Goal: Task Accomplishment & Management: Use online tool/utility

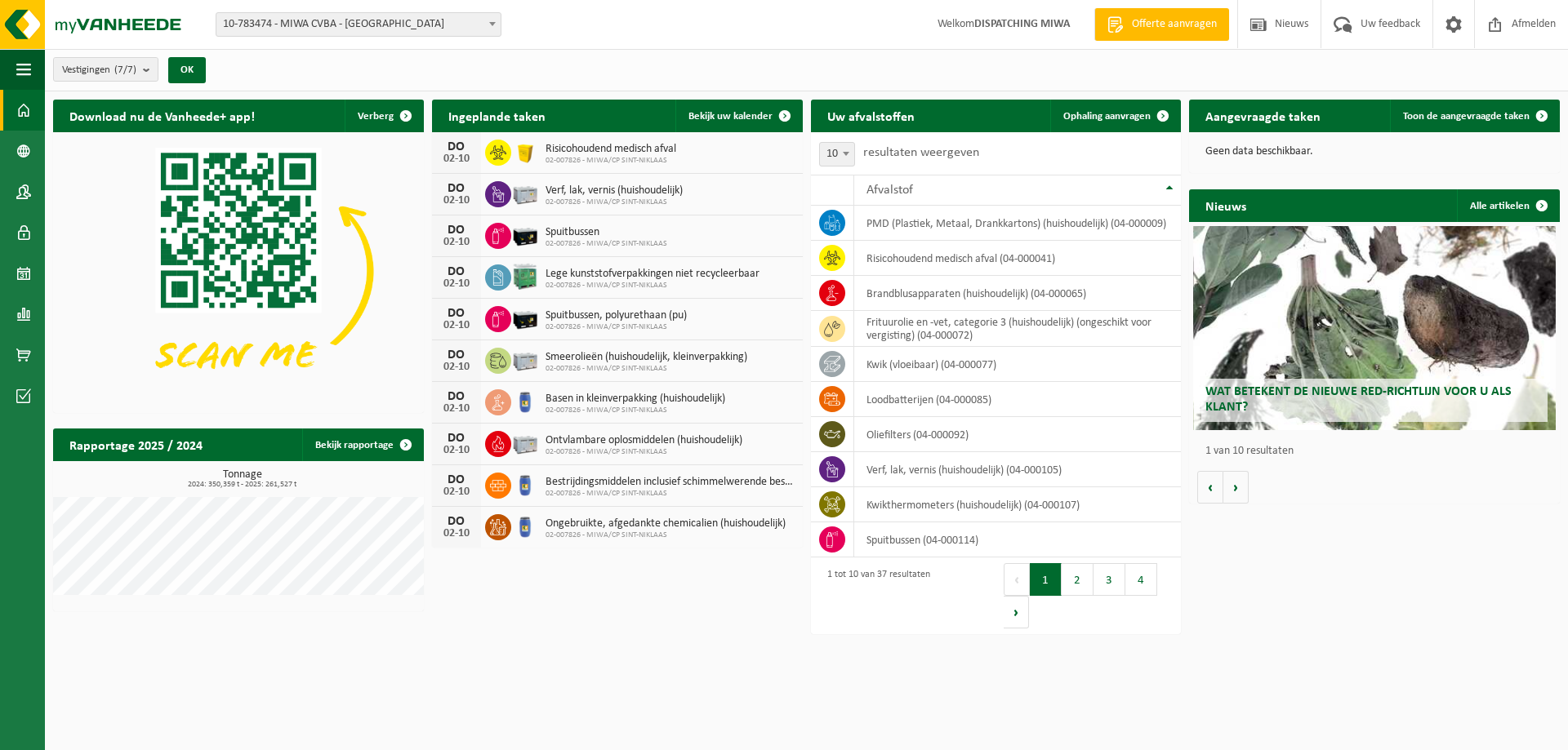
click at [487, 22] on span at bounding box center [493, 24] width 17 height 22
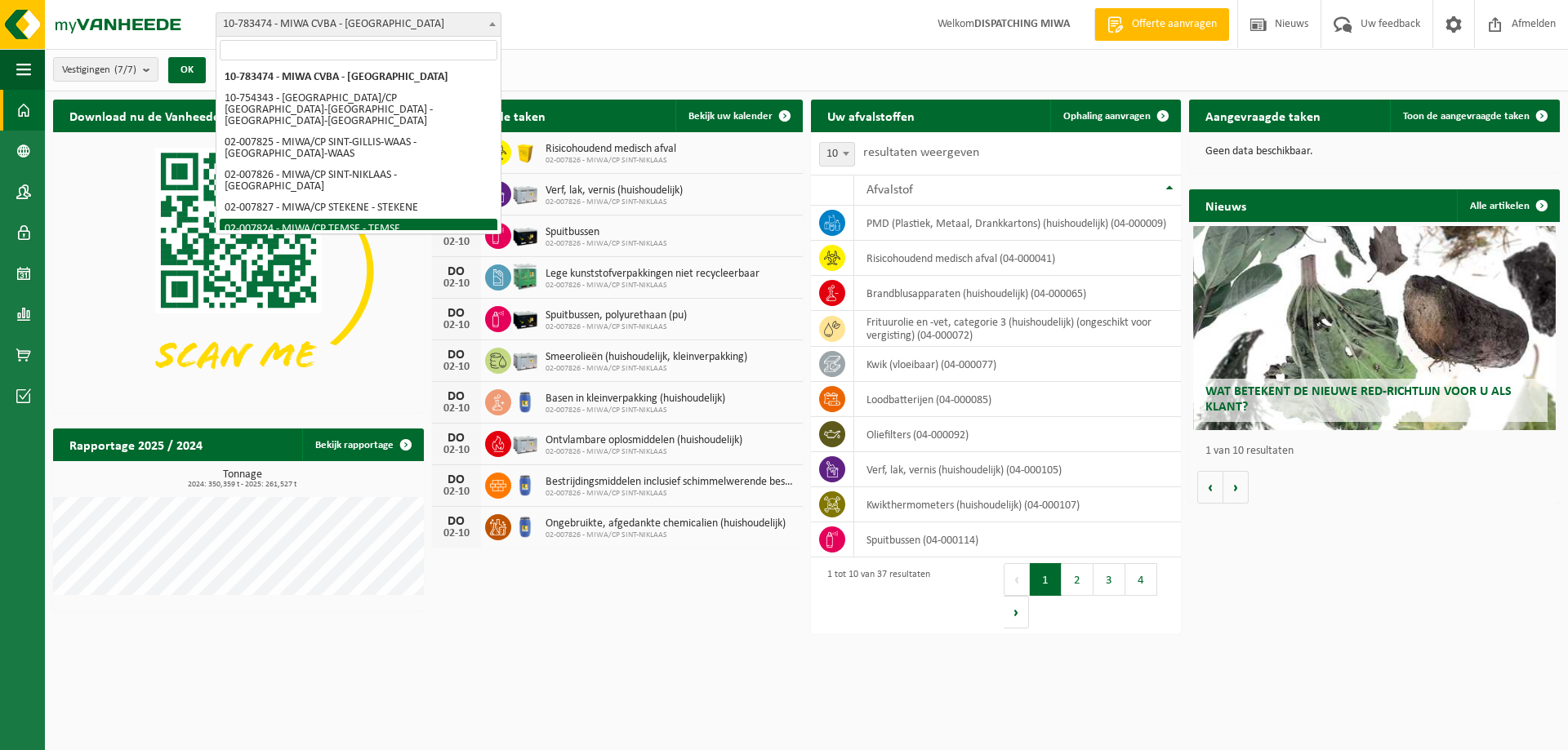
select select "27797"
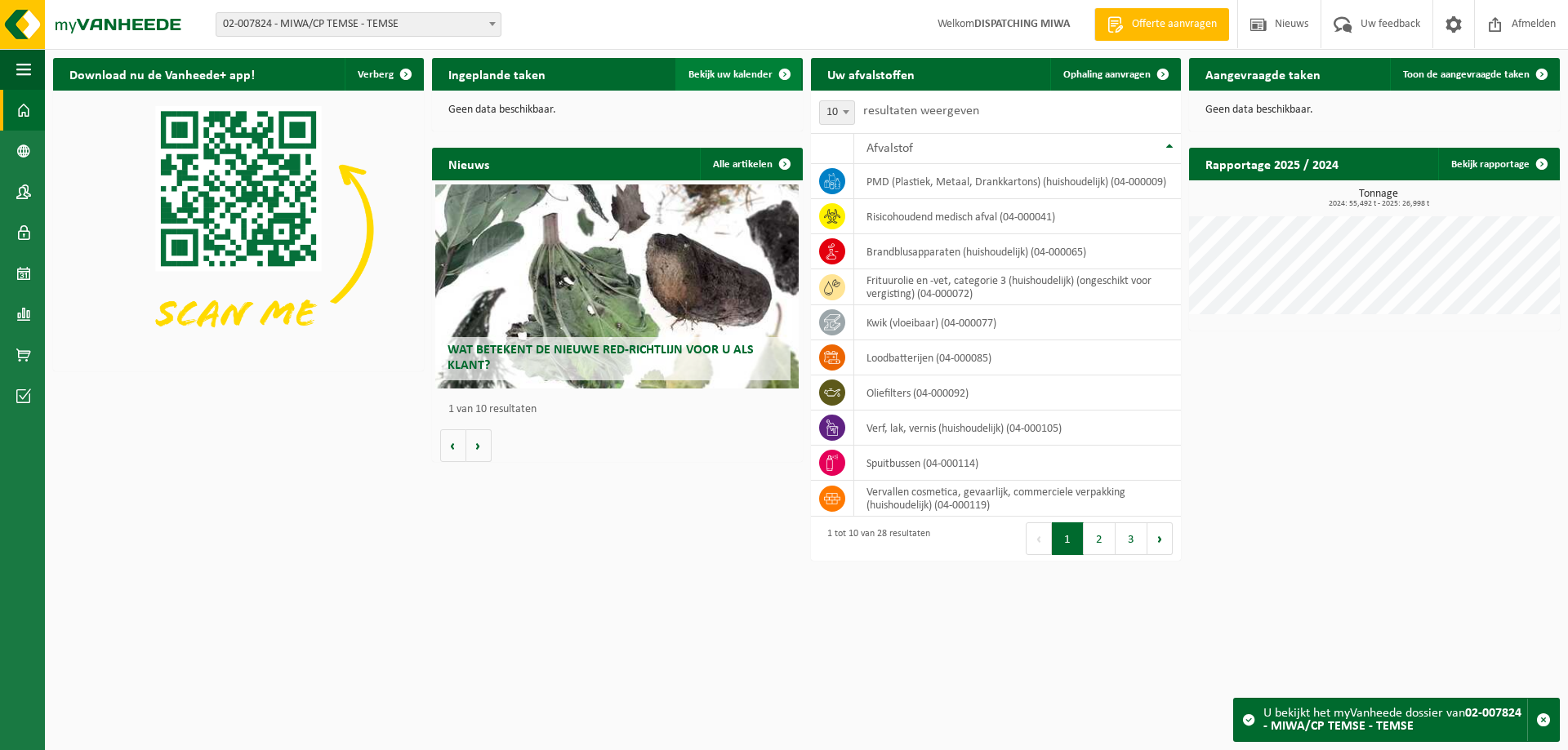
click at [720, 71] on span "Bekijk uw kalender" at bounding box center [730, 75] width 84 height 11
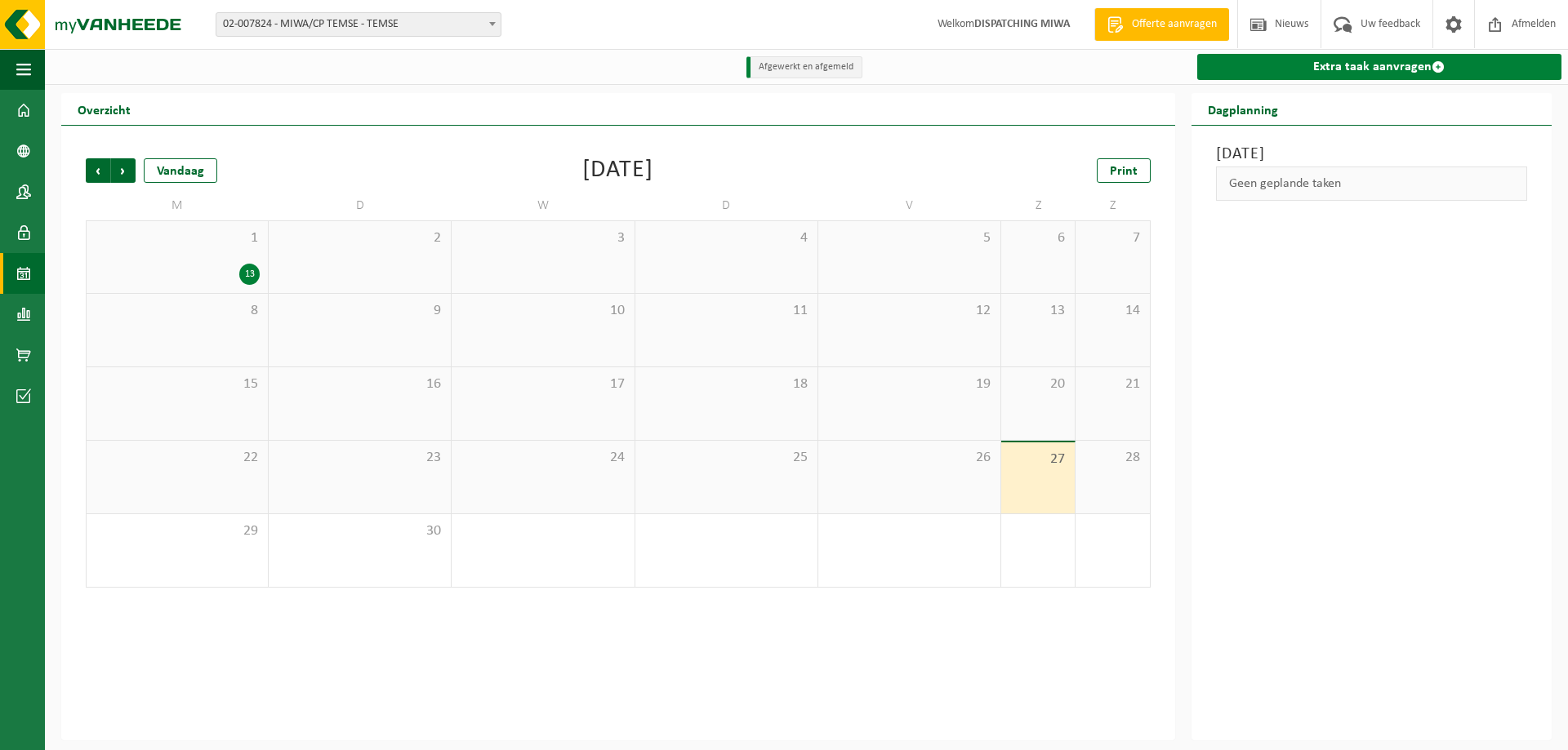
click at [1355, 63] on link "Extra taak aanvragen" at bounding box center [1378, 67] width 364 height 27
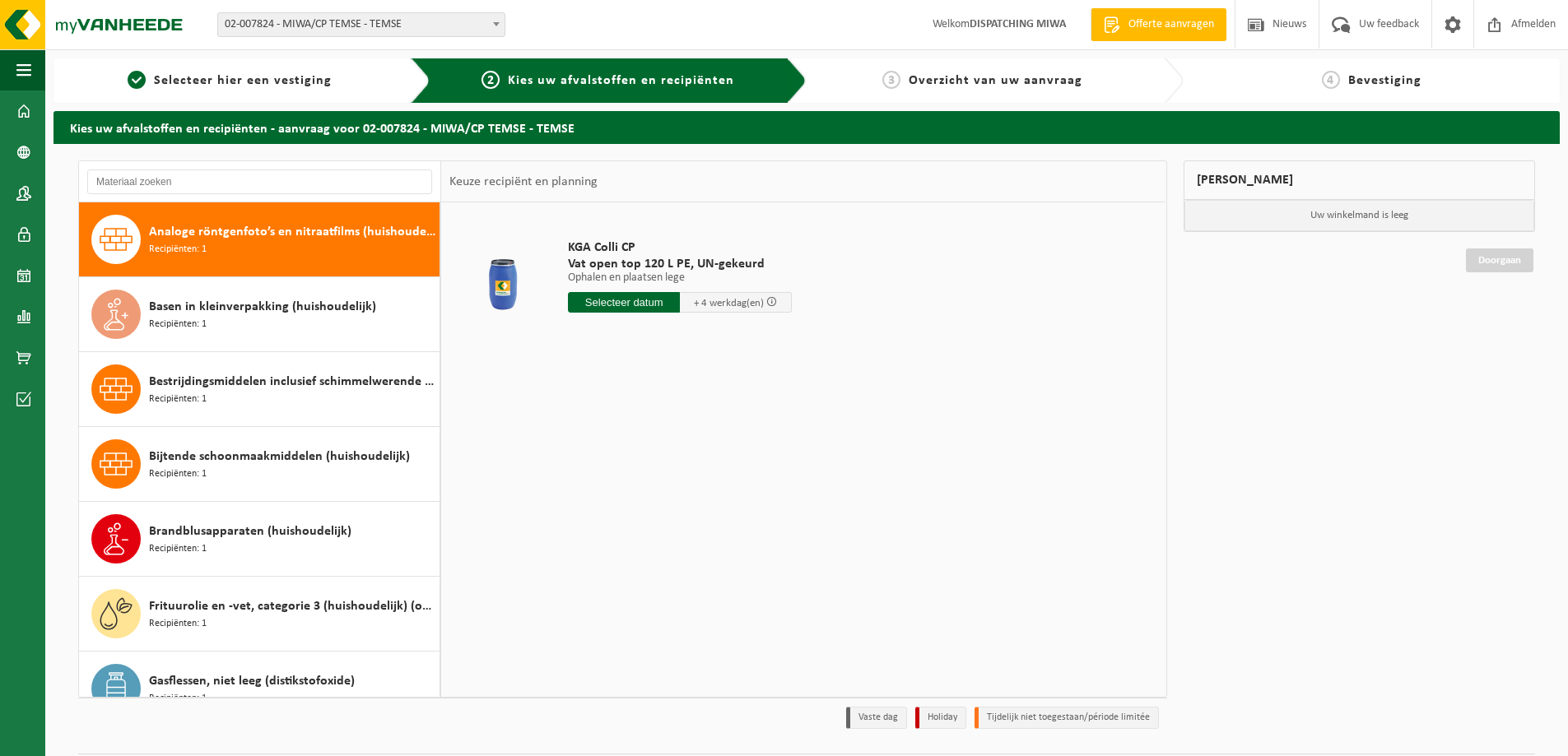
click at [621, 297] on input "text" at bounding box center [624, 302] width 112 height 21
click at [617, 504] on div "30" at bounding box center [612, 501] width 28 height 27
type input "Van [DATE]"
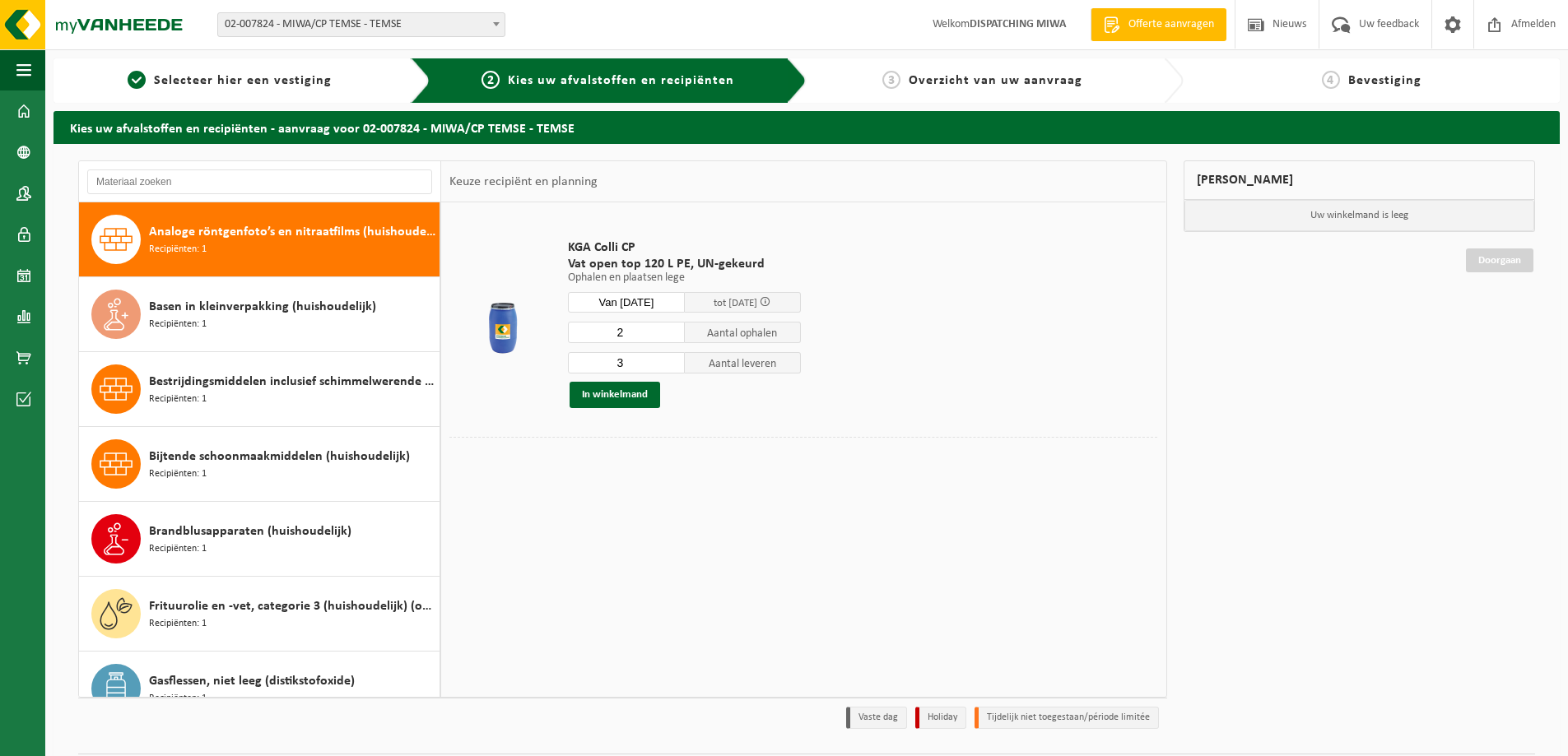
click at [669, 337] on input "2" at bounding box center [626, 332] width 117 height 22
type input "1"
click at [669, 337] on input "1" at bounding box center [626, 332] width 117 height 22
click at [672, 366] on input "2" at bounding box center [626, 363] width 117 height 22
type input "1"
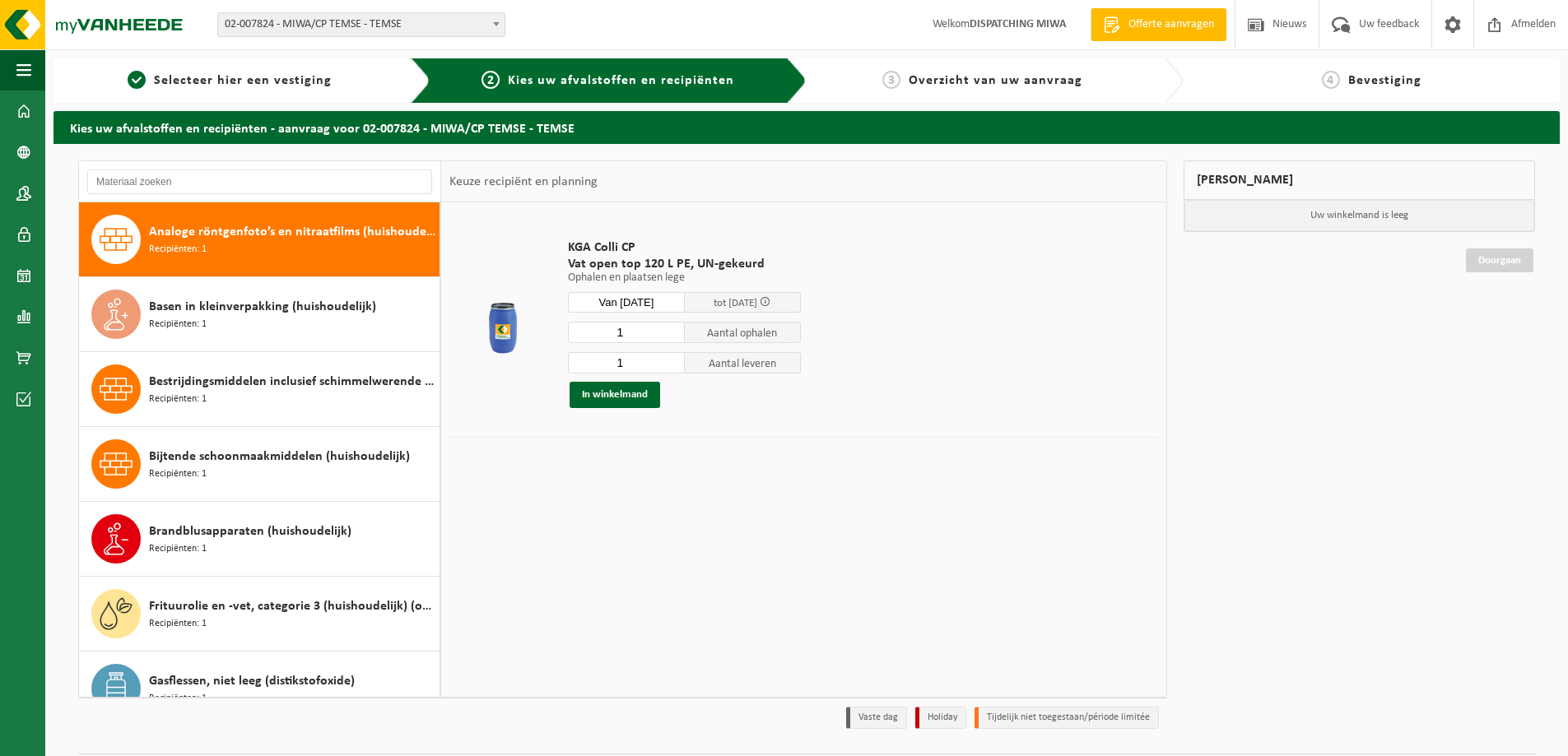
click at [672, 366] on input "1" at bounding box center [626, 363] width 117 height 22
click at [622, 398] on button "In winkelmand" at bounding box center [614, 395] width 90 height 27
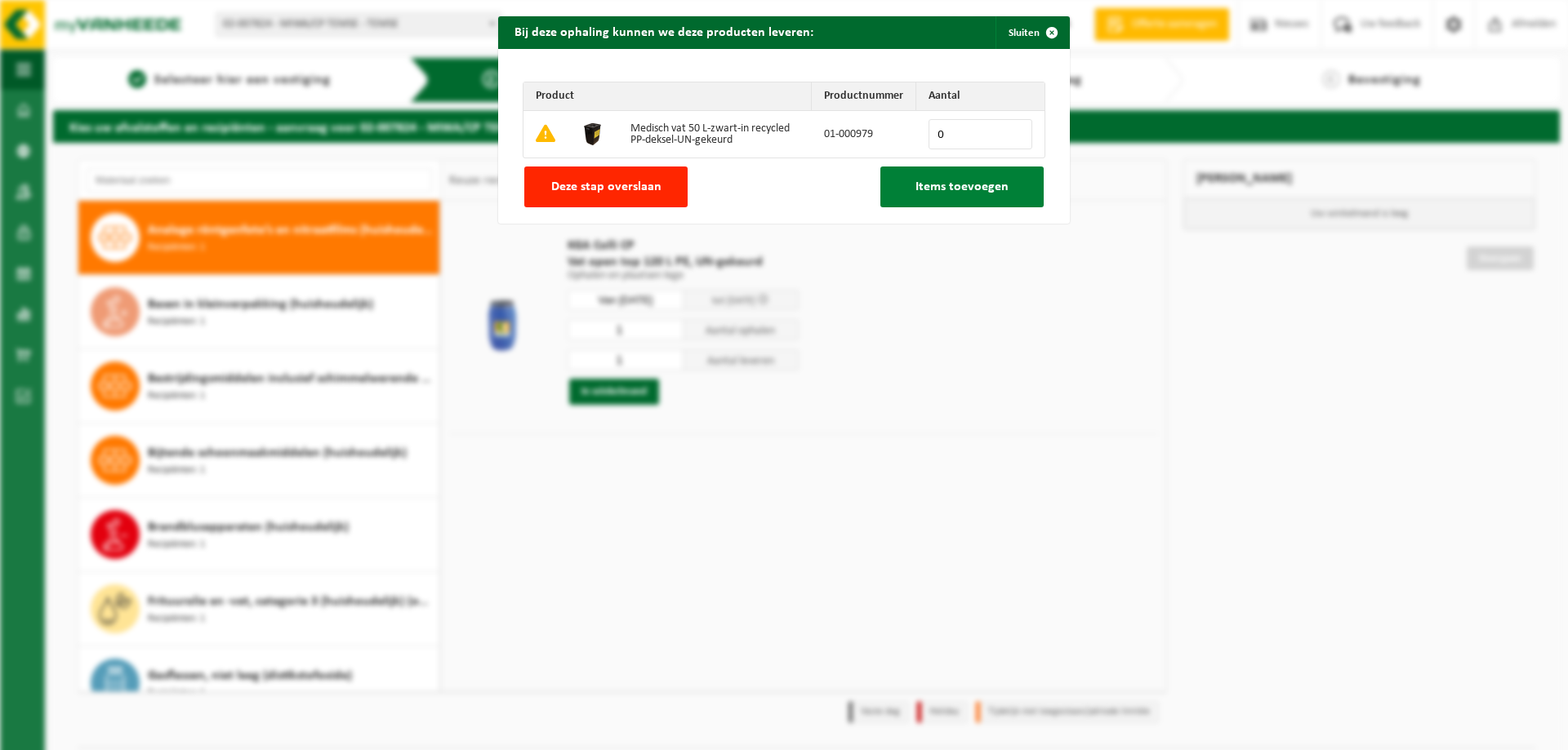
click at [931, 191] on span "Items toevoegen" at bounding box center [962, 187] width 93 height 13
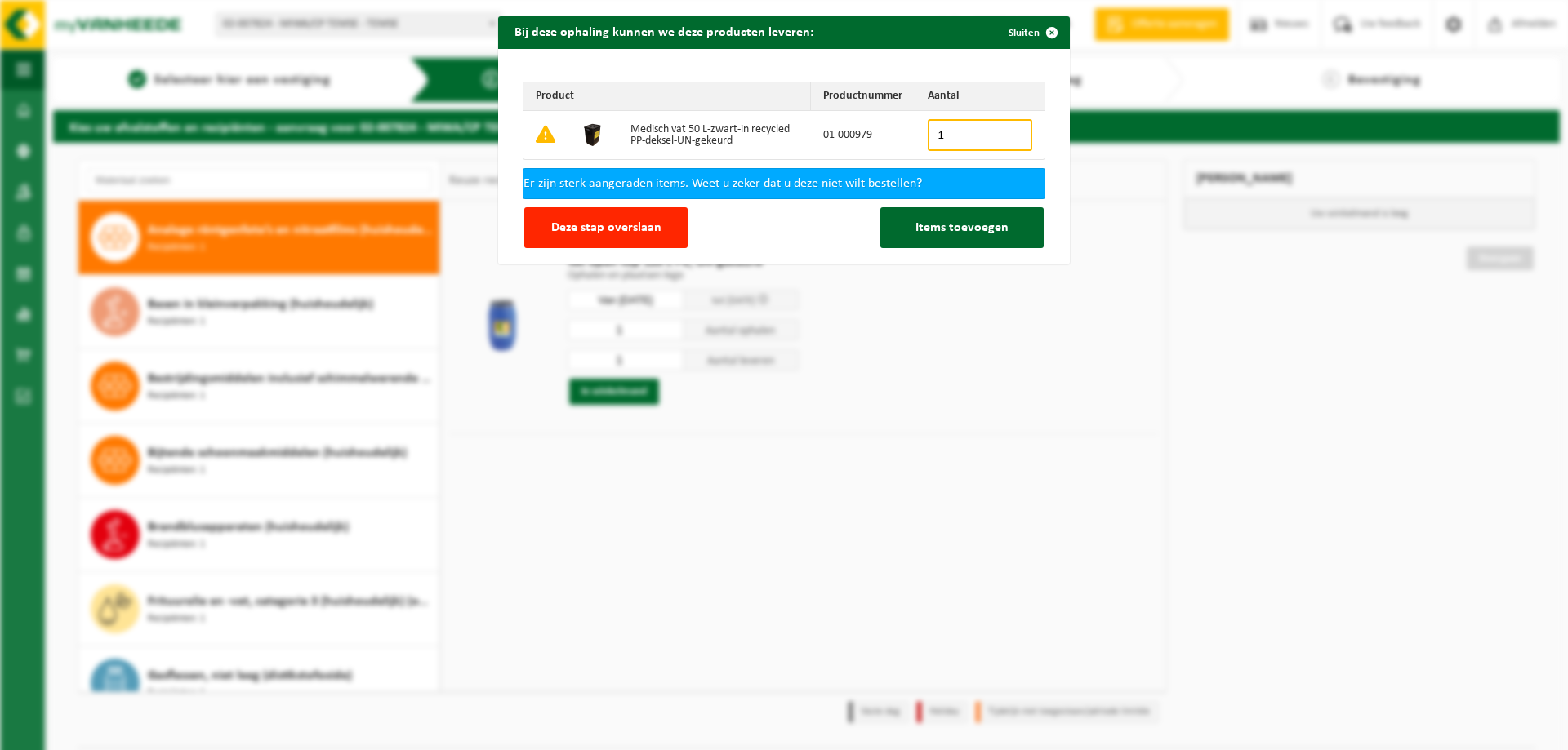
click at [1009, 130] on input "1" at bounding box center [980, 135] width 104 height 31
click at [1009, 130] on input "2" at bounding box center [980, 135] width 104 height 31
click at [1009, 130] on input "3" at bounding box center [980, 135] width 104 height 31
click at [1009, 130] on input "4" at bounding box center [980, 135] width 104 height 31
click at [1008, 130] on input "5" at bounding box center [980, 135] width 104 height 31
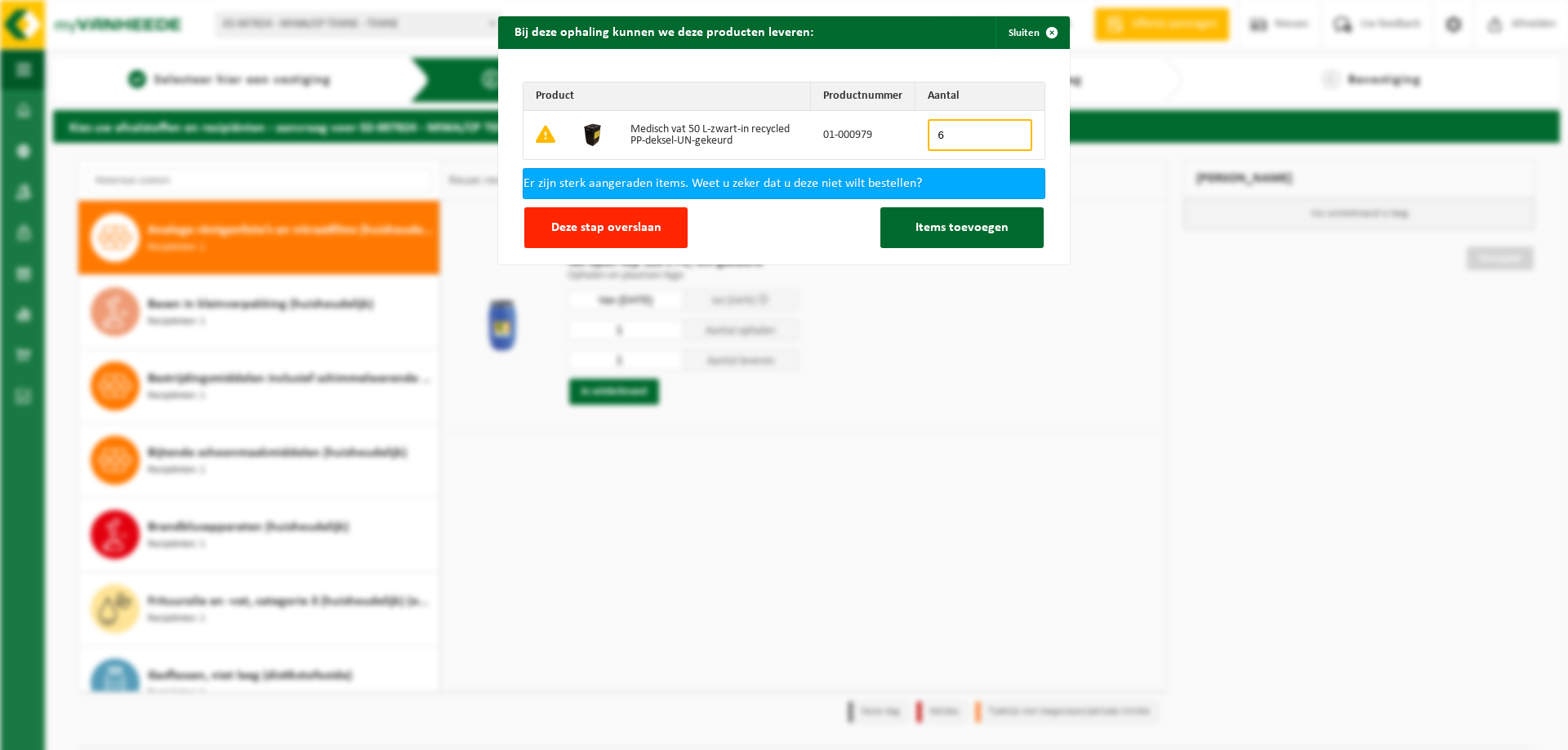
type input "6"
click at [1008, 130] on input "6" at bounding box center [980, 135] width 104 height 31
click at [950, 226] on span "Items toevoegen" at bounding box center [962, 228] width 93 height 13
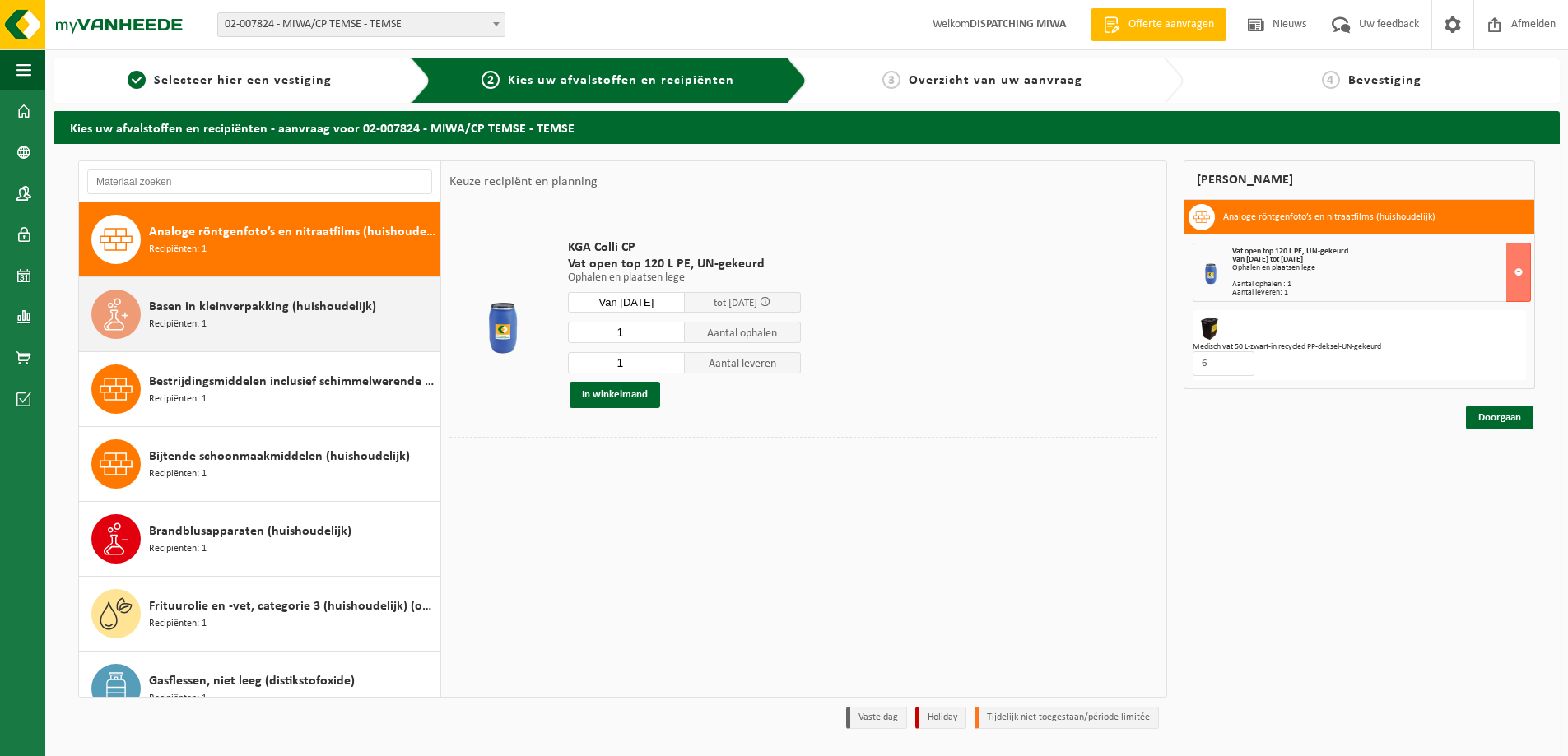
click at [247, 307] on span "Basen in kleinverpakking (huishoudelijk)" at bounding box center [262, 307] width 227 height 20
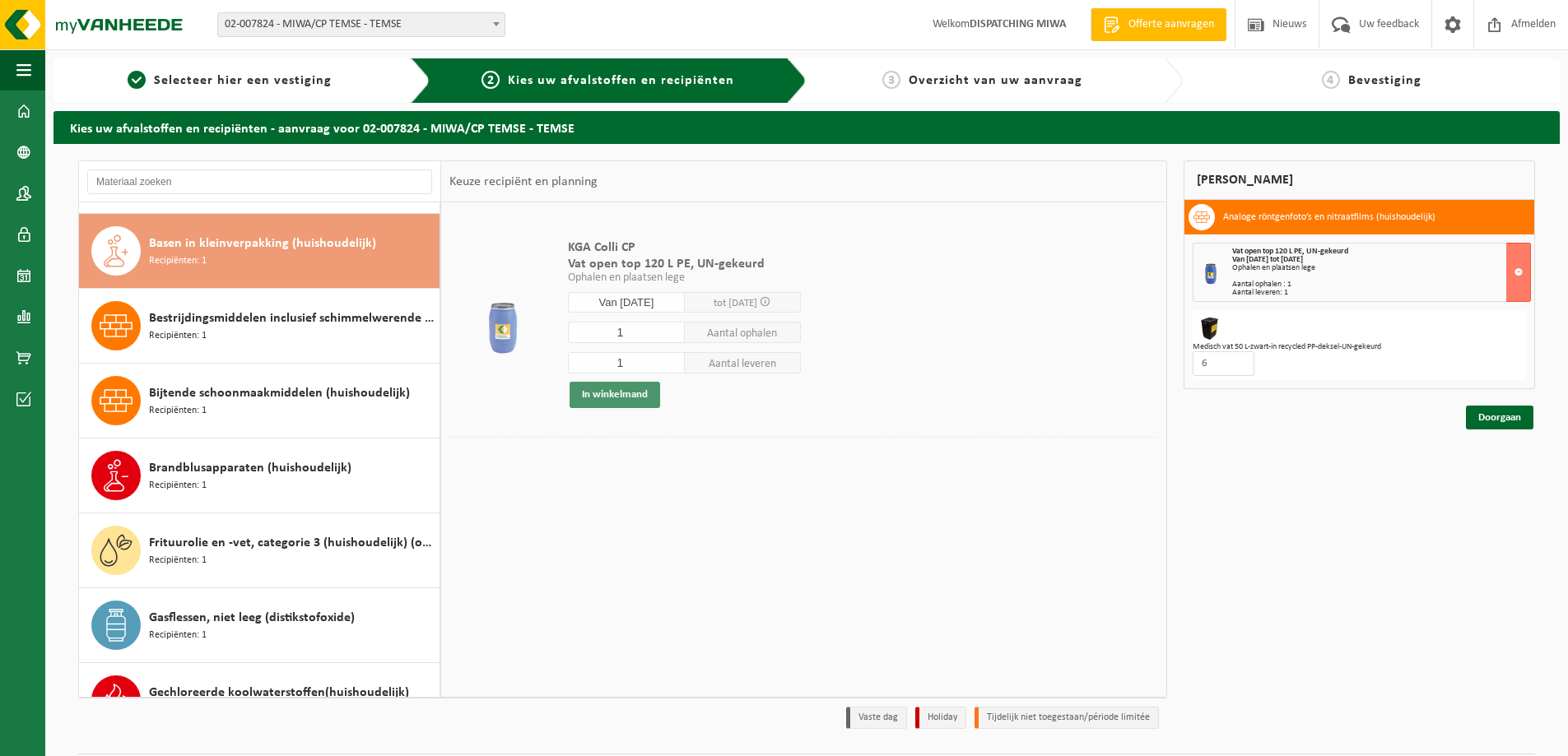
scroll to position [75, 0]
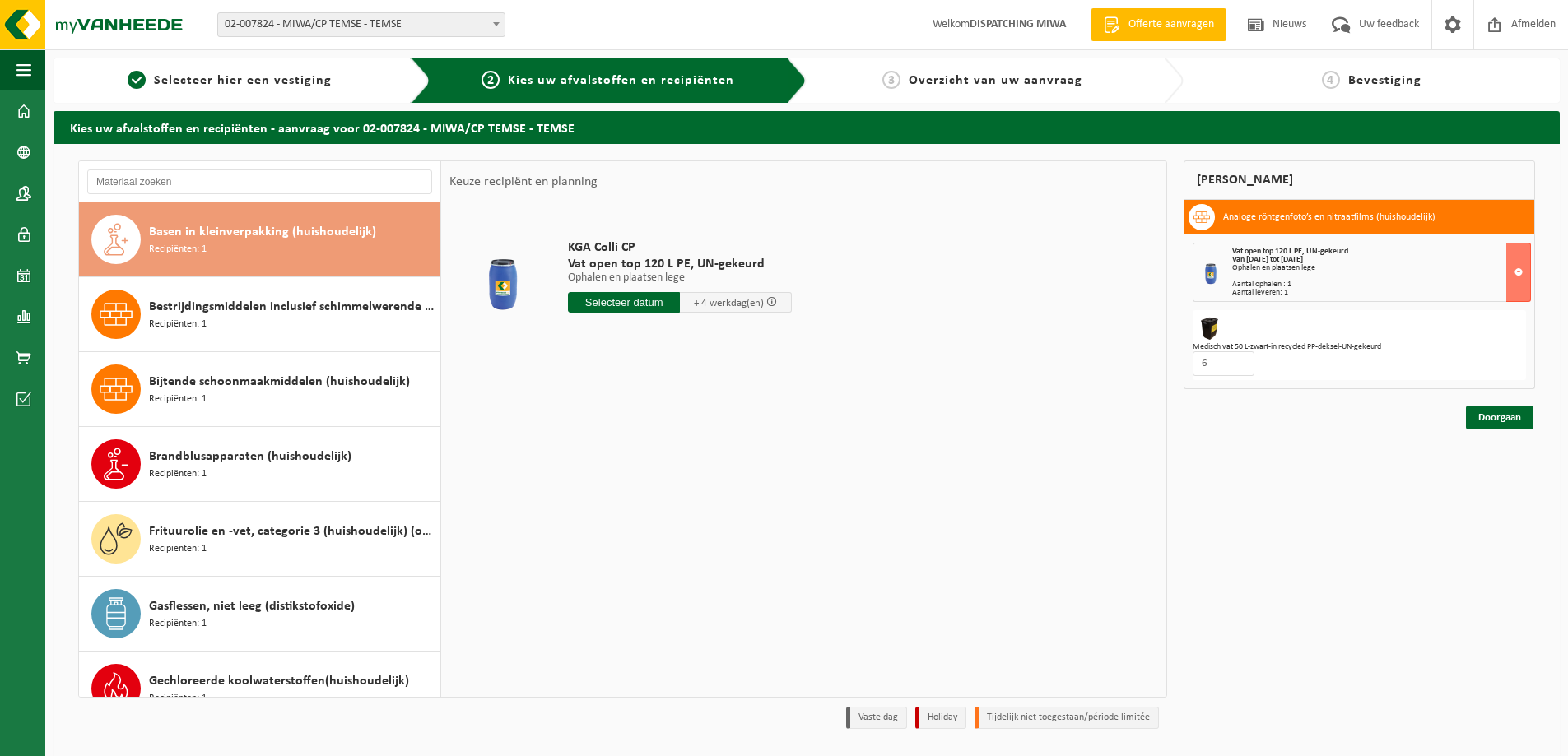
click at [631, 307] on input "text" at bounding box center [624, 302] width 112 height 21
click at [614, 507] on div "30" at bounding box center [612, 501] width 28 height 27
type input "Van [DATE]"
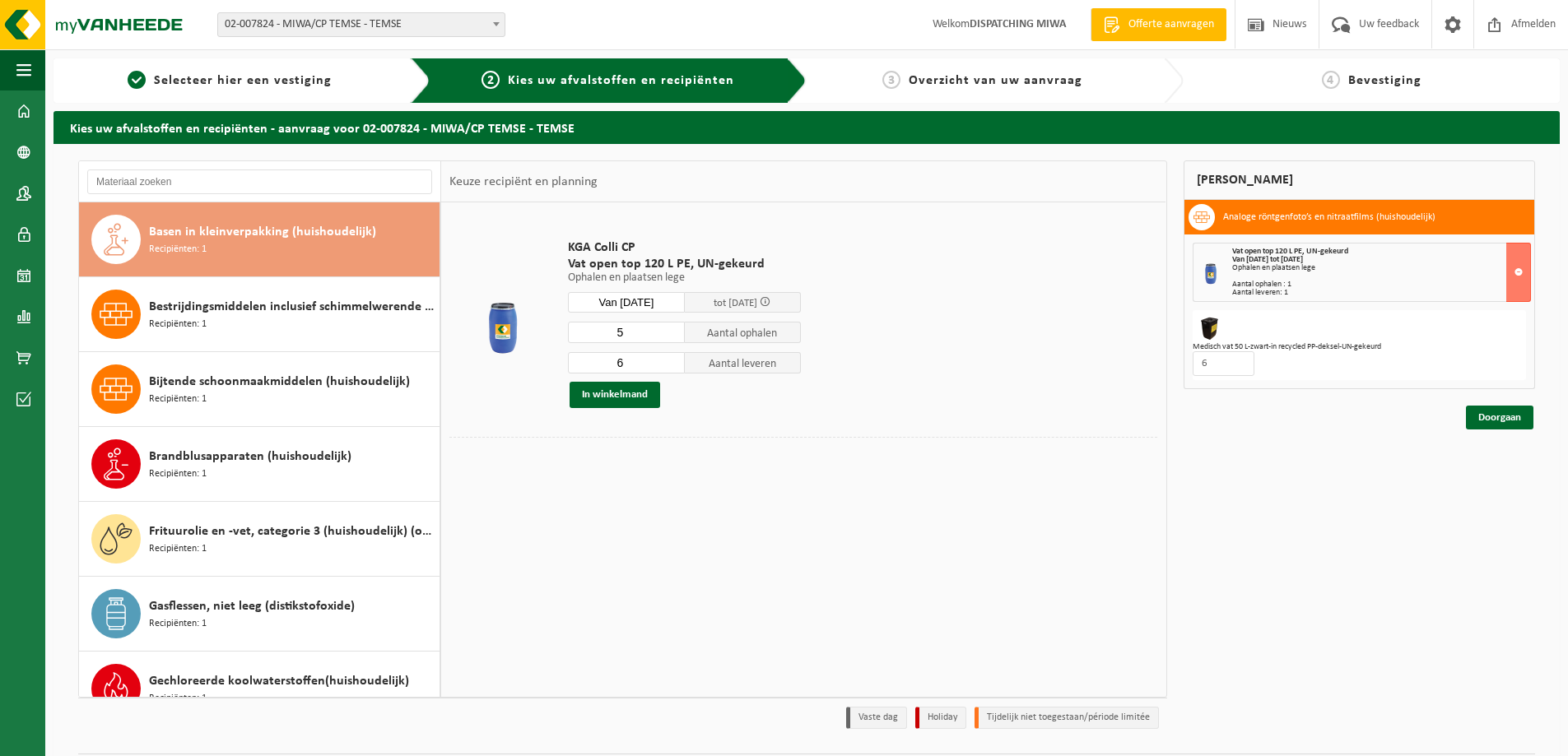
click at [674, 337] on input "5" at bounding box center [626, 332] width 117 height 22
click at [674, 337] on input "4" at bounding box center [626, 332] width 117 height 22
click at [674, 337] on input "3" at bounding box center [626, 332] width 117 height 22
type input "2"
click at [674, 337] on input "2" at bounding box center [626, 332] width 117 height 22
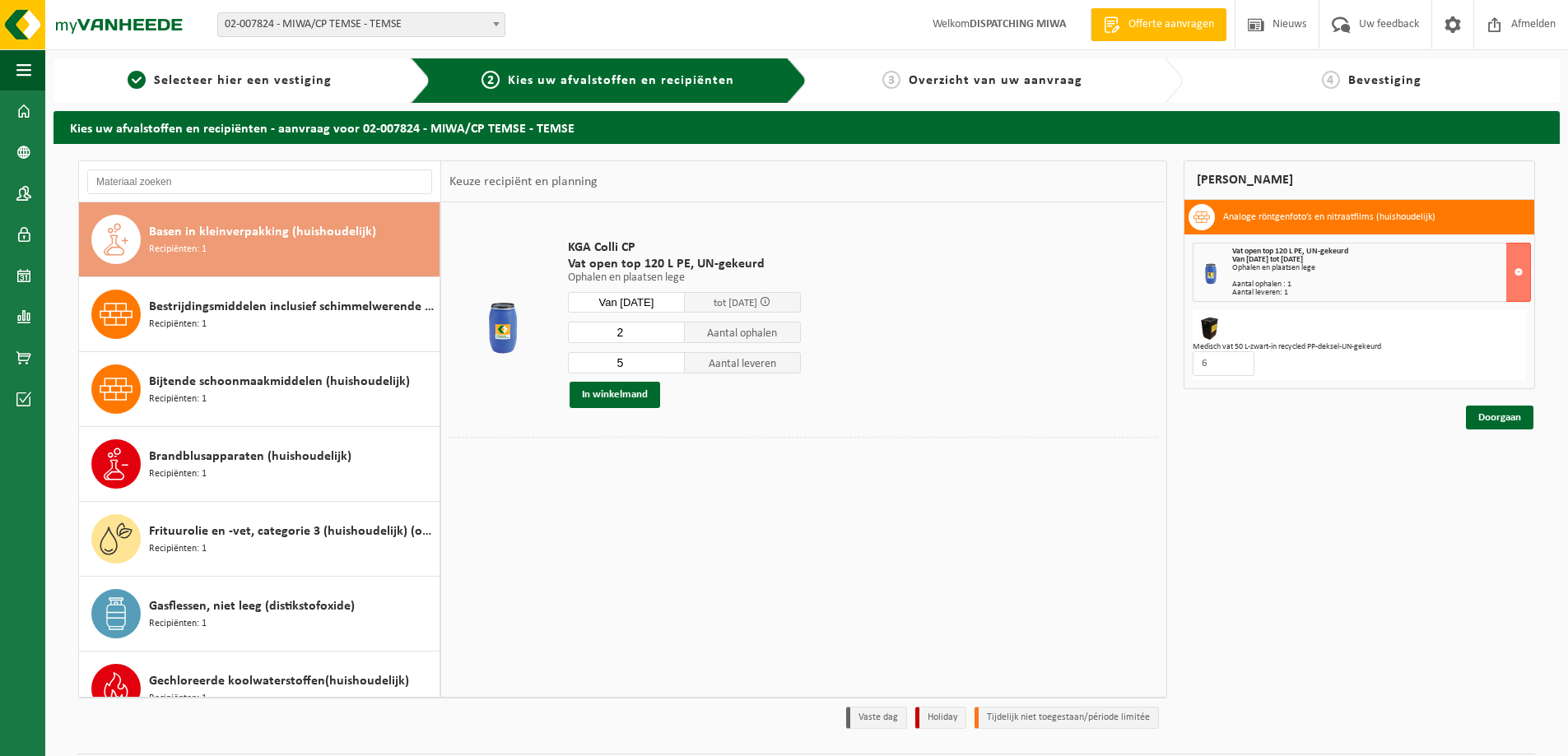
click at [670, 368] on input "5" at bounding box center [626, 363] width 117 height 22
click at [670, 368] on input "4" at bounding box center [626, 363] width 117 height 22
click at [670, 368] on input "3" at bounding box center [626, 363] width 117 height 22
type input "2"
click at [670, 368] on input "2" at bounding box center [626, 363] width 117 height 22
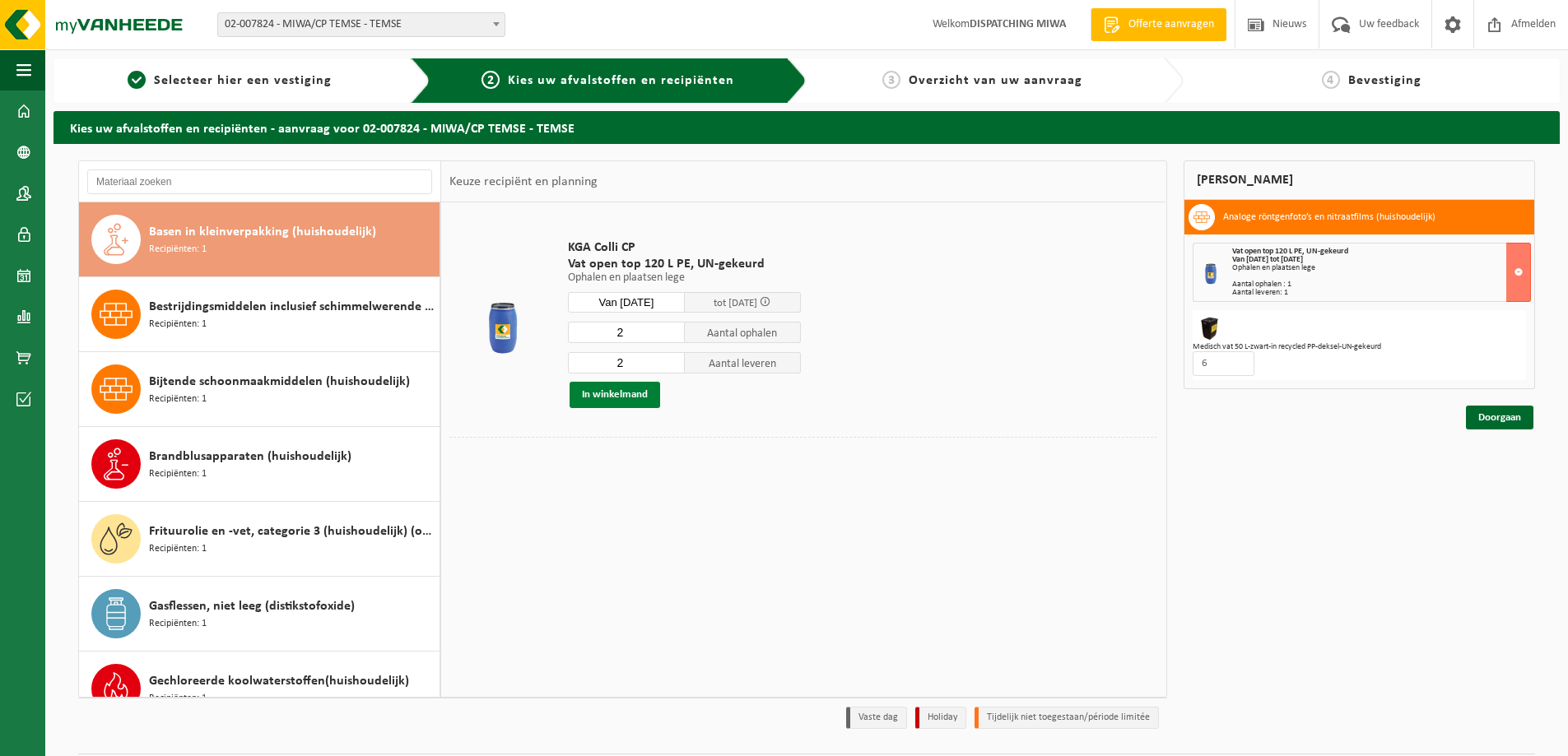
click at [613, 395] on button "In winkelmand" at bounding box center [614, 395] width 90 height 27
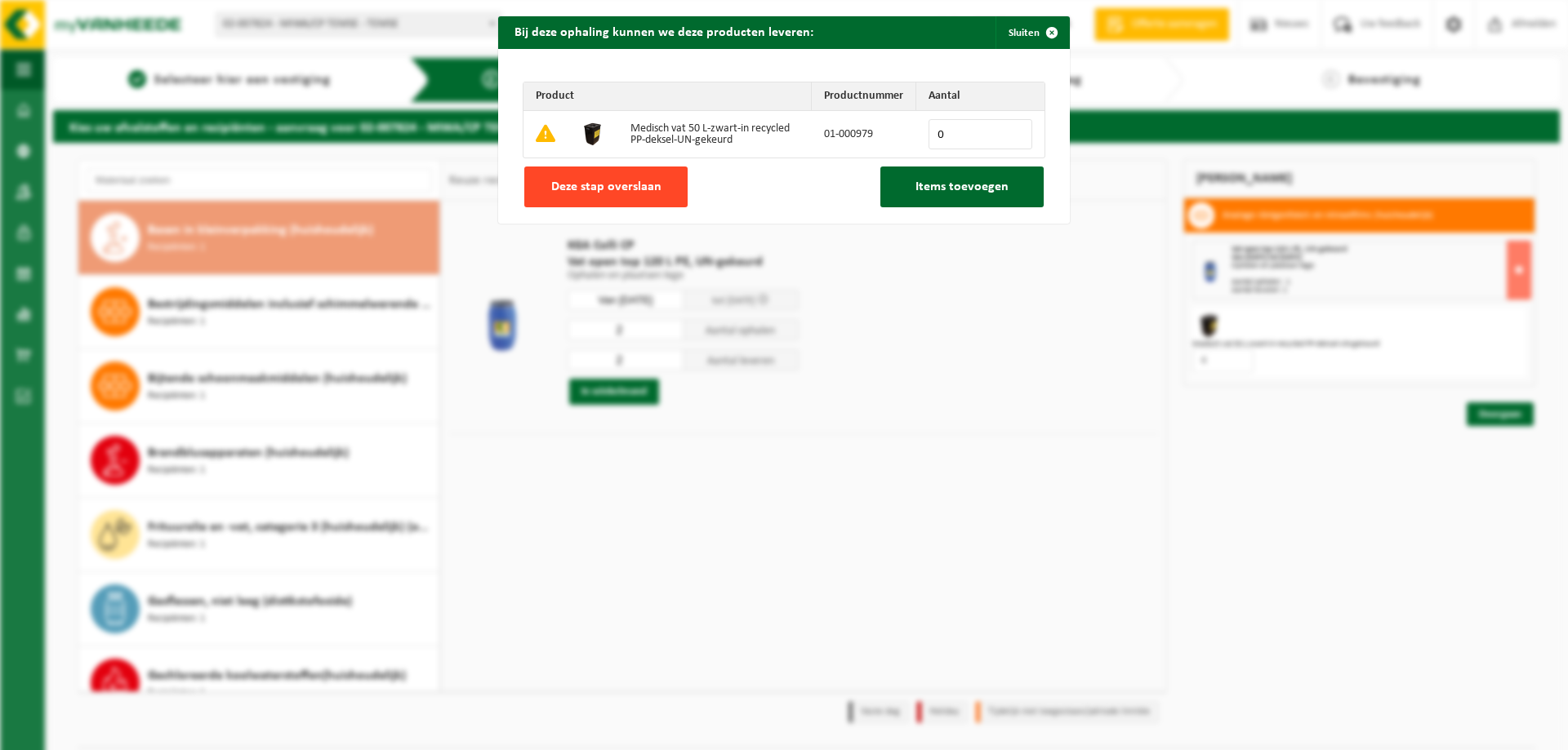
click at [578, 186] on span "Deze stap overslaan" at bounding box center [606, 187] width 110 height 13
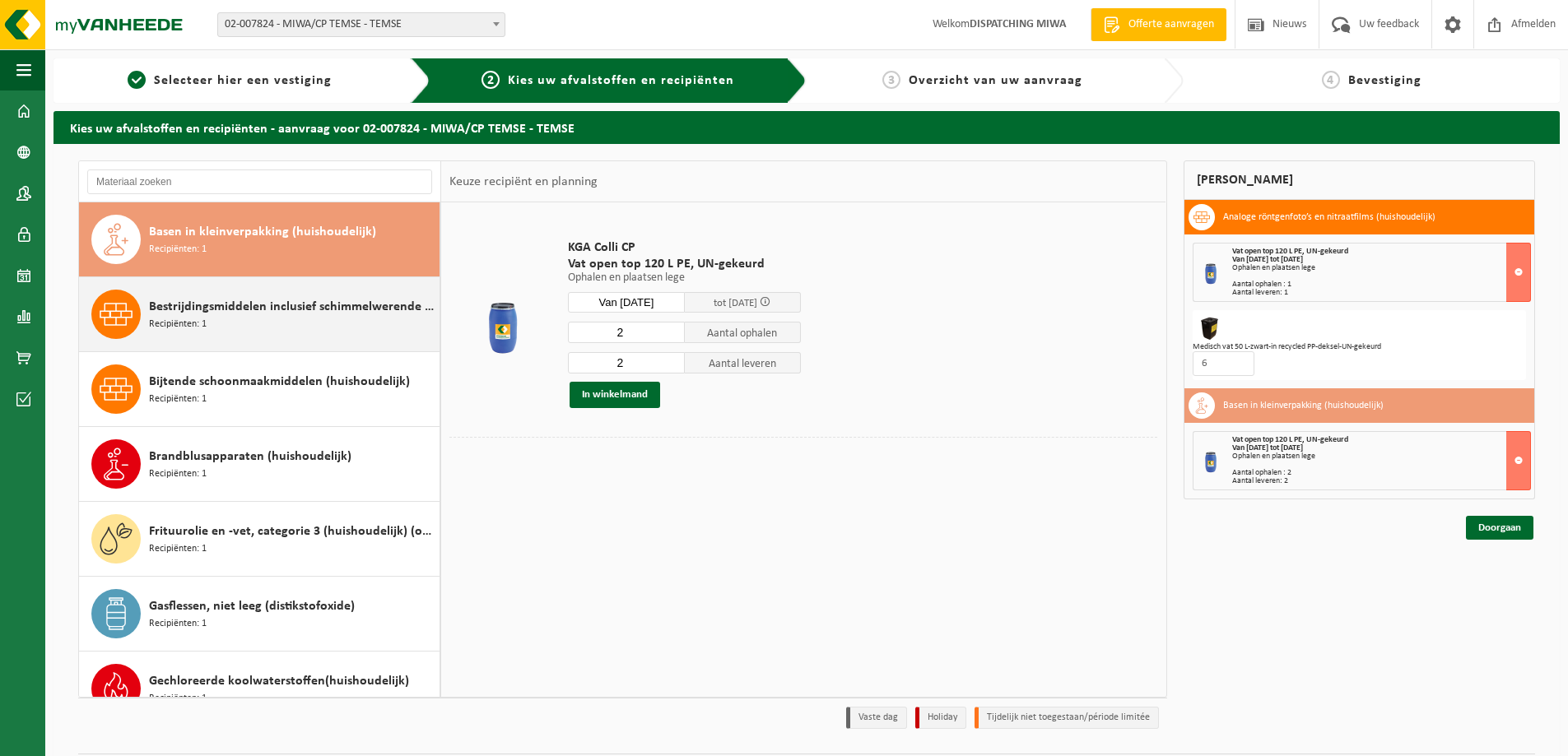
click at [277, 303] on span "Bestrijdingsmiddelen inclusief schimmelwerende beschermingsmiddelen (huishoudel…" at bounding box center [292, 307] width 287 height 20
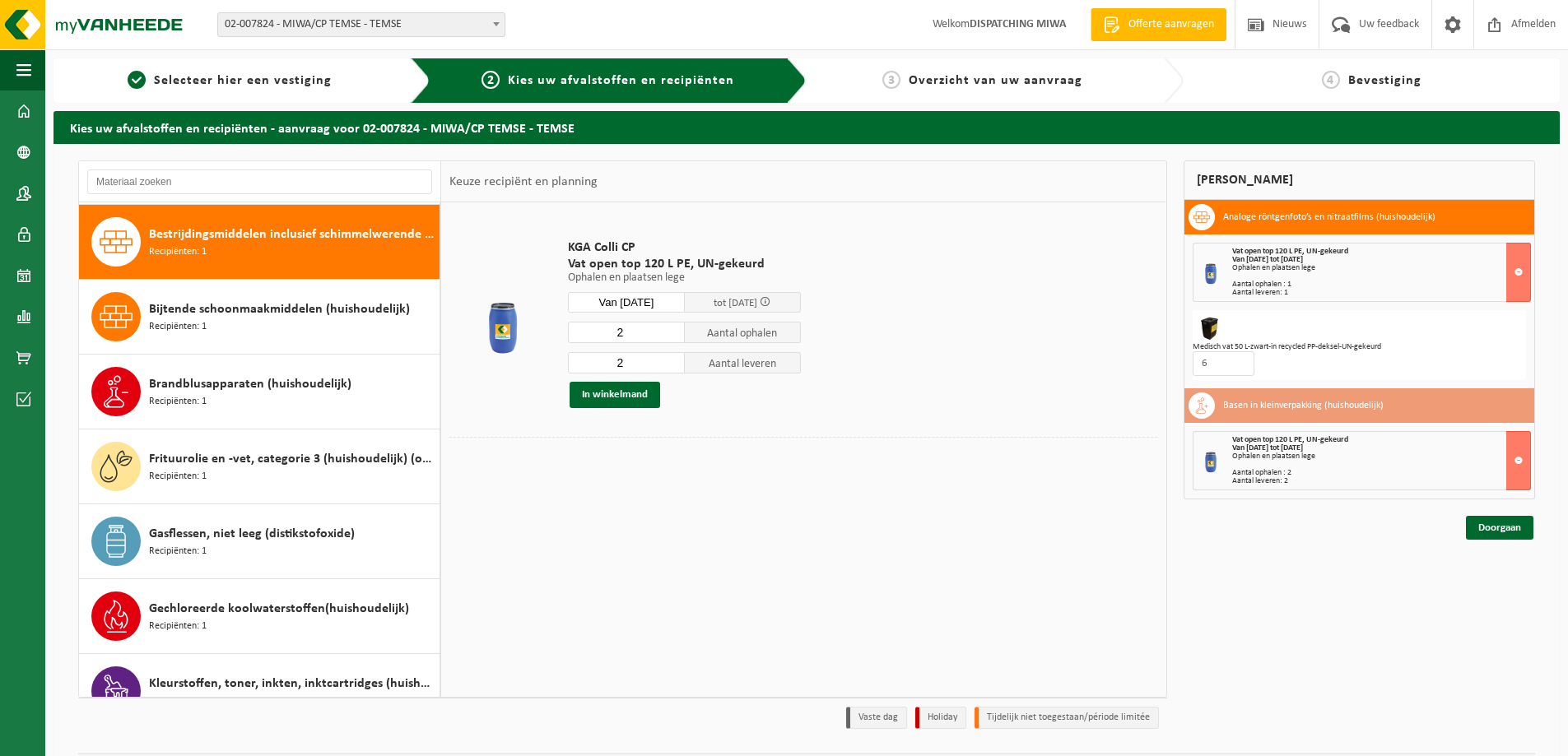
scroll to position [150, 0]
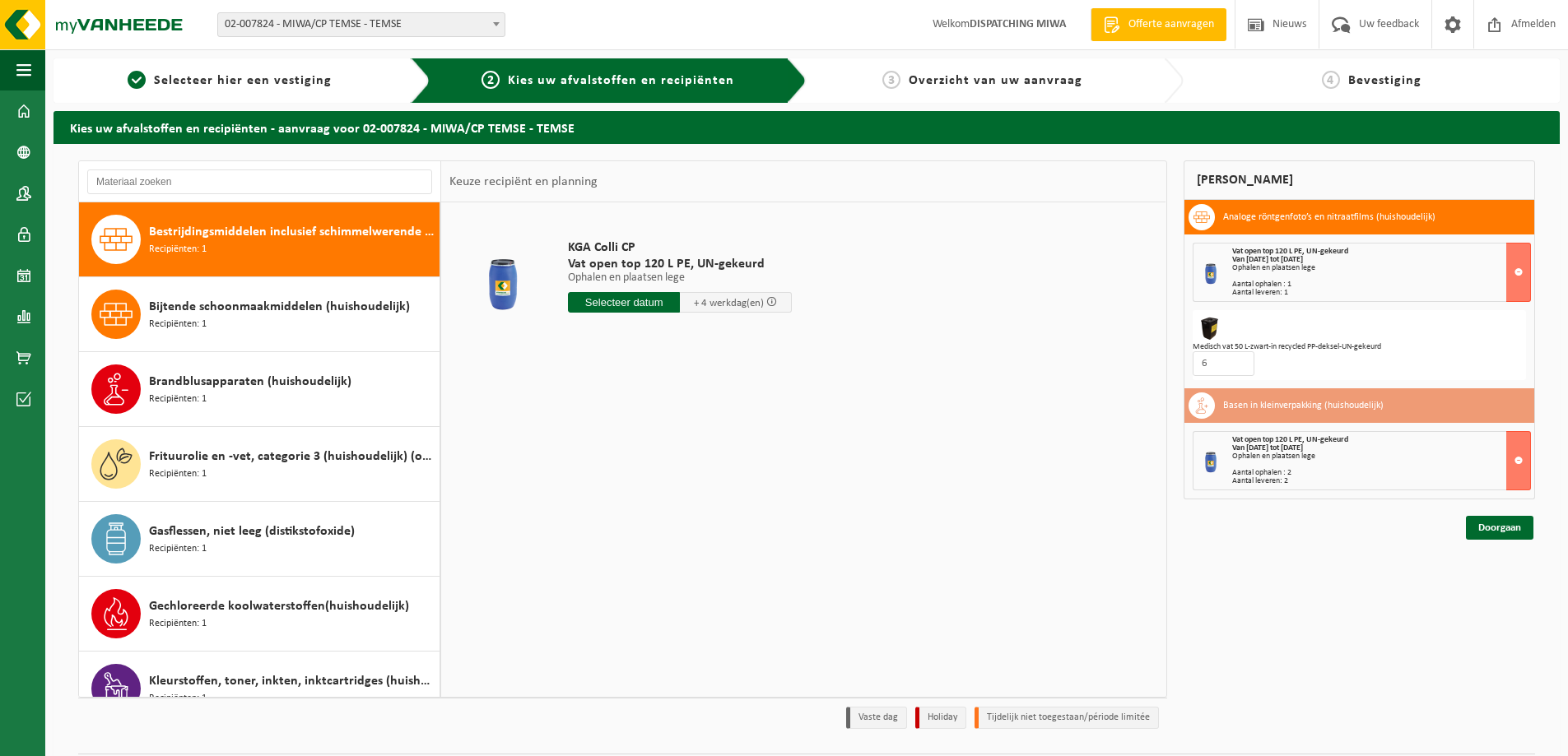
click at [636, 302] on input "text" at bounding box center [624, 302] width 112 height 21
click at [608, 495] on div "30" at bounding box center [612, 501] width 28 height 27
type input "Van [DATE]"
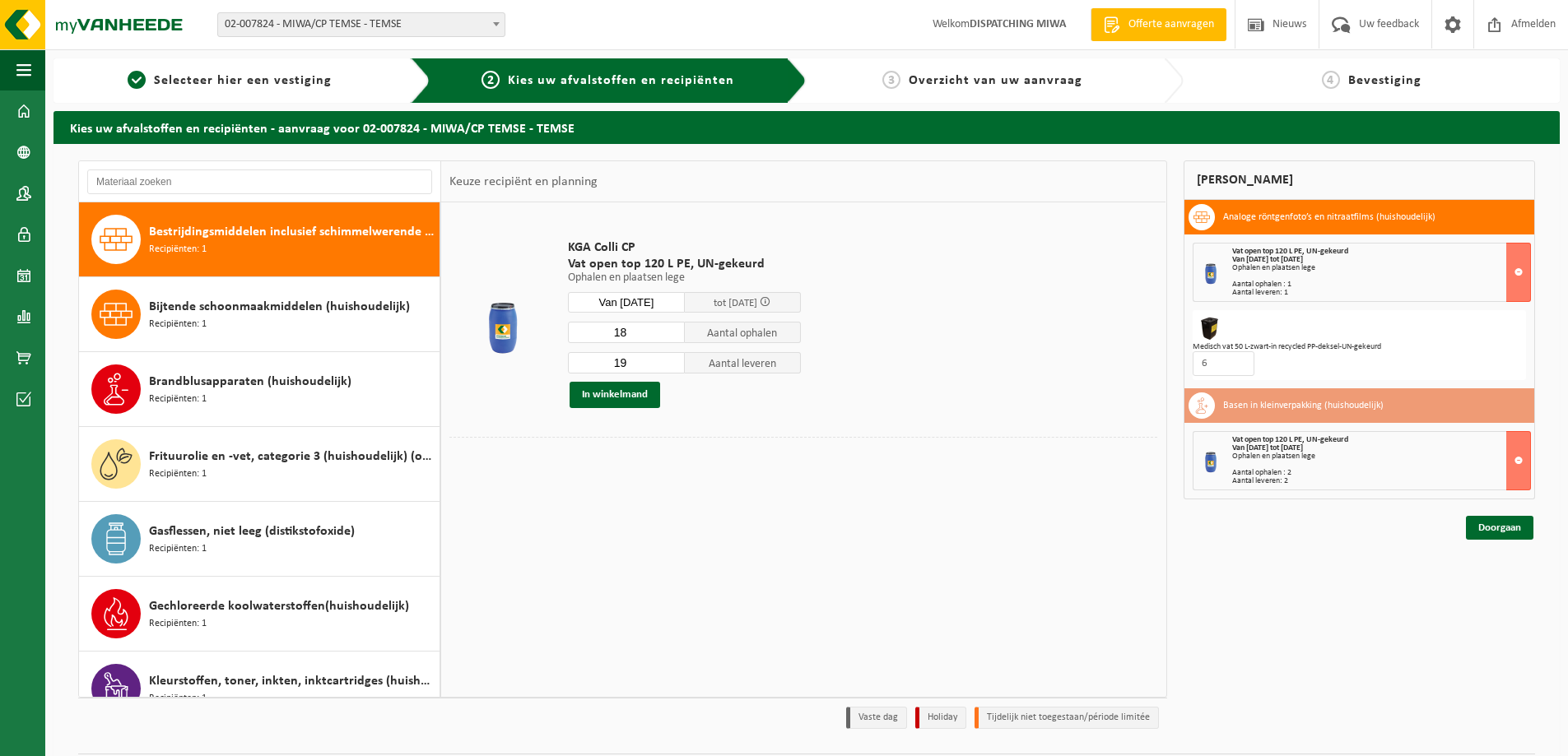
click at [673, 335] on input "18" at bounding box center [626, 332] width 117 height 22
click at [673, 335] on input "17" at bounding box center [626, 332] width 117 height 22
click at [673, 335] on input "16" at bounding box center [626, 332] width 117 height 22
click at [673, 335] on input "15" at bounding box center [626, 332] width 117 height 22
click at [673, 335] on input "14" at bounding box center [626, 332] width 117 height 22
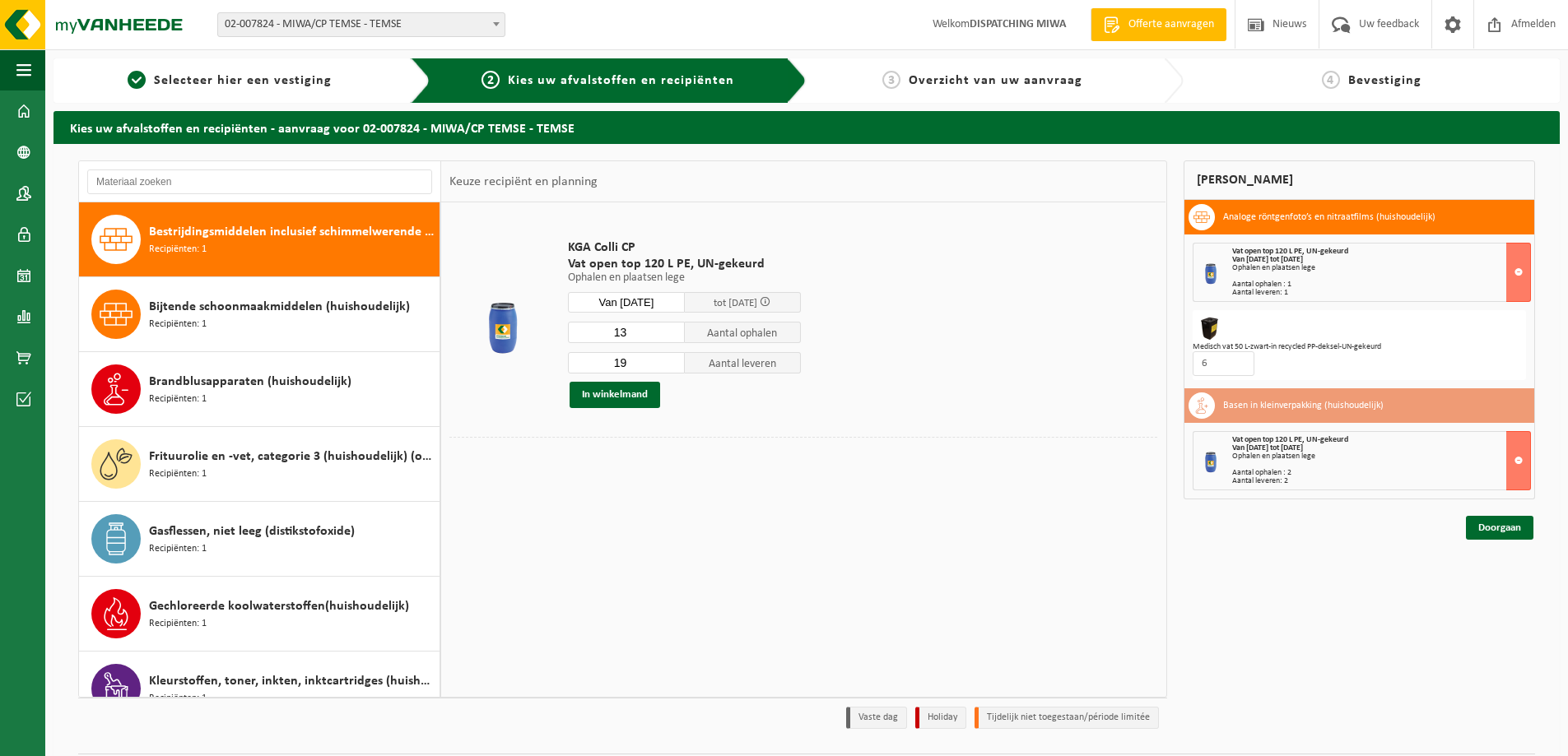
click at [673, 335] on input "13" at bounding box center [626, 332] width 117 height 22
click at [673, 335] on input "12" at bounding box center [626, 332] width 117 height 22
click at [673, 335] on input "11" at bounding box center [626, 332] width 117 height 22
click at [673, 335] on input "10" at bounding box center [626, 332] width 117 height 22
click at [673, 335] on input "9" at bounding box center [626, 332] width 117 height 22
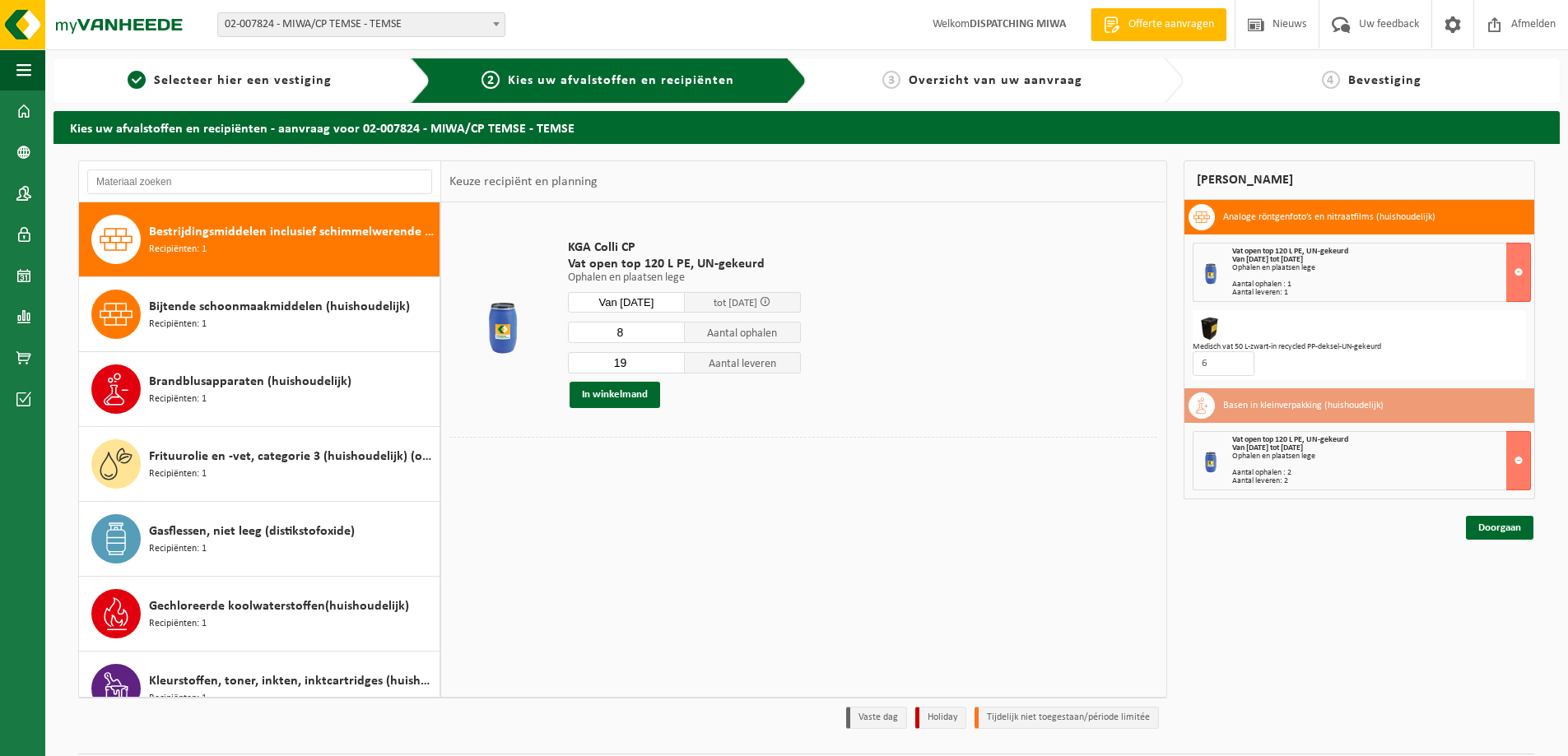
click at [673, 335] on input "8" at bounding box center [626, 332] width 117 height 22
click at [673, 335] on input "7" at bounding box center [626, 332] width 117 height 22
click at [673, 335] on input "6" at bounding box center [626, 332] width 117 height 22
click at [673, 335] on input "5" at bounding box center [626, 332] width 117 height 22
type input "4"
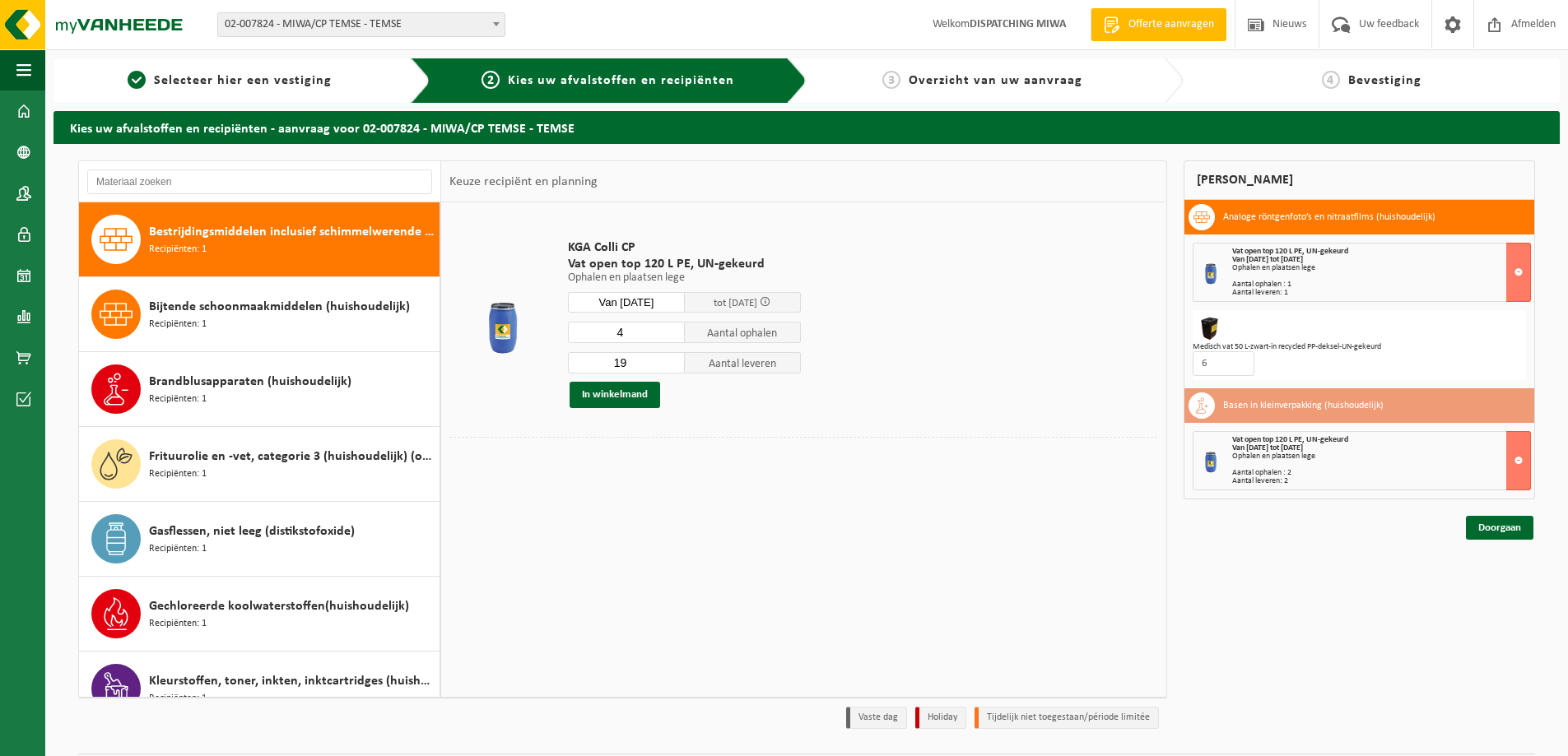
click at [673, 335] on input "4" at bounding box center [626, 332] width 117 height 22
click at [671, 367] on input "18" at bounding box center [626, 363] width 117 height 22
click at [671, 367] on input "17" at bounding box center [626, 363] width 117 height 22
click at [671, 367] on input "16" at bounding box center [626, 363] width 117 height 22
click at [671, 367] on input "15" at bounding box center [626, 363] width 117 height 22
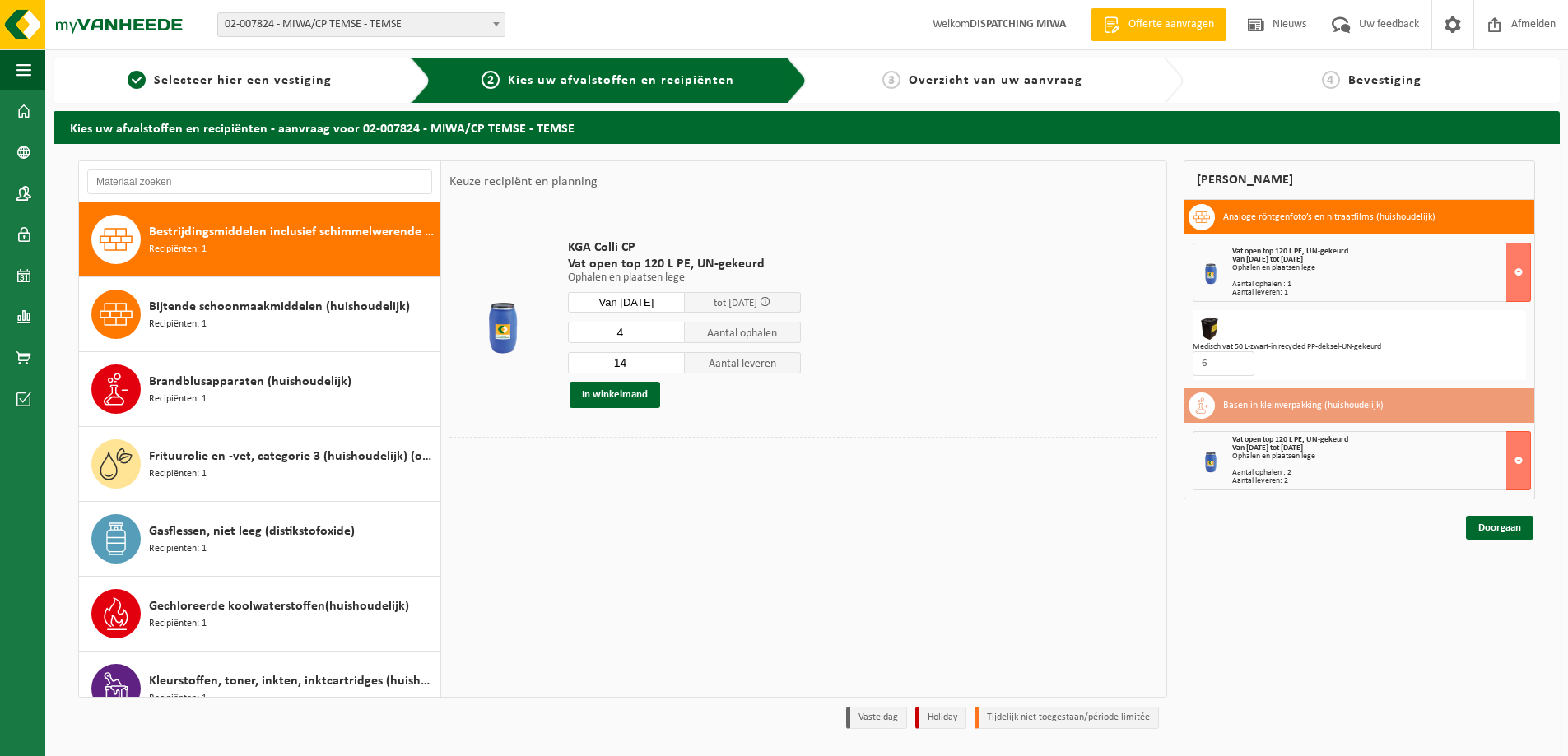
click at [671, 367] on input "14" at bounding box center [626, 363] width 117 height 22
click at [671, 367] on input "13" at bounding box center [626, 363] width 117 height 22
click at [671, 367] on input "12" at bounding box center [626, 363] width 117 height 22
click at [671, 367] on input "11" at bounding box center [626, 363] width 117 height 22
click at [671, 367] on input "10" at bounding box center [626, 363] width 117 height 22
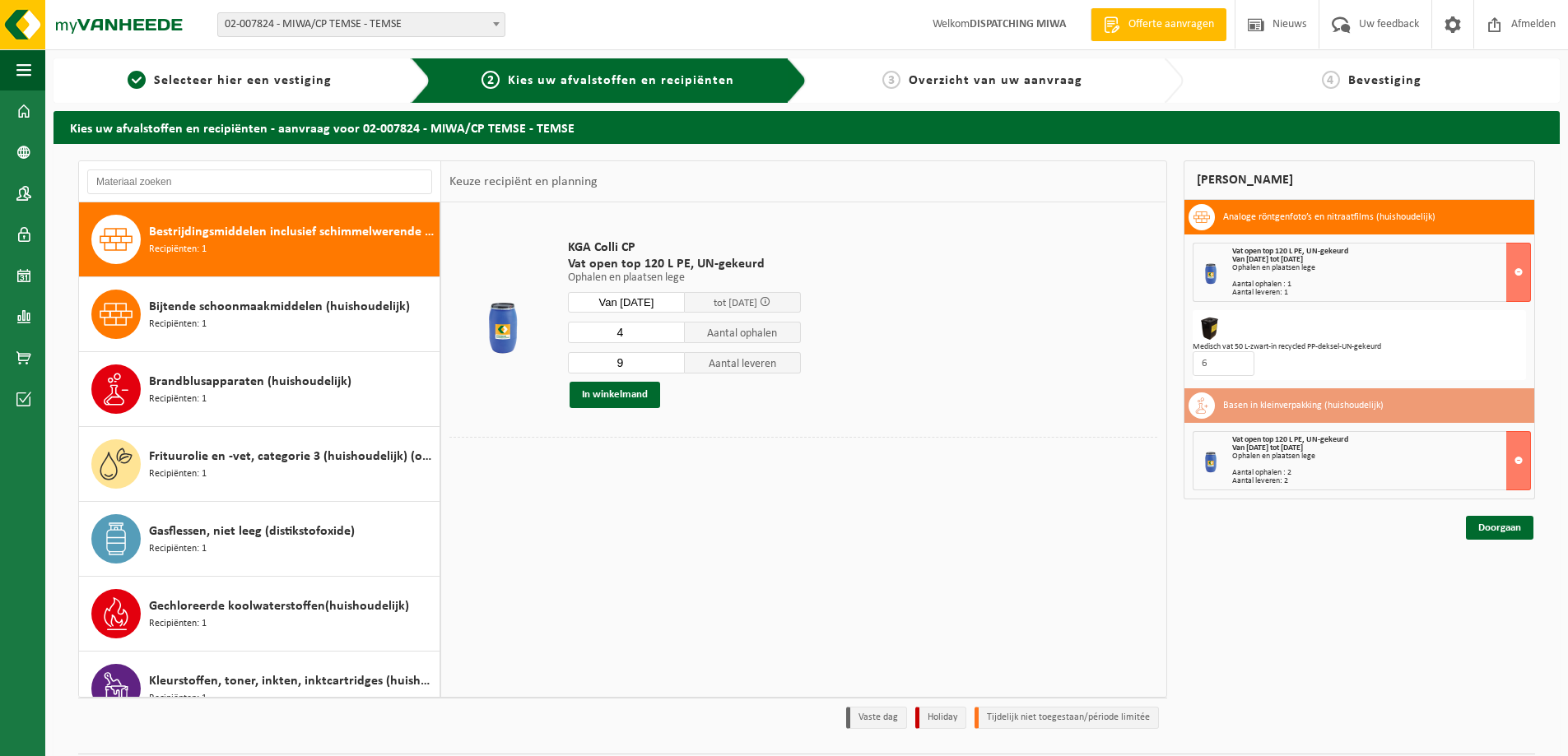
click at [671, 367] on input "9" at bounding box center [626, 363] width 117 height 22
click at [671, 367] on input "8" at bounding box center [626, 363] width 117 height 22
click at [671, 367] on input "7" at bounding box center [626, 363] width 117 height 22
click at [671, 367] on input "6" at bounding box center [626, 363] width 117 height 22
click at [671, 367] on input "5" at bounding box center [626, 363] width 117 height 22
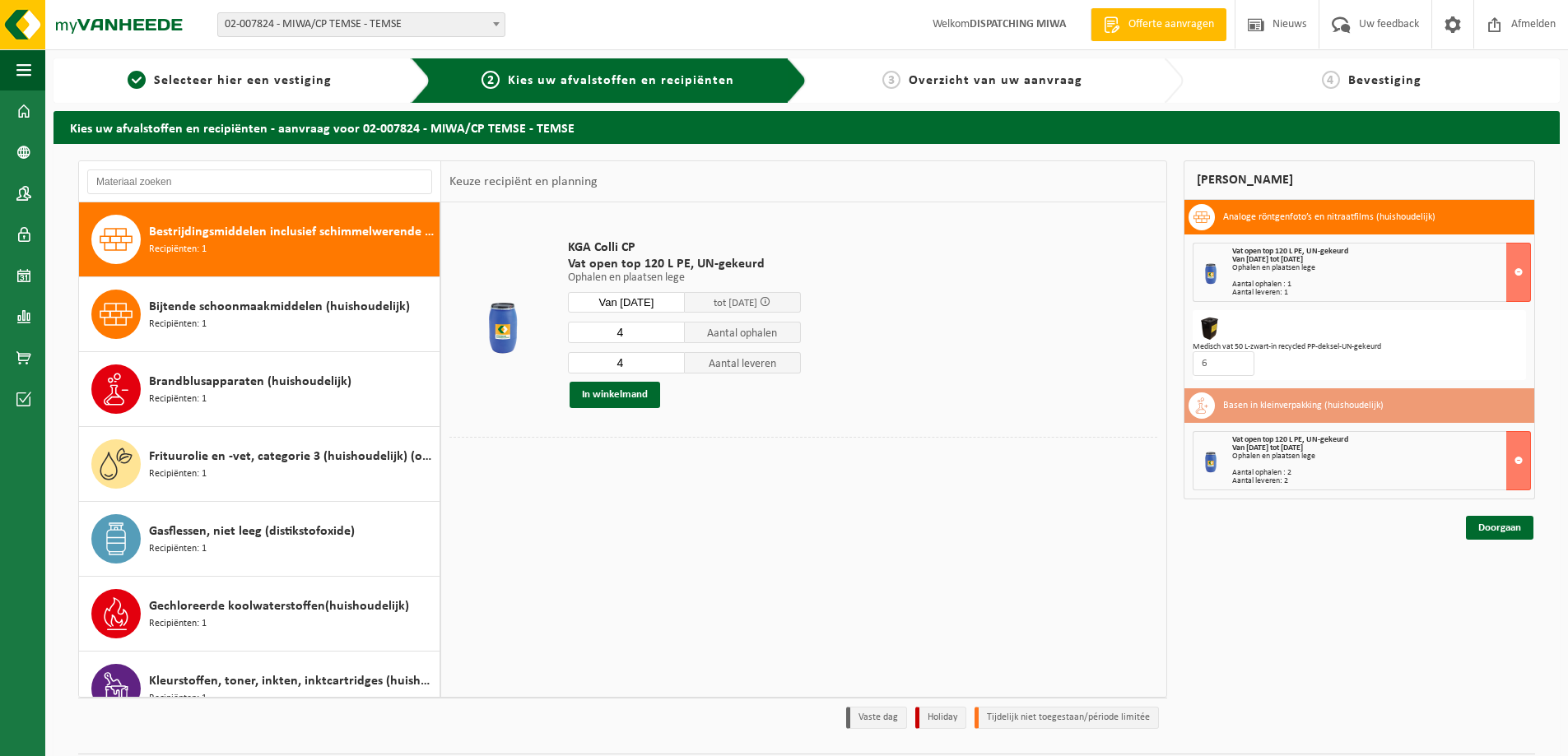
type input "4"
click at [671, 367] on input "4" at bounding box center [626, 363] width 117 height 22
click at [621, 394] on button "In winkelmand" at bounding box center [614, 395] width 90 height 27
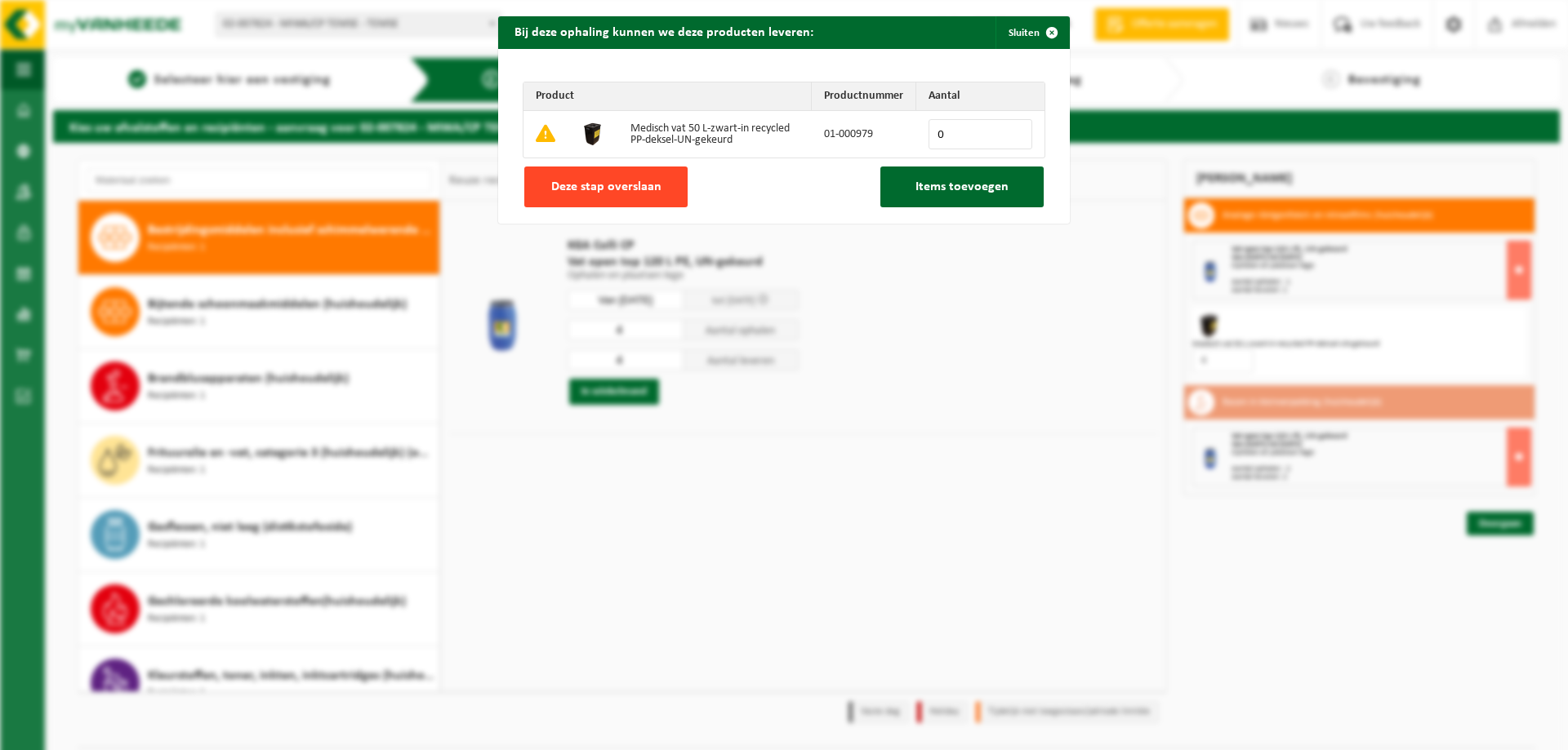
click at [590, 191] on span "Deze stap overslaan" at bounding box center [606, 187] width 110 height 13
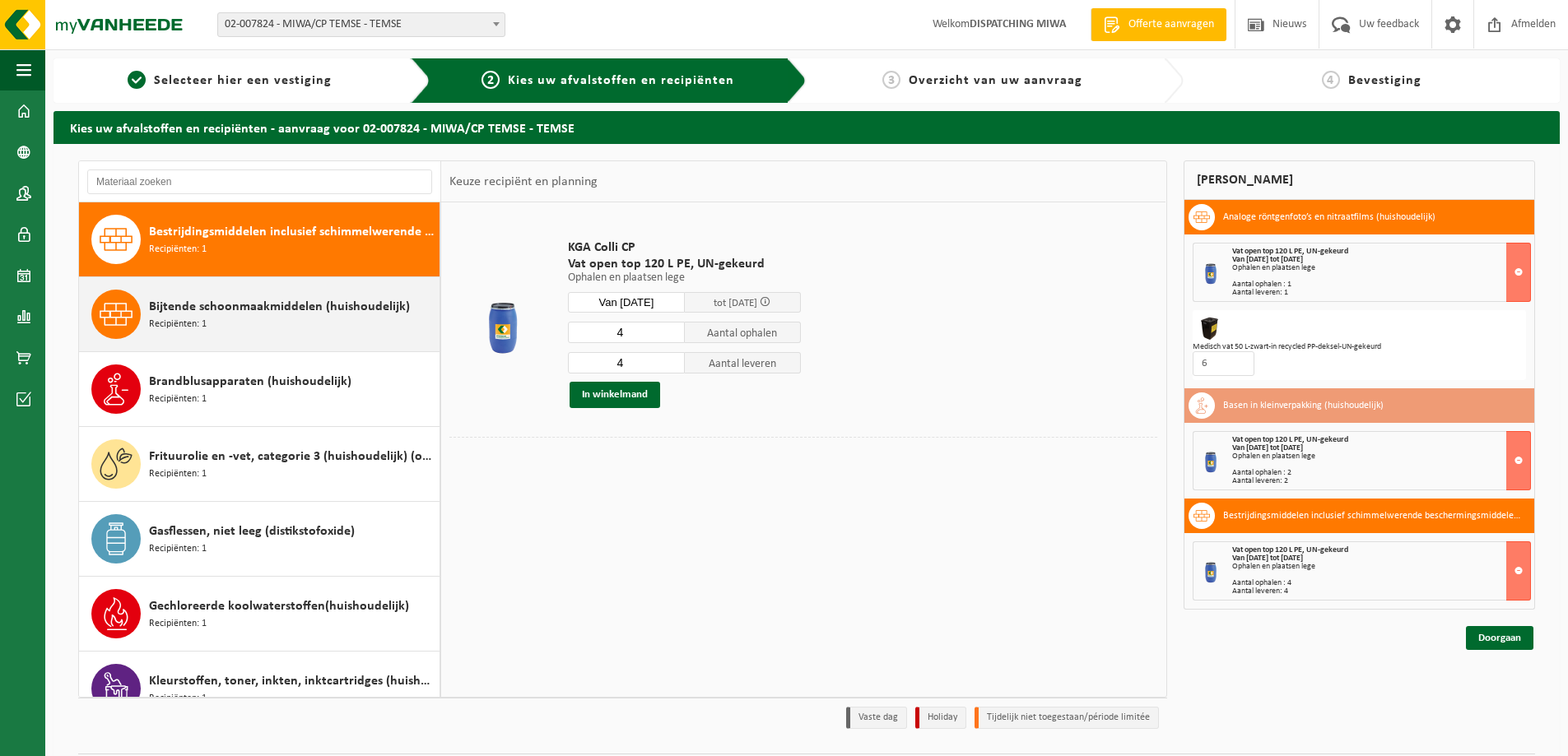
click at [247, 316] on span "Bijtende schoonmaakmiddelen (huishoudelijk)" at bounding box center [279, 307] width 261 height 20
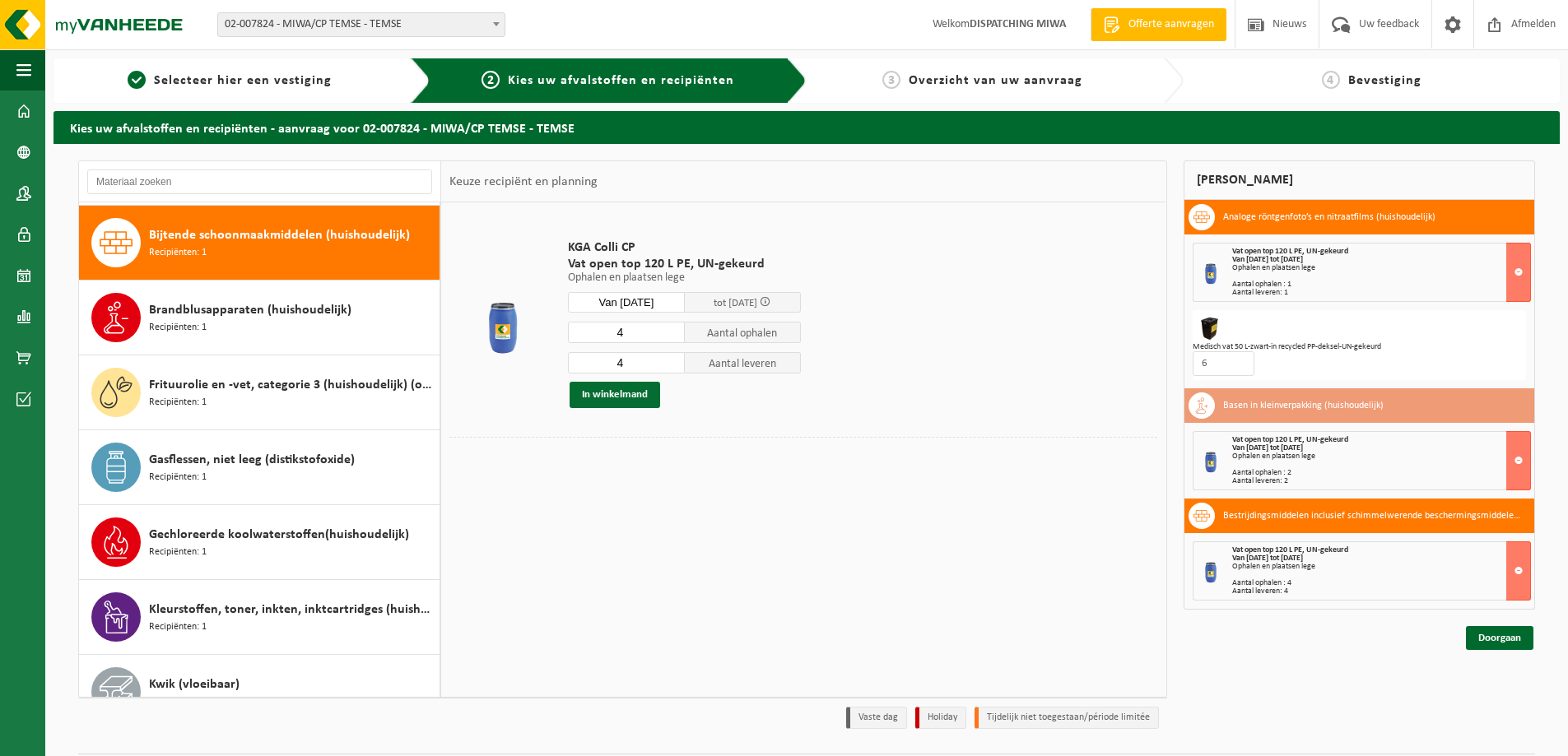
scroll to position [225, 0]
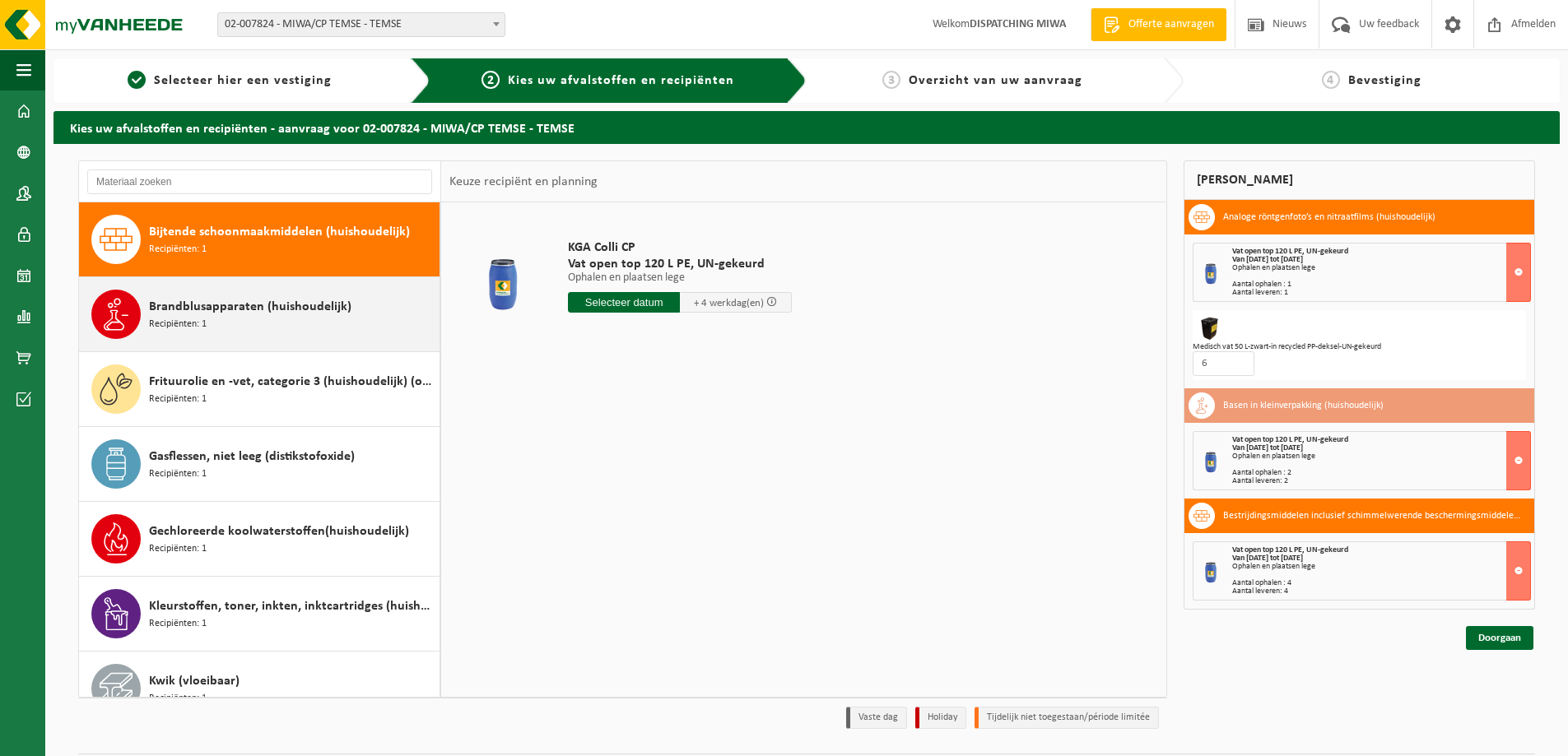
click at [208, 320] on div "Brandblusapparaten (huishoudelijk) Recipiënten: 1" at bounding box center [292, 314] width 287 height 49
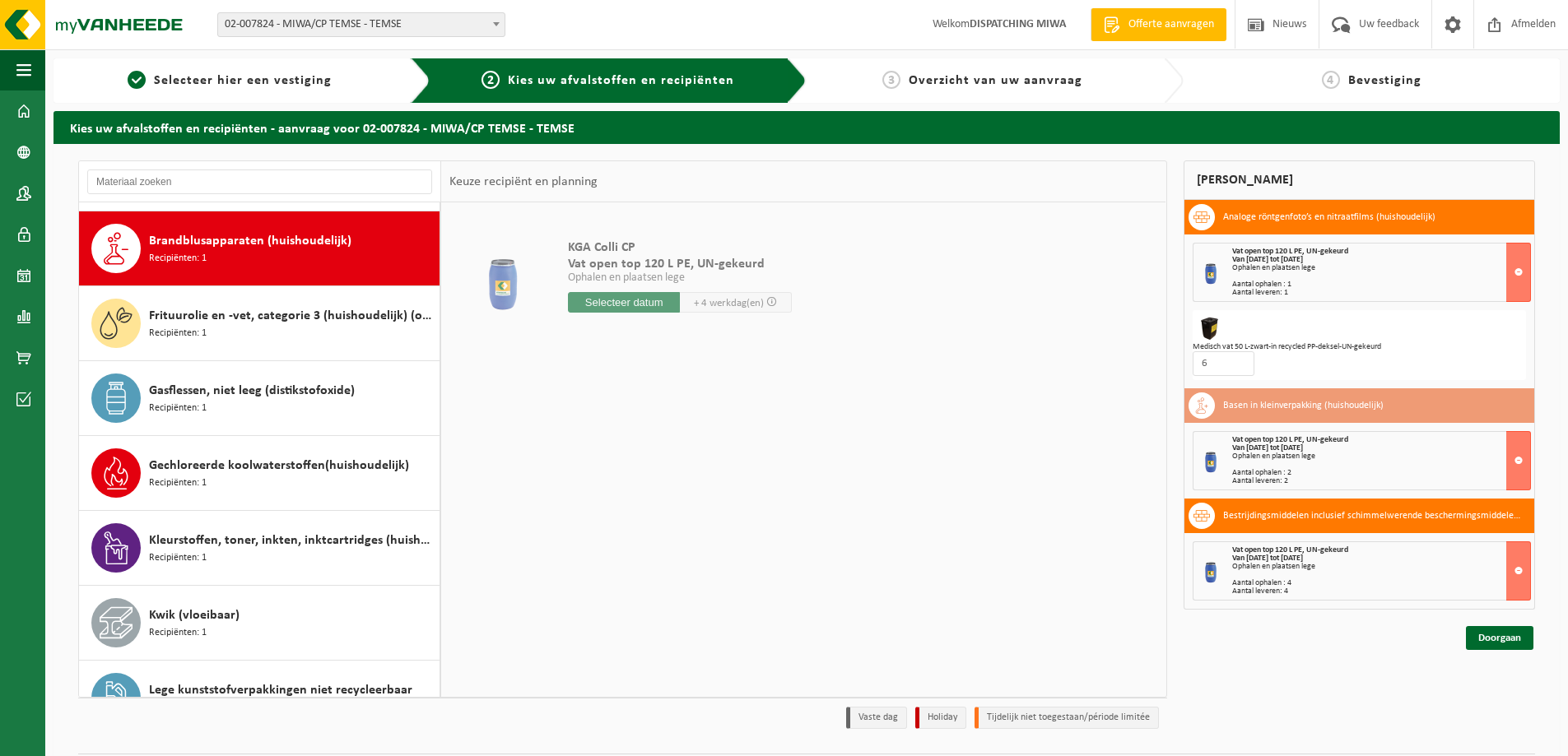
scroll to position [299, 0]
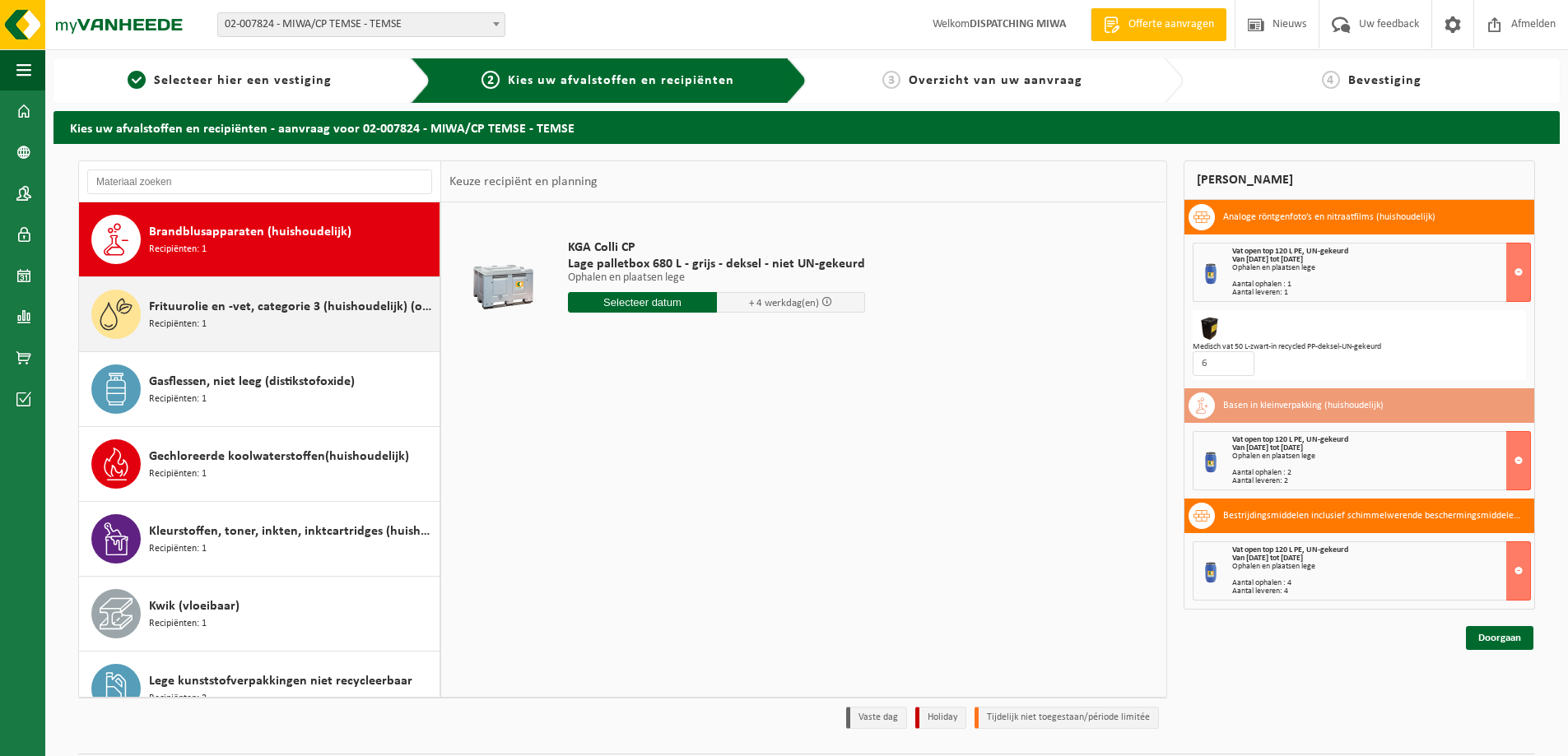
click at [266, 310] on span "Frituurolie en -vet, categorie 3 (huishoudelijk) (ongeschikt voor vergisting)" at bounding box center [292, 307] width 287 height 20
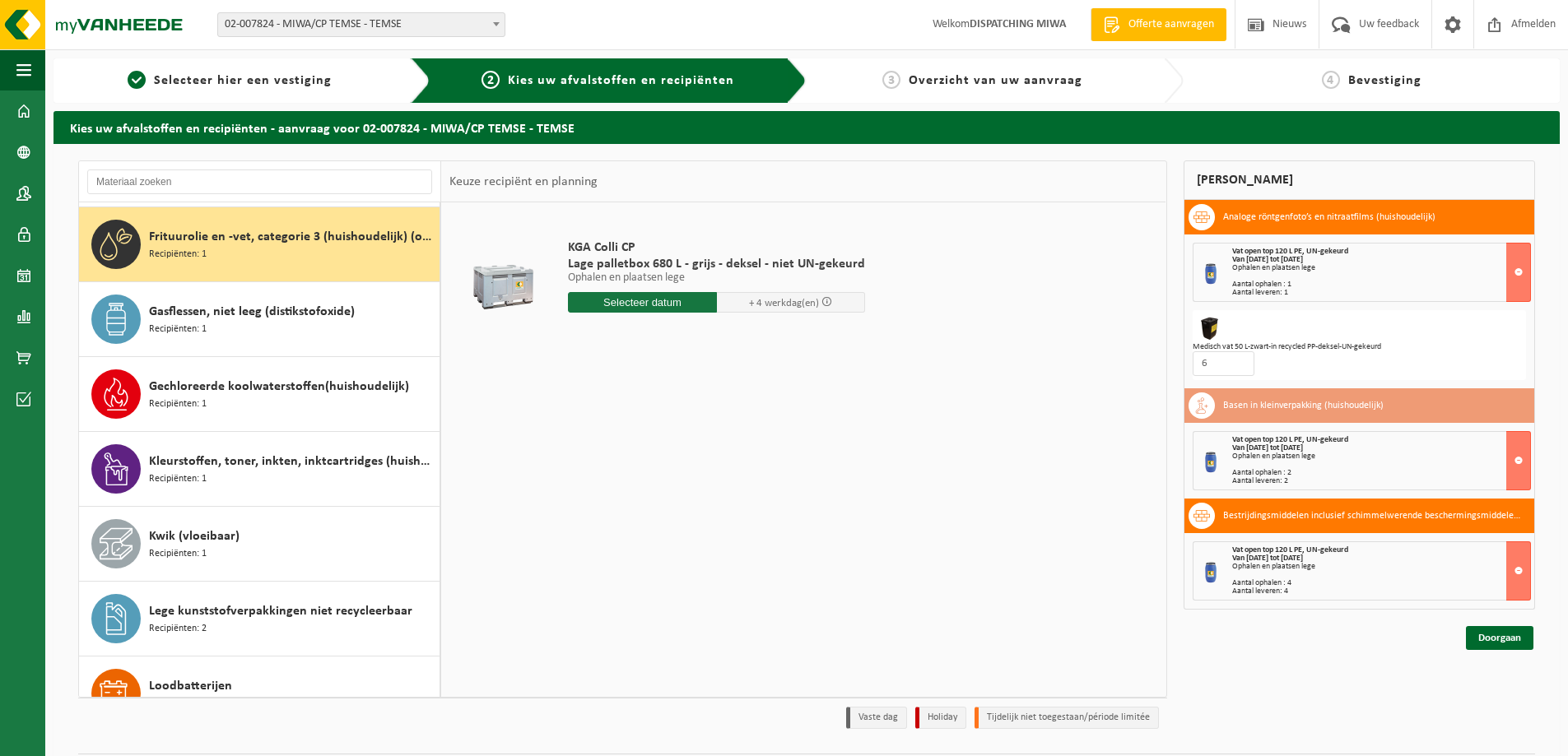
scroll to position [374, 0]
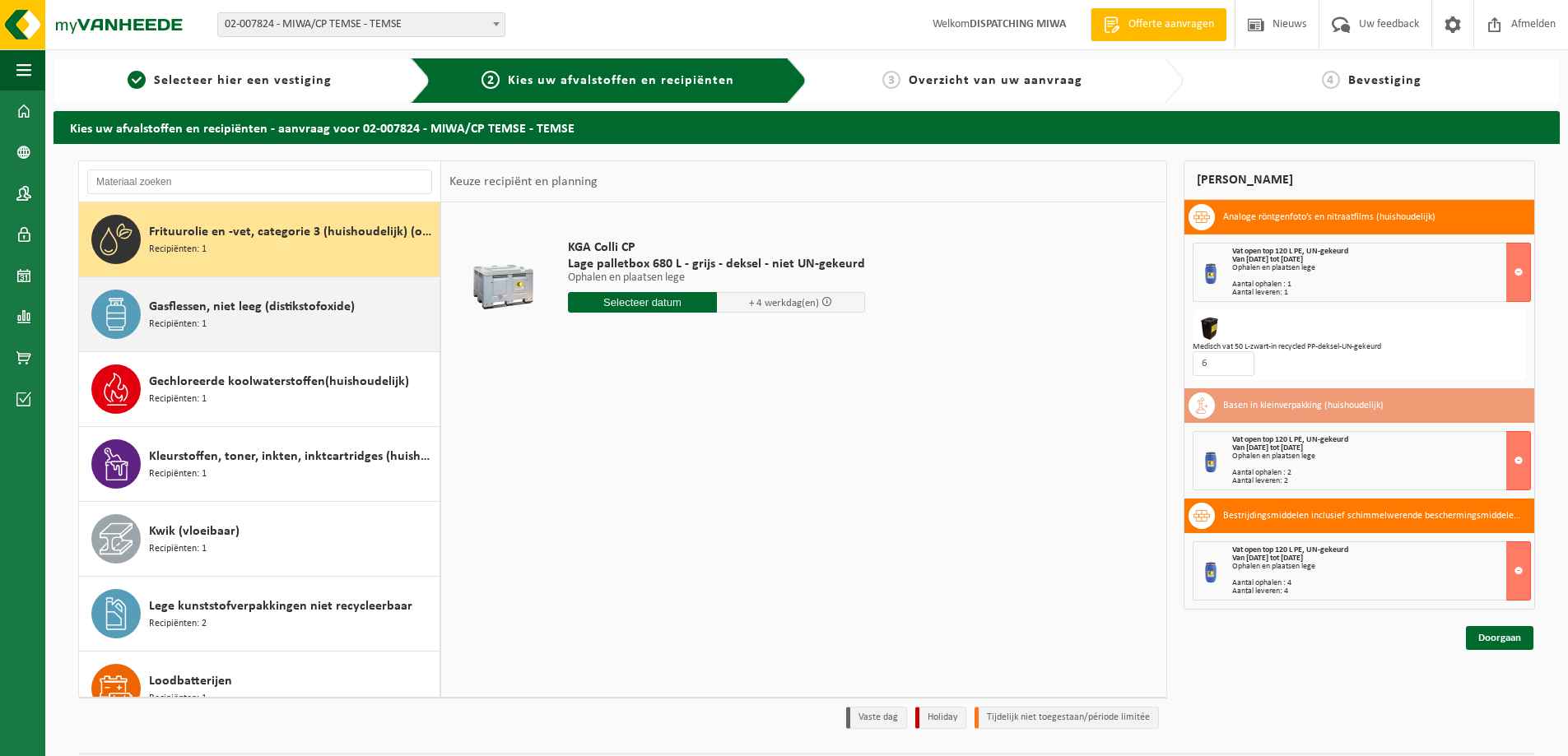
click at [246, 311] on span "Gasflessen, niet leeg (distikstofoxide)" at bounding box center [252, 307] width 206 height 20
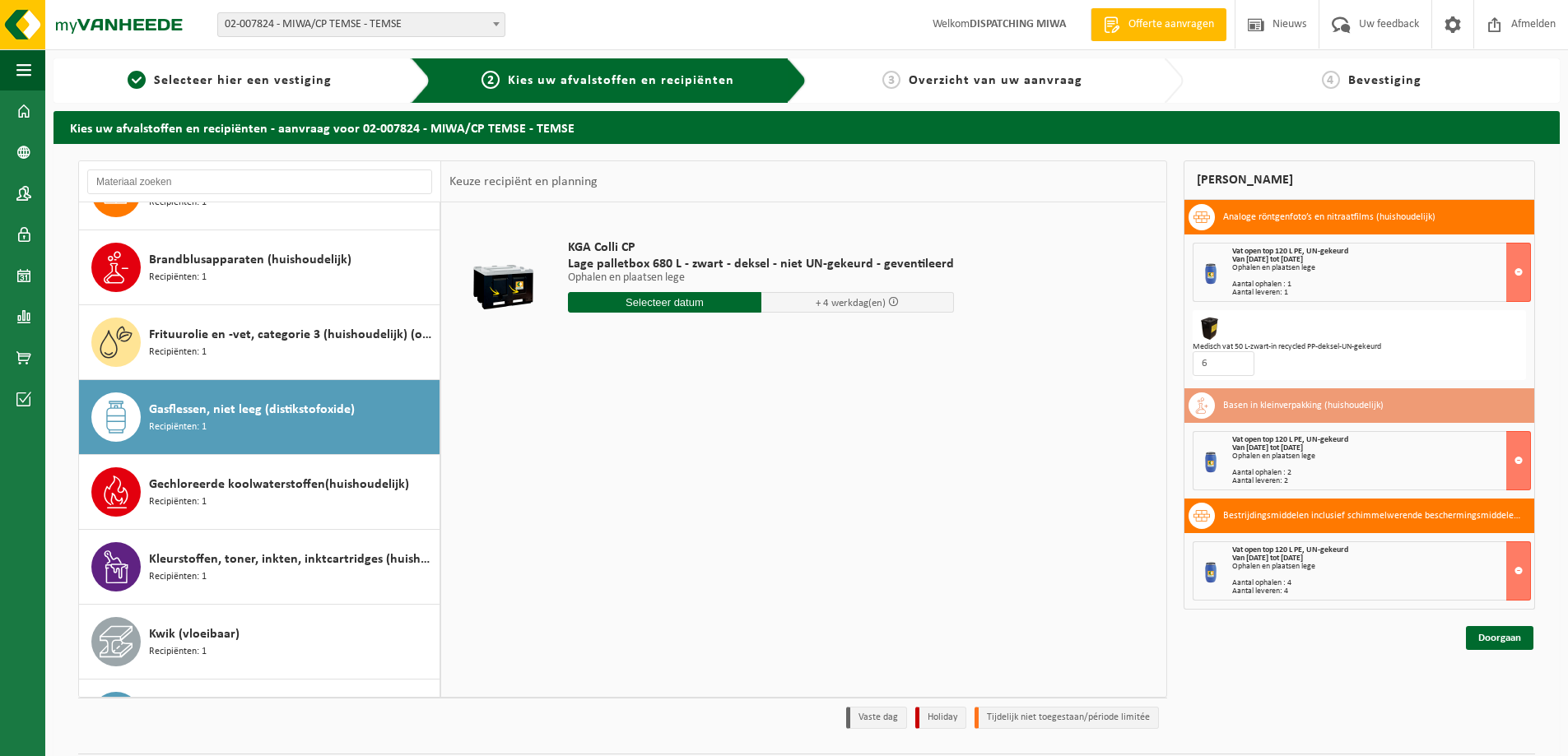
scroll to position [290, 0]
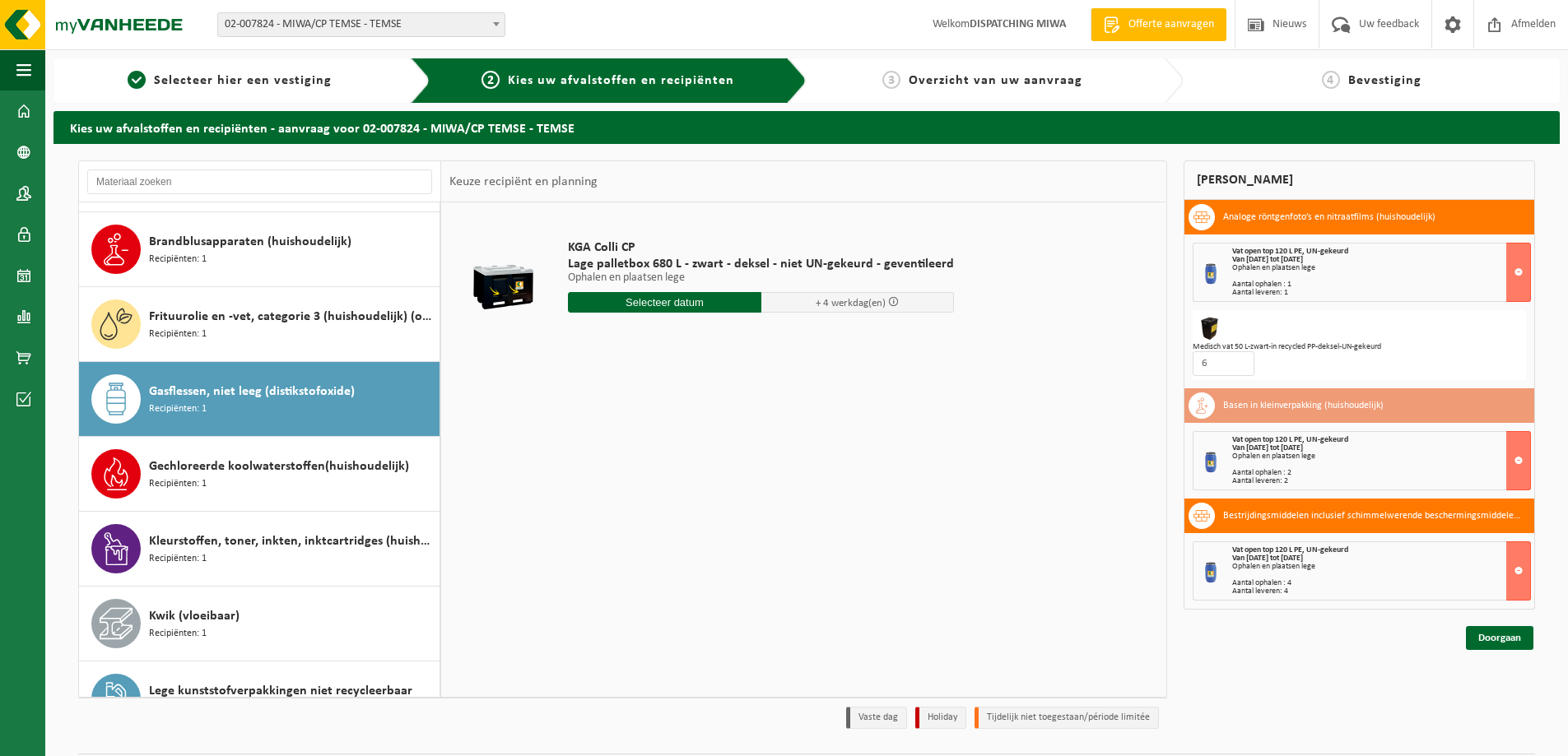
click at [255, 397] on span "Gasflessen, niet leeg (distikstofoxide)" at bounding box center [252, 392] width 206 height 20
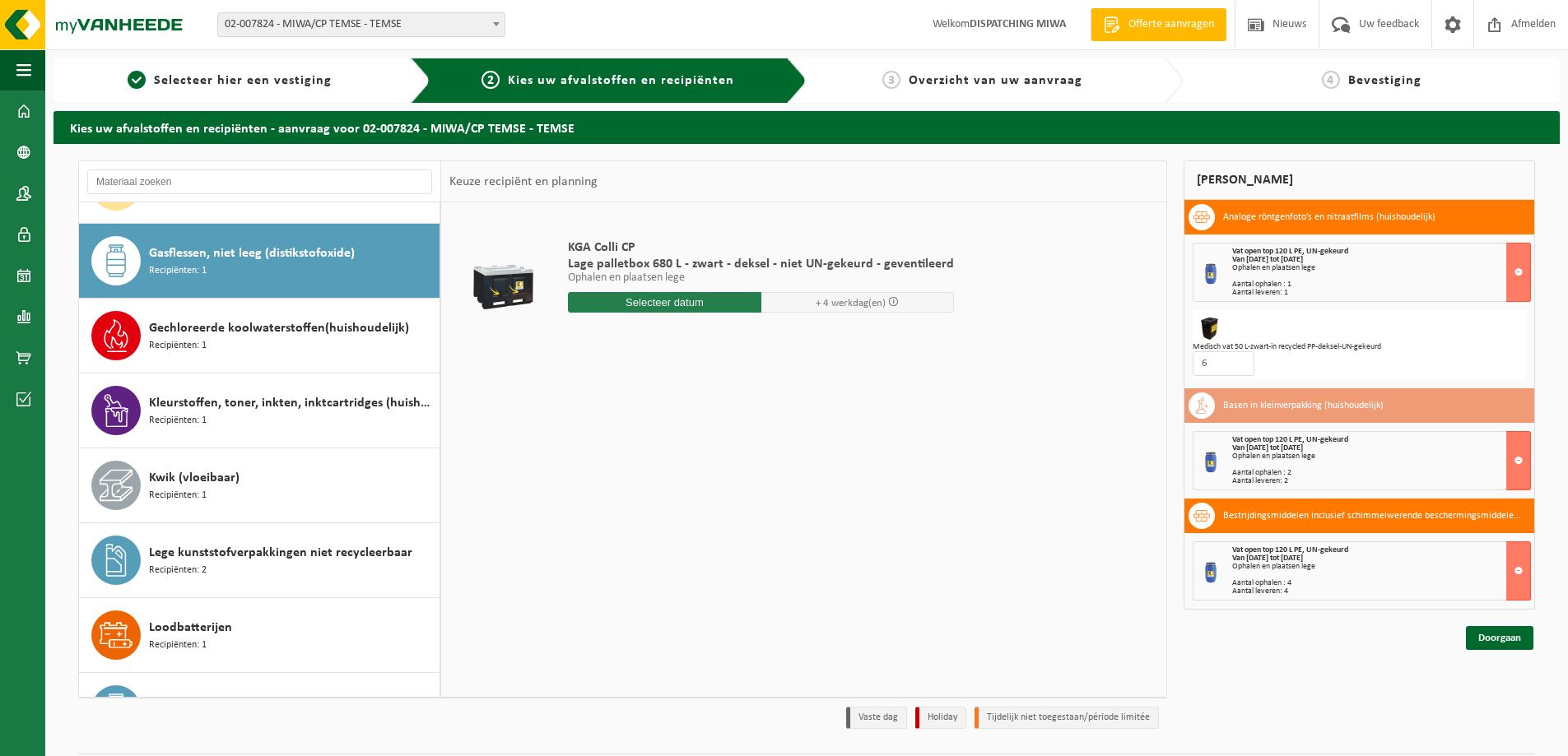
scroll to position [449, 0]
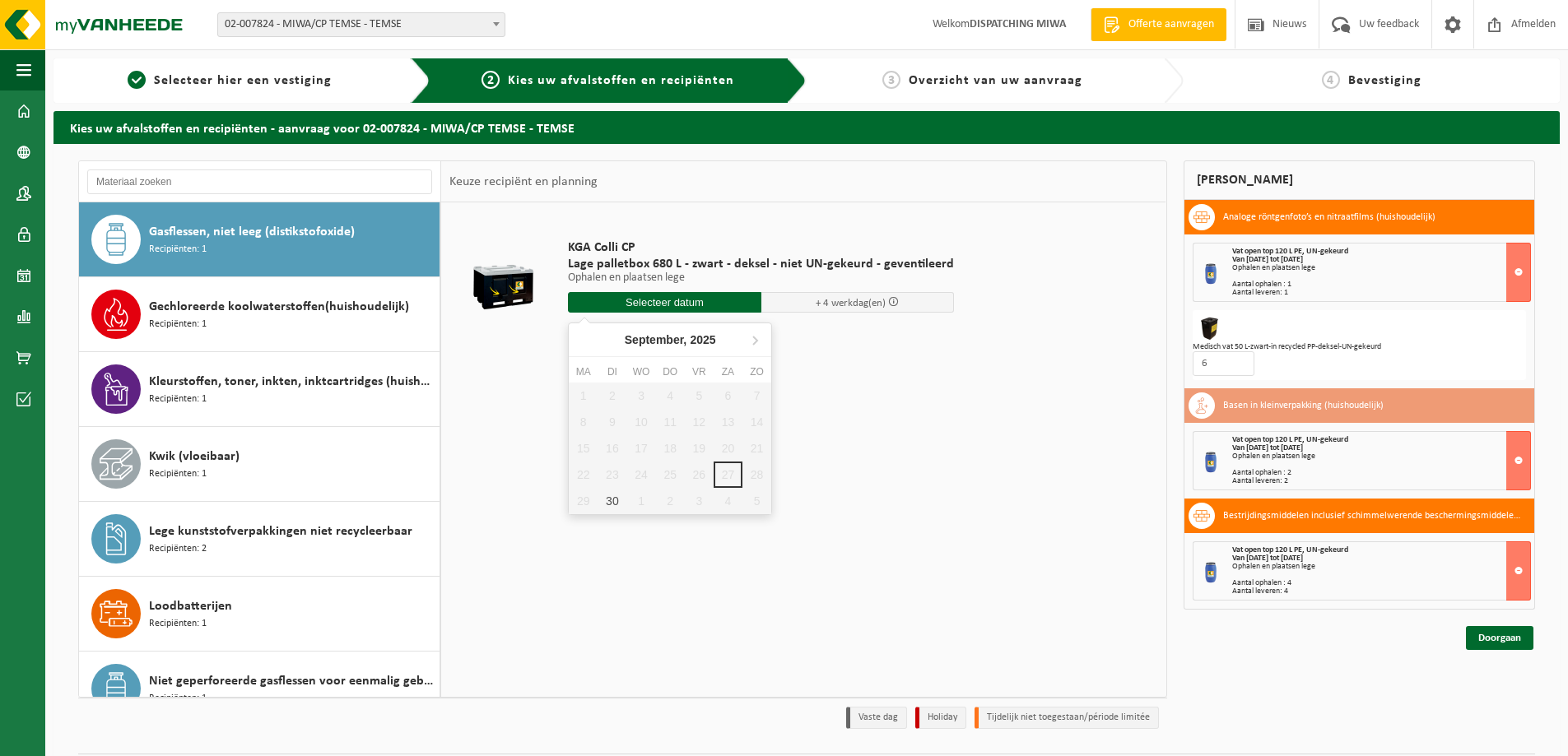
click at [665, 304] on input "text" at bounding box center [664, 302] width 193 height 21
click at [603, 500] on div "30" at bounding box center [612, 501] width 28 height 27
type input "Van [DATE]"
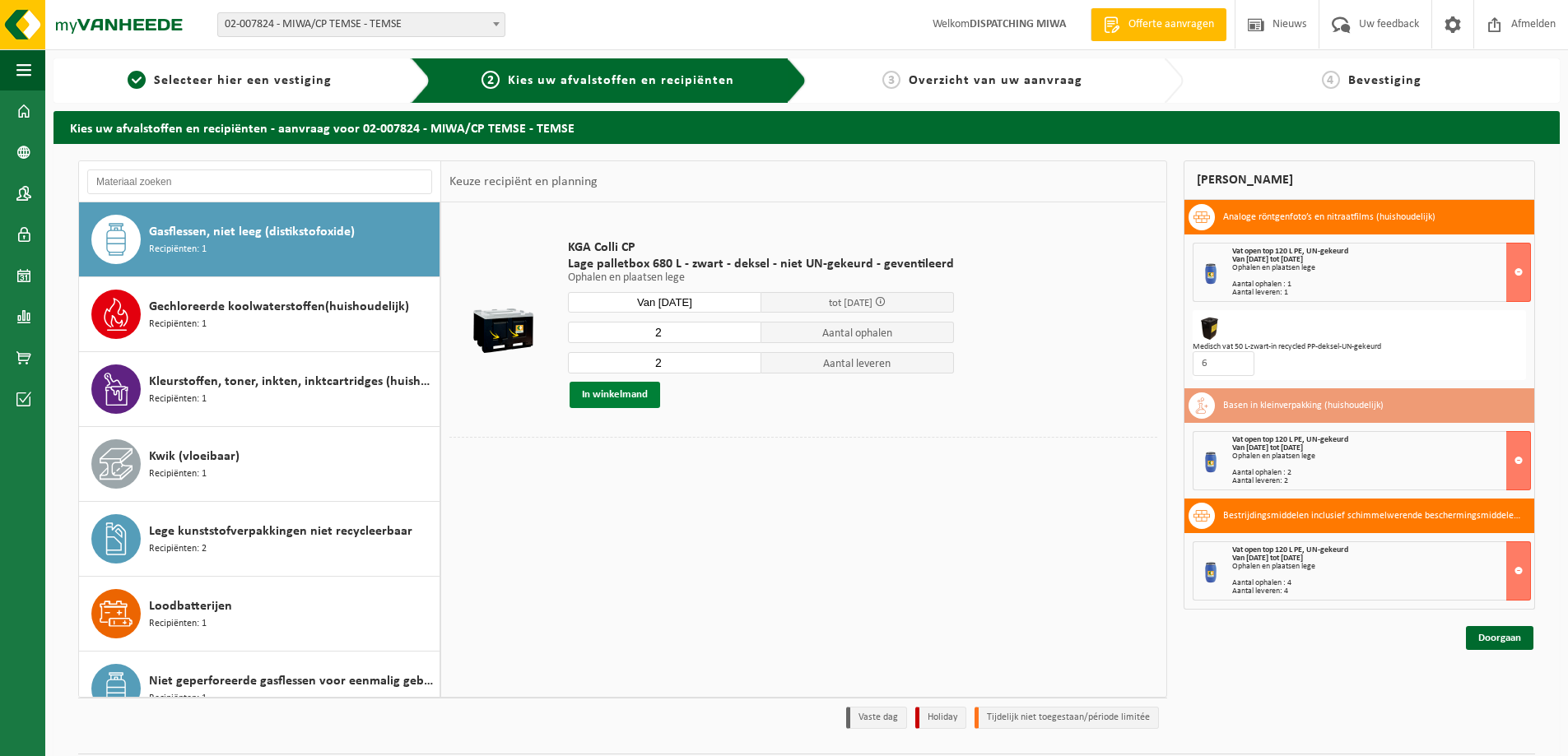
click at [623, 388] on button "In winkelmand" at bounding box center [614, 395] width 90 height 27
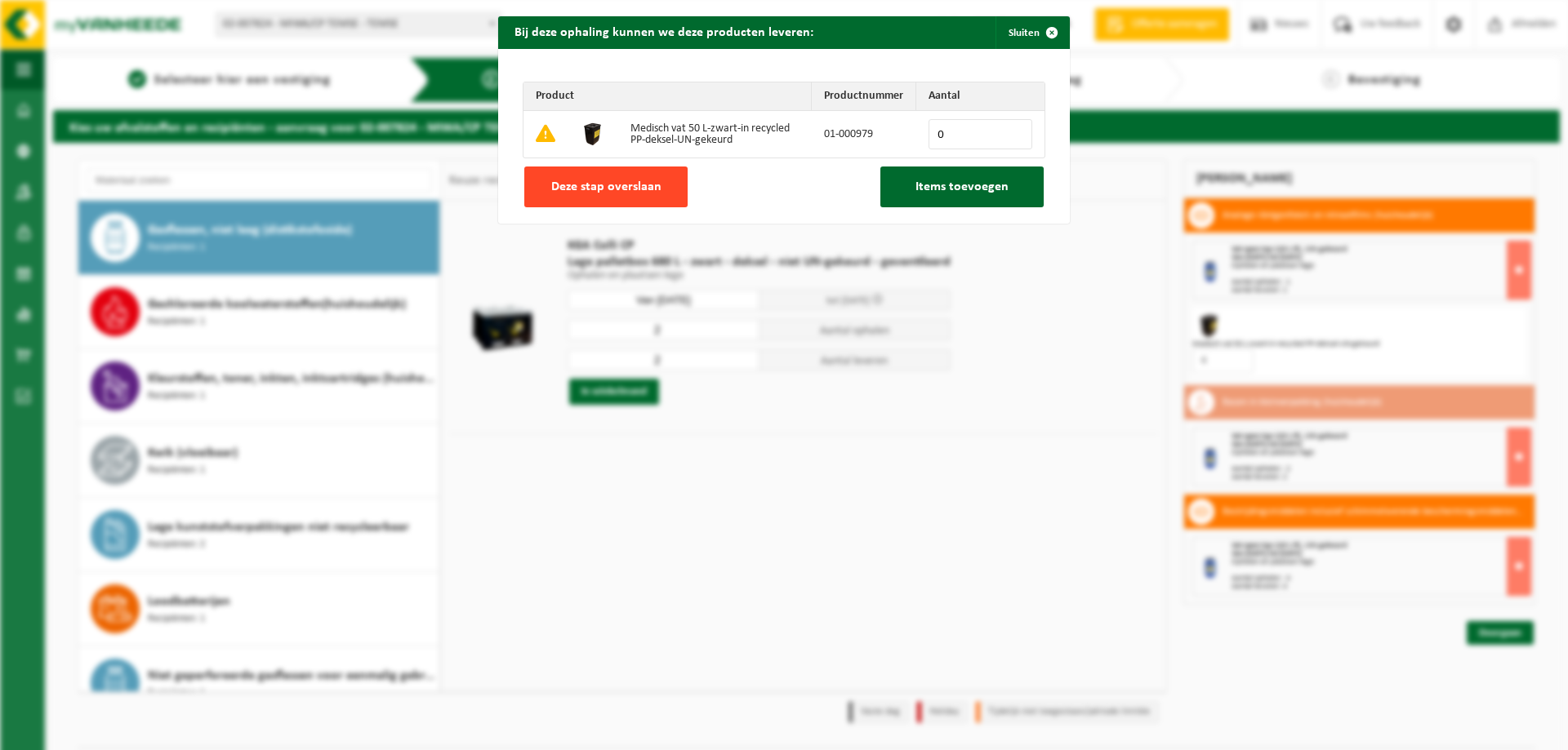
click at [597, 186] on span "Deze stap overslaan" at bounding box center [606, 187] width 110 height 13
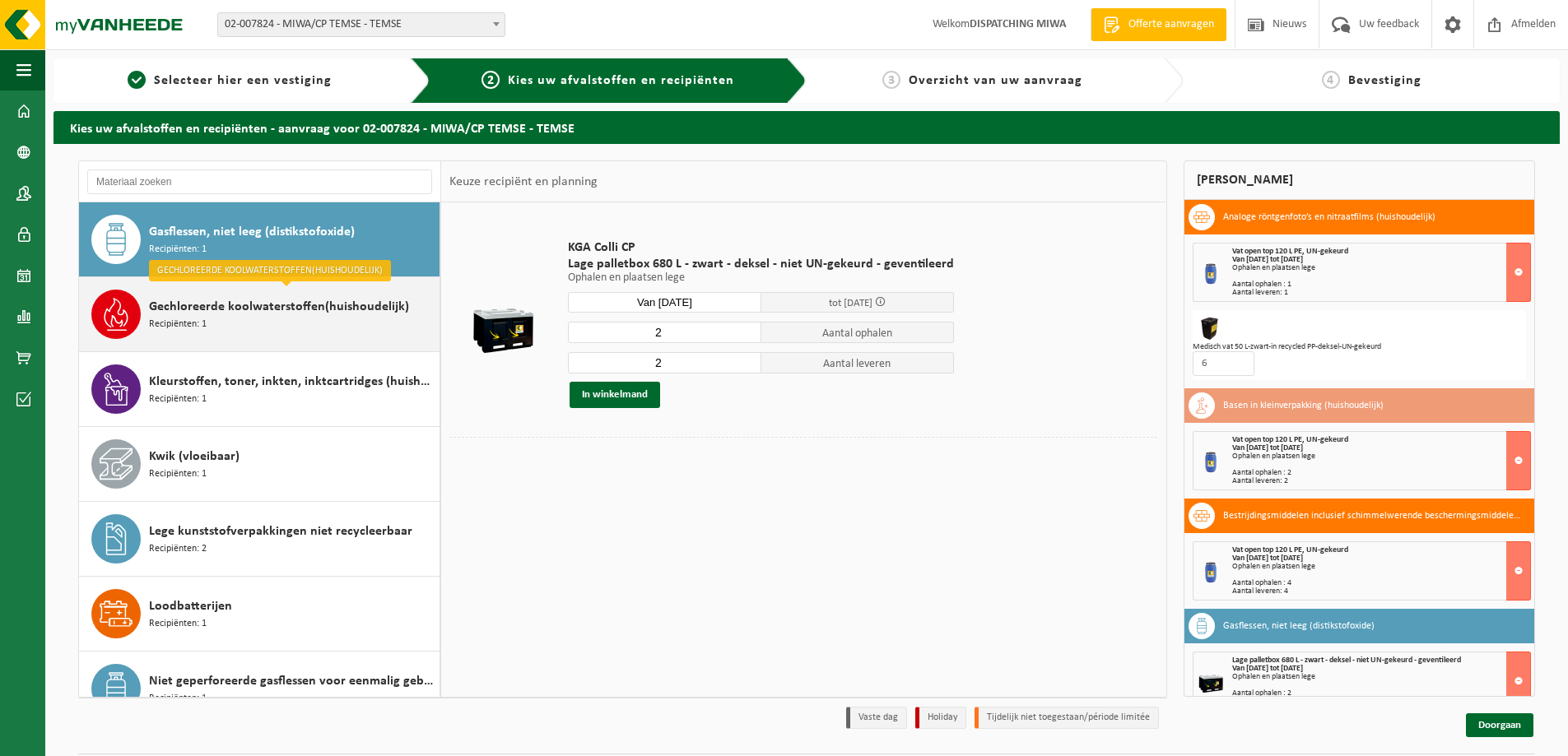
click at [290, 327] on div "Gechloreerde koolwaterstoffen(huishoudelijk) Recipiënten: 1" at bounding box center [292, 314] width 287 height 49
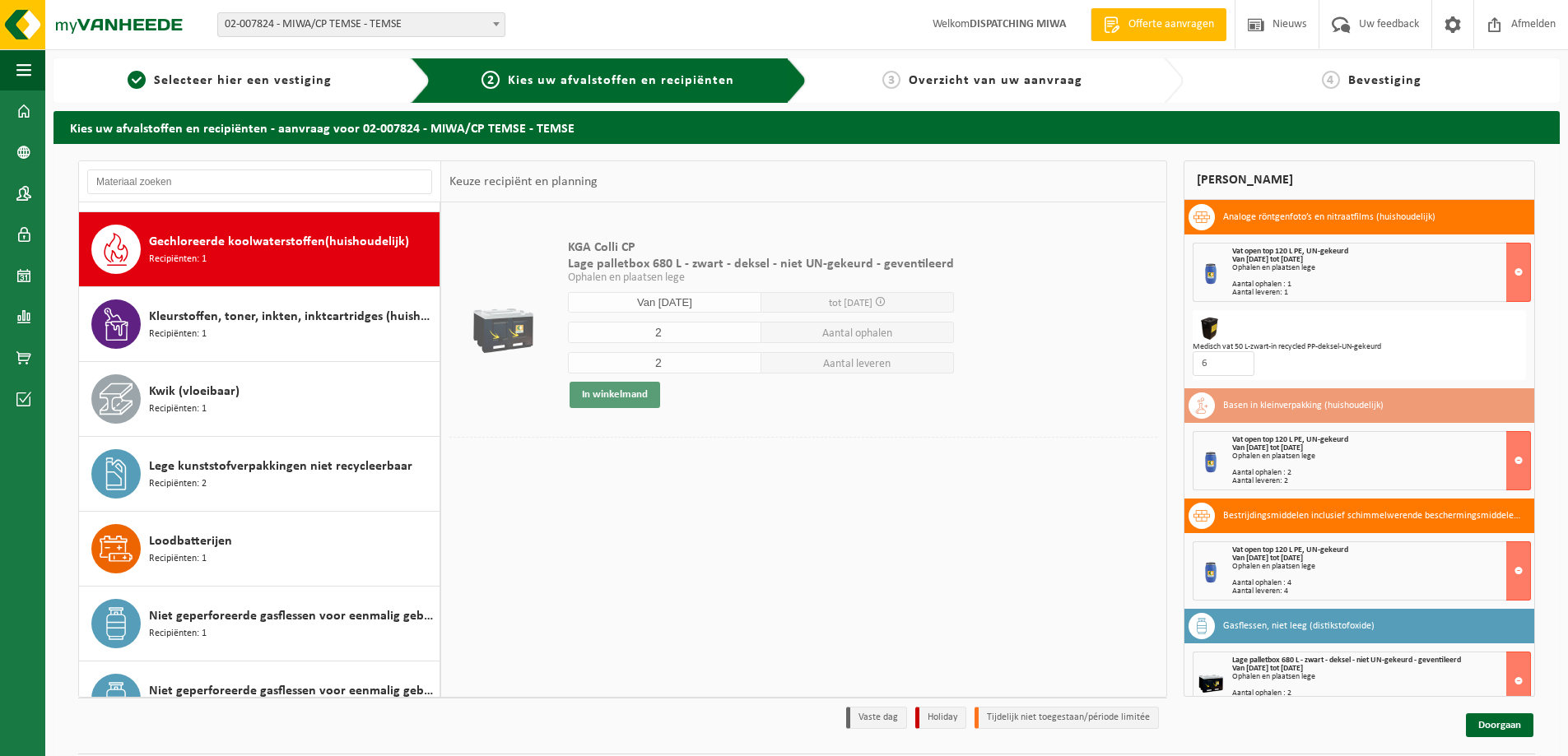
scroll to position [524, 0]
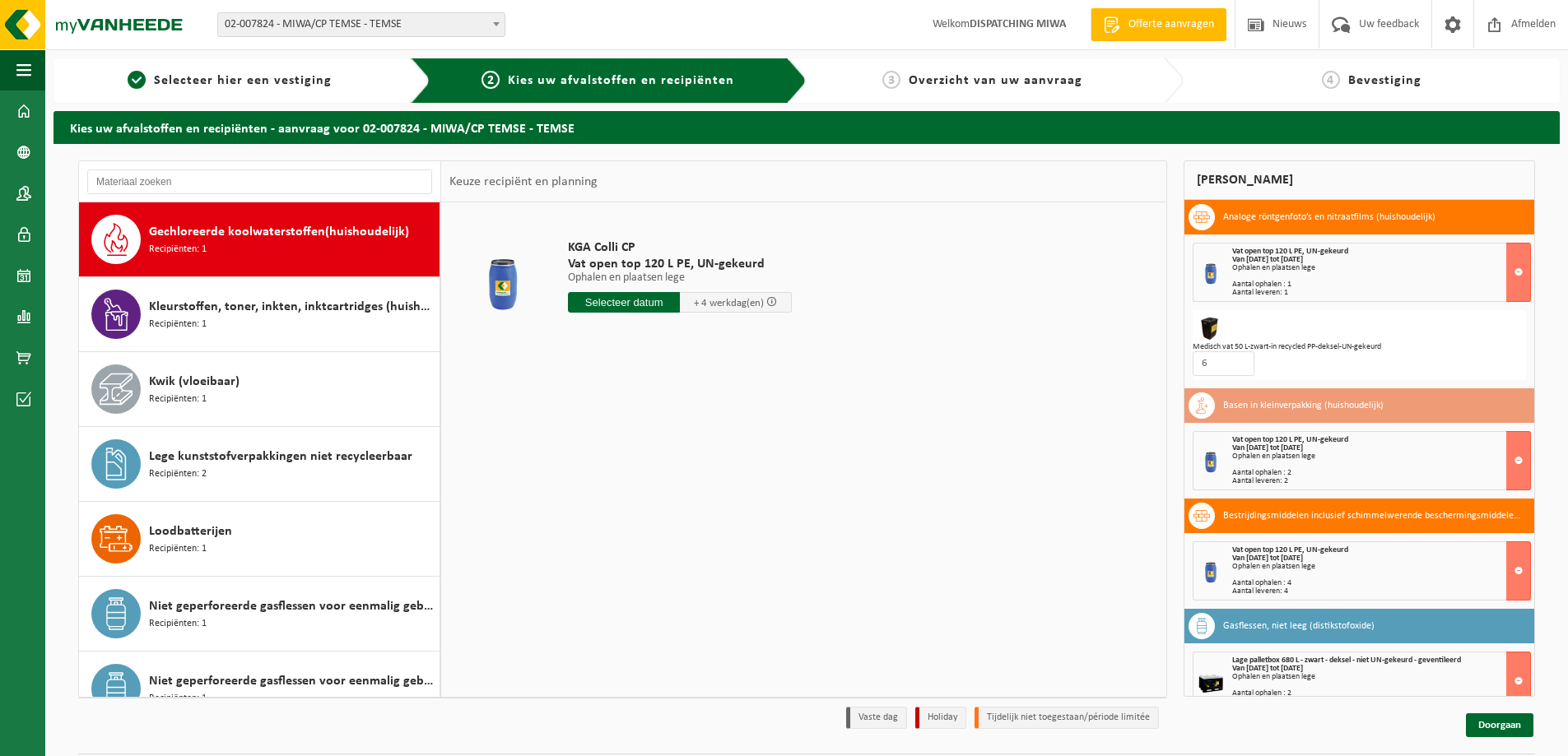
click at [624, 305] on input "text" at bounding box center [624, 302] width 112 height 21
click at [613, 503] on div "30" at bounding box center [612, 501] width 28 height 27
type input "Van [DATE]"
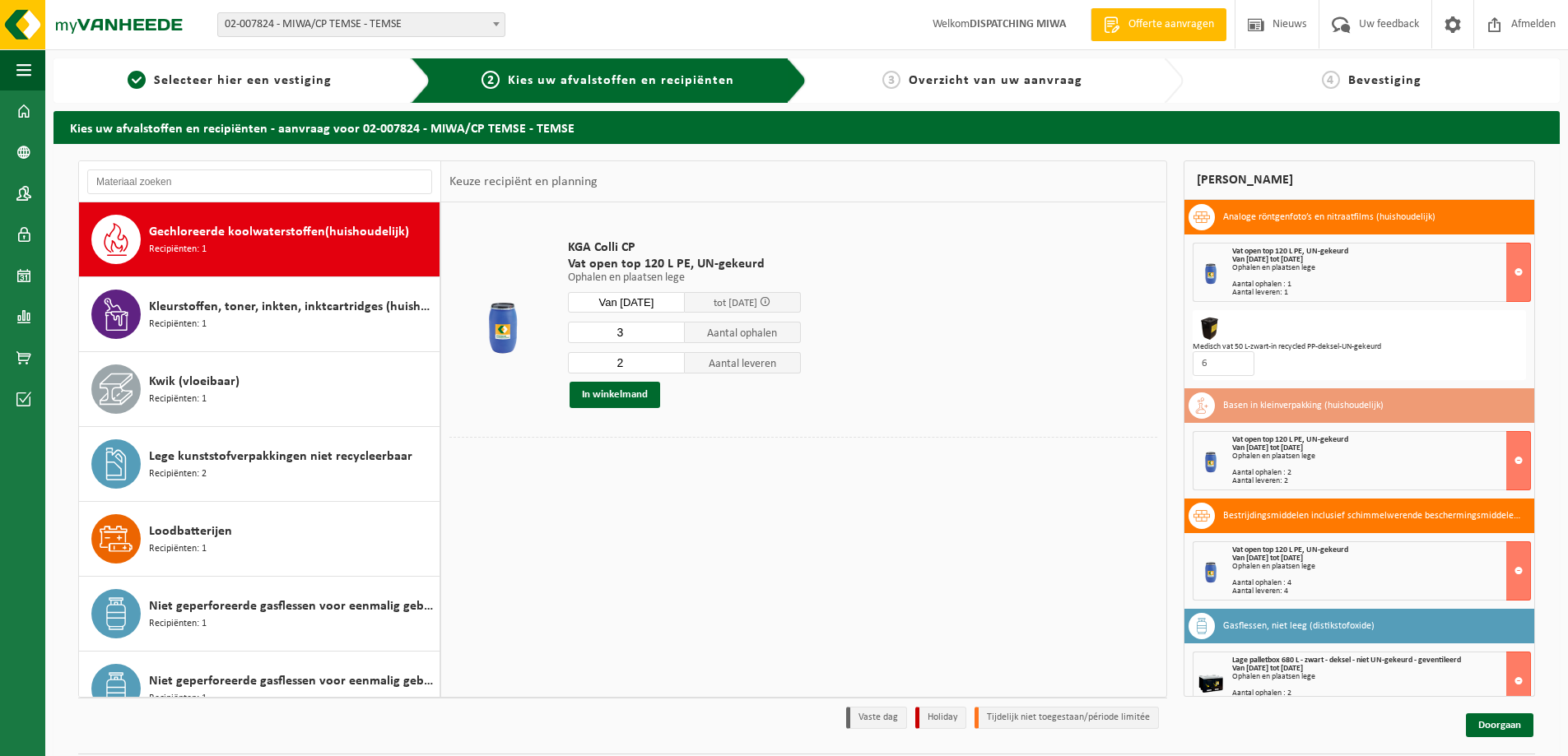
click at [670, 332] on input "3" at bounding box center [626, 332] width 117 height 22
click at [670, 337] on input "2" at bounding box center [626, 332] width 117 height 22
type input "1"
click at [670, 337] on input "1" at bounding box center [626, 332] width 117 height 22
type input "1"
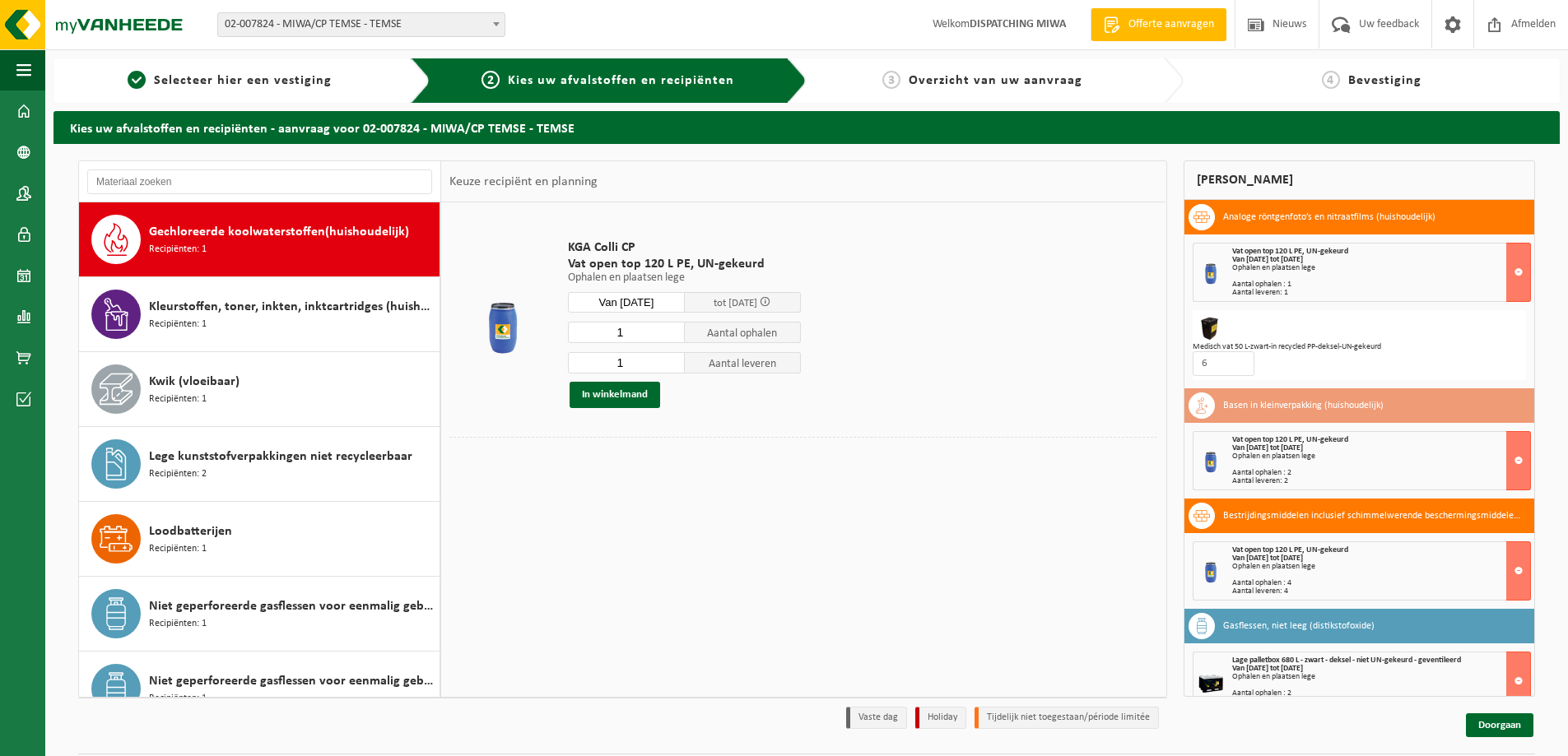
click at [670, 366] on input "1" at bounding box center [626, 363] width 117 height 22
click at [598, 397] on button "In winkelmand" at bounding box center [614, 395] width 90 height 27
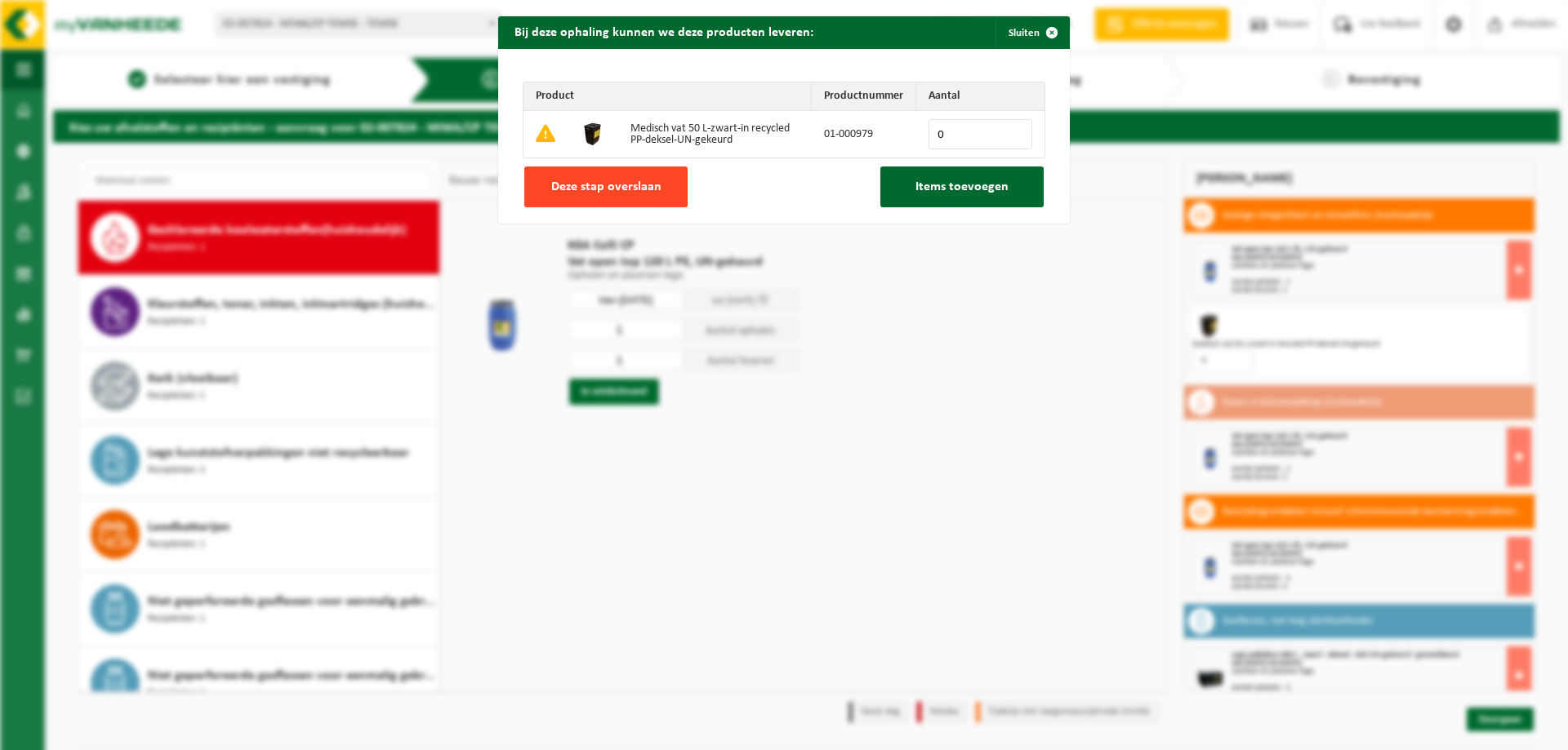
click at [607, 187] on span "Deze stap overslaan" at bounding box center [606, 187] width 110 height 13
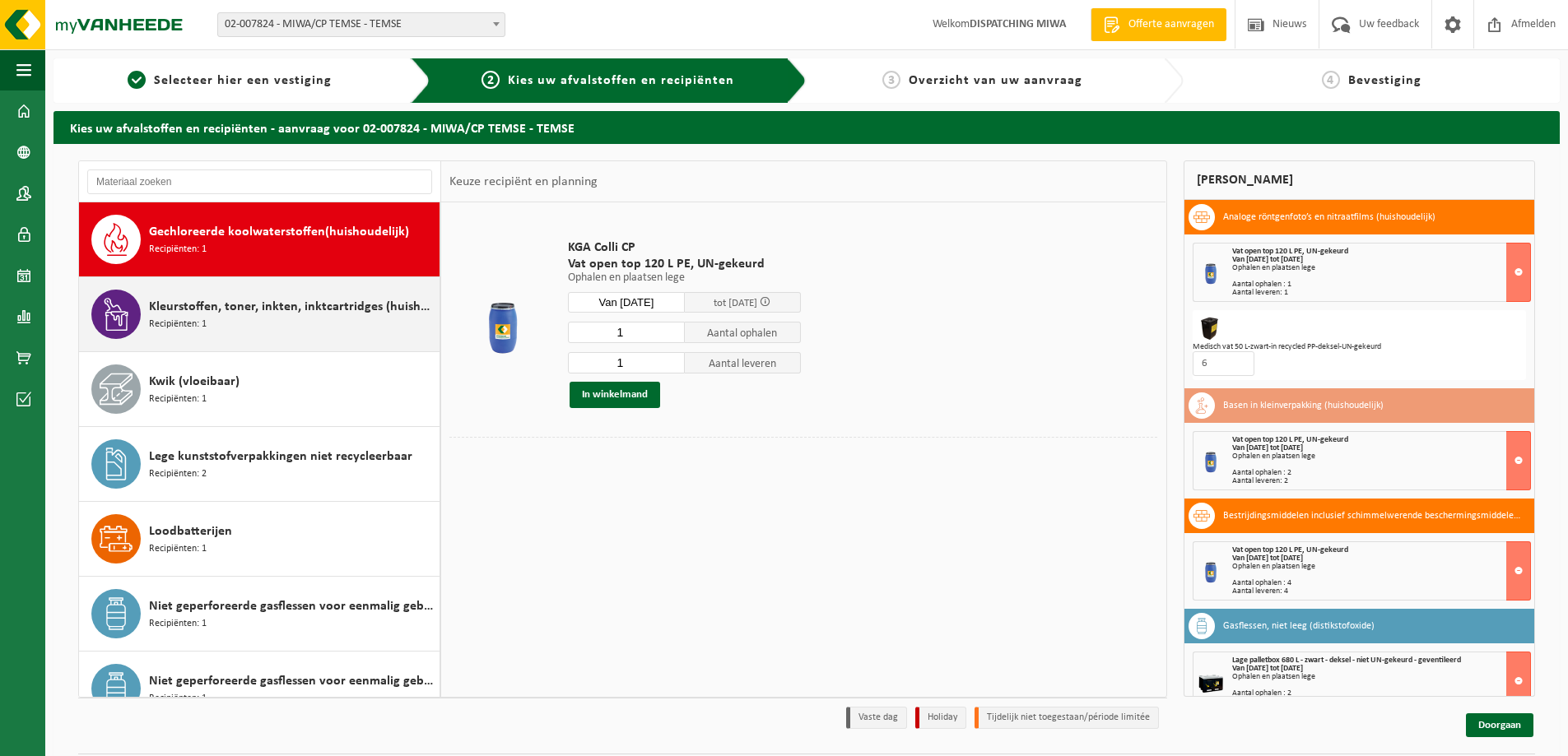
click at [299, 314] on span "Kleurstoffen, toner, inkten, inktcartridges (huishoudelijk)" at bounding box center [292, 307] width 287 height 20
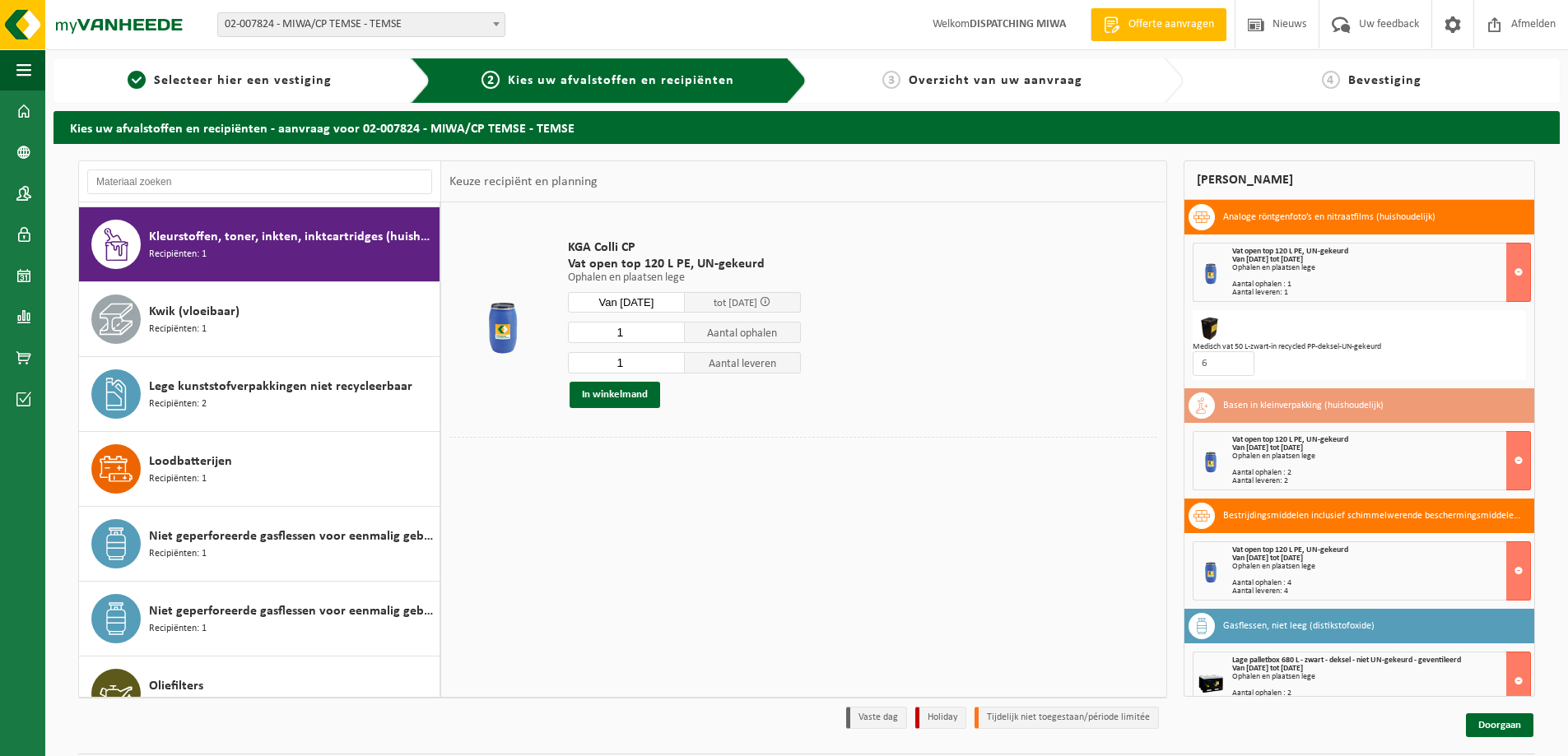
scroll to position [599, 0]
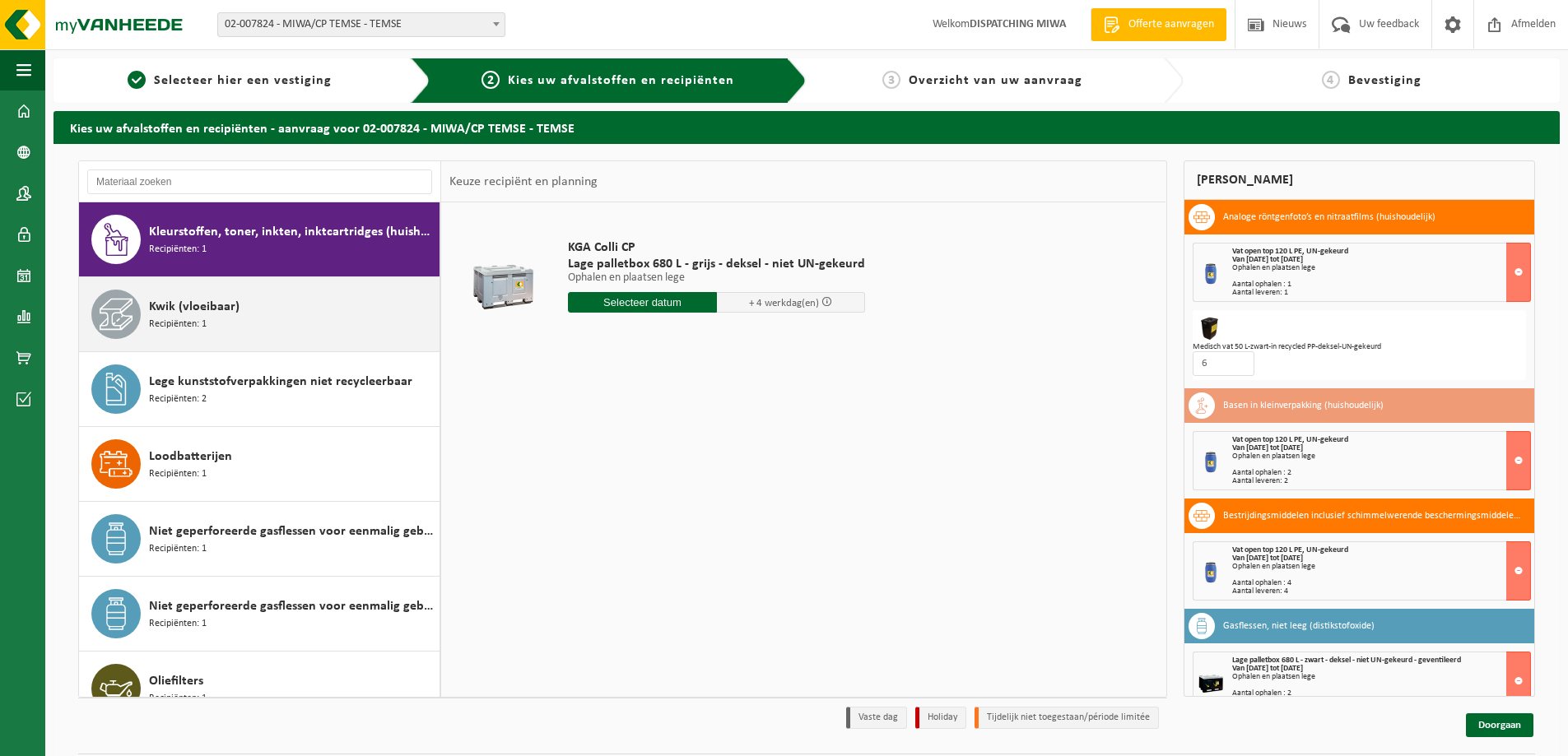
click at [299, 313] on div "Kwik (vloeibaar) Recipiënten: 1" at bounding box center [292, 314] width 287 height 49
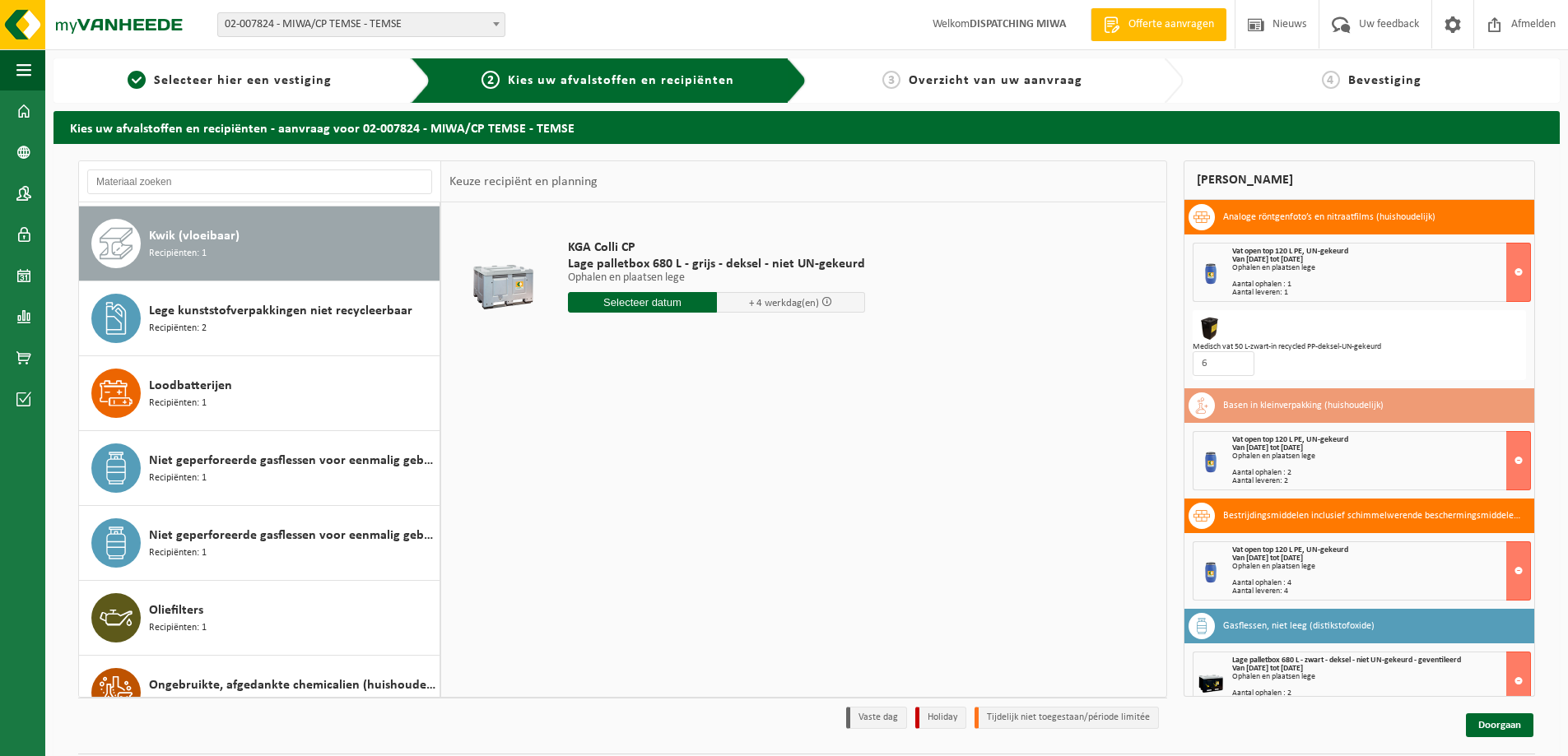
scroll to position [673, 0]
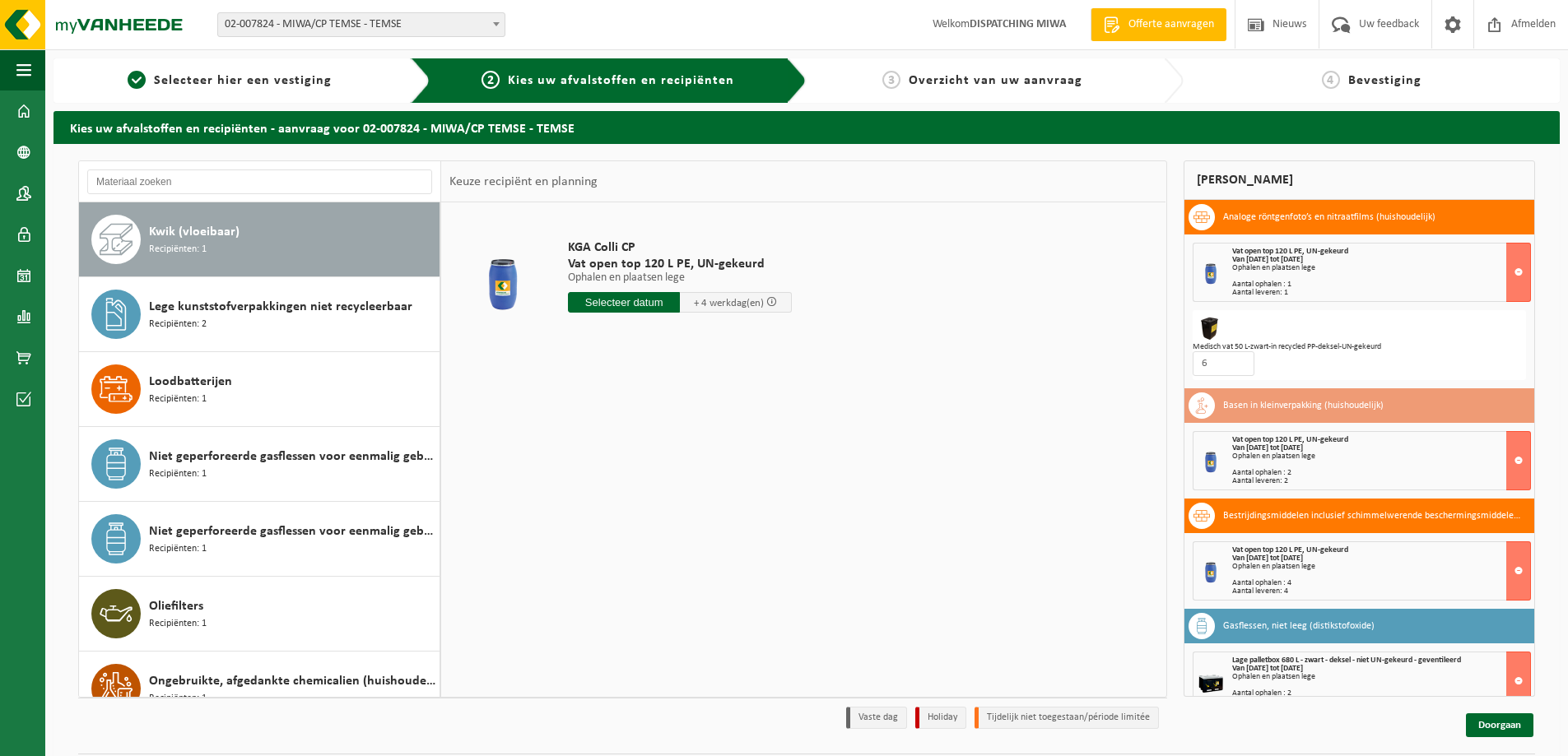
click at [299, 313] on span "Lege kunststofverpakkingen niet recycleerbaar" at bounding box center [280, 307] width 263 height 20
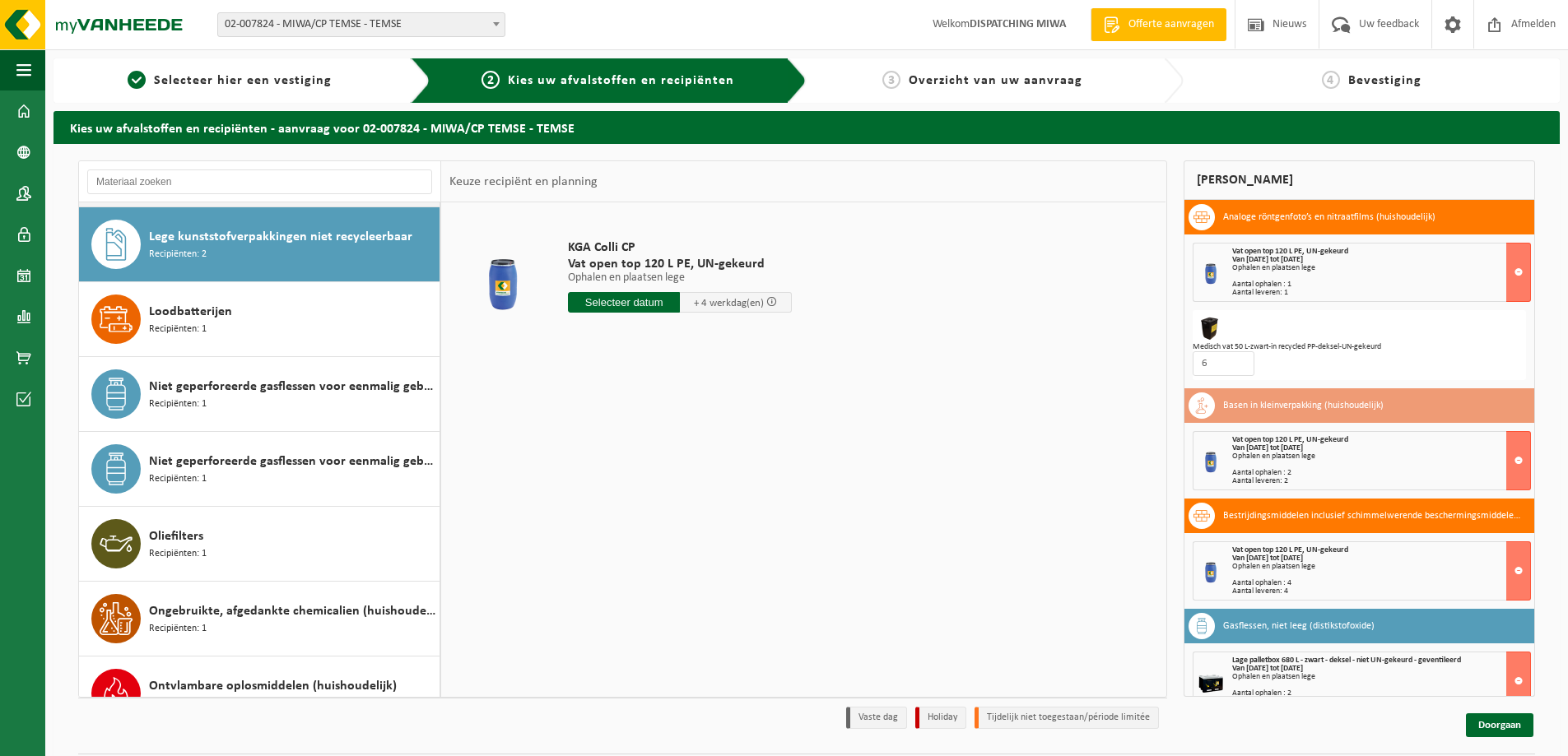
scroll to position [748, 0]
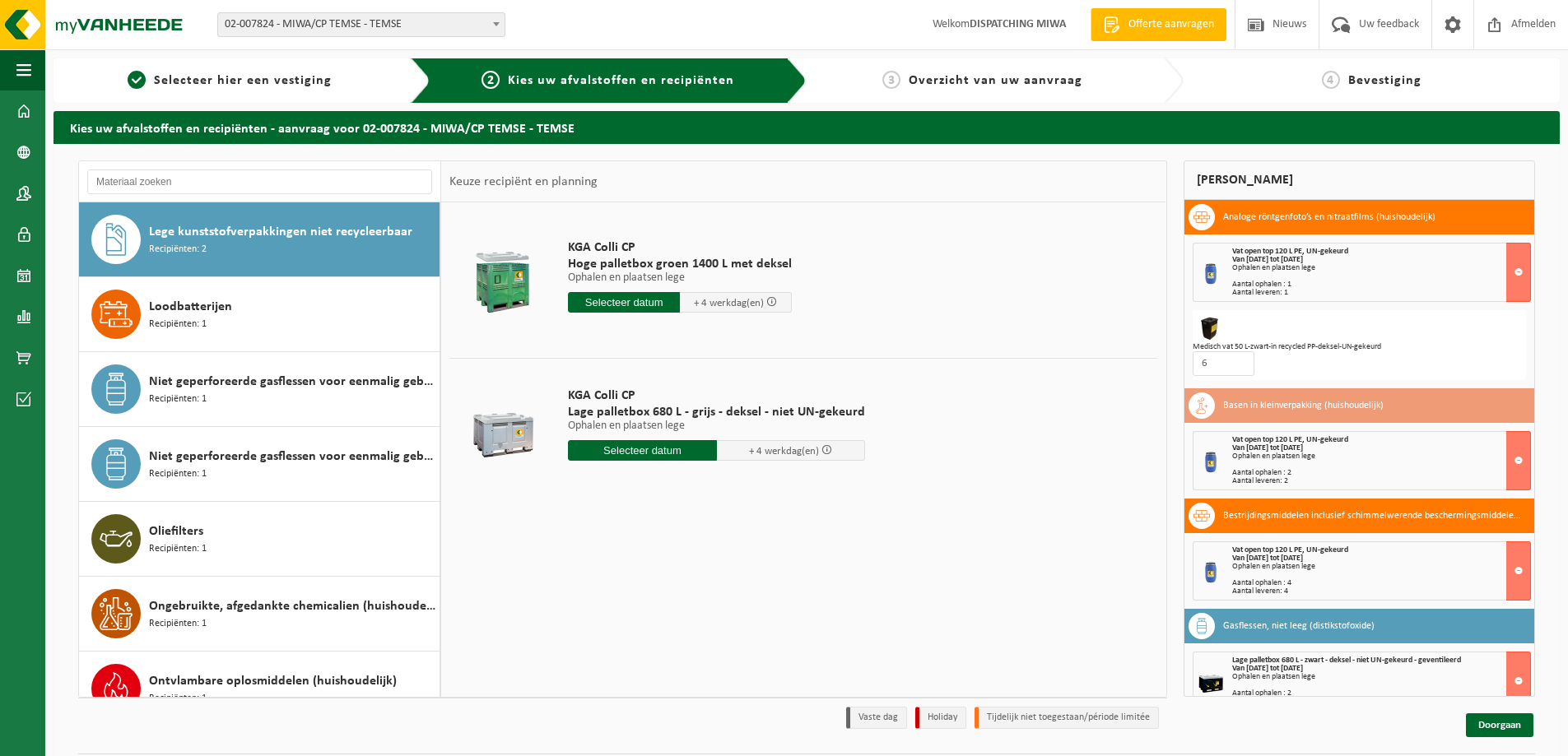
click at [609, 302] on input "text" at bounding box center [624, 302] width 112 height 21
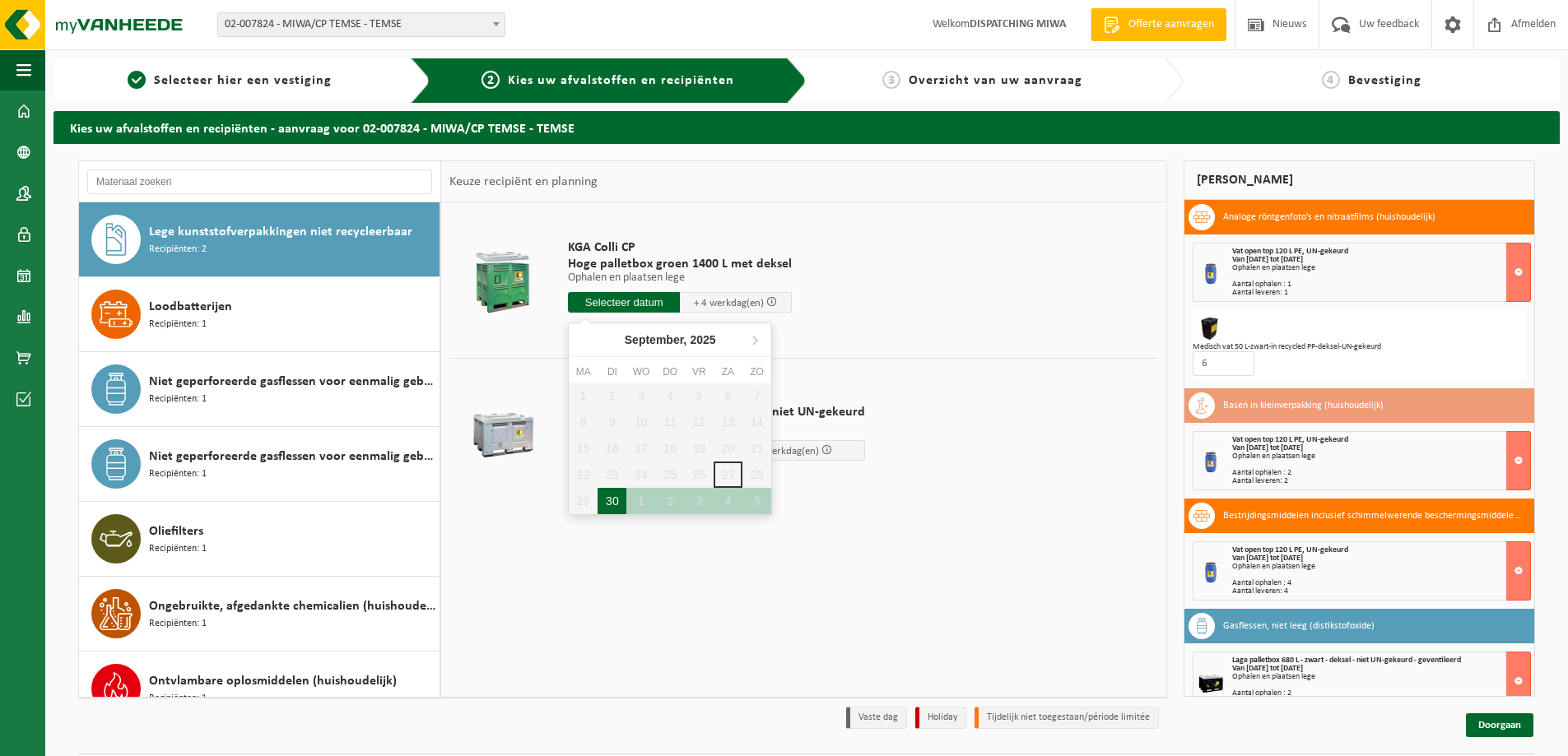
click at [606, 505] on div "30" at bounding box center [612, 501] width 28 height 27
type input "Van [DATE]"
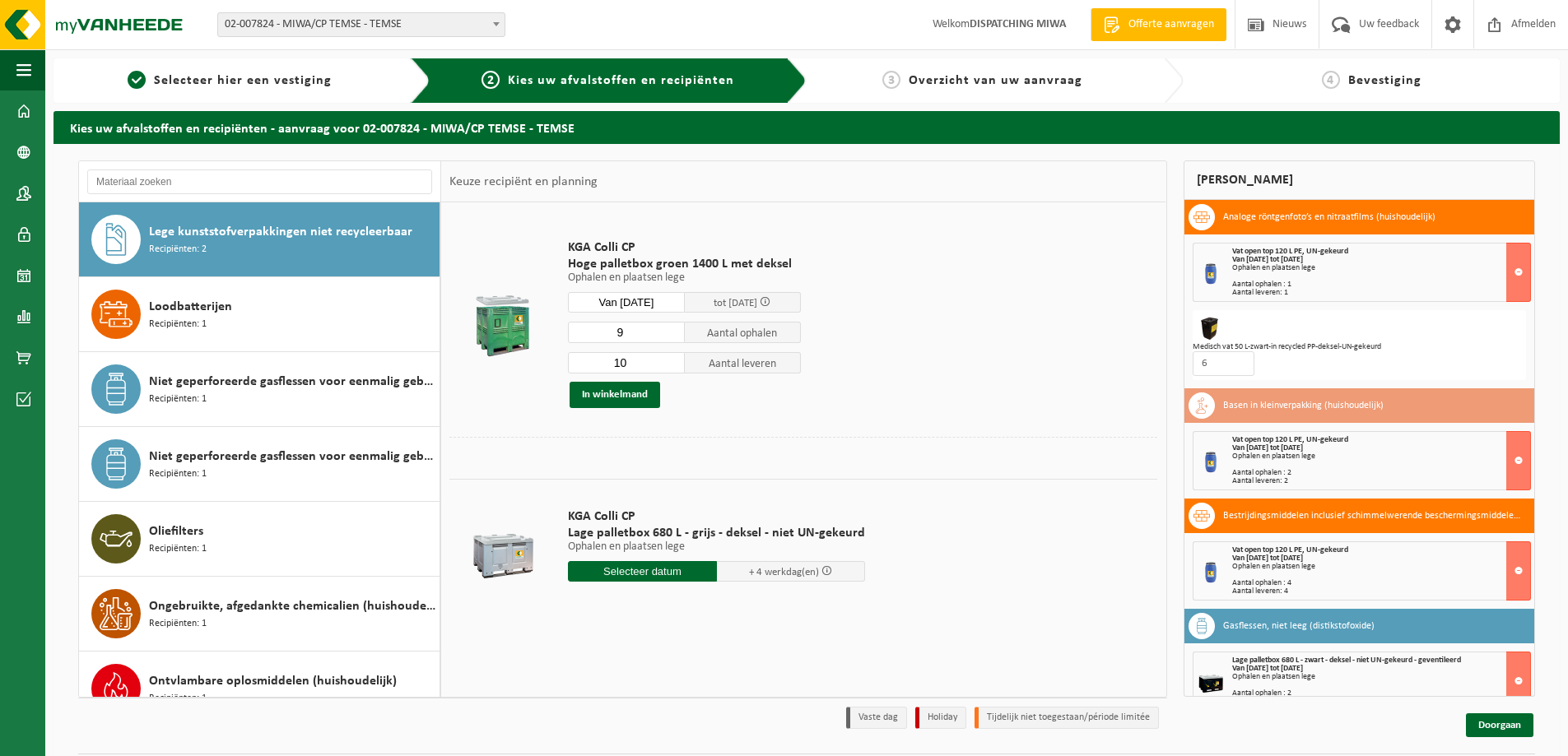
click at [672, 335] on input "9" at bounding box center [626, 332] width 117 height 22
click at [672, 335] on input "8" at bounding box center [626, 332] width 117 height 22
click at [672, 335] on input "7" at bounding box center [626, 332] width 117 height 22
click at [672, 335] on input "6" at bounding box center [626, 332] width 117 height 22
click at [672, 335] on input "5" at bounding box center [626, 332] width 117 height 22
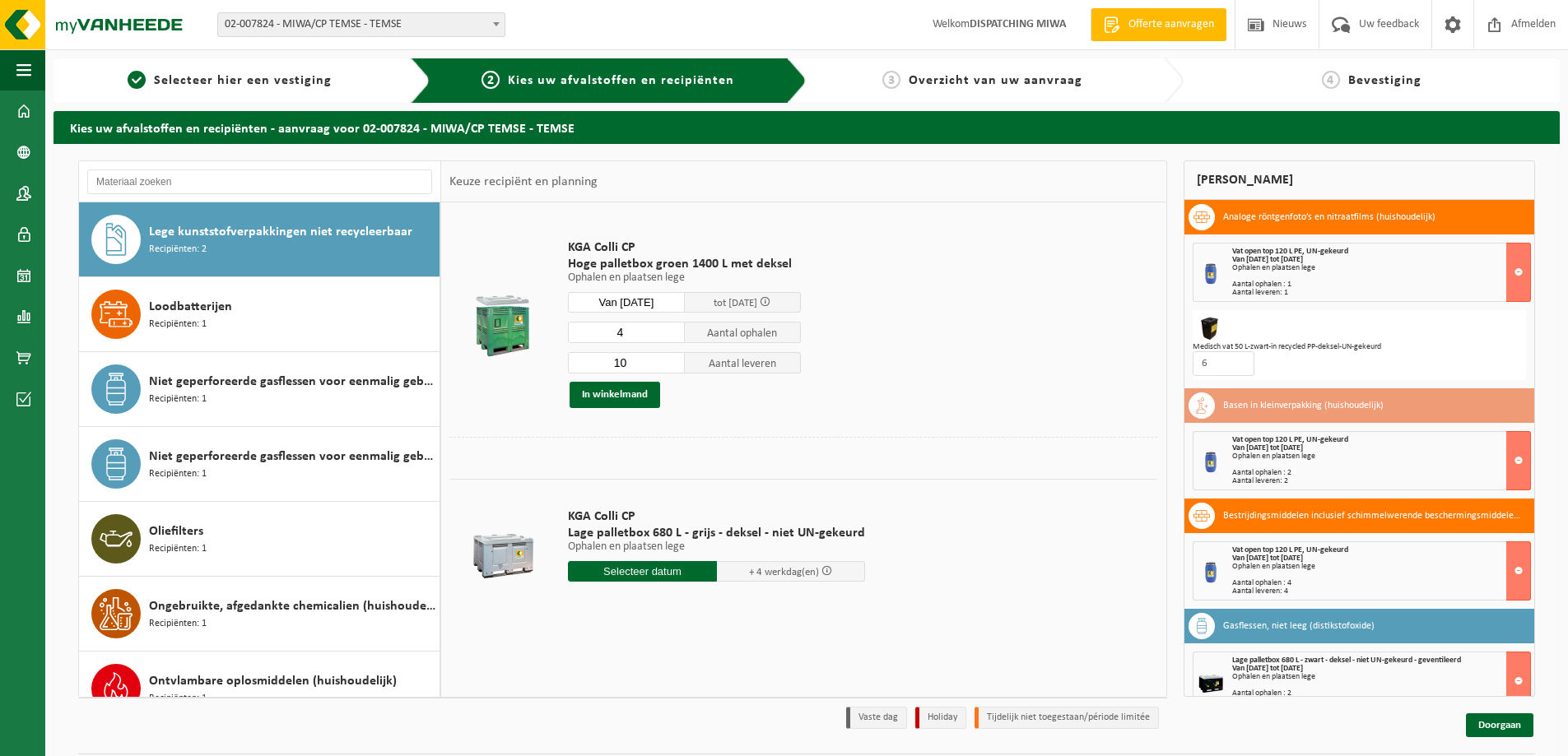
click at [672, 335] on input "4" at bounding box center [626, 332] width 117 height 22
type input "3"
click at [672, 335] on input "3" at bounding box center [626, 332] width 117 height 22
click at [671, 368] on input "9" at bounding box center [626, 363] width 117 height 22
click at [671, 368] on input "8" at bounding box center [626, 363] width 117 height 22
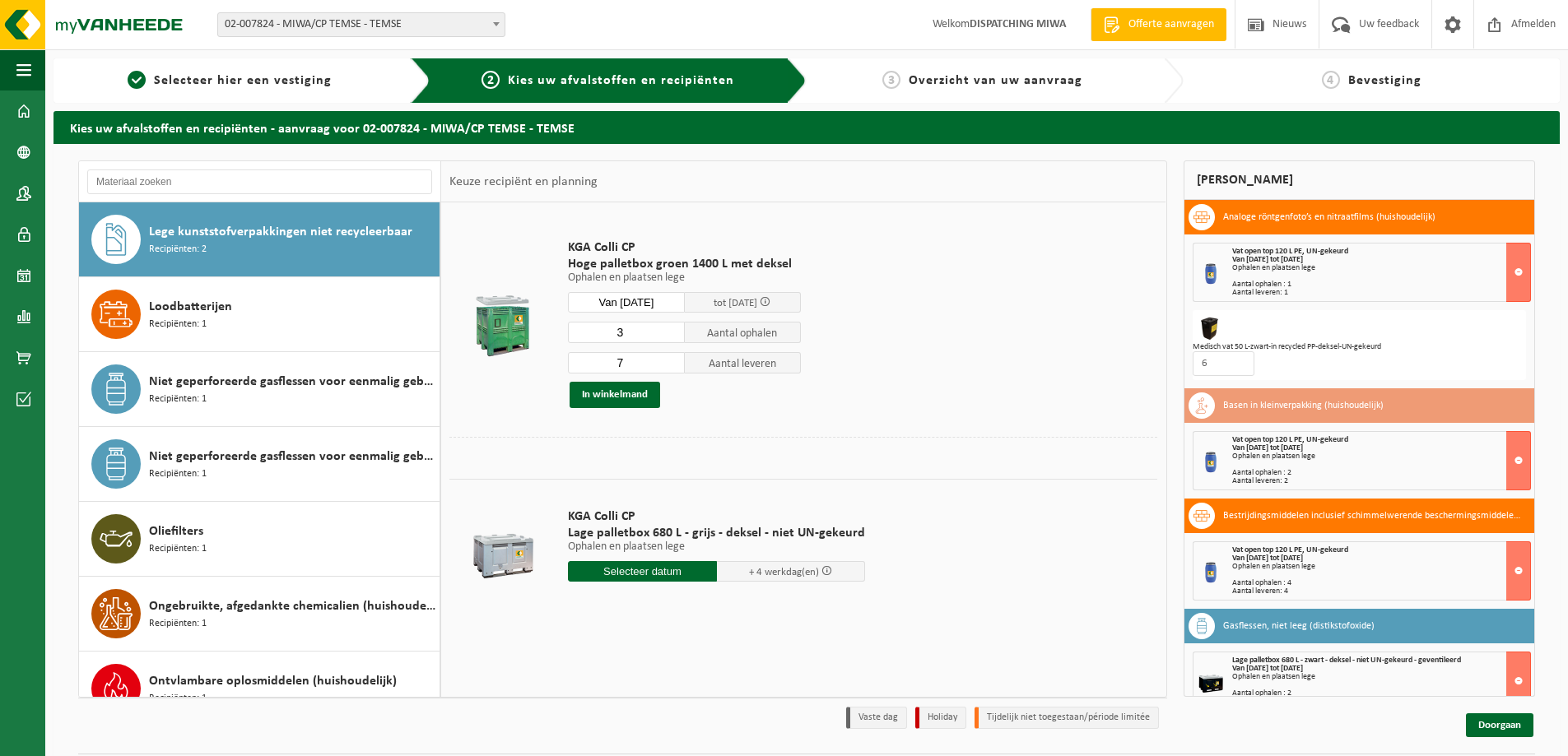
click at [671, 368] on input "7" at bounding box center [626, 363] width 117 height 22
click at [671, 368] on input "6" at bounding box center [626, 363] width 117 height 22
click at [671, 368] on input "5" at bounding box center [626, 363] width 117 height 22
click at [671, 368] on input "4" at bounding box center [626, 363] width 117 height 22
type input "3"
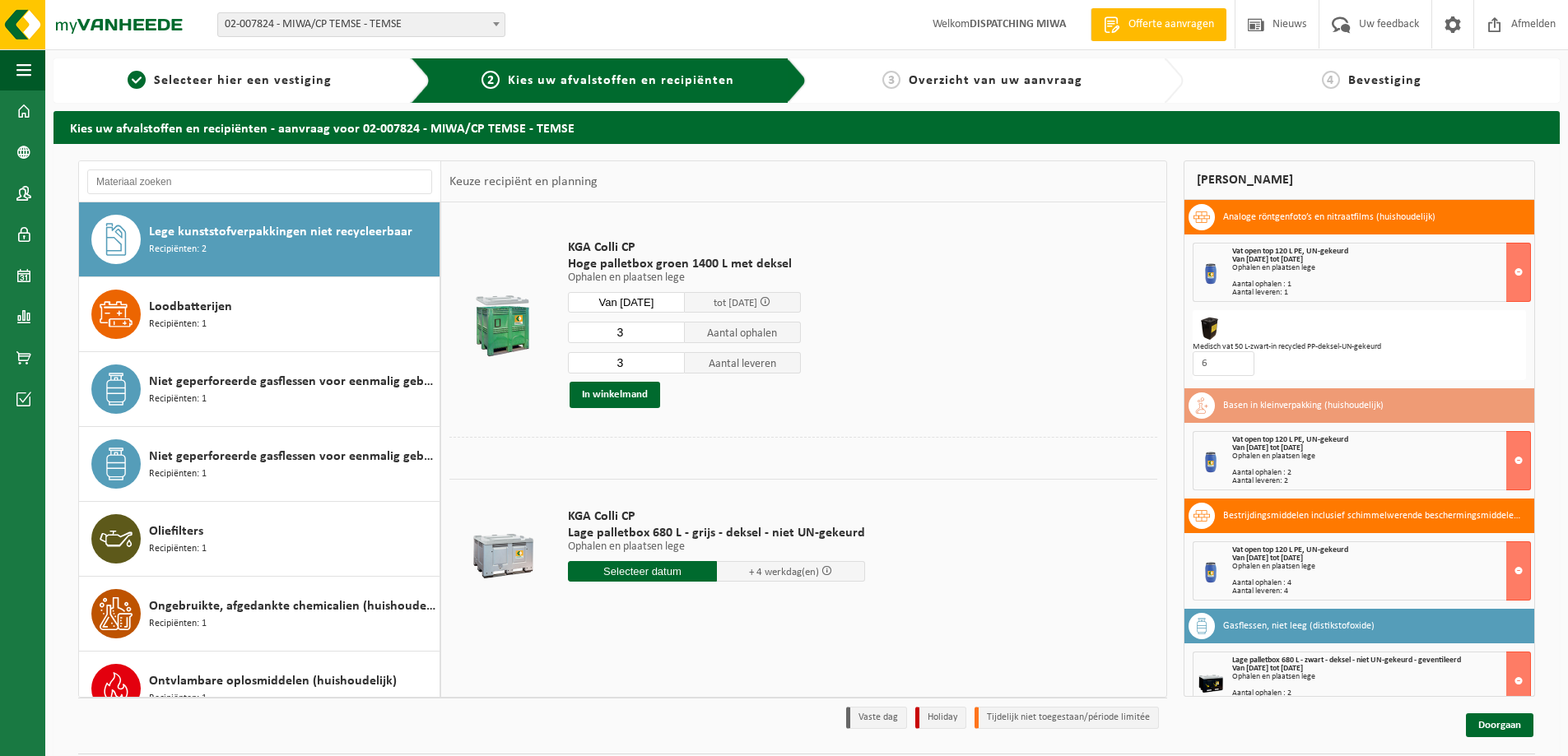
click at [671, 368] on input "3" at bounding box center [626, 363] width 117 height 22
click at [600, 399] on button "In winkelmand" at bounding box center [614, 395] width 90 height 27
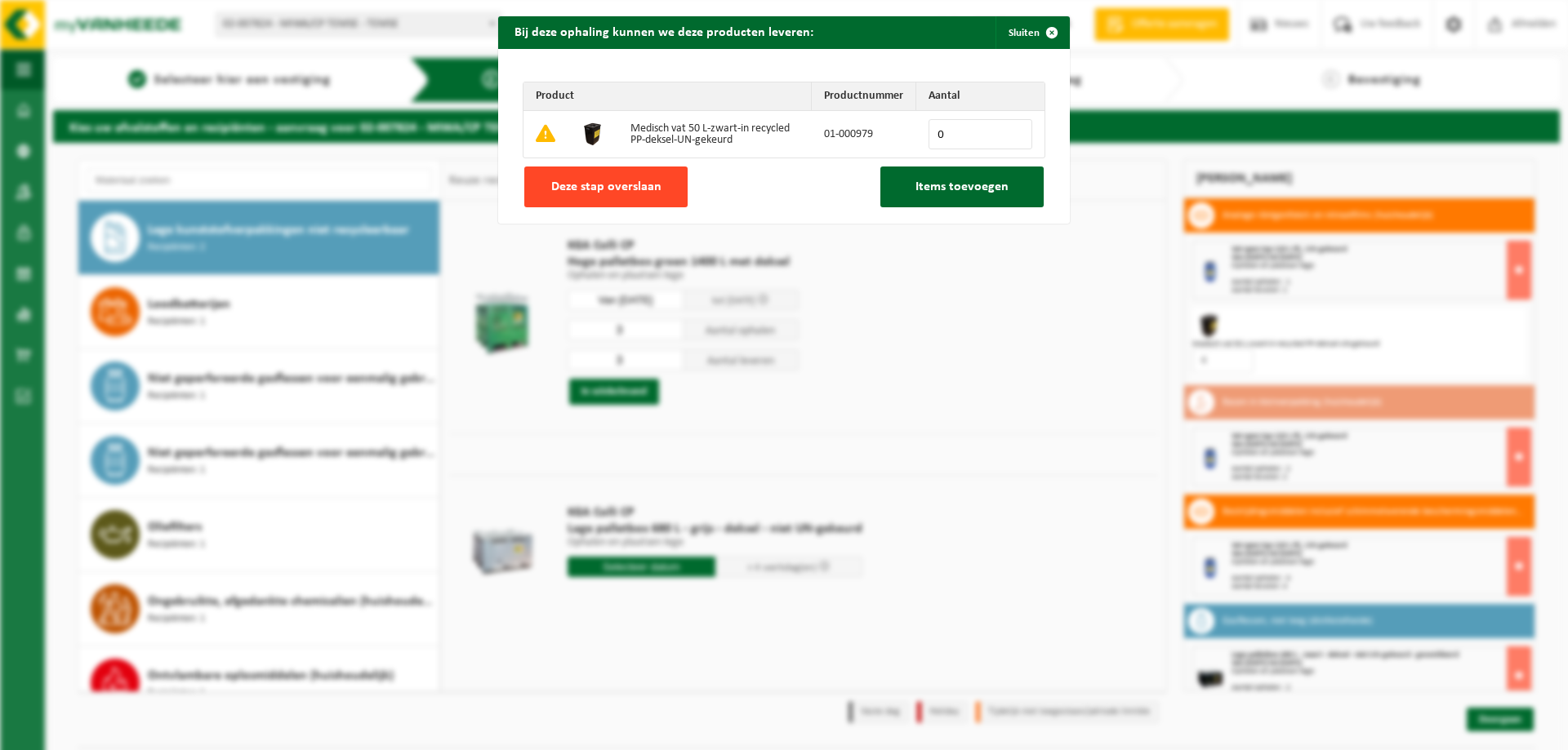
click at [583, 191] on span "Deze stap overslaan" at bounding box center [606, 187] width 110 height 13
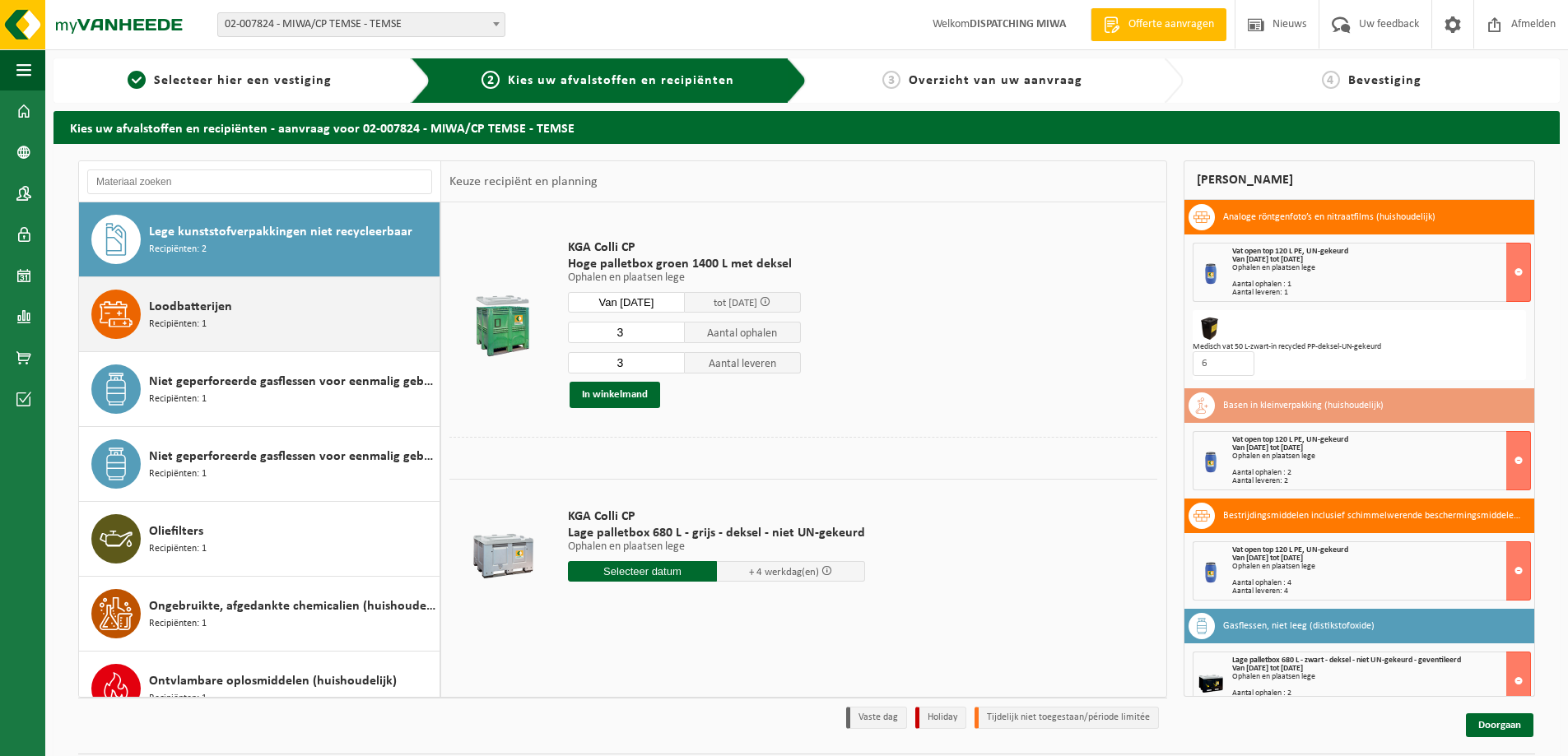
click at [245, 308] on div "Loodbatterijen Recipiënten: 1" at bounding box center [292, 314] width 287 height 49
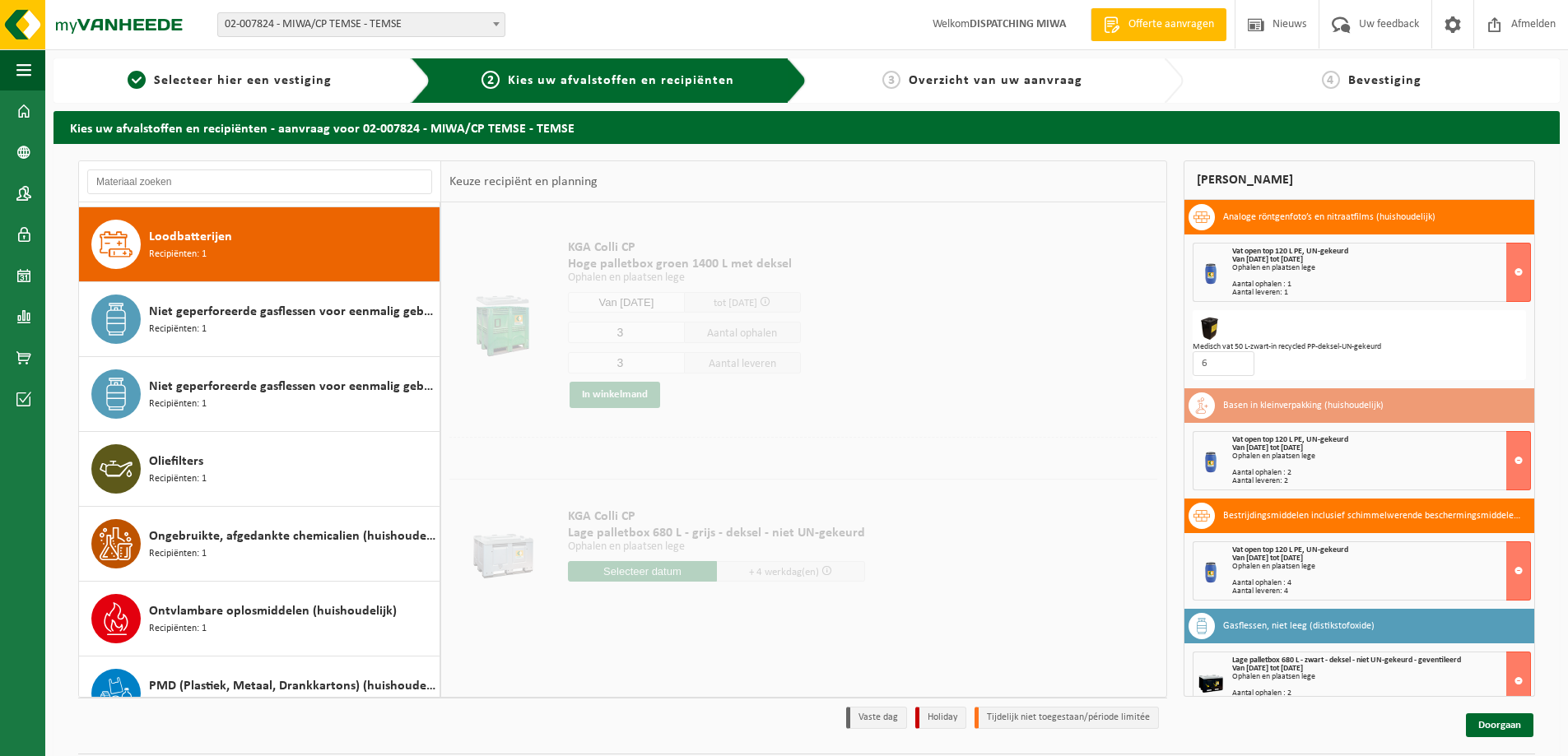
scroll to position [824, 0]
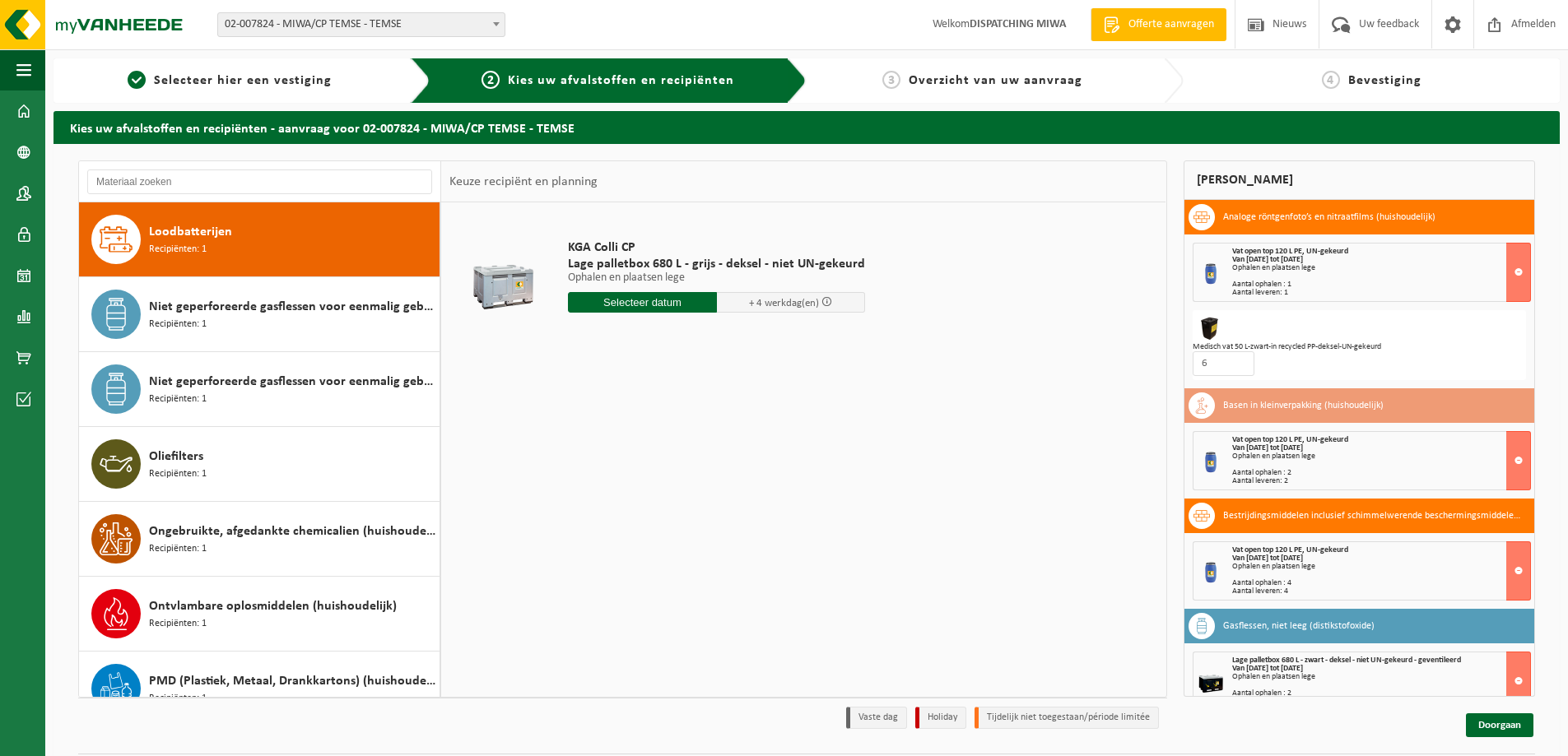
click at [634, 303] on input "text" at bounding box center [642, 302] width 149 height 21
click at [602, 499] on div "30" at bounding box center [612, 501] width 28 height 27
type input "Van [DATE]"
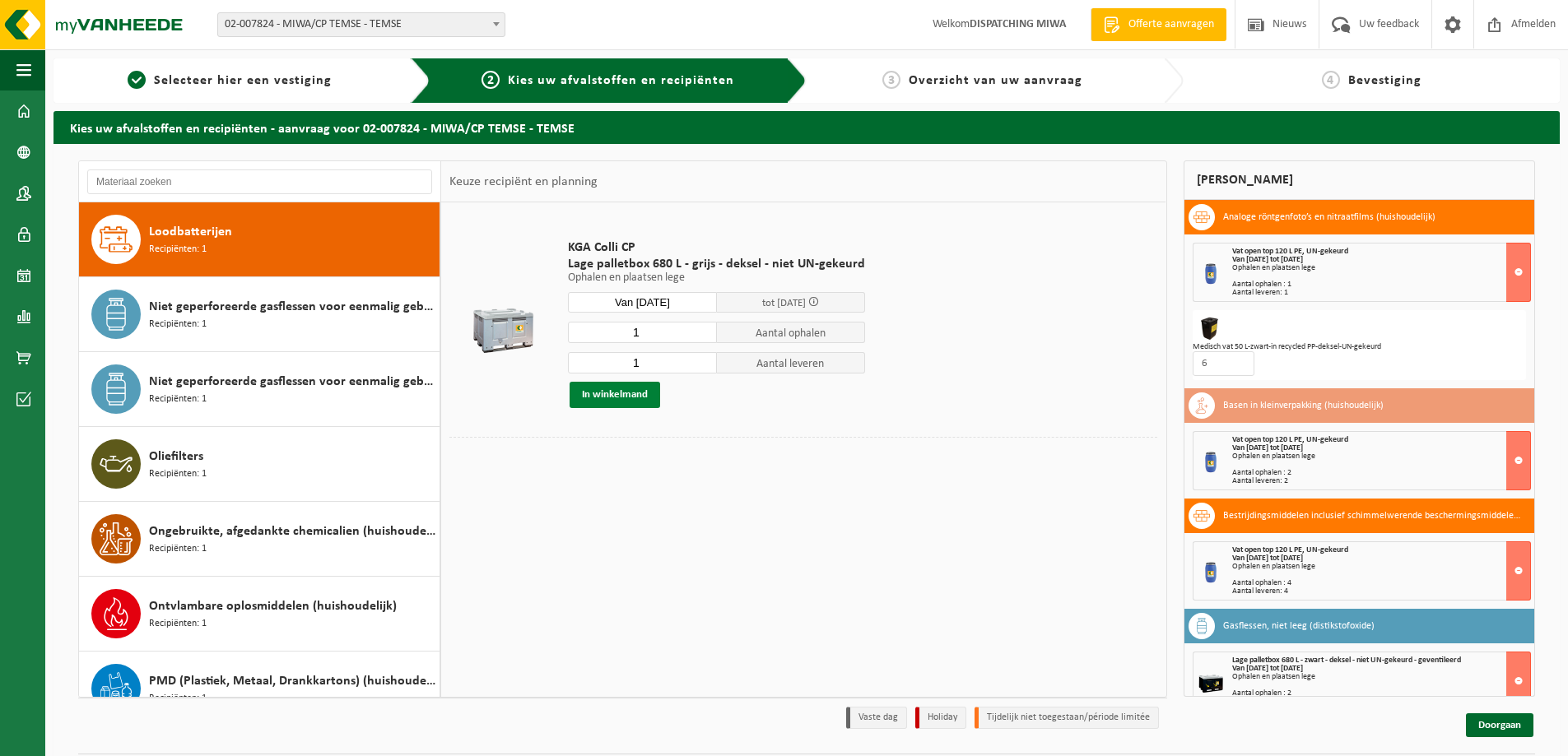
click at [608, 393] on button "In winkelmand" at bounding box center [614, 395] width 90 height 27
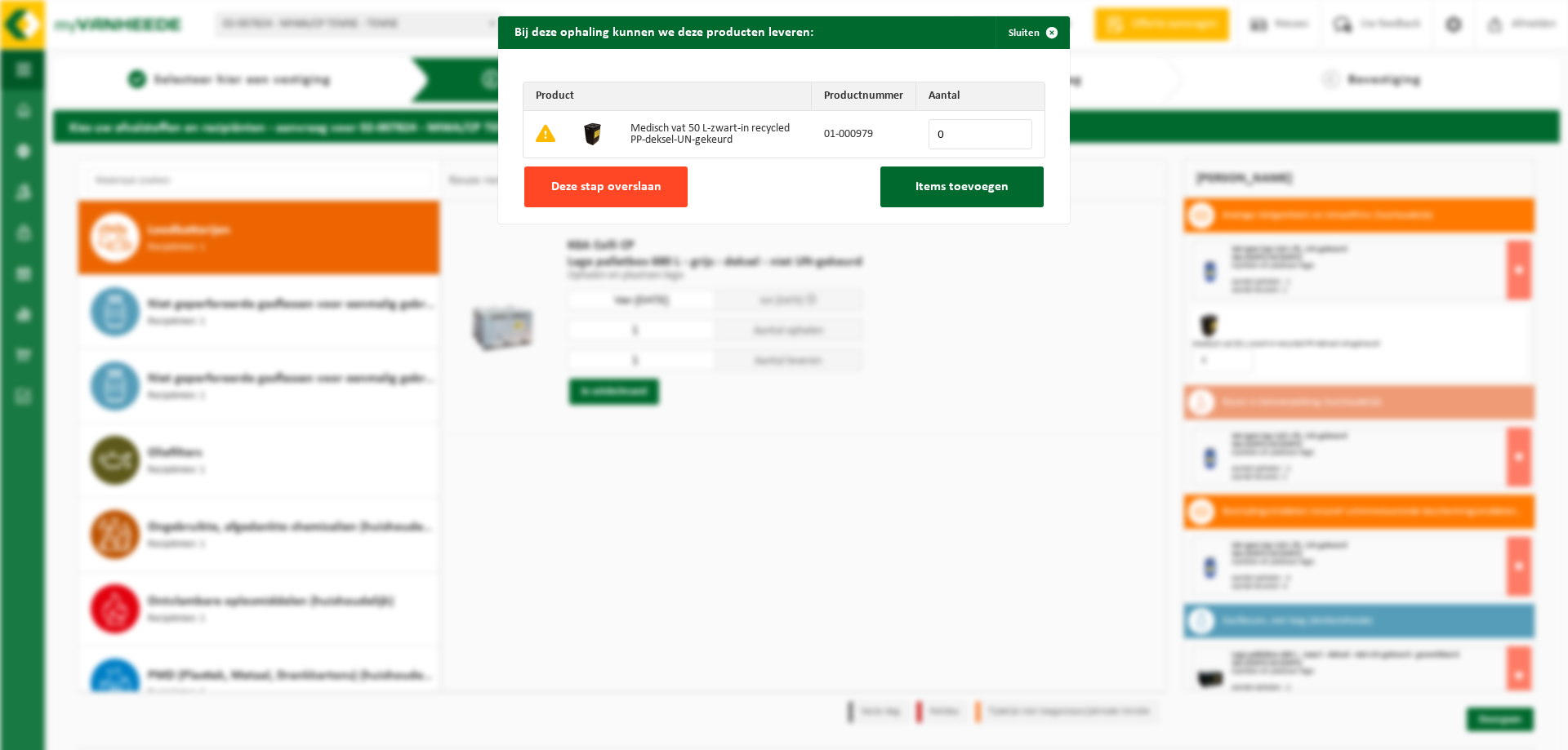
click at [606, 186] on span "Deze stap overslaan" at bounding box center [606, 187] width 110 height 13
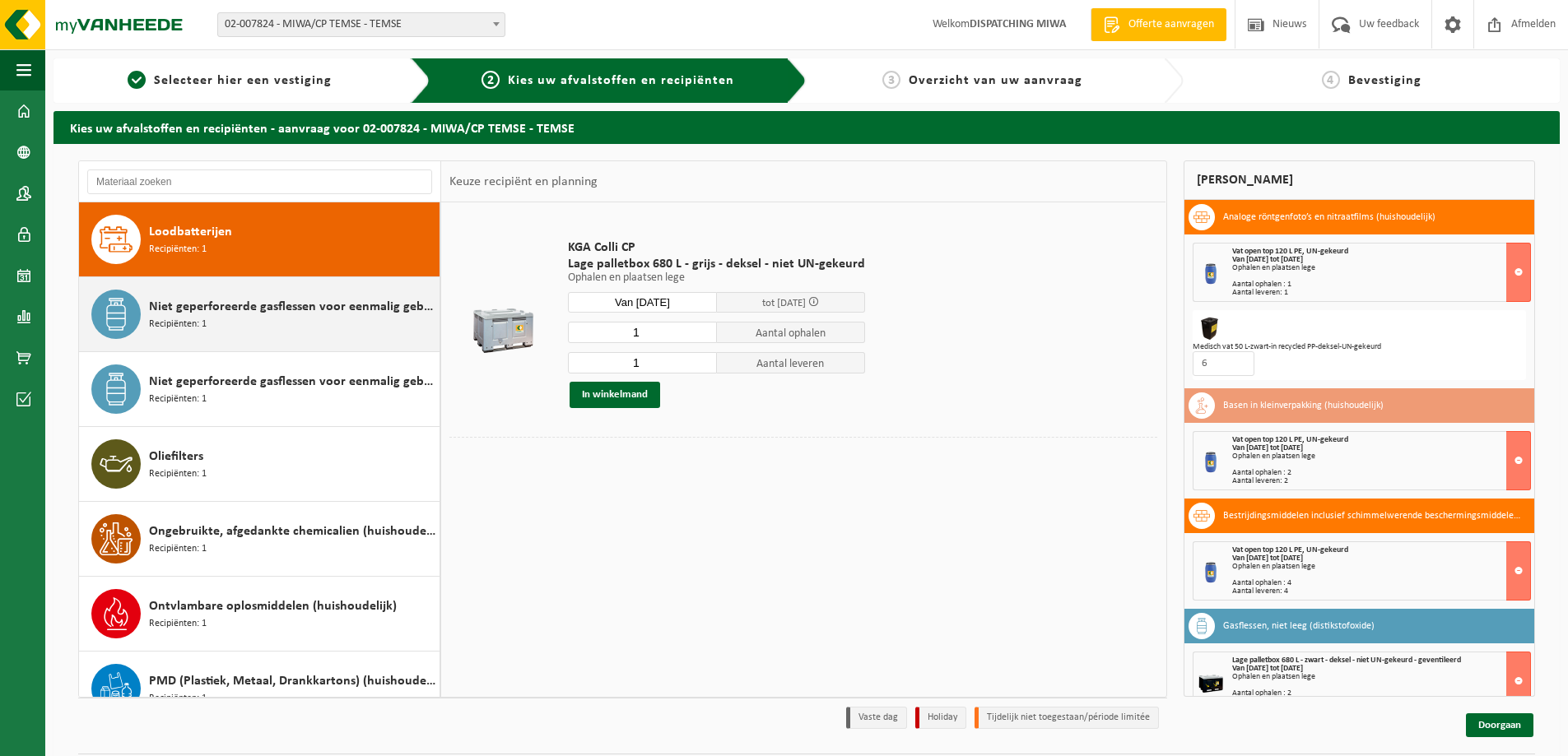
click at [277, 310] on span "Niet geperforeerde gasflessen voor eenmalig gebruik (huishoudelijk)" at bounding box center [292, 307] width 287 height 20
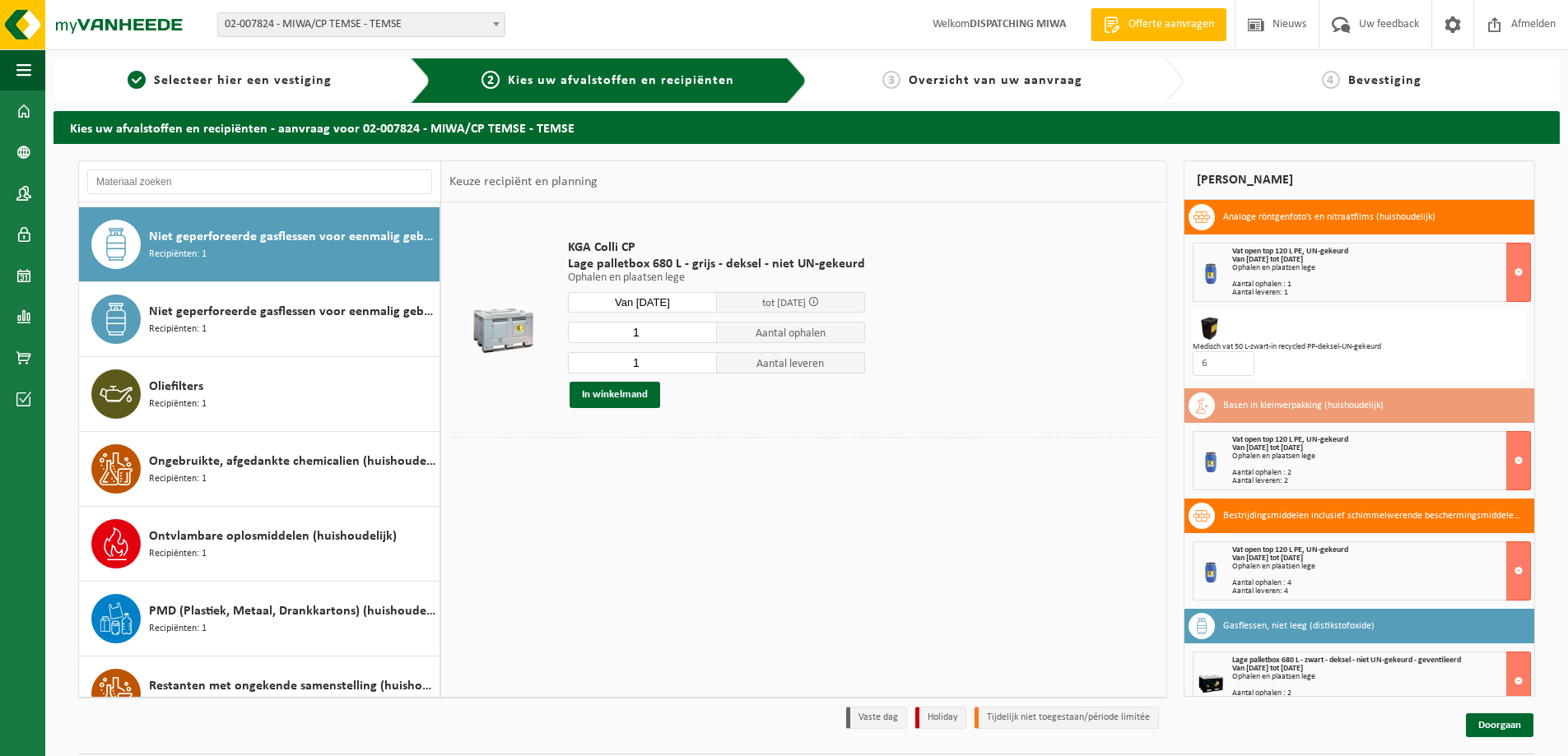
scroll to position [898, 0]
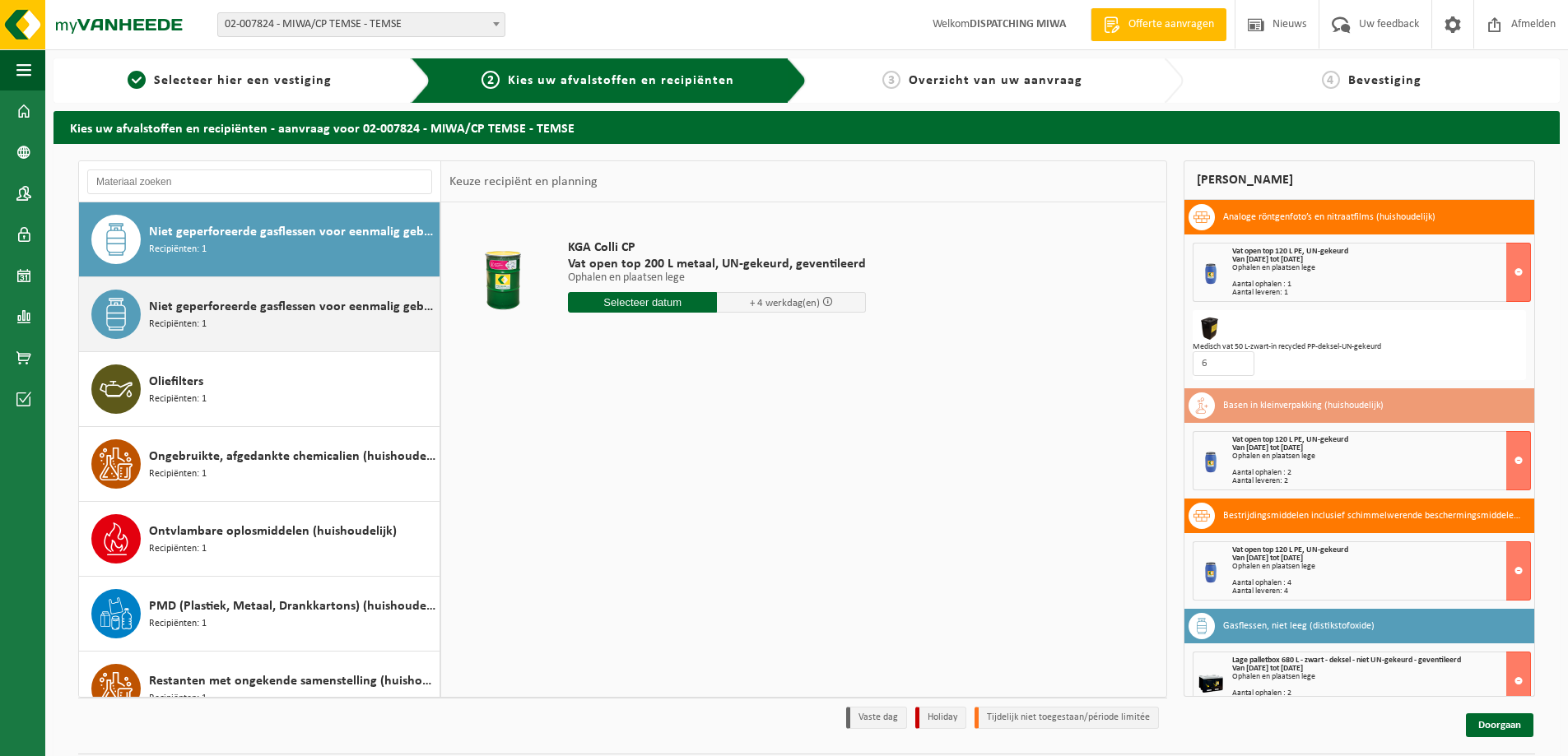
click at [267, 314] on span "Niet geperforeerde gasflessen voor eenmalig gebruik (huishoudelijk) - aanstekers" at bounding box center [292, 307] width 287 height 20
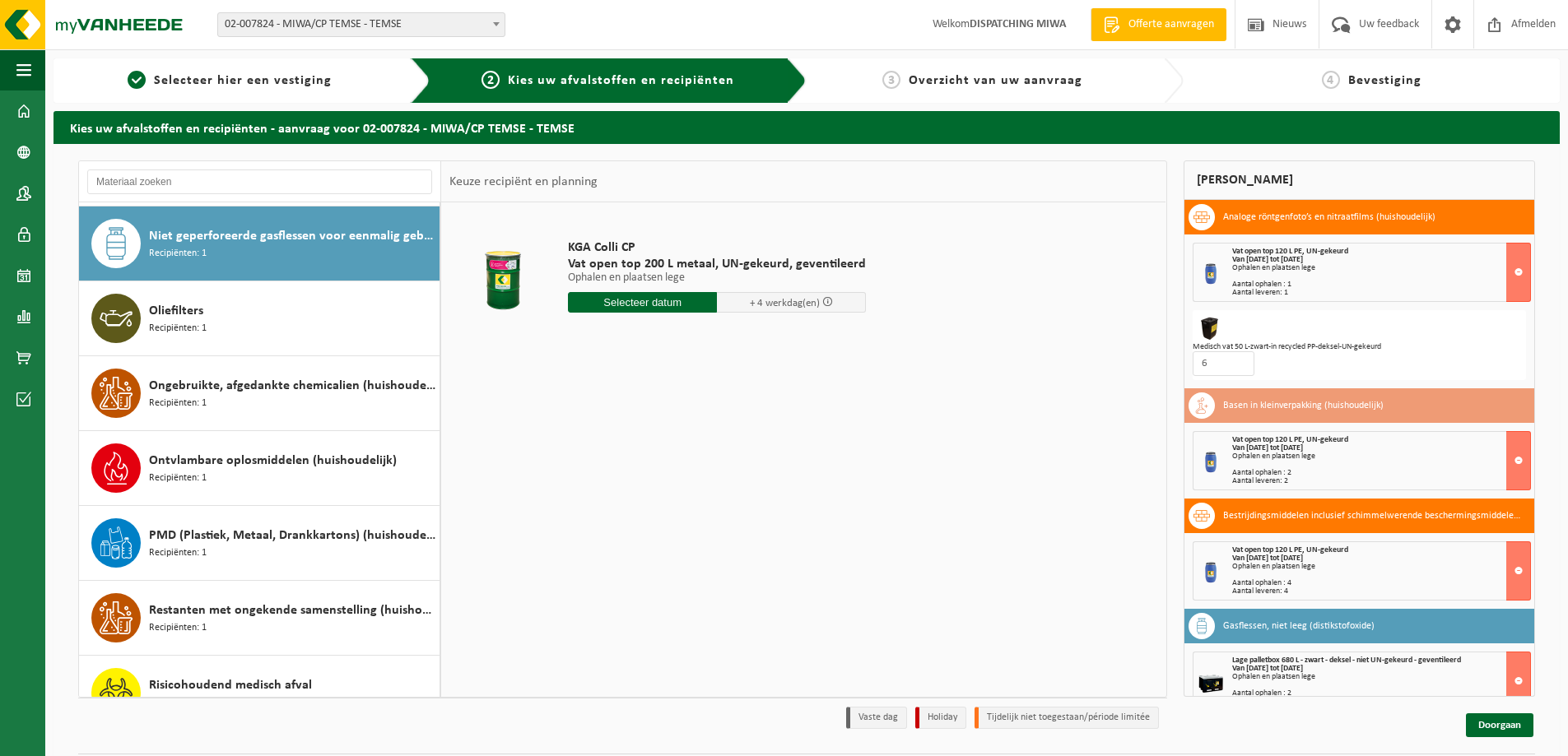
scroll to position [973, 0]
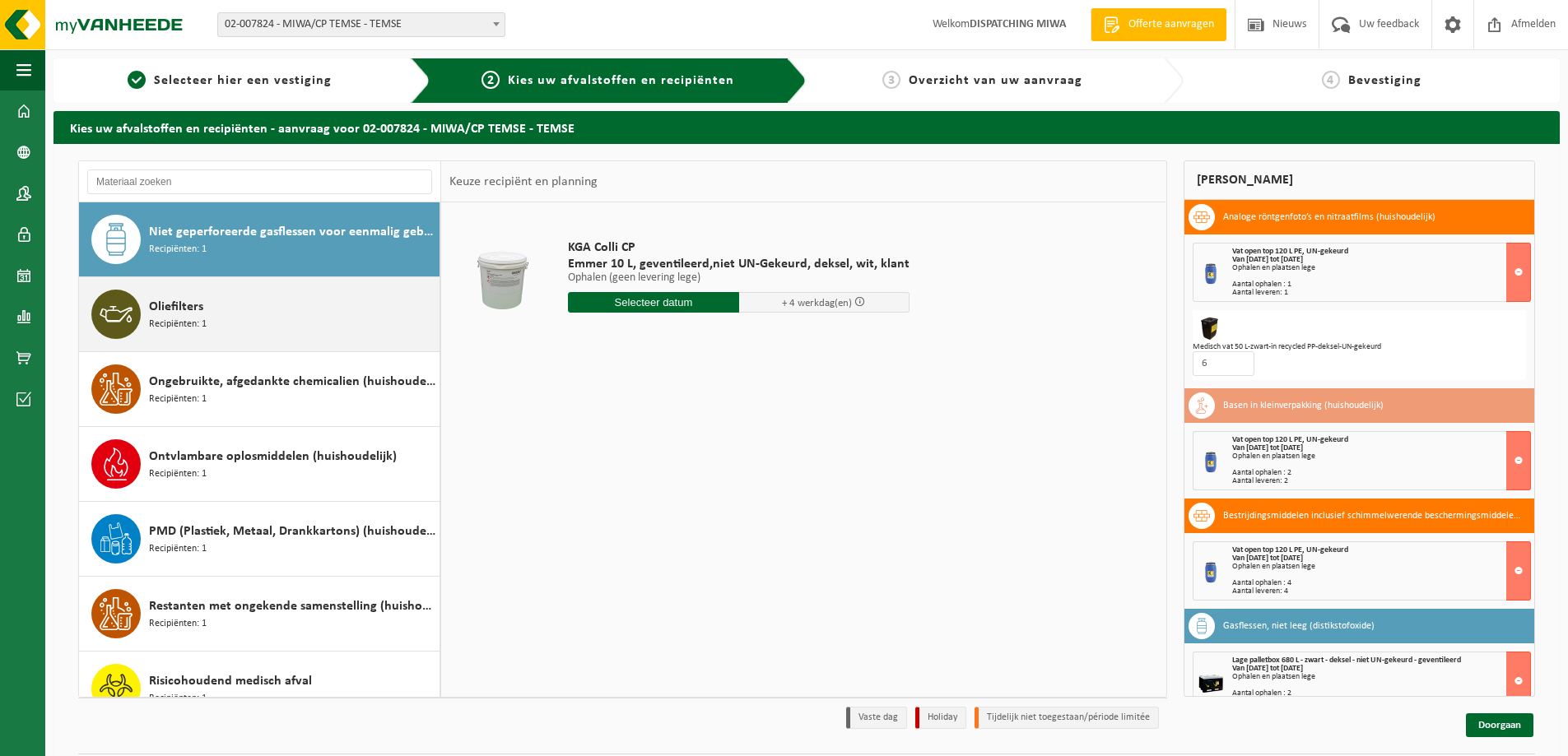
click at [270, 314] on div "Oliefilters Recipiënten: 1" at bounding box center [292, 314] width 287 height 49
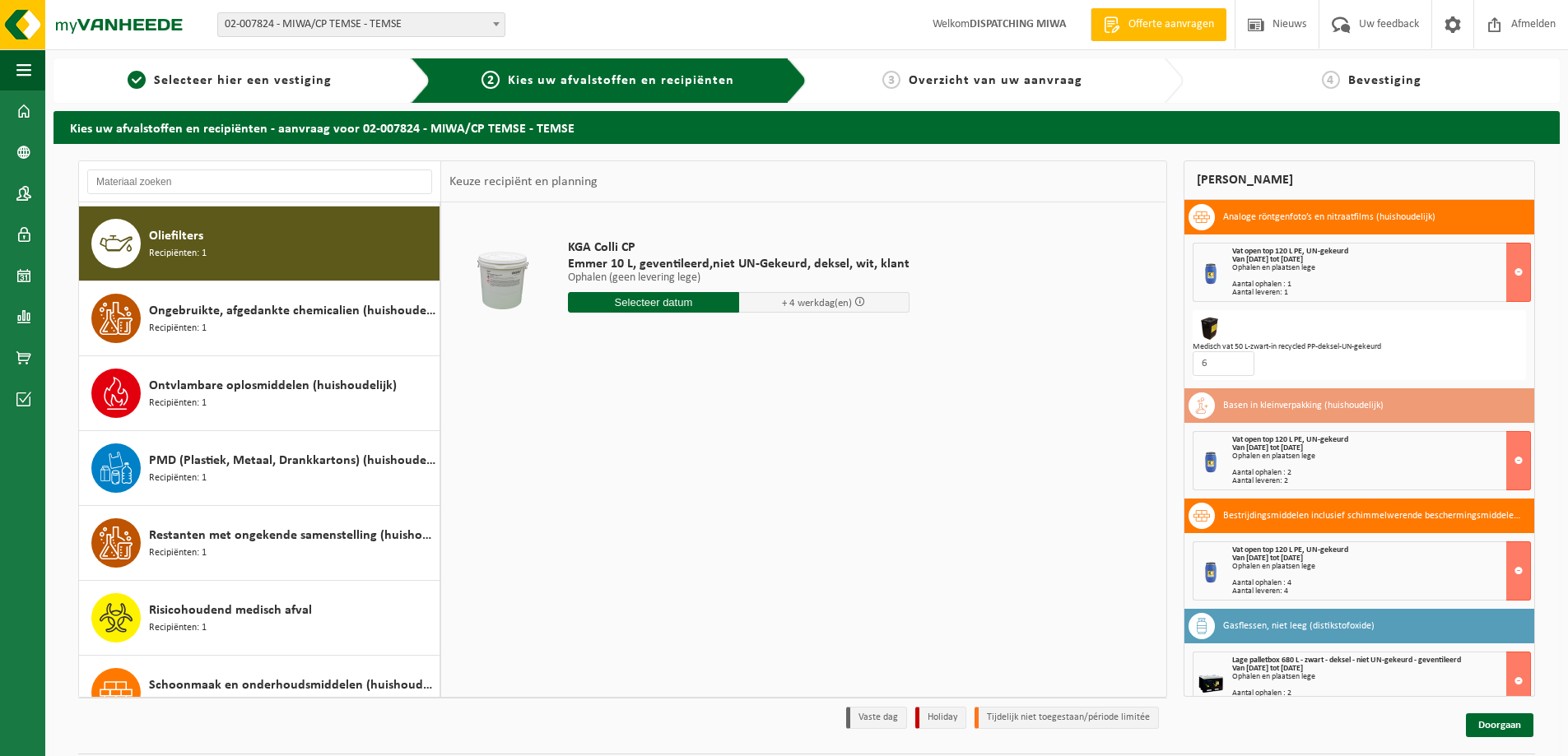
scroll to position [1048, 0]
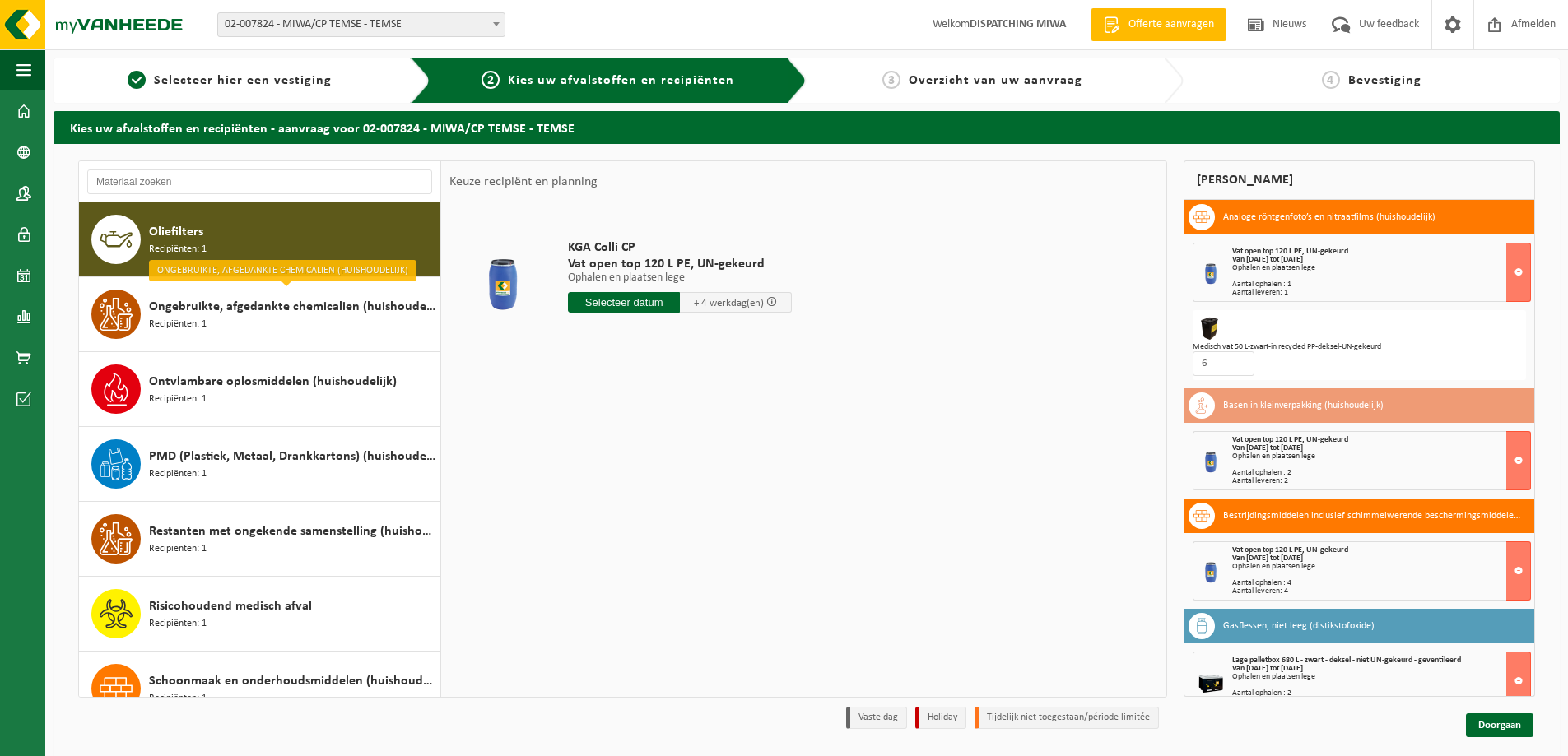
click at [619, 305] on input "text" at bounding box center [624, 302] width 112 height 21
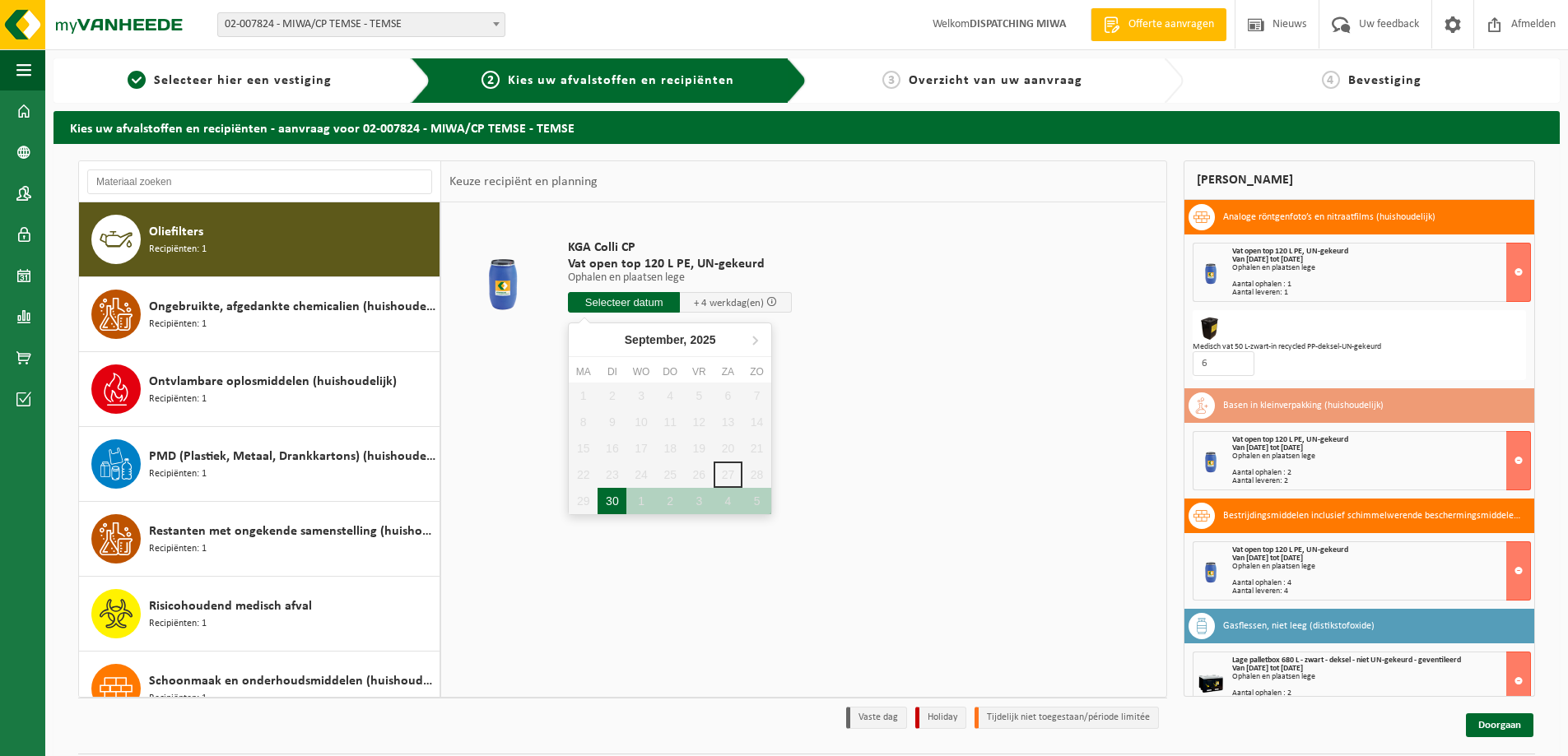
click at [619, 503] on div "30" at bounding box center [612, 501] width 28 height 27
type input "Van [DATE]"
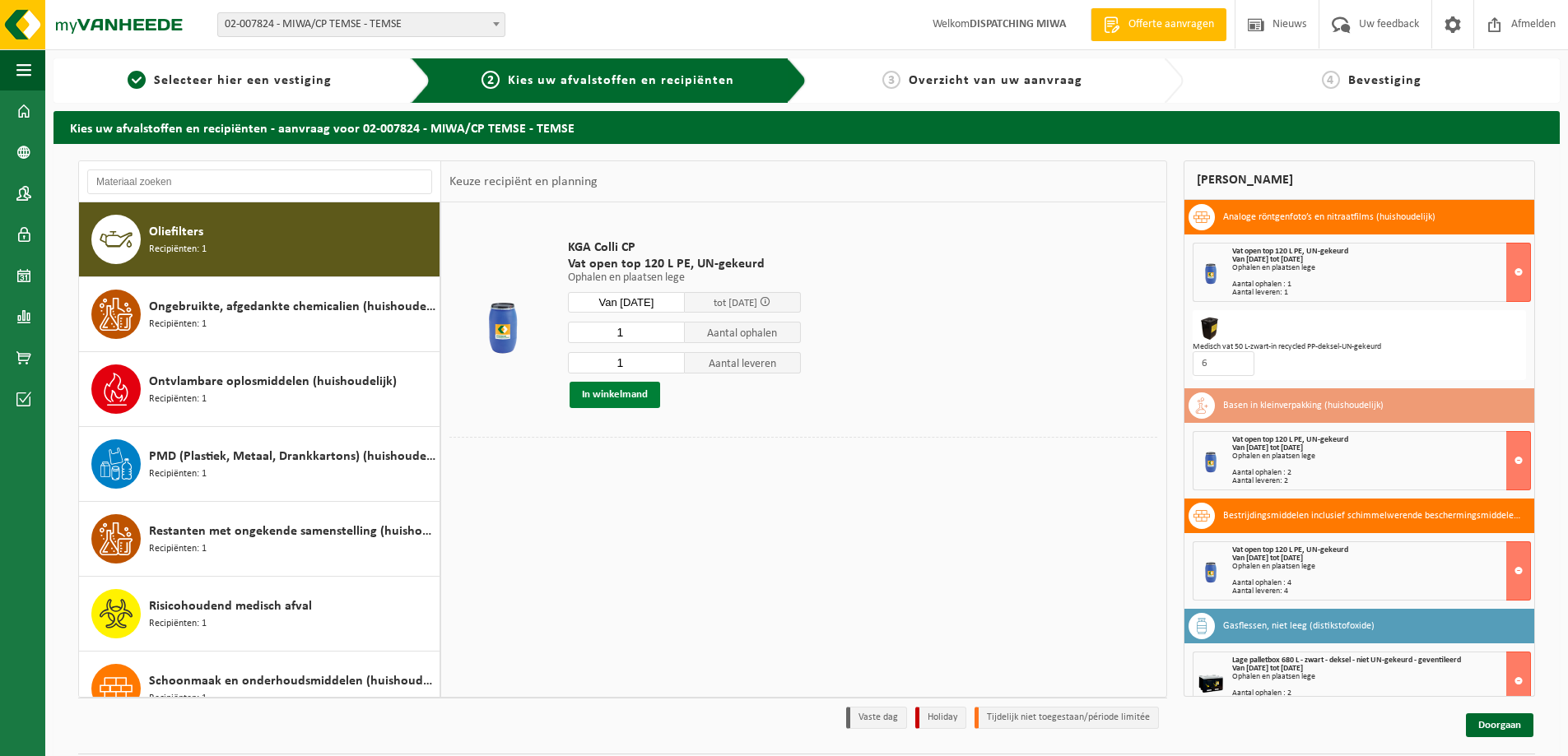
click at [622, 396] on button "In winkelmand" at bounding box center [614, 395] width 90 height 27
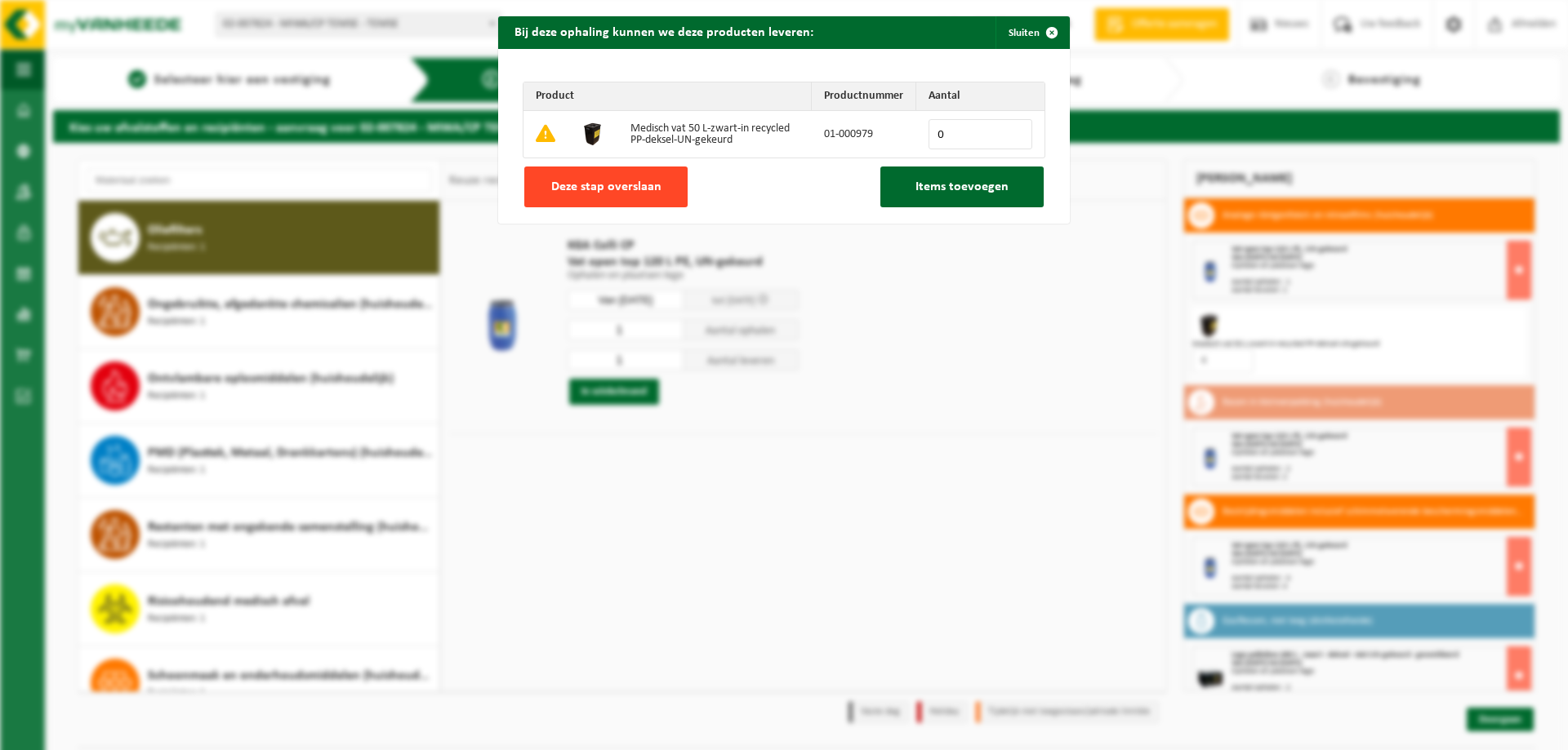
click at [604, 197] on button "Deze stap overslaan" at bounding box center [605, 186] width 163 height 41
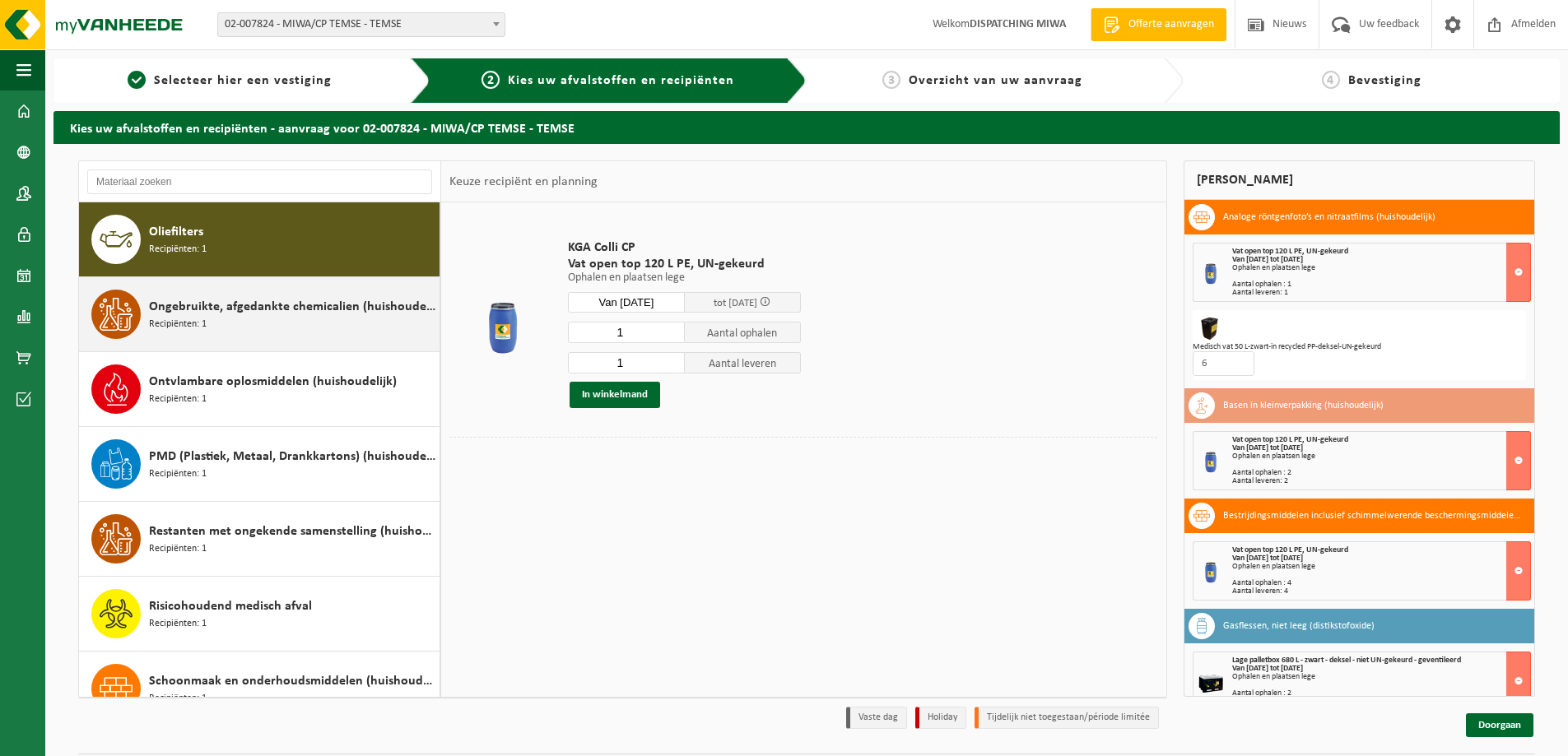
click at [267, 322] on div "Ongebruikte, afgedankte chemicalien (huishoudelijk) Recipiënten: 1" at bounding box center [292, 314] width 287 height 49
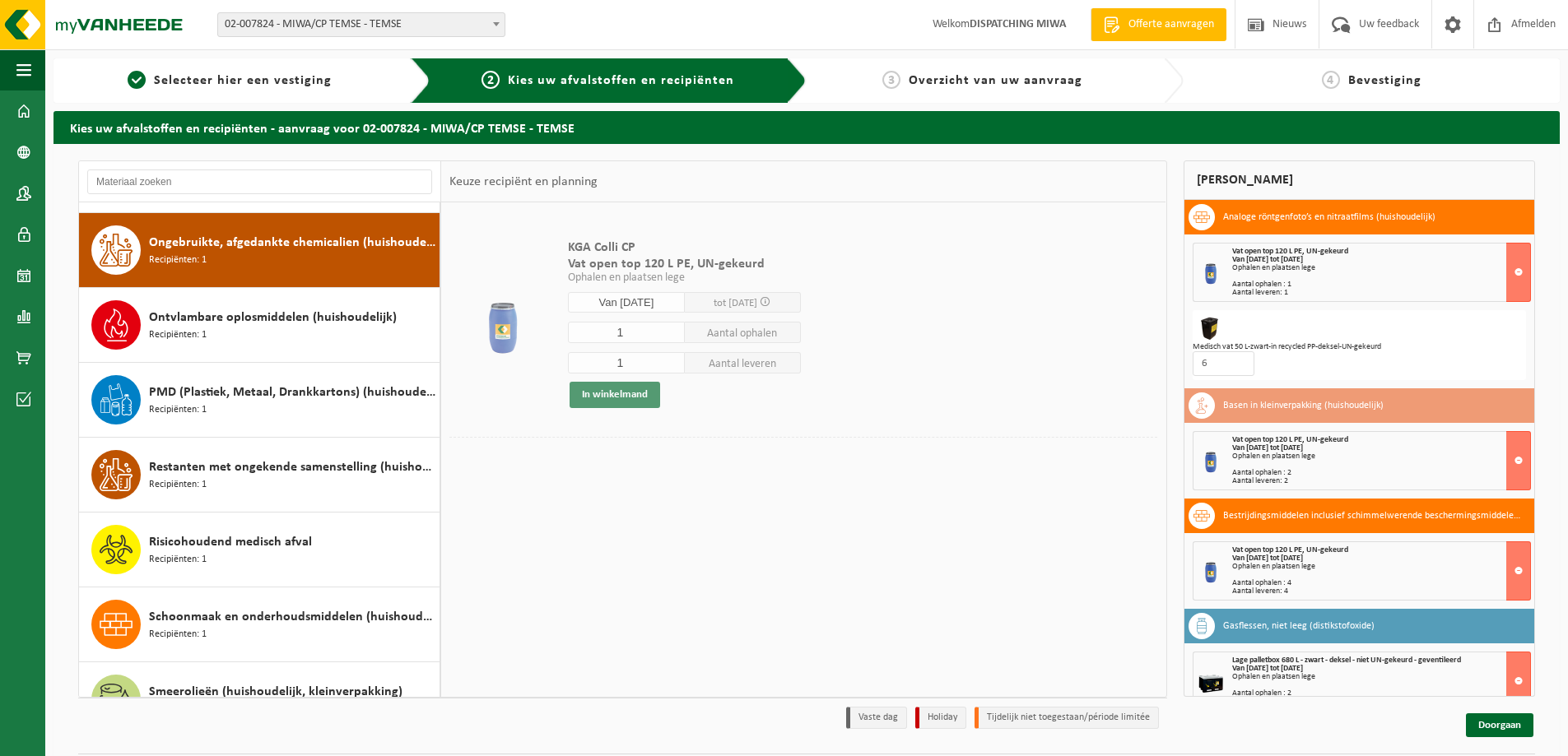
scroll to position [1123, 0]
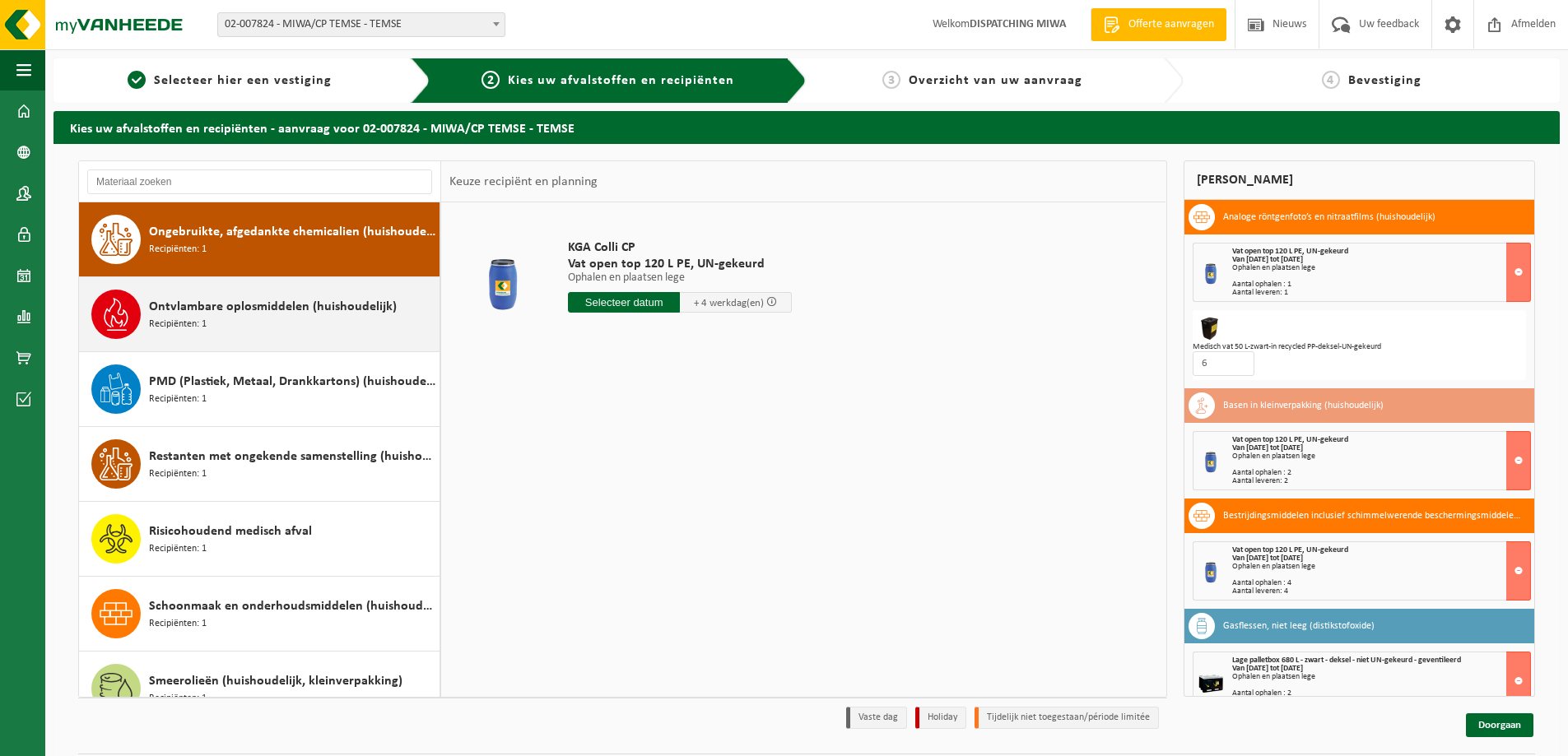
click at [289, 320] on div "Ontvlambare oplosmiddelen (huishoudelijk) Recipiënten: 1" at bounding box center [292, 314] width 287 height 49
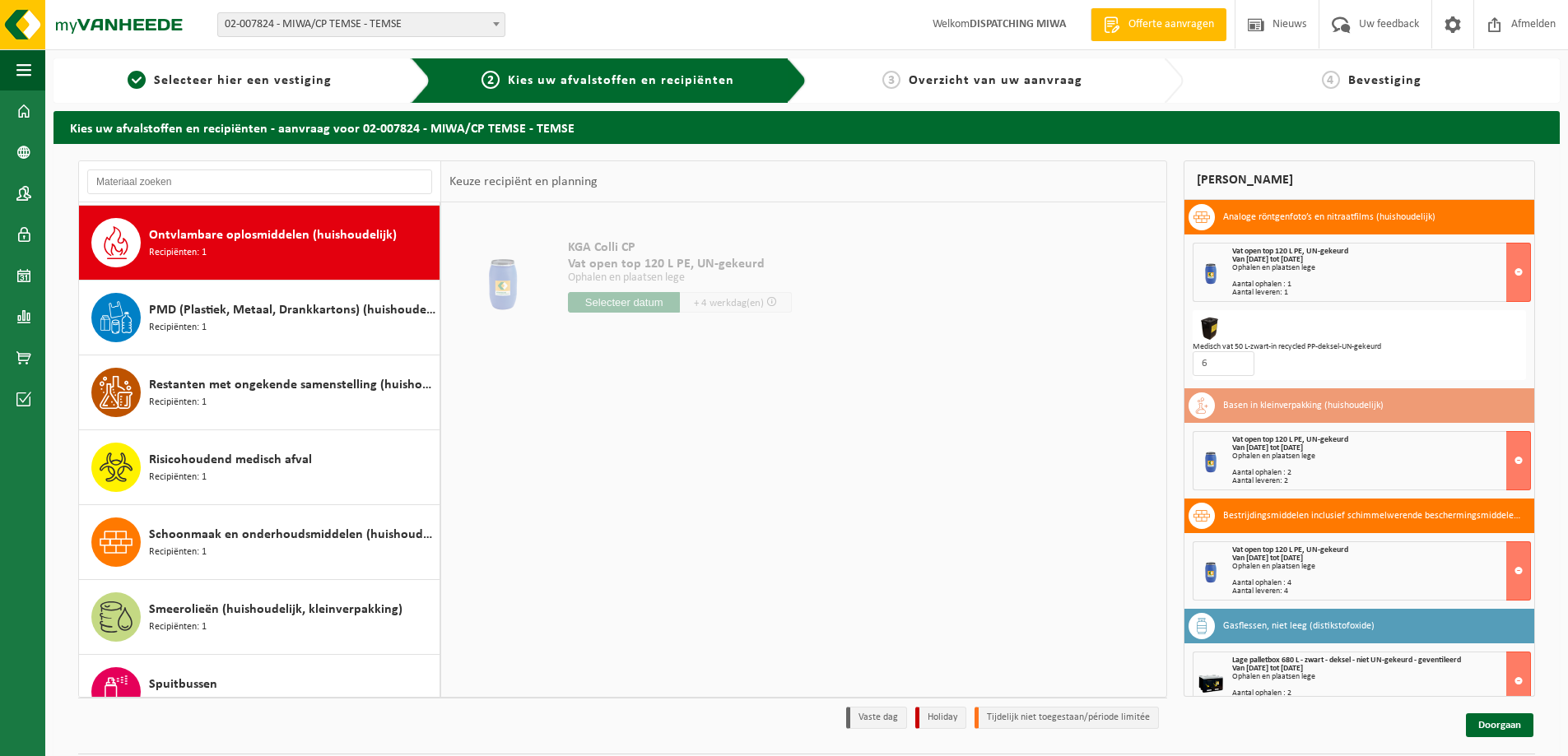
scroll to position [1198, 0]
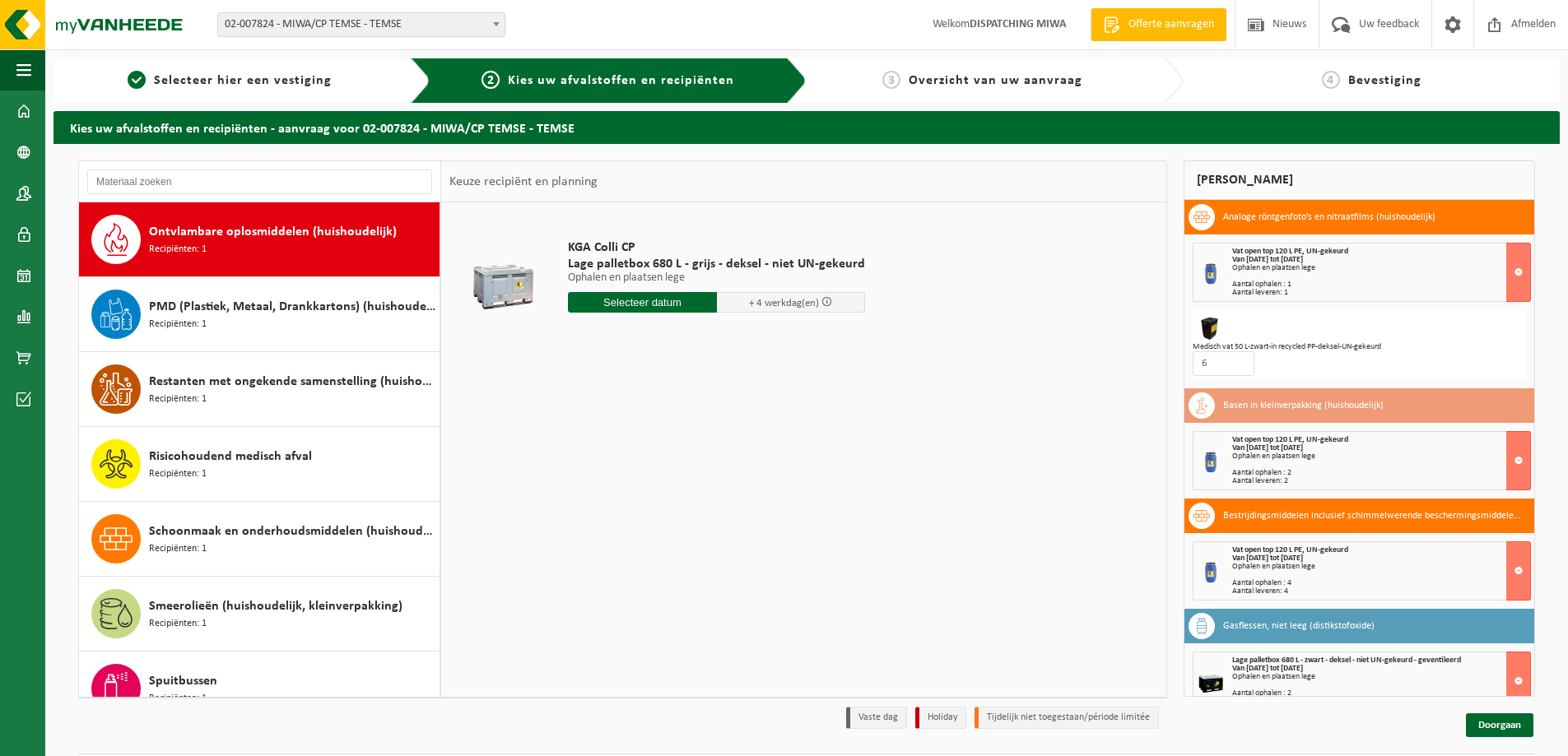
click at [620, 307] on input "text" at bounding box center [642, 302] width 149 height 21
click at [611, 500] on div "30" at bounding box center [612, 501] width 28 height 27
type input "Van [DATE]"
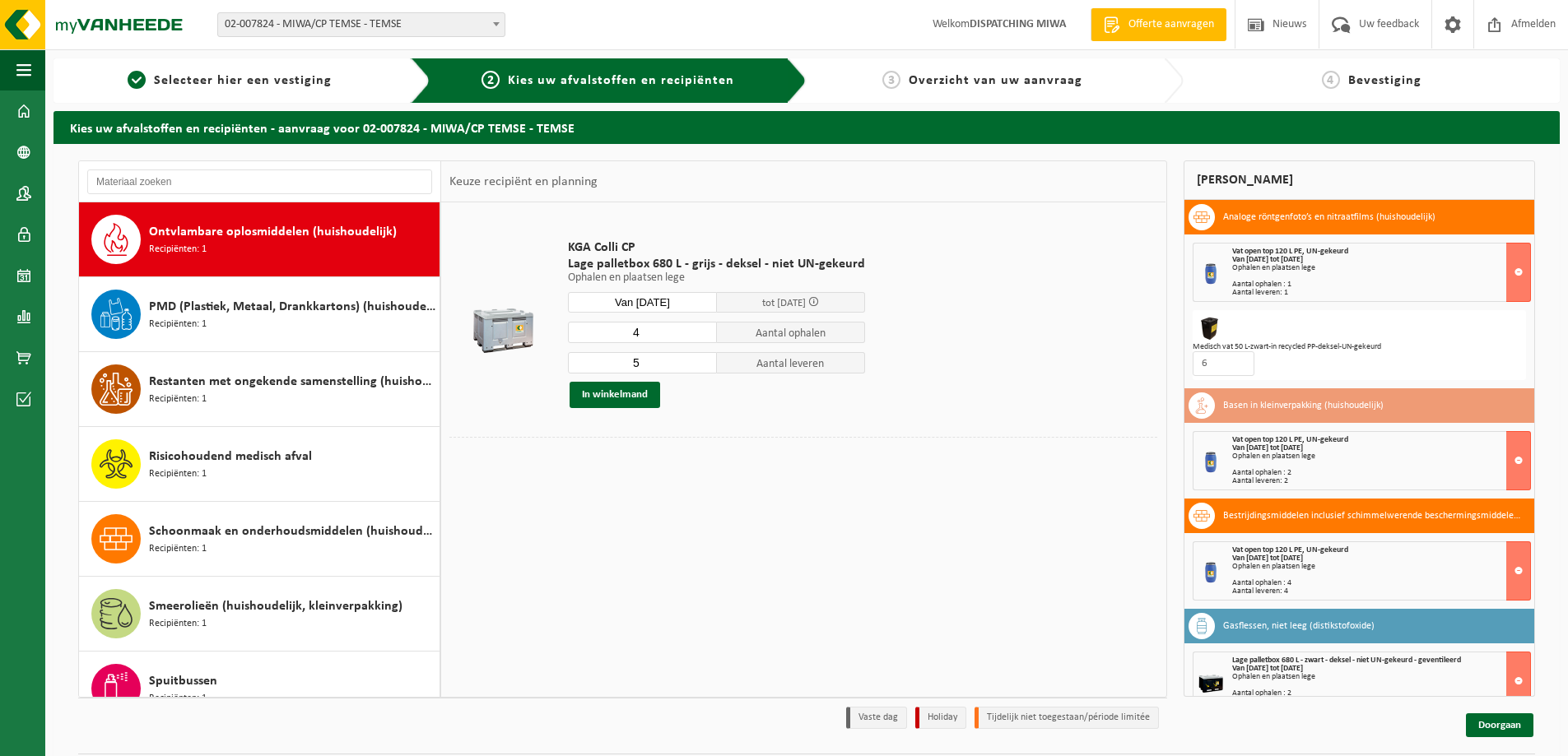
type input "4"
click at [700, 337] on input "4" at bounding box center [642, 332] width 149 height 22
type input "4"
click at [701, 367] on input "4" at bounding box center [642, 363] width 149 height 22
click at [594, 394] on button "In winkelmand" at bounding box center [614, 395] width 90 height 27
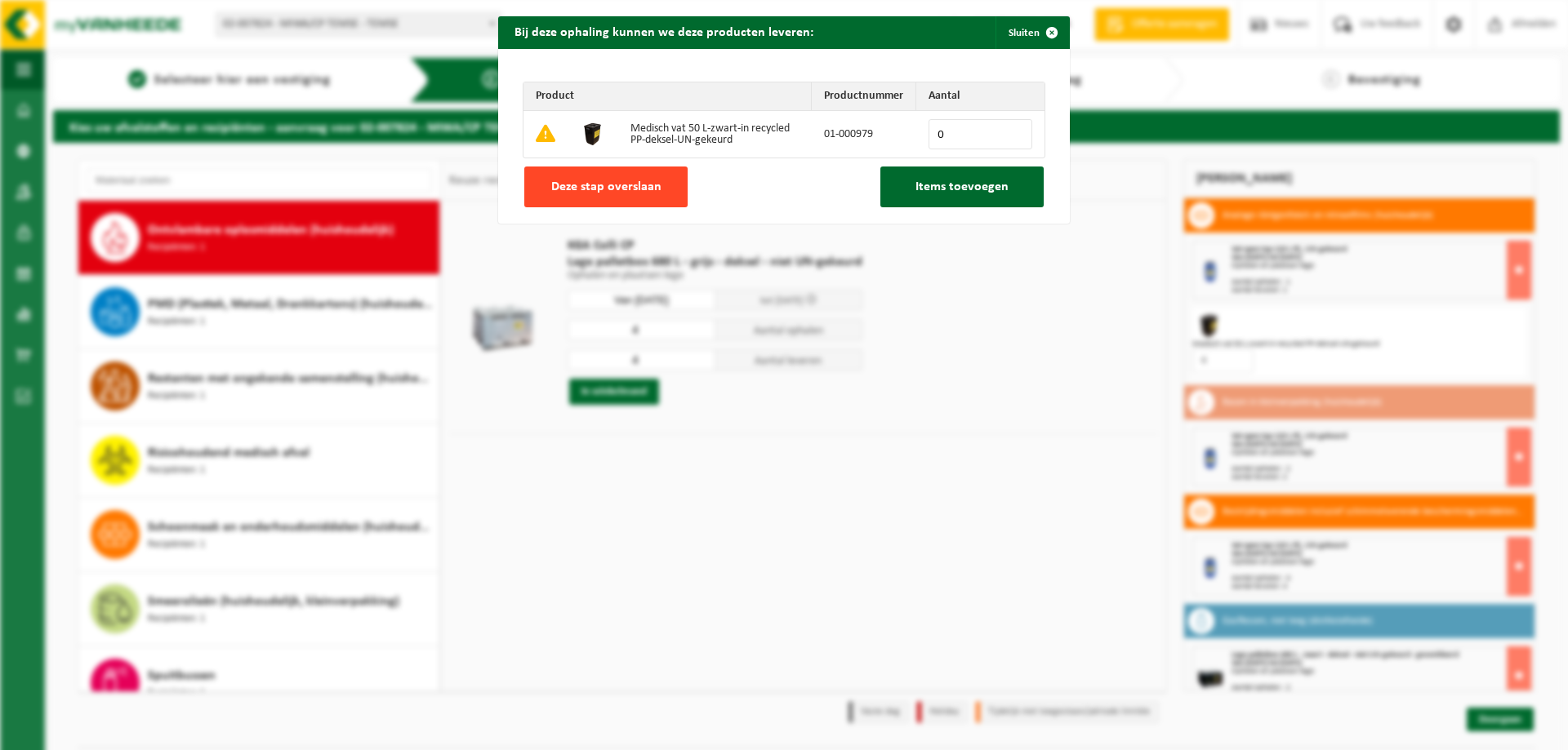
click at [571, 187] on span "Deze stap overslaan" at bounding box center [606, 187] width 110 height 13
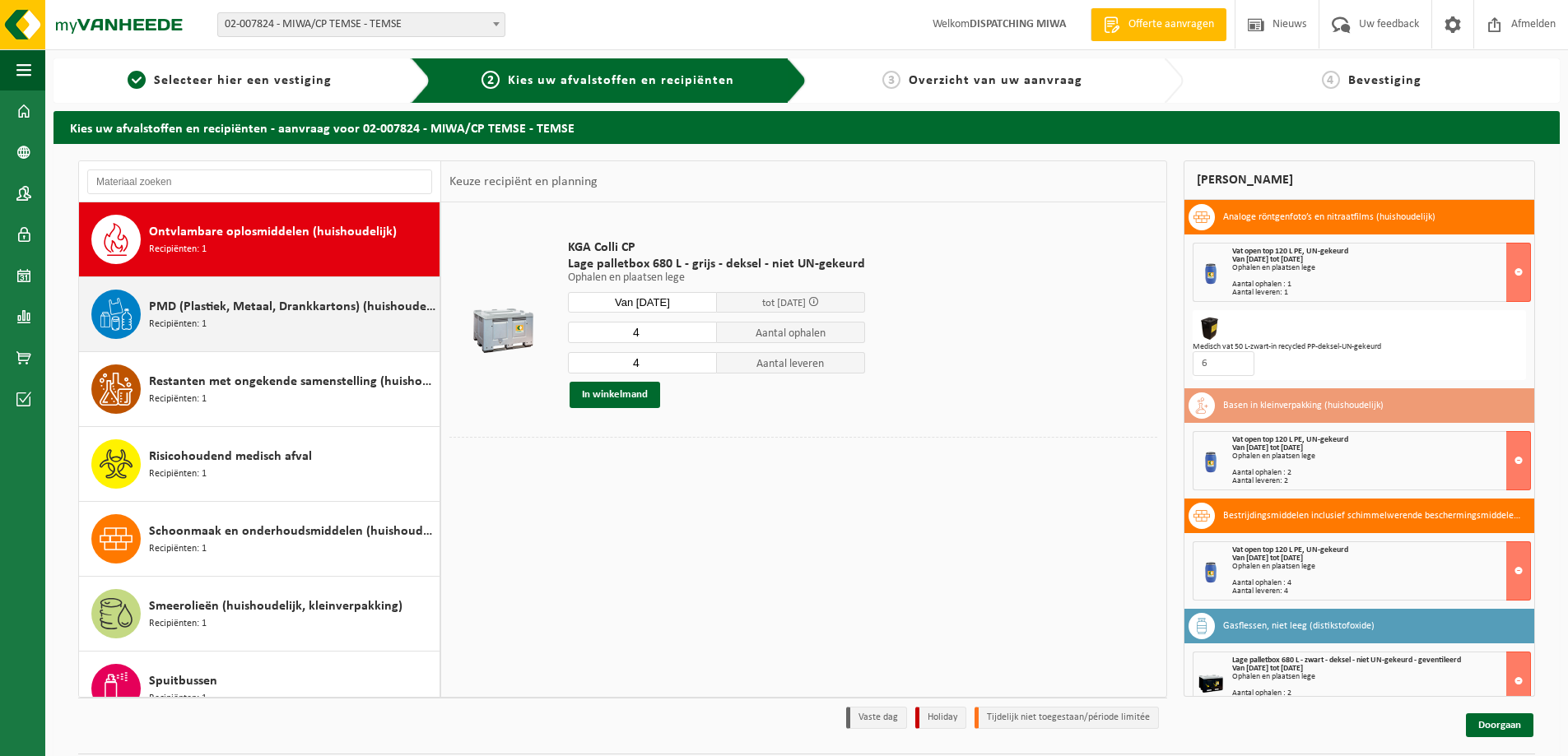
click at [257, 323] on div "PMD (Plastiek, Metaal, Drankkartons) (huishoudelijk) Recipiënten: 1" at bounding box center [292, 314] width 287 height 49
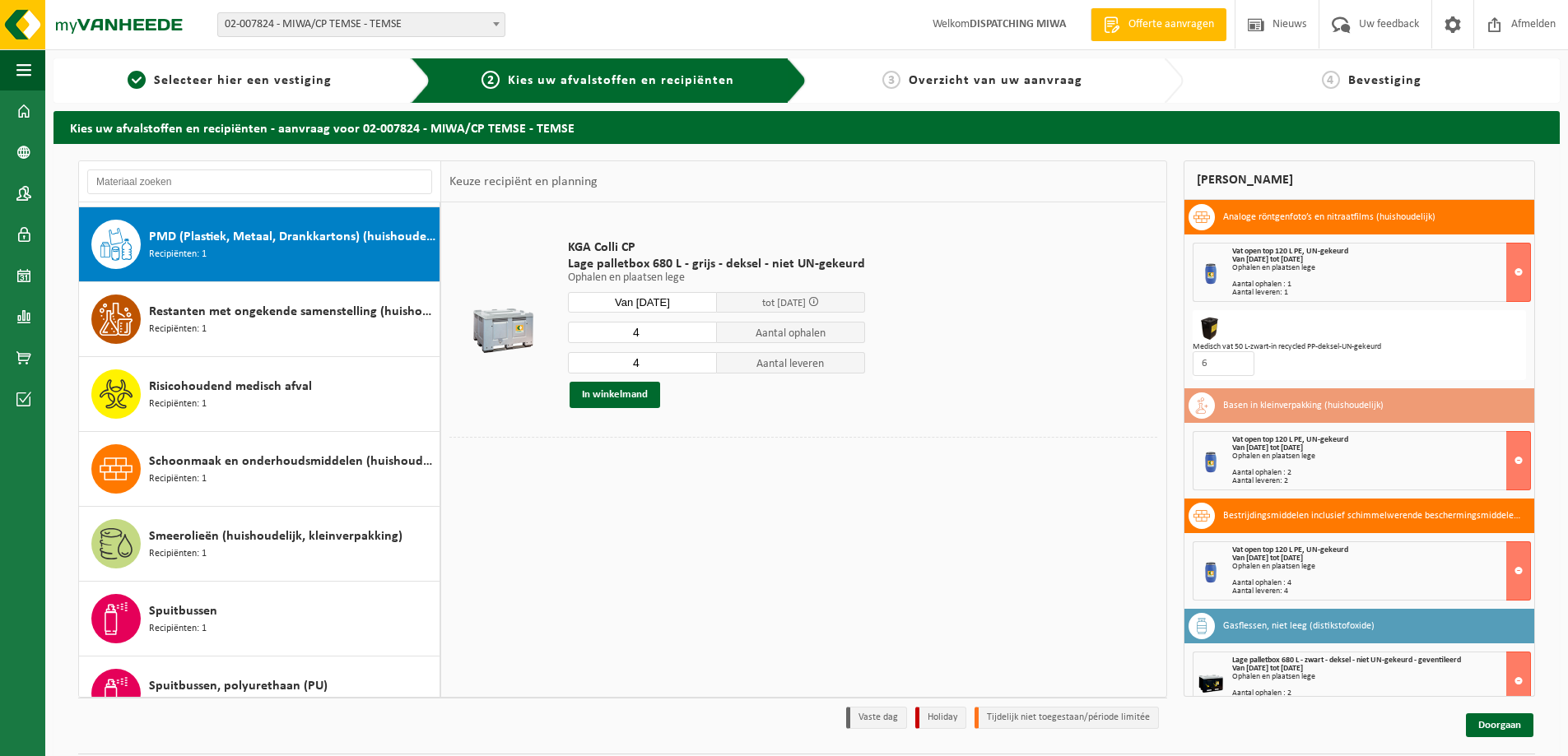
scroll to position [1272, 0]
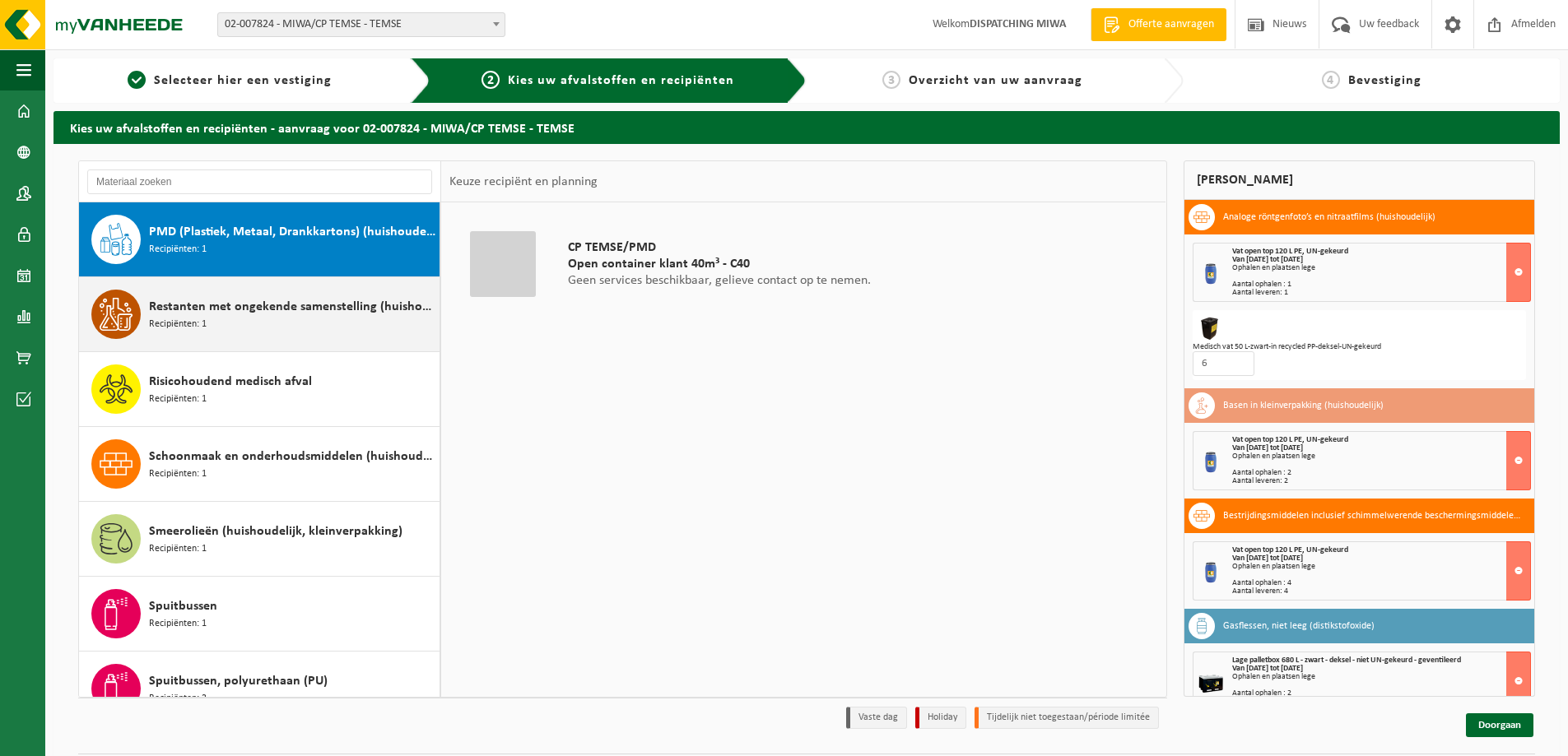
click at [263, 330] on div "Restanten met ongekende samenstelling (huishoudelijk) Recipiënten: 1" at bounding box center [292, 314] width 287 height 49
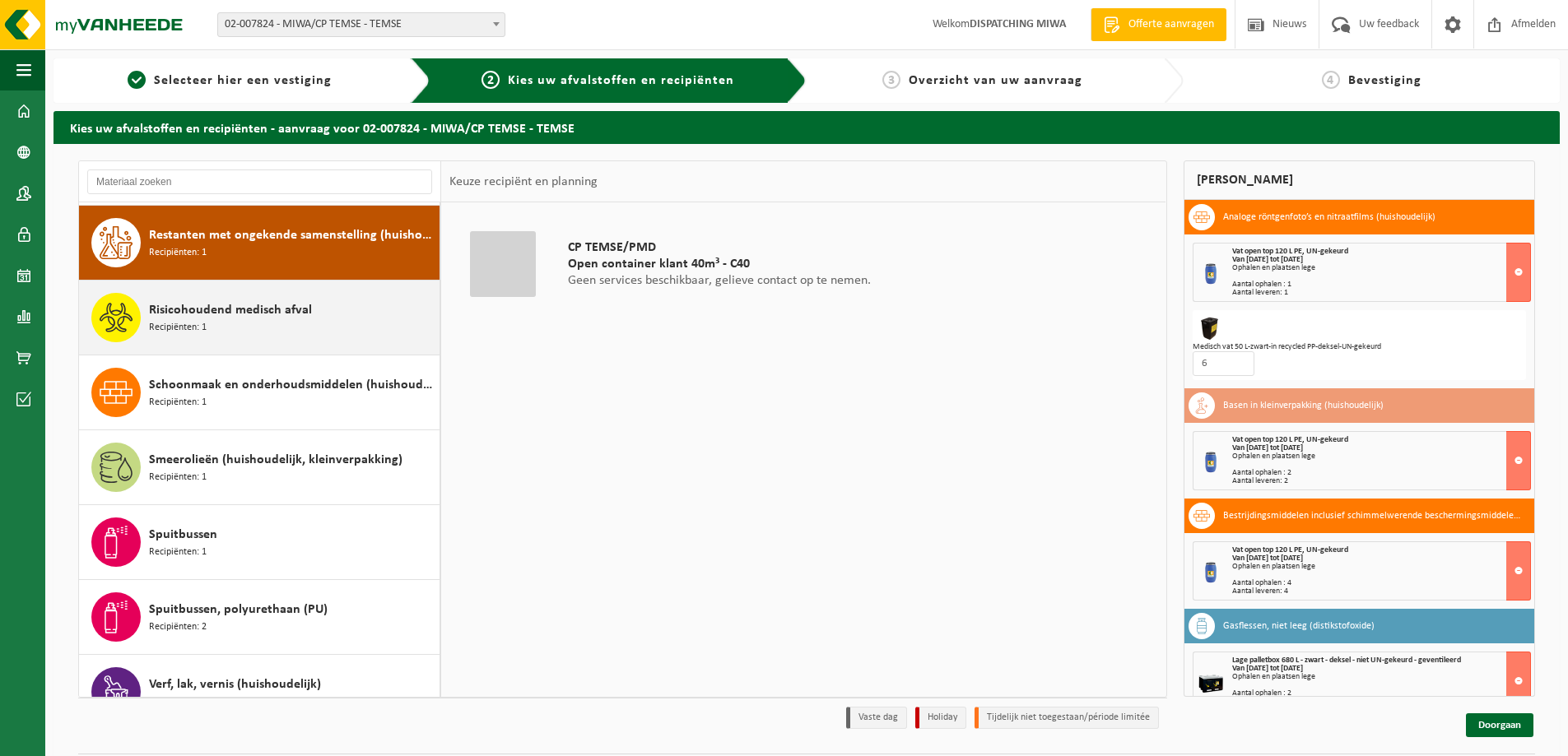
scroll to position [1347, 0]
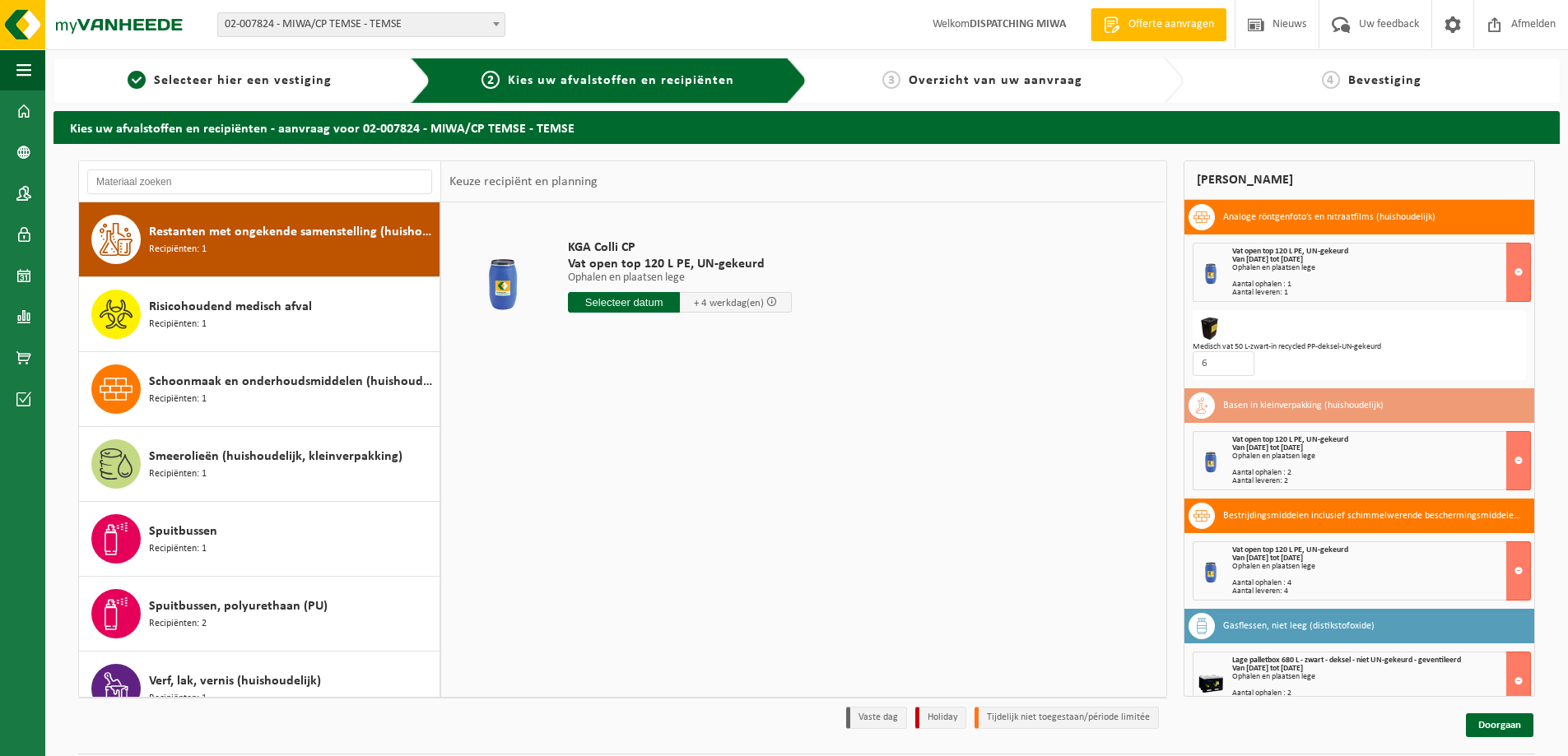
click at [639, 296] on input "text" at bounding box center [624, 302] width 112 height 21
click at [614, 500] on div "30" at bounding box center [612, 501] width 28 height 27
type input "Van [DATE]"
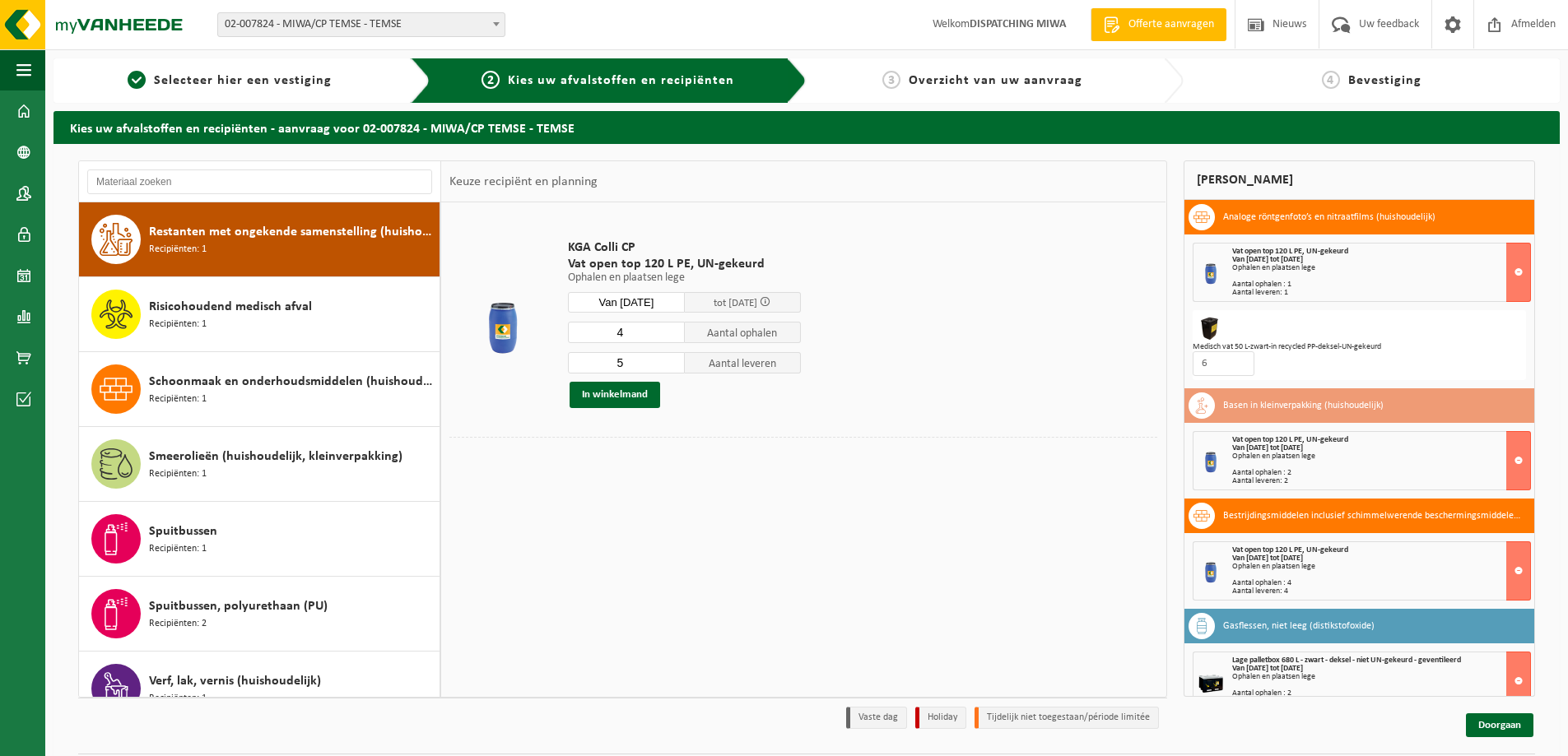
click at [671, 336] on input "4" at bounding box center [626, 332] width 117 height 22
click at [671, 336] on input "3" at bounding box center [626, 332] width 117 height 22
click at [671, 336] on input "2" at bounding box center [626, 332] width 117 height 22
click at [671, 336] on input "1" at bounding box center [626, 332] width 117 height 22
type input "2"
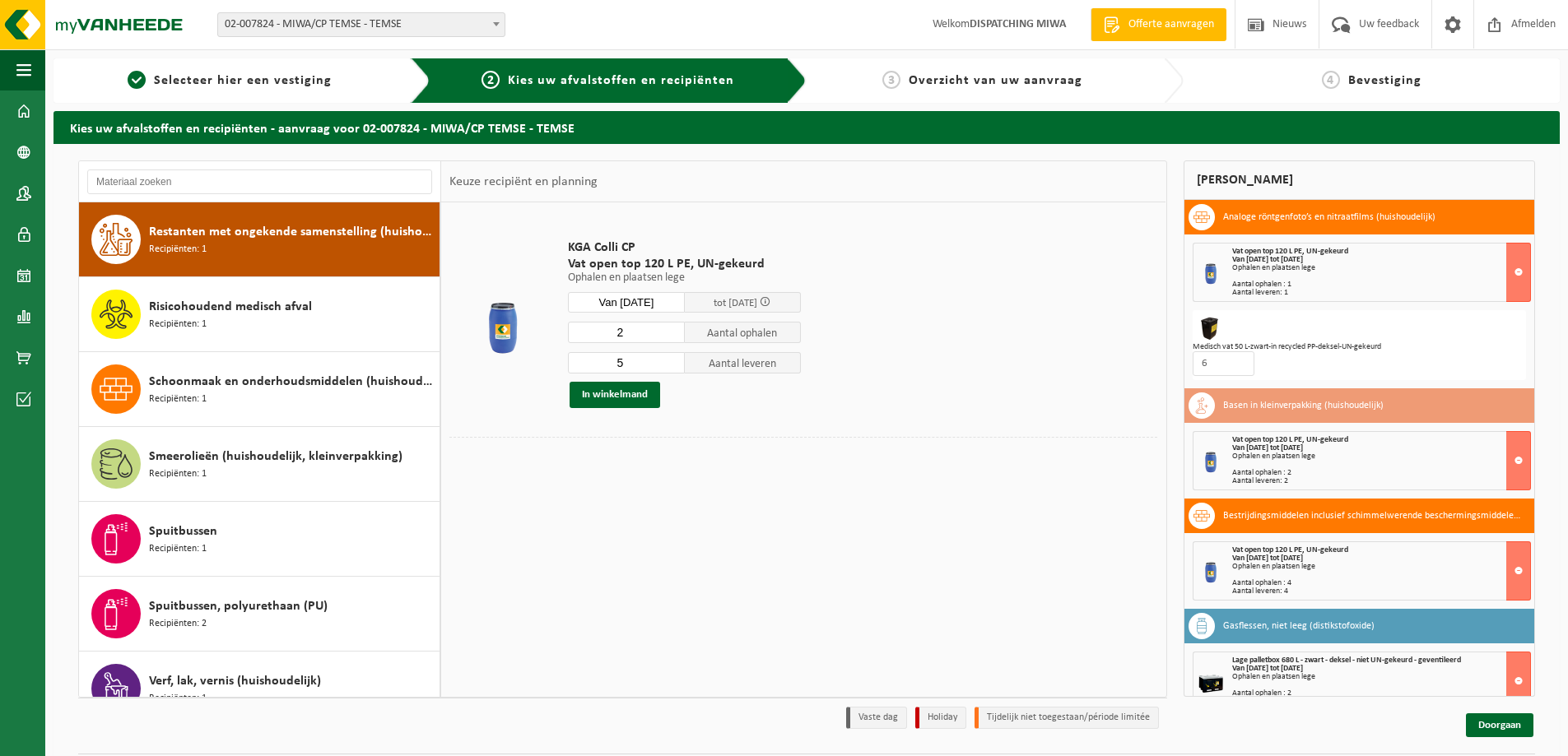
click at [670, 327] on input "2" at bounding box center [626, 332] width 117 height 22
click at [672, 365] on input "4" at bounding box center [626, 363] width 117 height 22
click at [672, 365] on input "3" at bounding box center [626, 363] width 117 height 22
type input "2"
click at [672, 365] on input "2" at bounding box center [626, 363] width 117 height 22
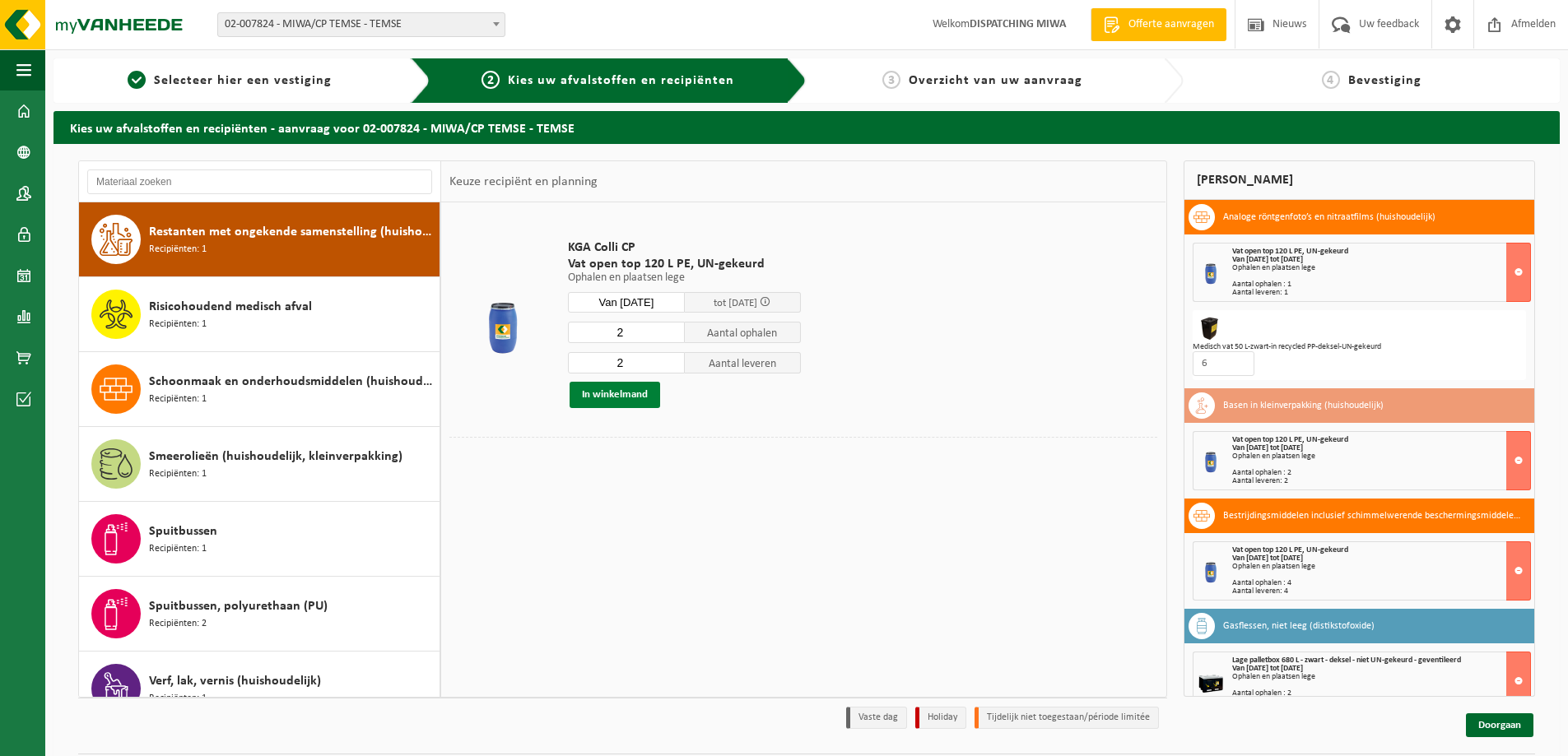
click at [608, 390] on button "In winkelmand" at bounding box center [614, 395] width 90 height 27
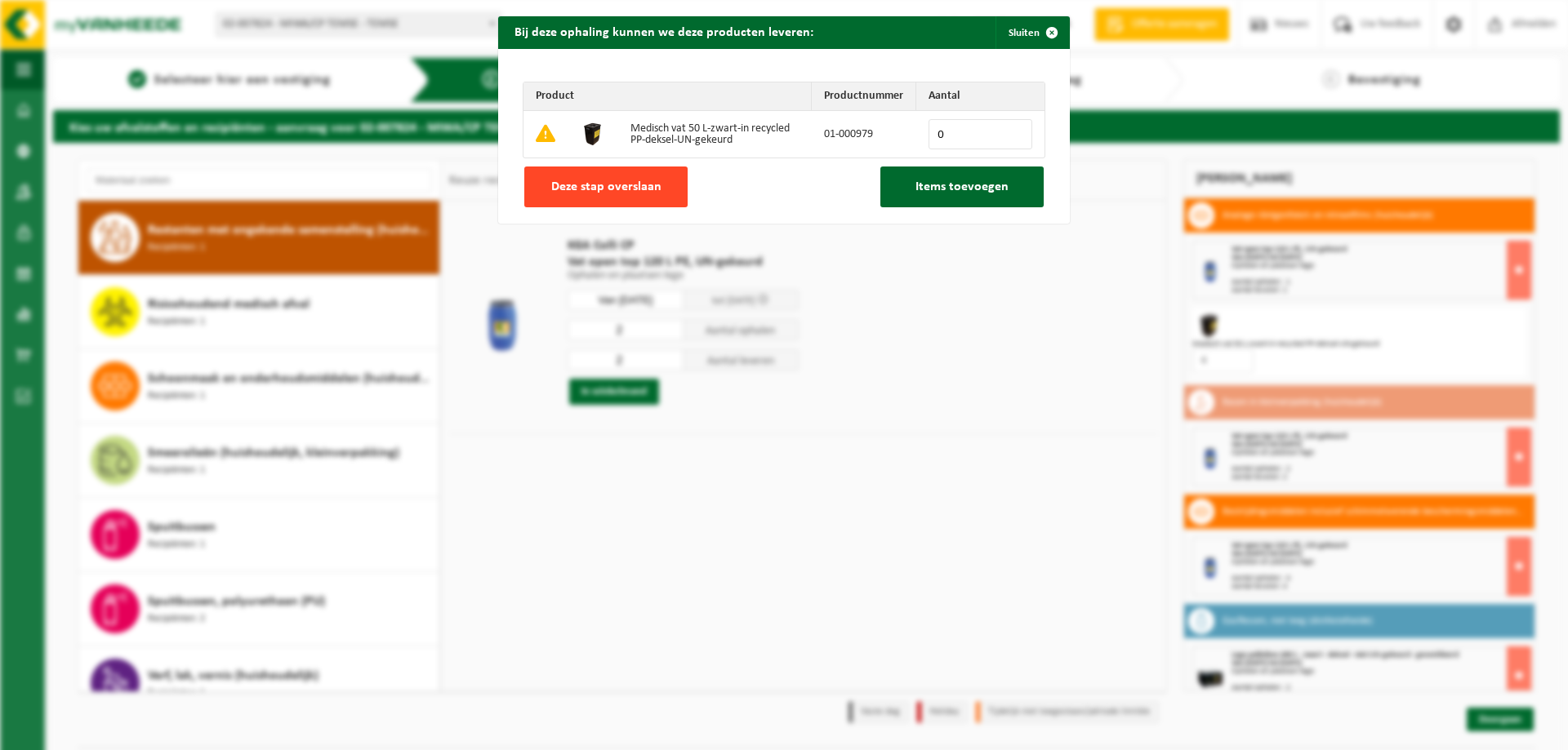
click at [591, 188] on span "Deze stap overslaan" at bounding box center [606, 187] width 110 height 13
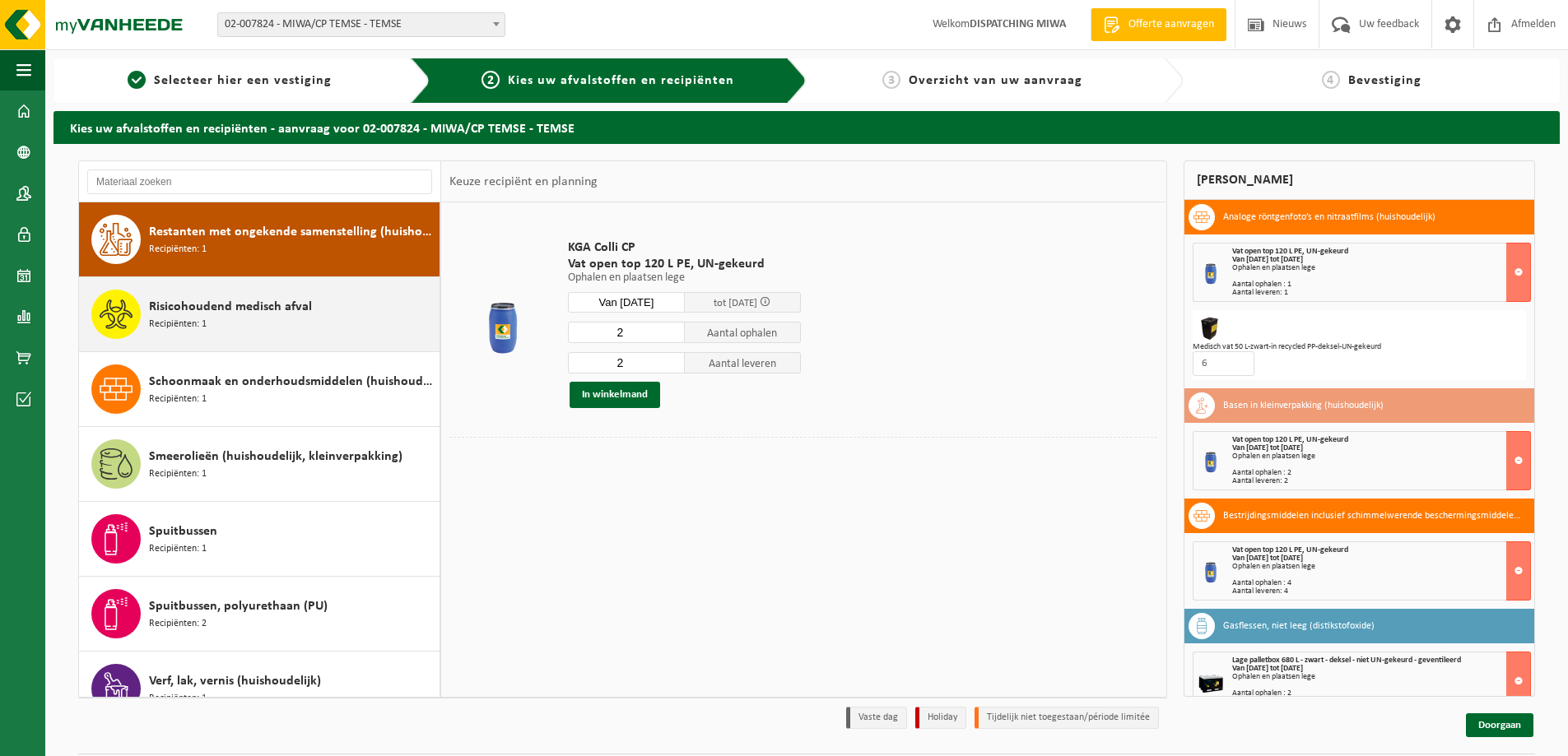
click at [270, 314] on span "Risicohoudend medisch afval" at bounding box center [230, 307] width 163 height 20
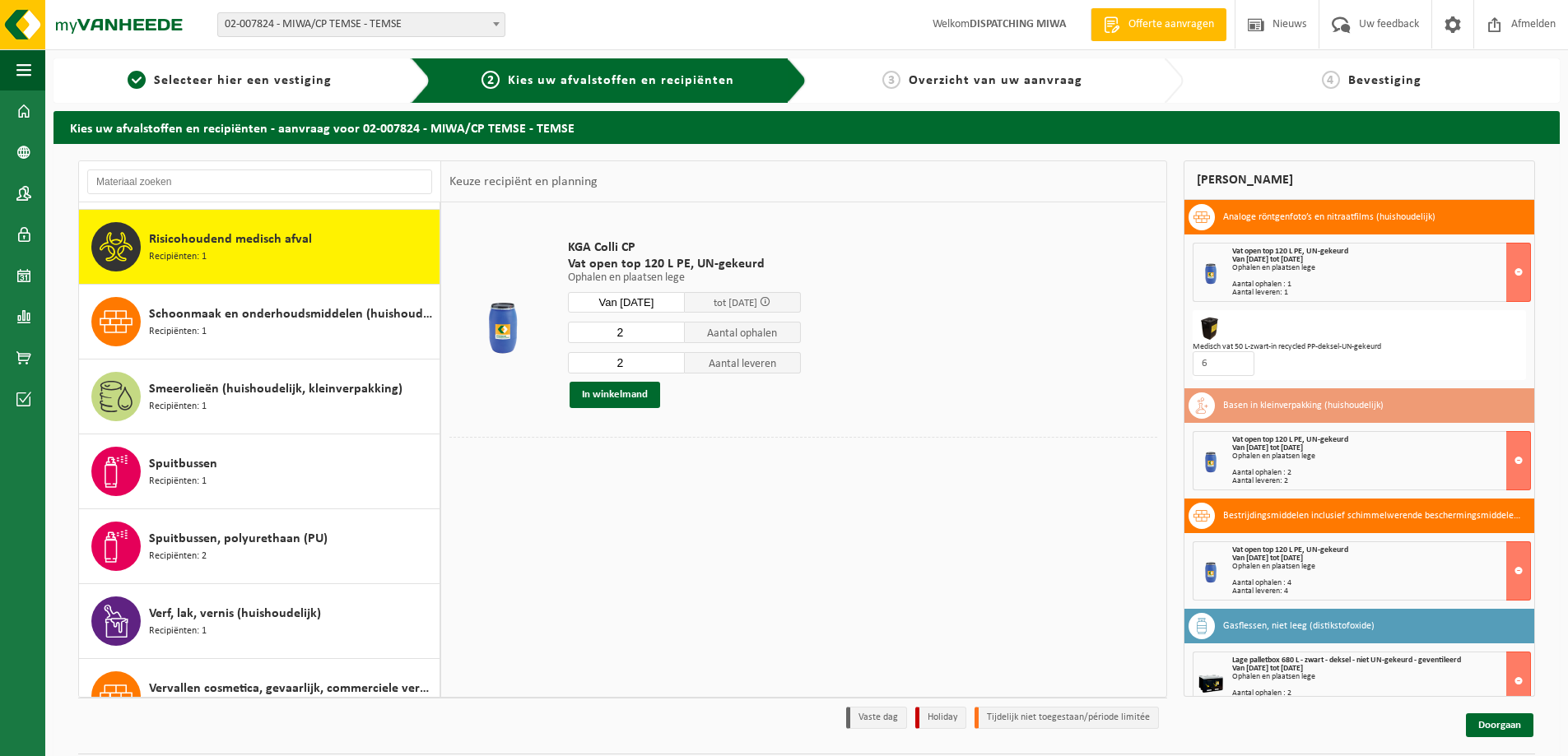
scroll to position [1422, 0]
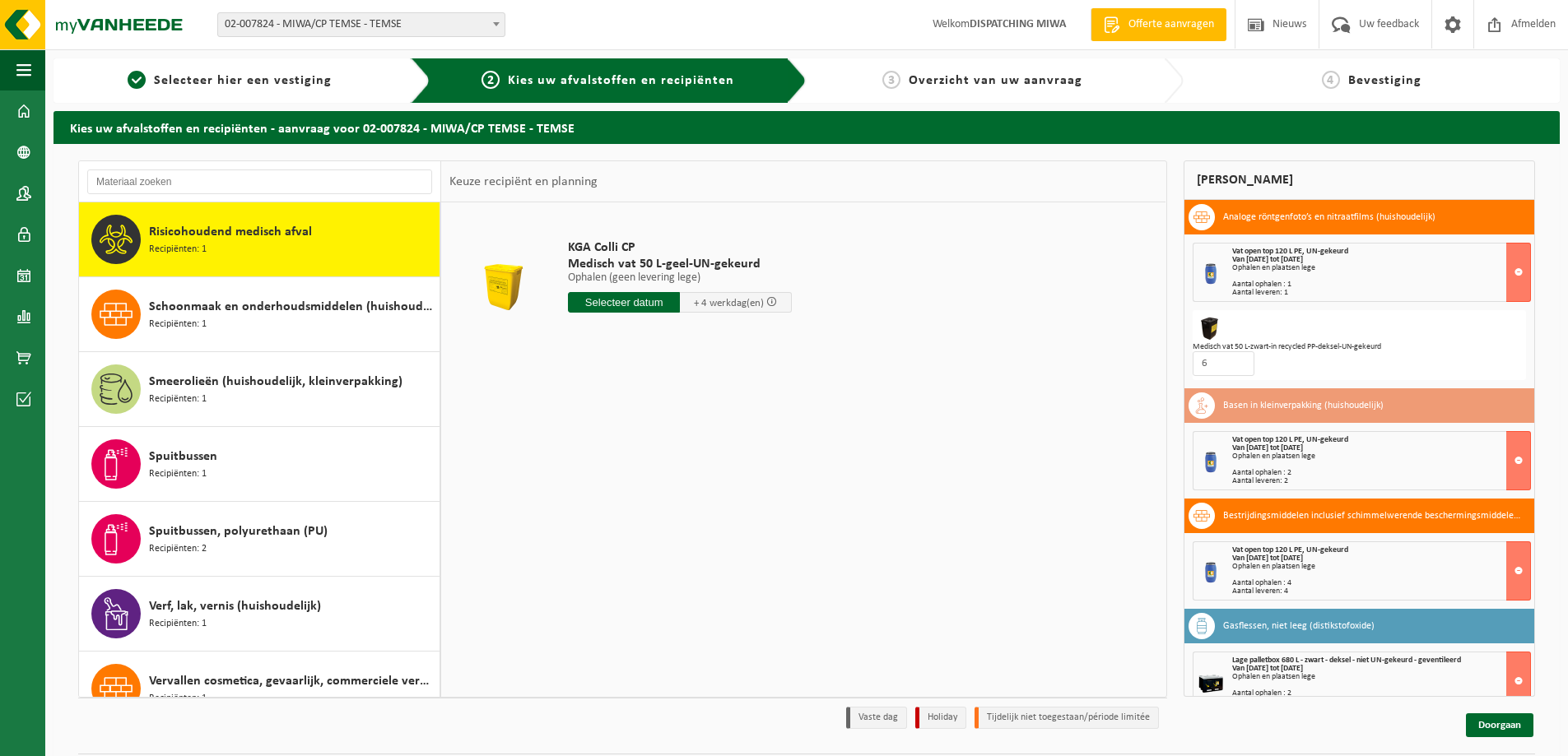
click at [621, 315] on div "KGA Colli CP Medisch vat 50 L-geel-UN-gekeurd Ophalen (geen levering lege) Opha…" at bounding box center [680, 280] width 241 height 114
click at [619, 298] on input "text" at bounding box center [624, 302] width 112 height 21
click at [615, 499] on div "30" at bounding box center [612, 501] width 28 height 27
type input "Van [DATE]"
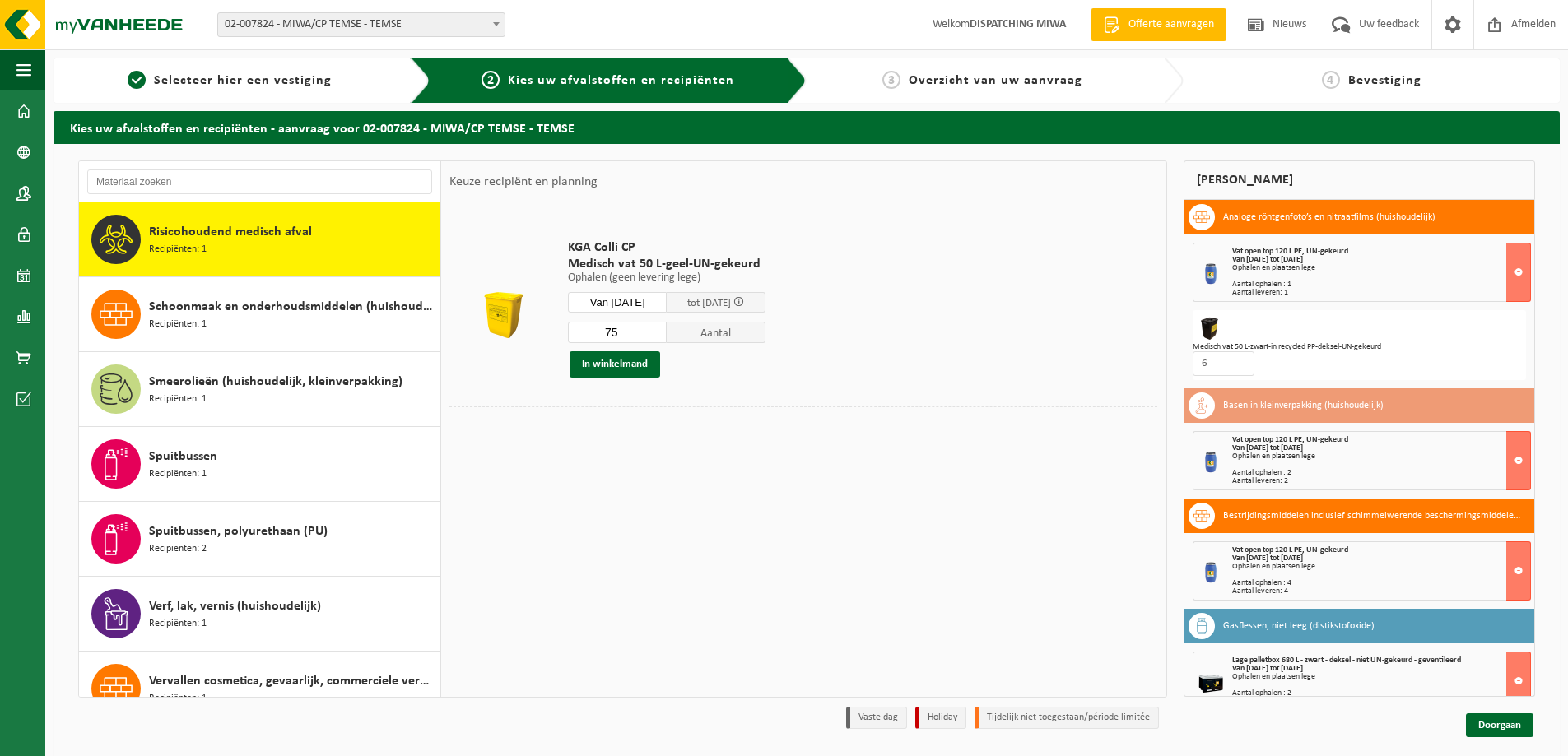
click at [616, 337] on input "75" at bounding box center [617, 332] width 99 height 22
type input "3"
click at [618, 358] on button "In winkelmand" at bounding box center [614, 364] width 90 height 27
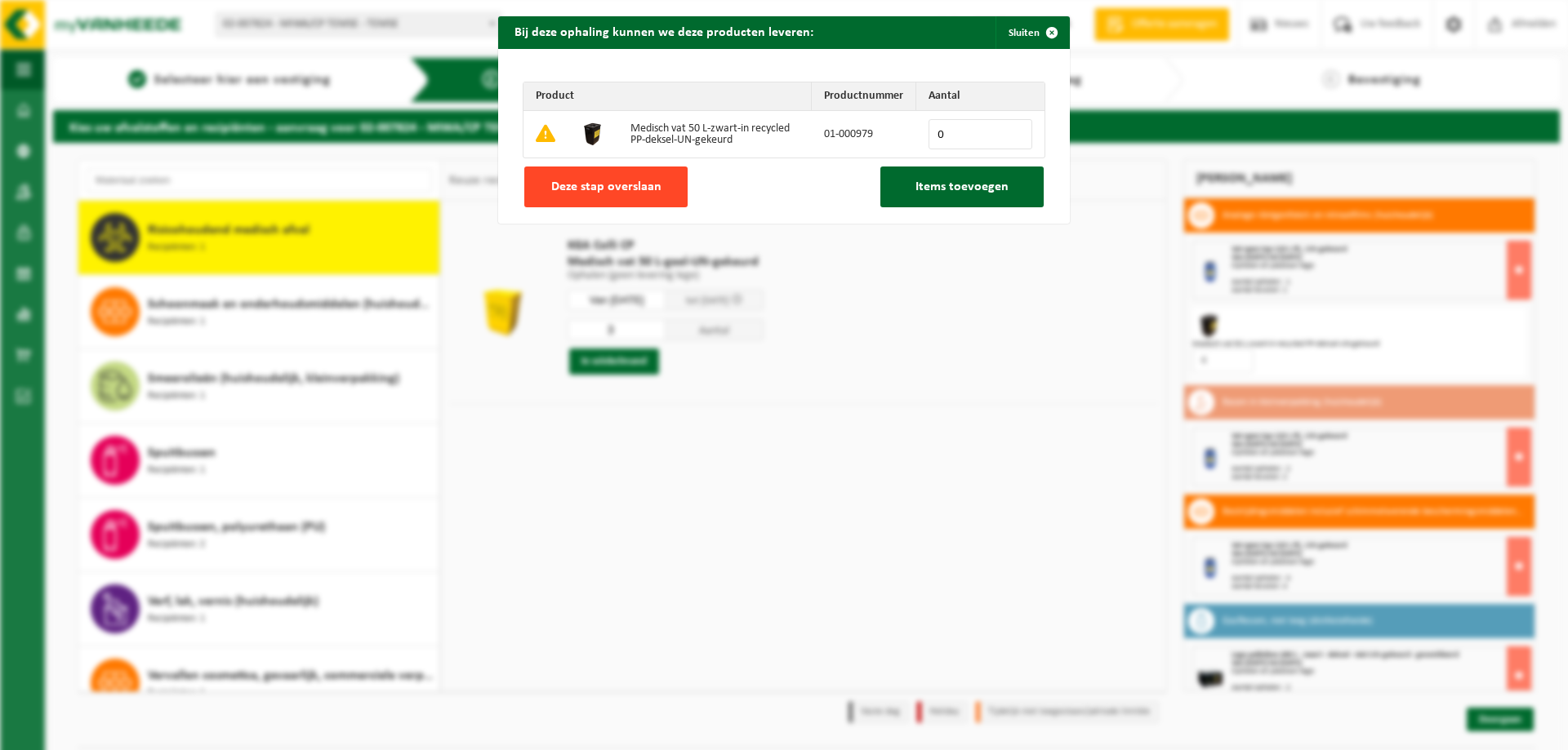
click at [622, 177] on button "Deze stap overslaan" at bounding box center [605, 186] width 163 height 41
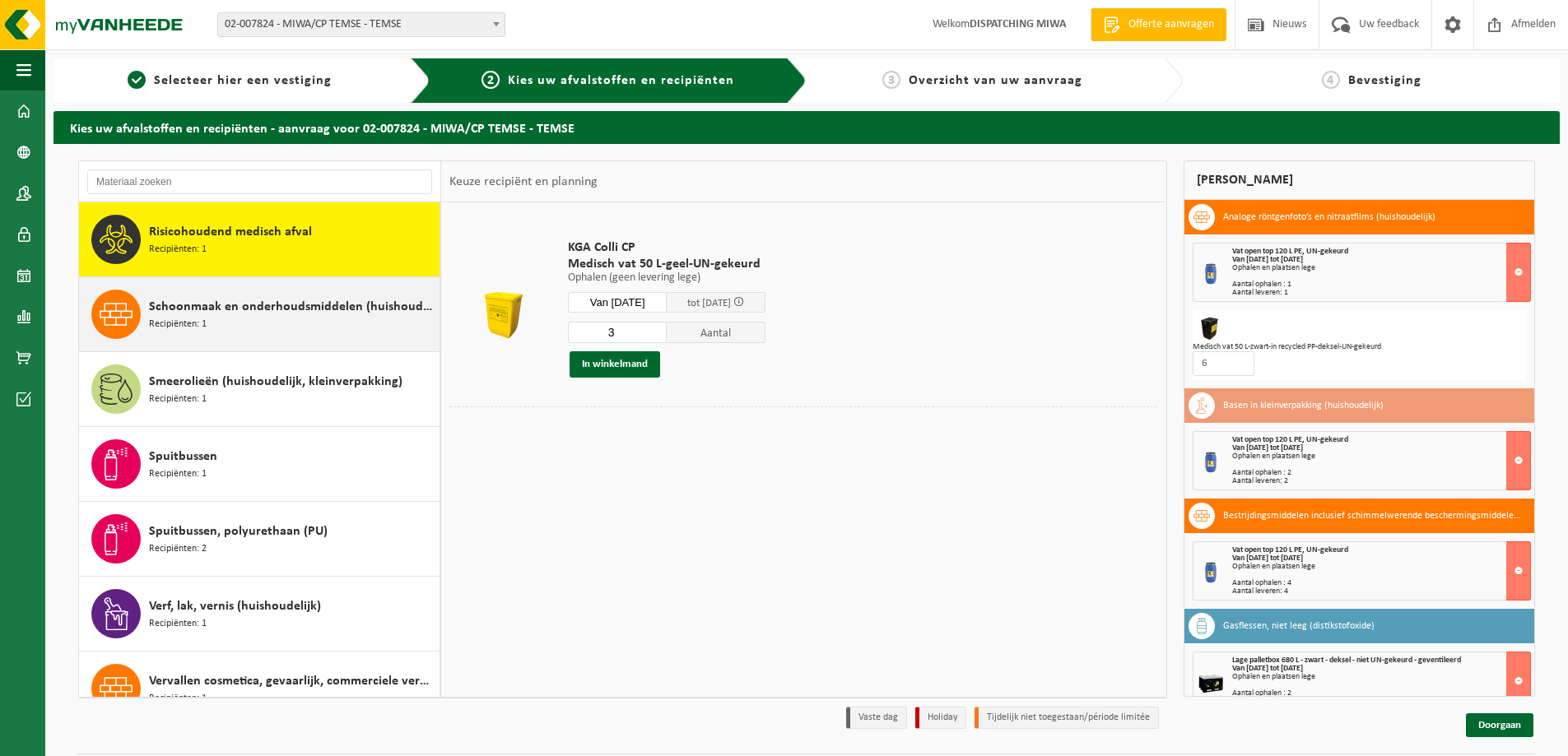
click at [223, 315] on span "Schoonmaak en onderhoudsmiddelen (huishoudelijk)" at bounding box center [292, 307] width 287 height 20
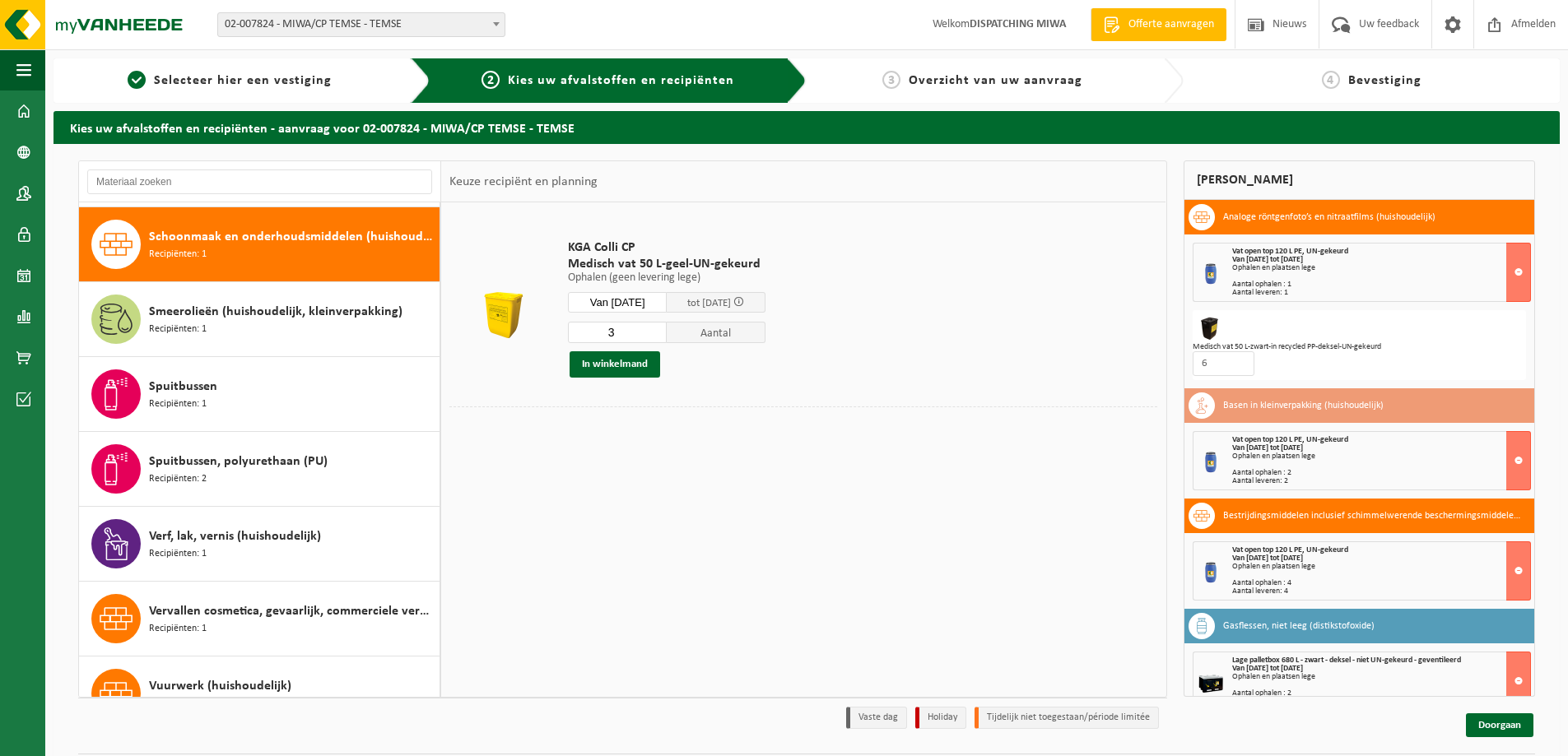
scroll to position [1497, 0]
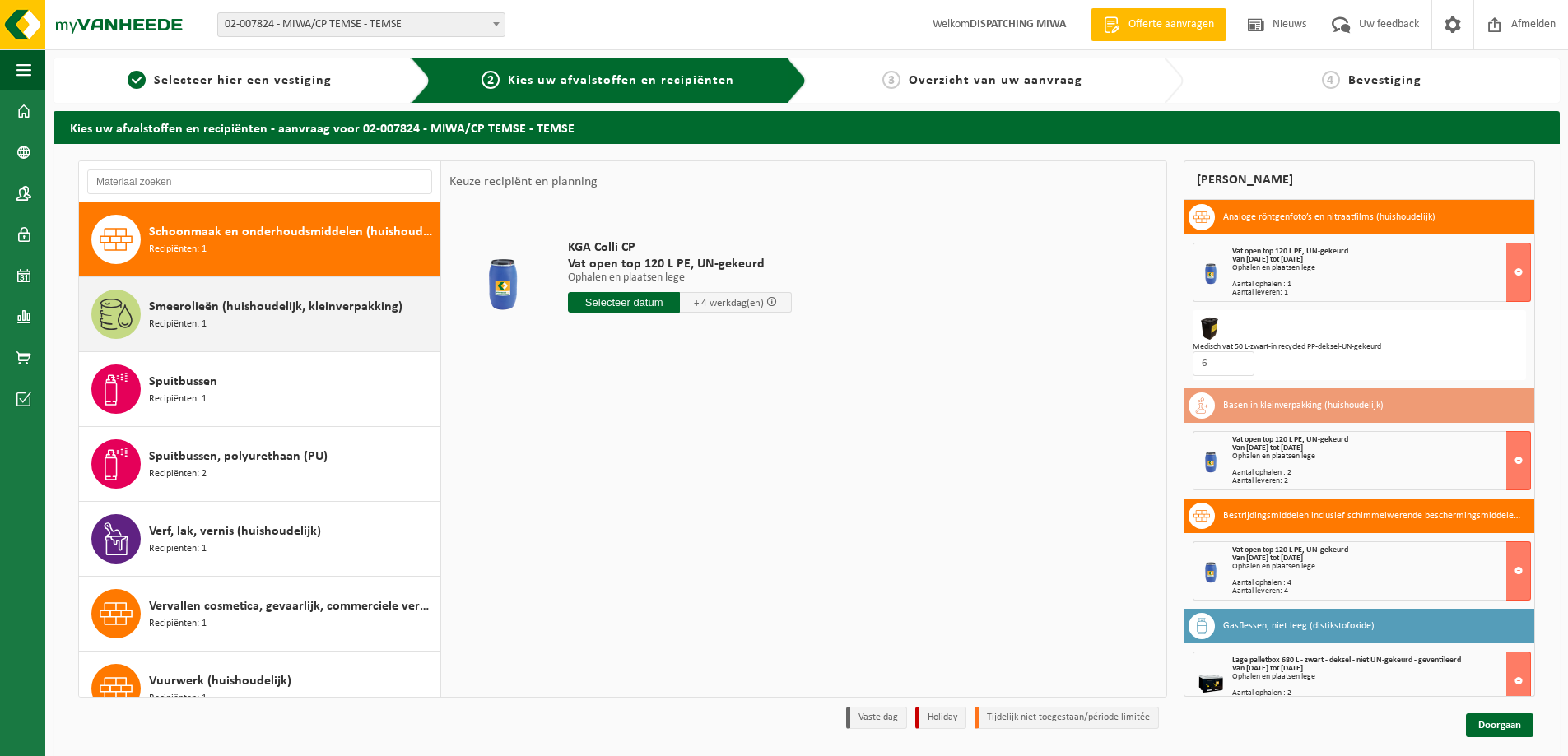
click at [221, 313] on span "Smeerolieën (huishoudelijk, kleinverpakking)" at bounding box center [275, 307] width 253 height 20
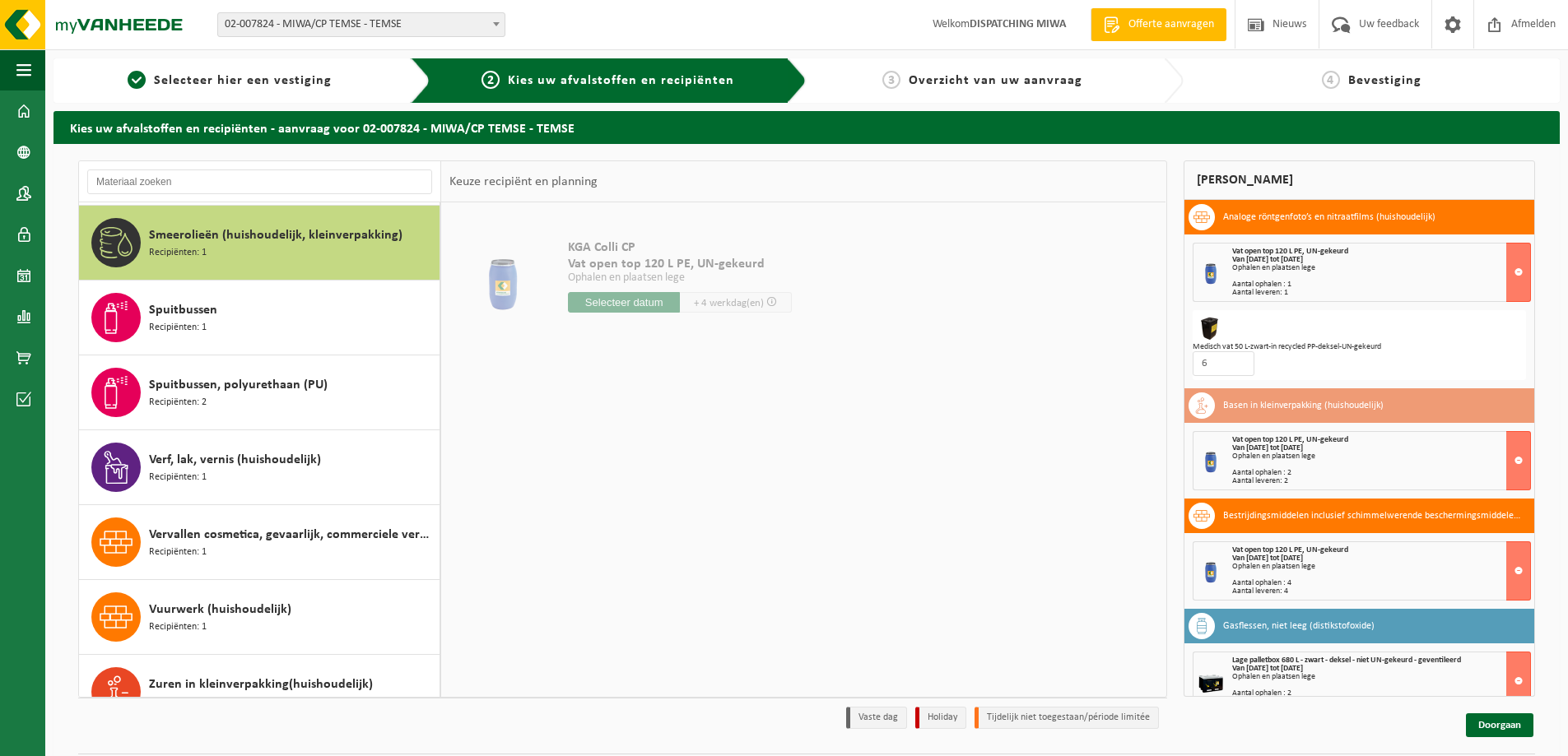
scroll to position [1572, 0]
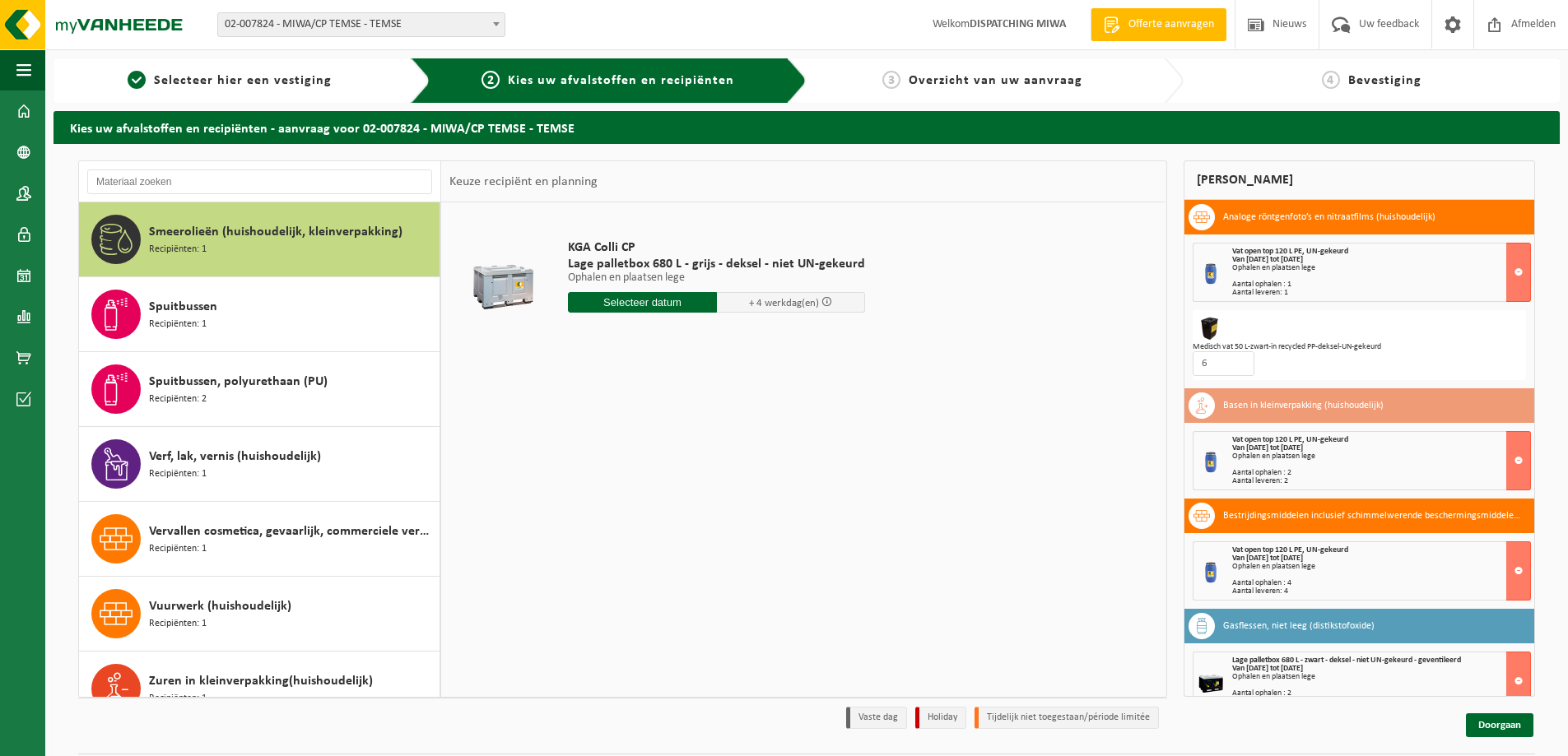
click at [629, 298] on input "text" at bounding box center [642, 302] width 149 height 21
click at [616, 500] on div "30" at bounding box center [612, 501] width 28 height 27
type input "Van [DATE]"
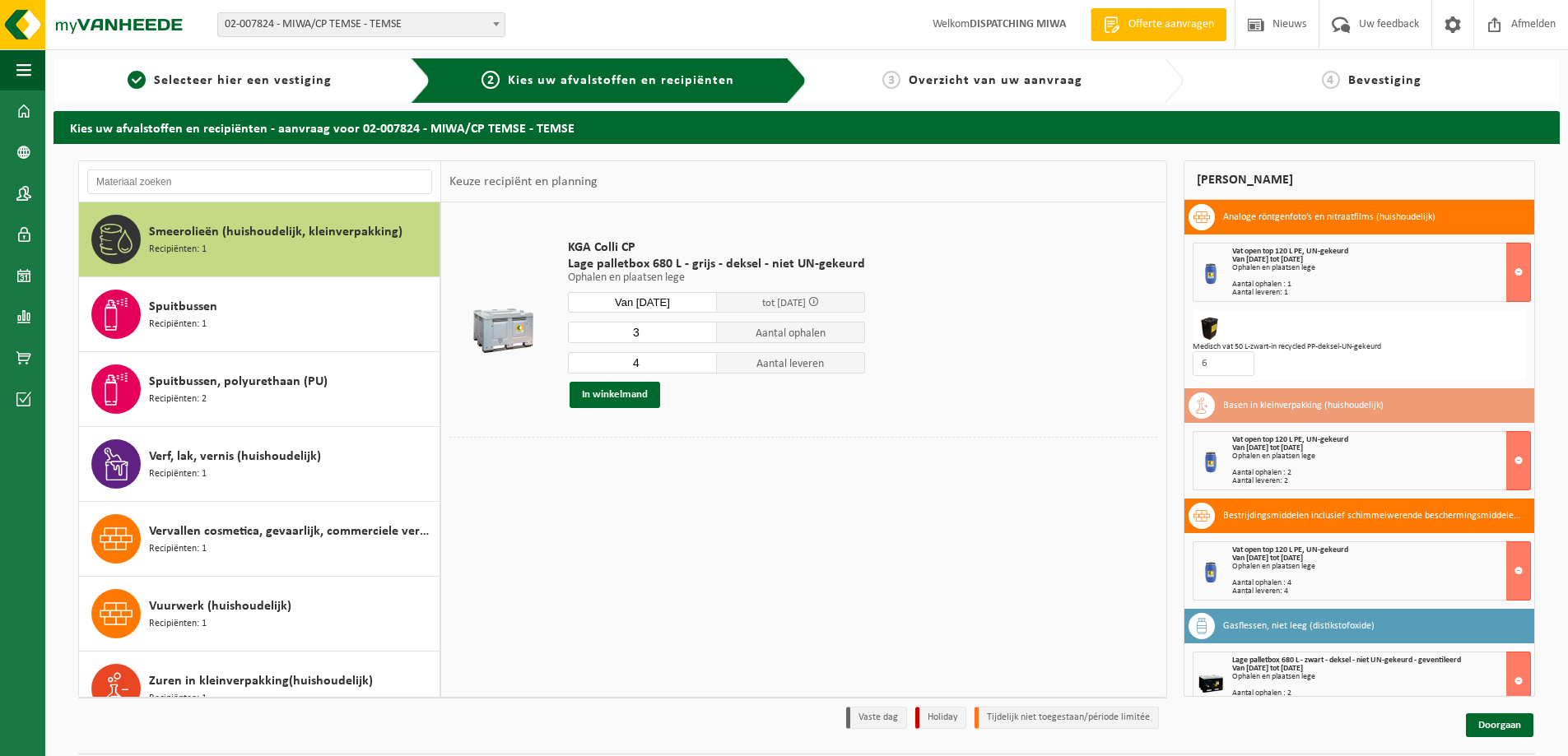
type input "3"
click at [703, 337] on input "3" at bounding box center [642, 332] width 149 height 22
type input "3"
click at [700, 363] on input "3" at bounding box center [642, 363] width 149 height 22
click at [619, 393] on button "In winkelmand" at bounding box center [614, 395] width 90 height 27
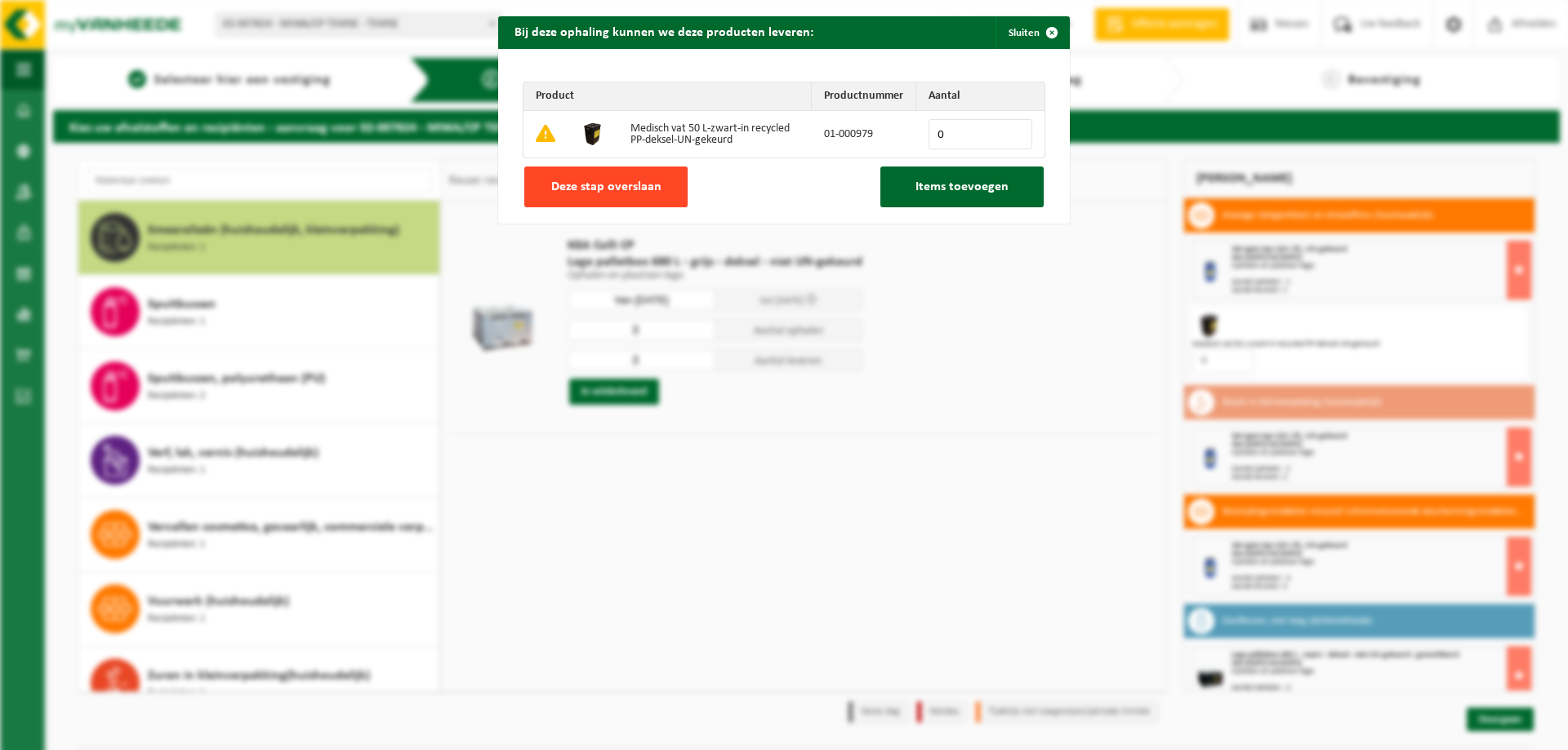
click at [578, 191] on span "Deze stap overslaan" at bounding box center [606, 187] width 110 height 13
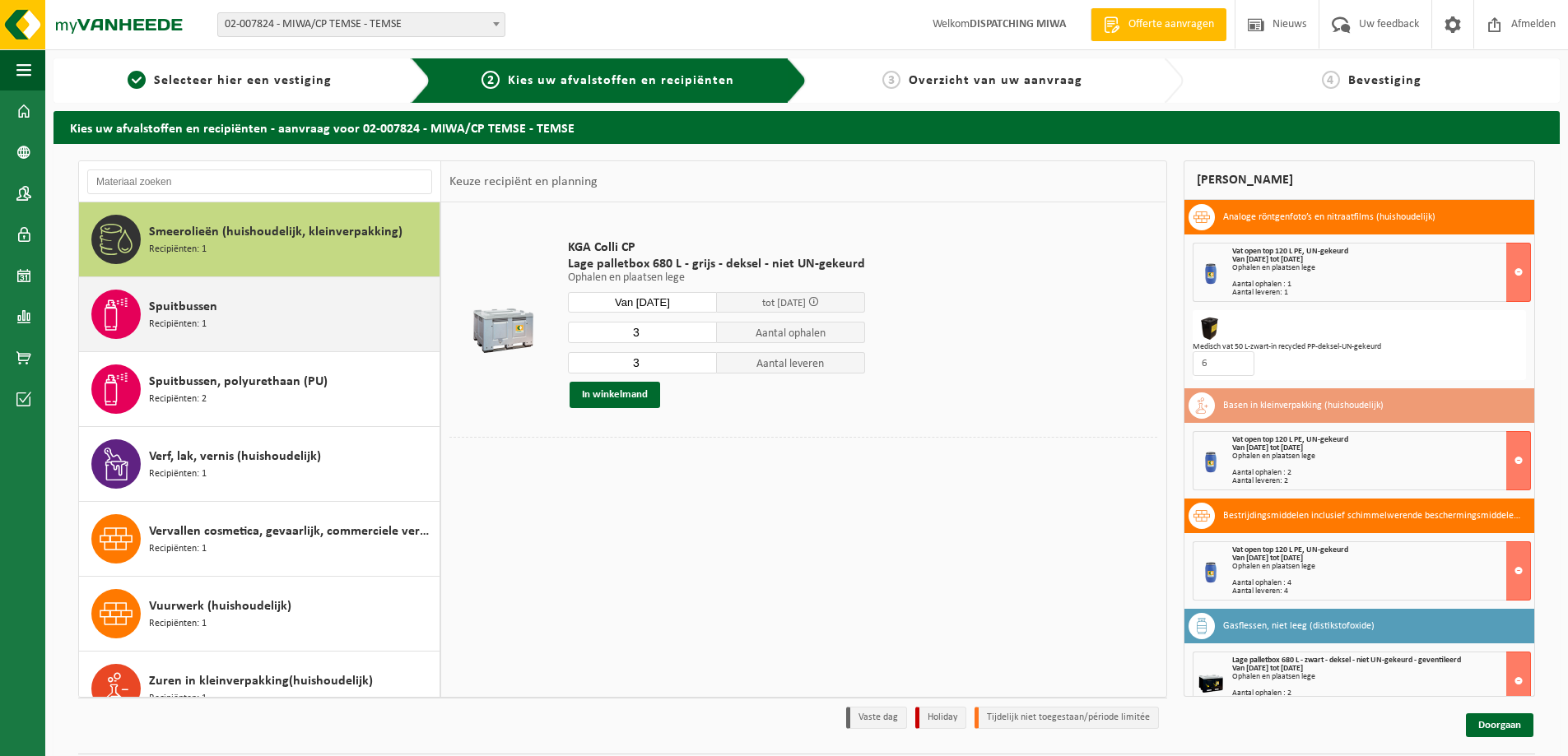
click at [250, 325] on div "Spuitbussen Recipiënten: 1" at bounding box center [292, 314] width 287 height 49
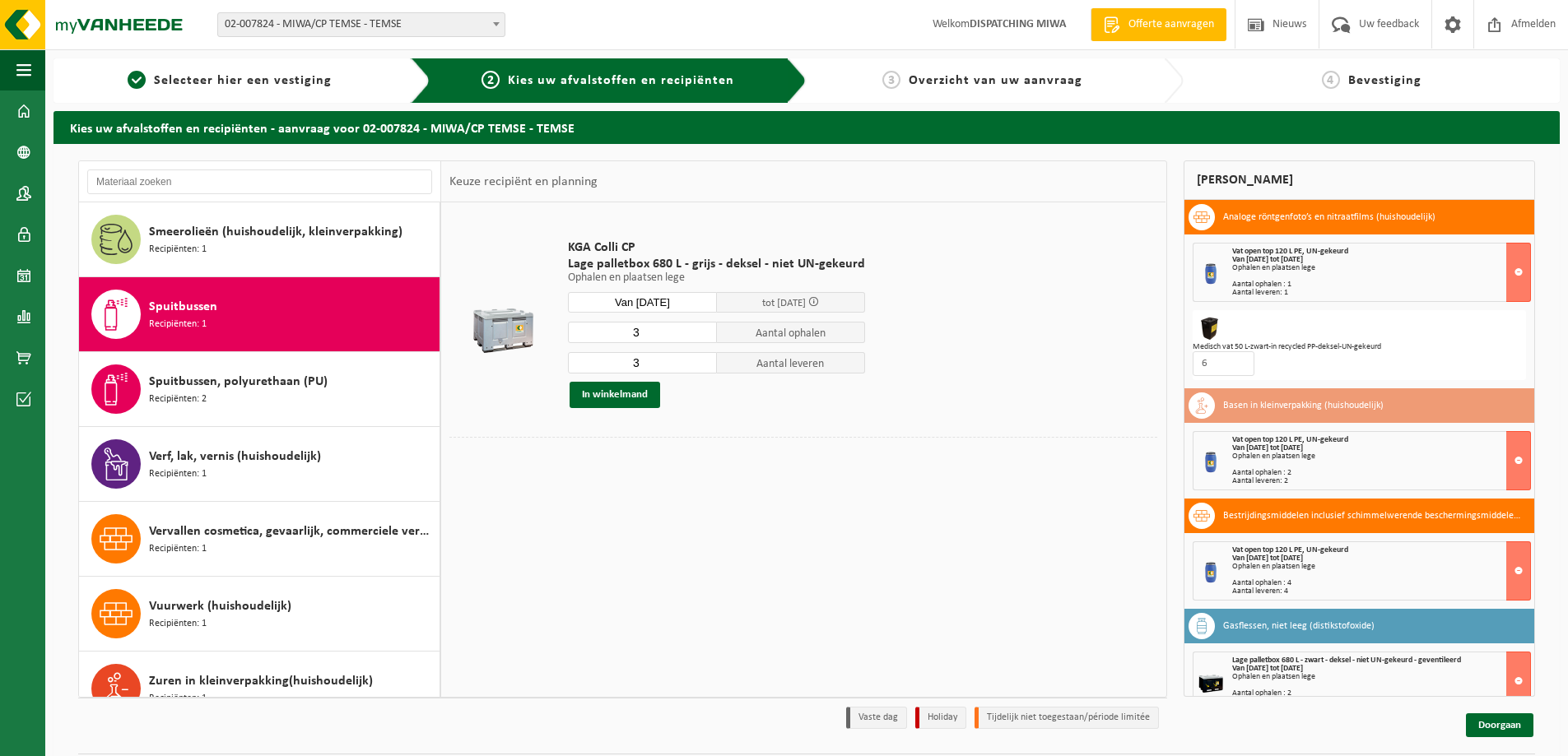
scroll to position [1601, 0]
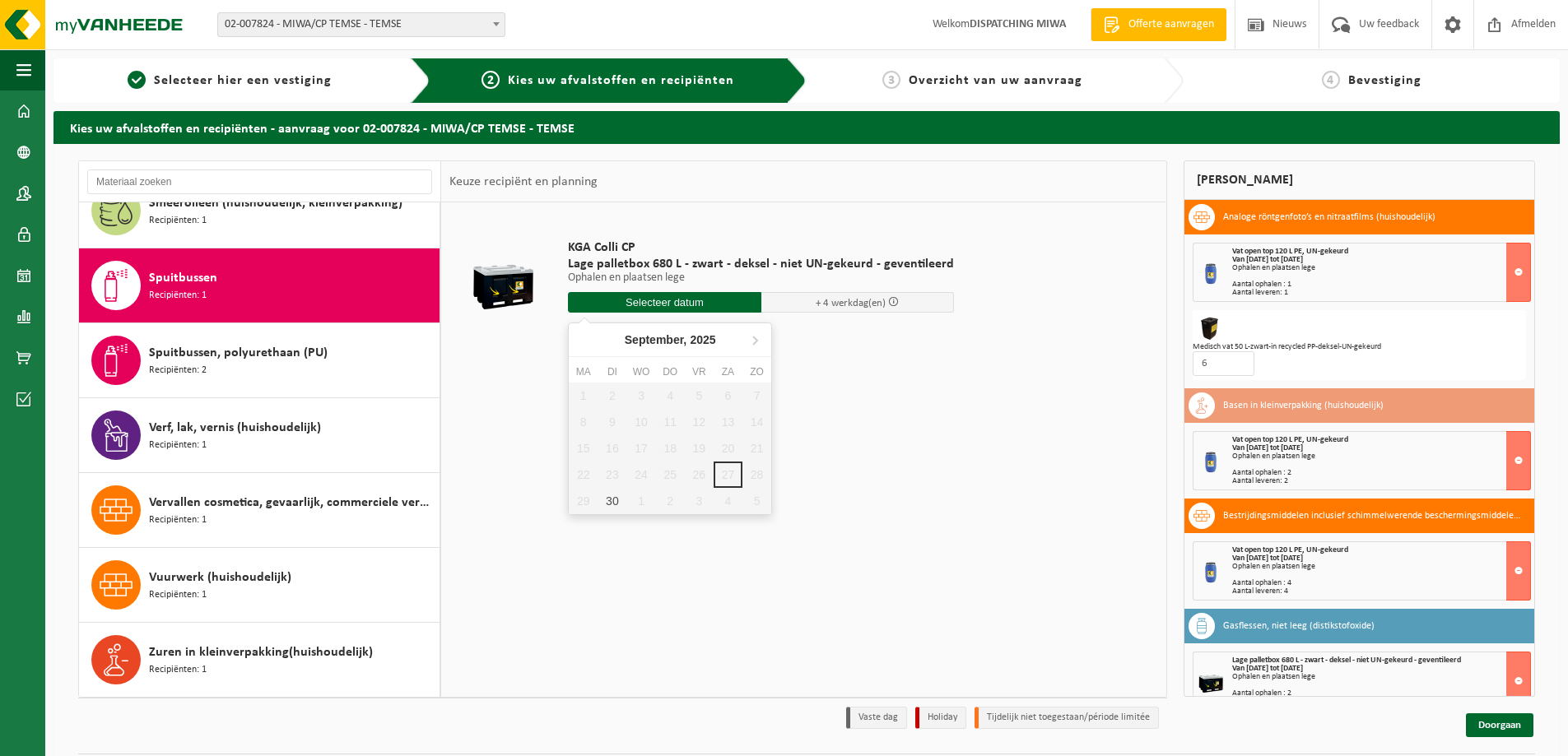
click at [712, 306] on input "text" at bounding box center [664, 302] width 193 height 21
click at [606, 505] on div "30" at bounding box center [612, 501] width 28 height 27
type input "Van [DATE]"
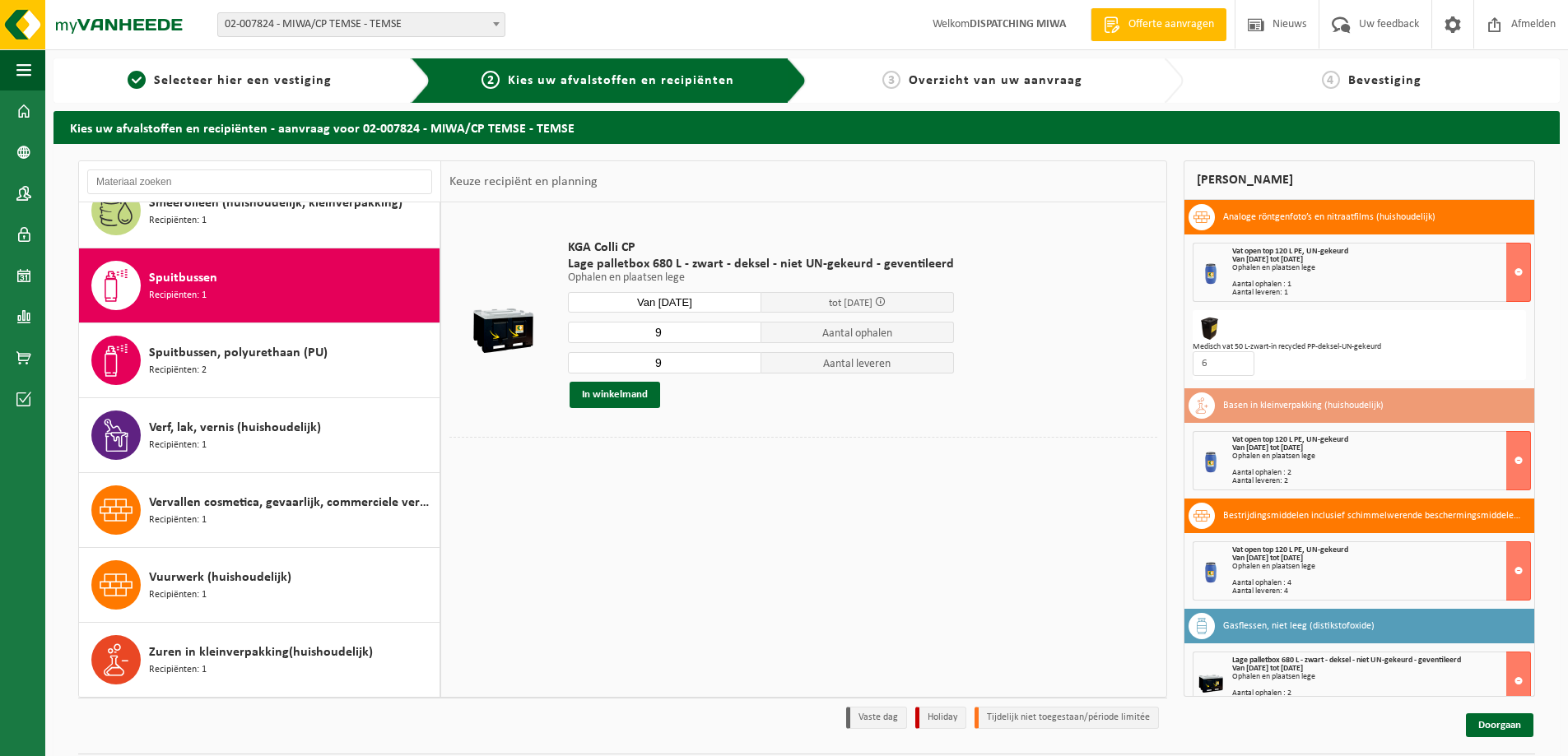
click at [665, 335] on input "9" at bounding box center [664, 332] width 193 height 22
type input "2"
click at [659, 362] on input "9" at bounding box center [664, 363] width 193 height 22
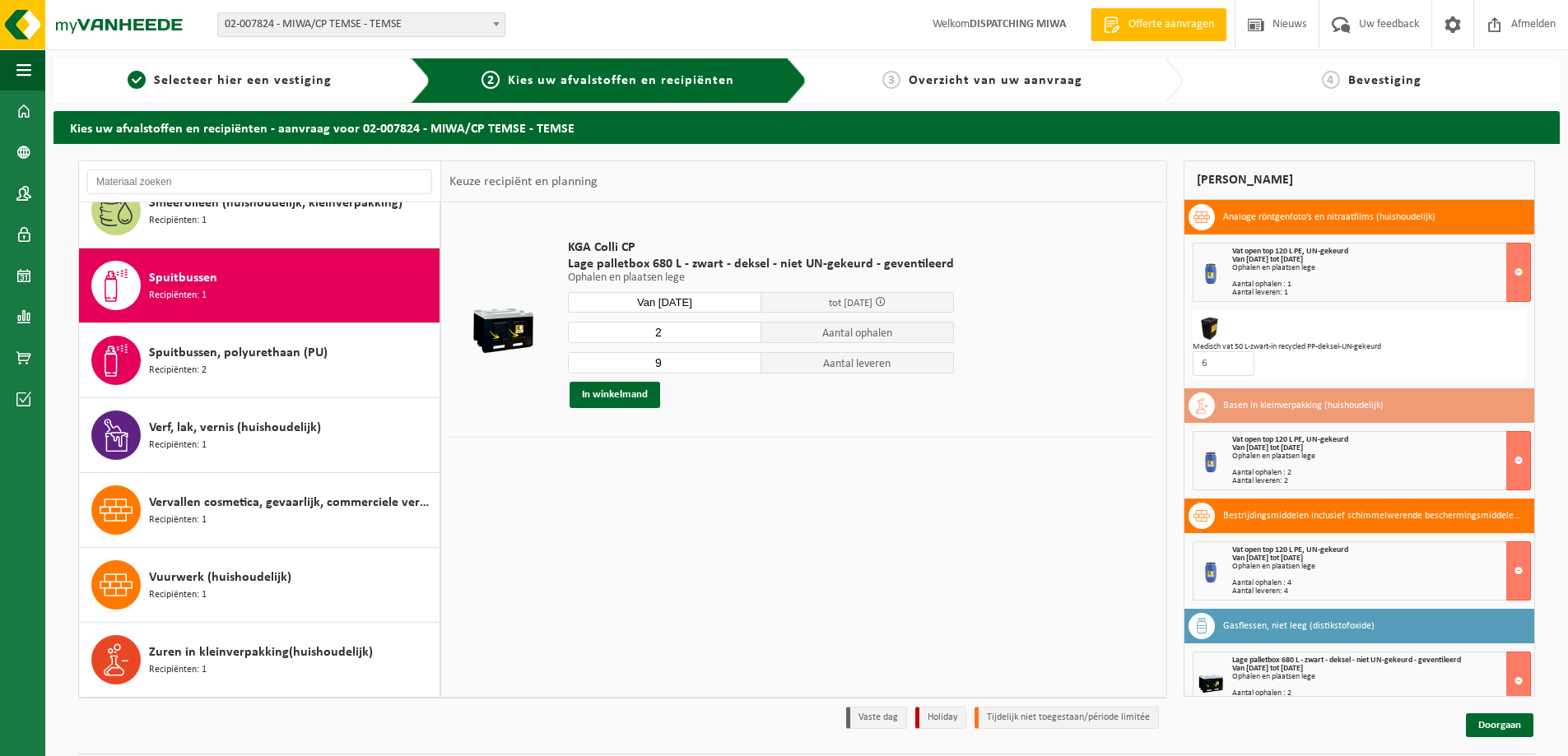
click at [659, 362] on input "9" at bounding box center [664, 363] width 193 height 22
click at [659, 363] on input "9" at bounding box center [664, 363] width 193 height 22
type input "9"
type input "2"
click at [596, 399] on button "In winkelmand" at bounding box center [614, 395] width 90 height 27
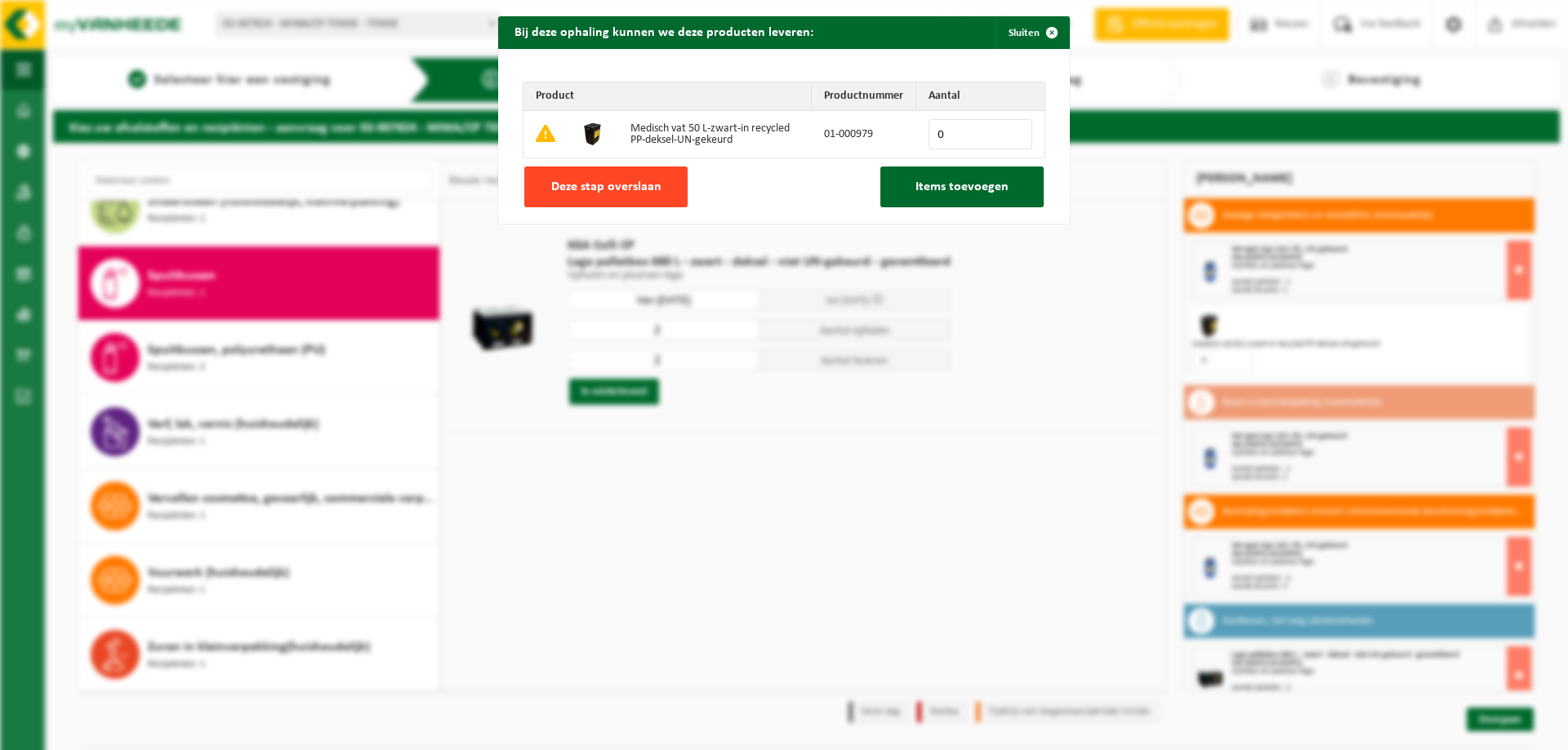
click at [568, 194] on button "Deze stap overslaan" at bounding box center [605, 186] width 163 height 41
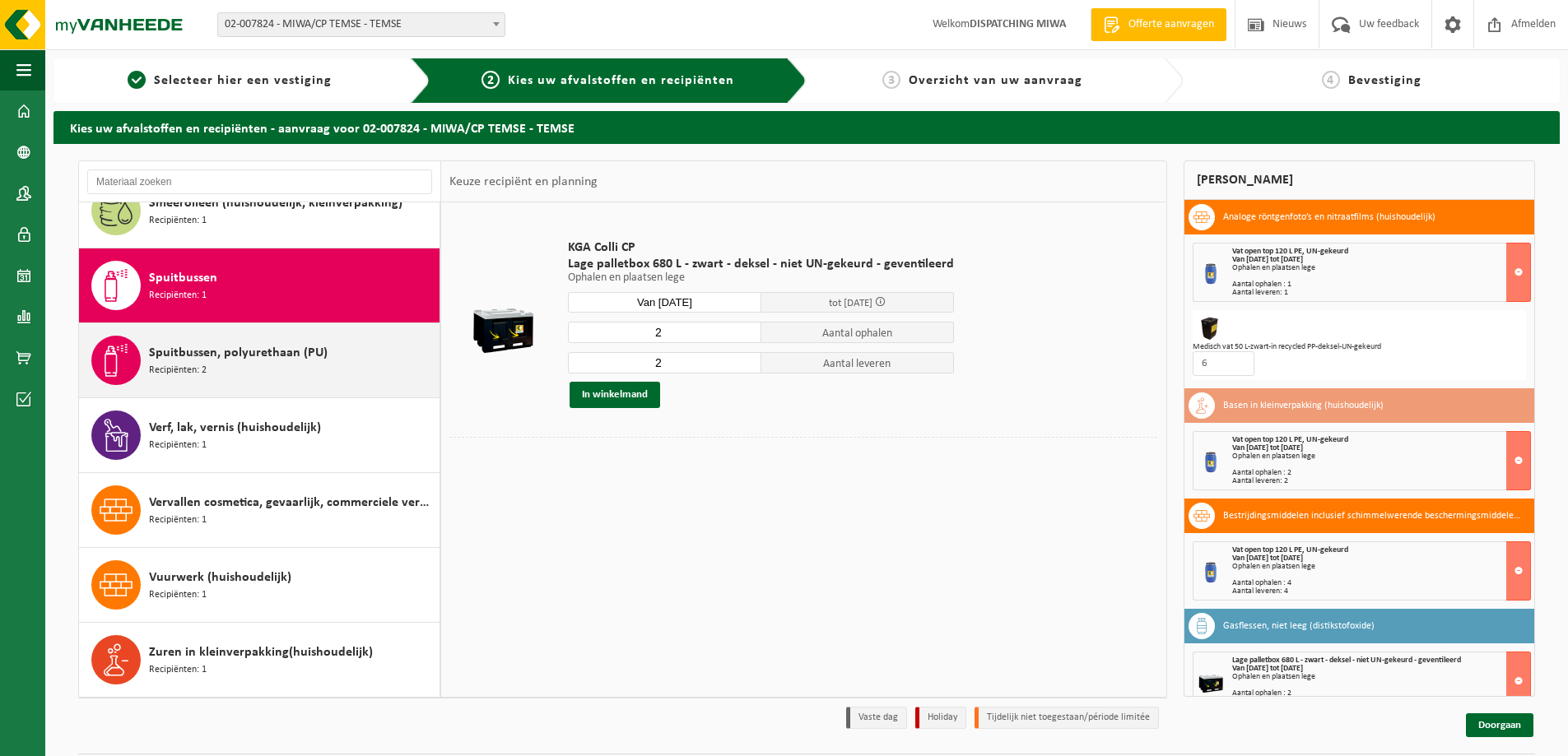
click at [232, 358] on span "Spuitbussen, polyurethaan (PU)" at bounding box center [238, 353] width 179 height 20
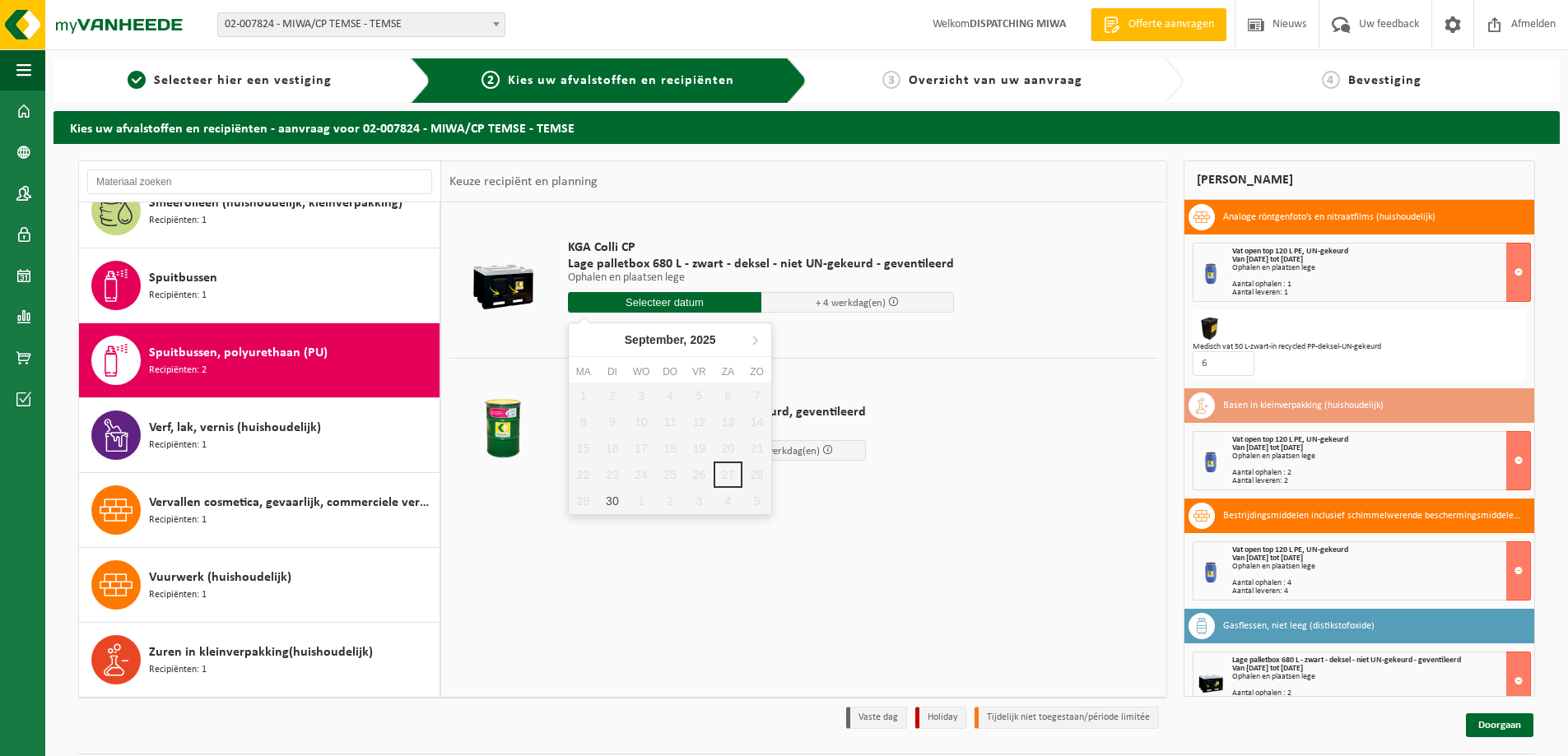
click at [627, 305] on input "text" at bounding box center [664, 302] width 193 height 21
click at [610, 497] on div "30" at bounding box center [612, 501] width 28 height 27
type input "Van [DATE]"
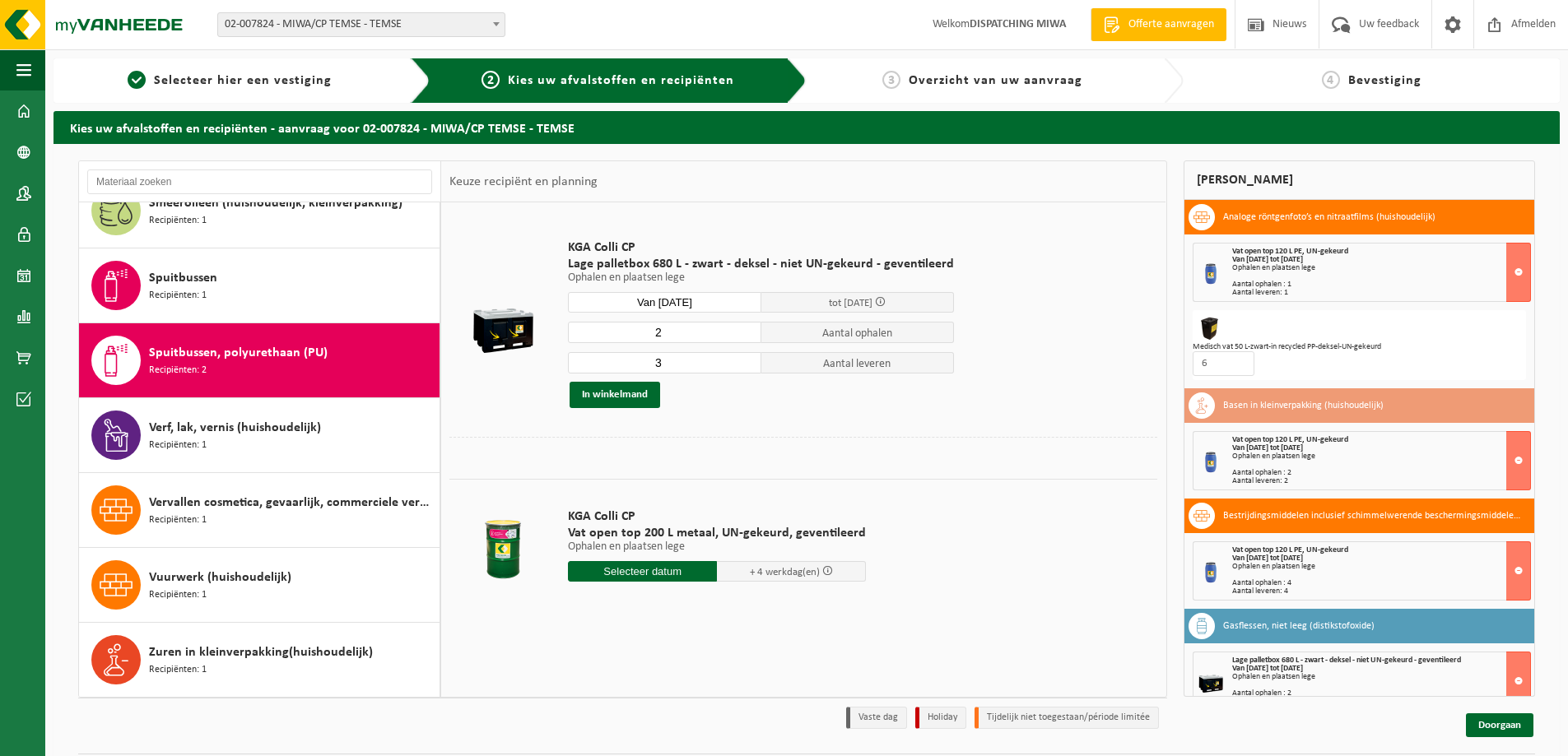
click at [740, 337] on input "2" at bounding box center [664, 332] width 193 height 22
type input "1"
click at [740, 337] on input "1" at bounding box center [664, 332] width 193 height 22
click at [741, 367] on input "2" at bounding box center [664, 363] width 193 height 22
type input "1"
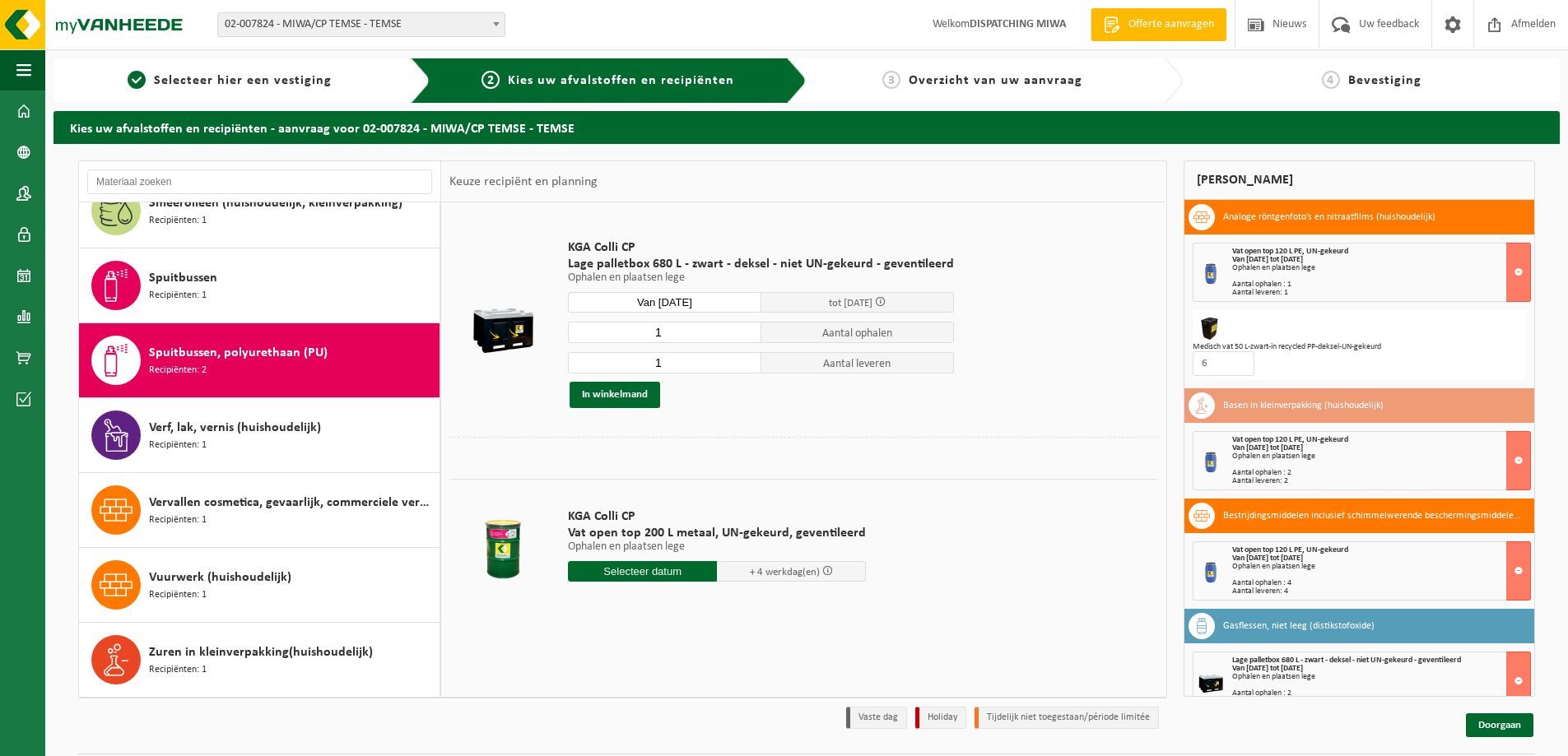
click at [741, 367] on input "1" at bounding box center [664, 363] width 193 height 22
click at [603, 393] on button "In winkelmand" at bounding box center [614, 395] width 90 height 27
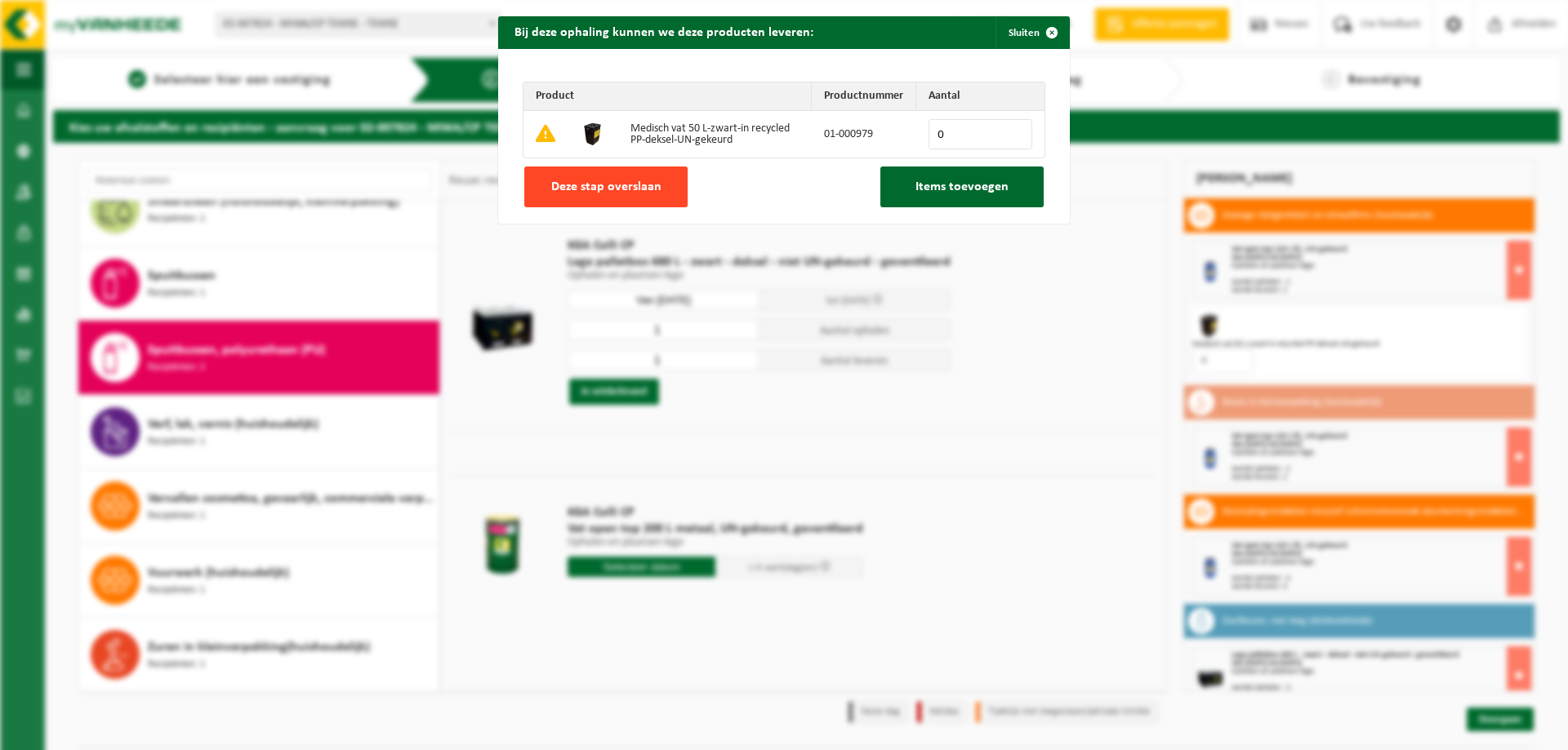
click at [588, 193] on span "Deze stap overslaan" at bounding box center [606, 187] width 110 height 13
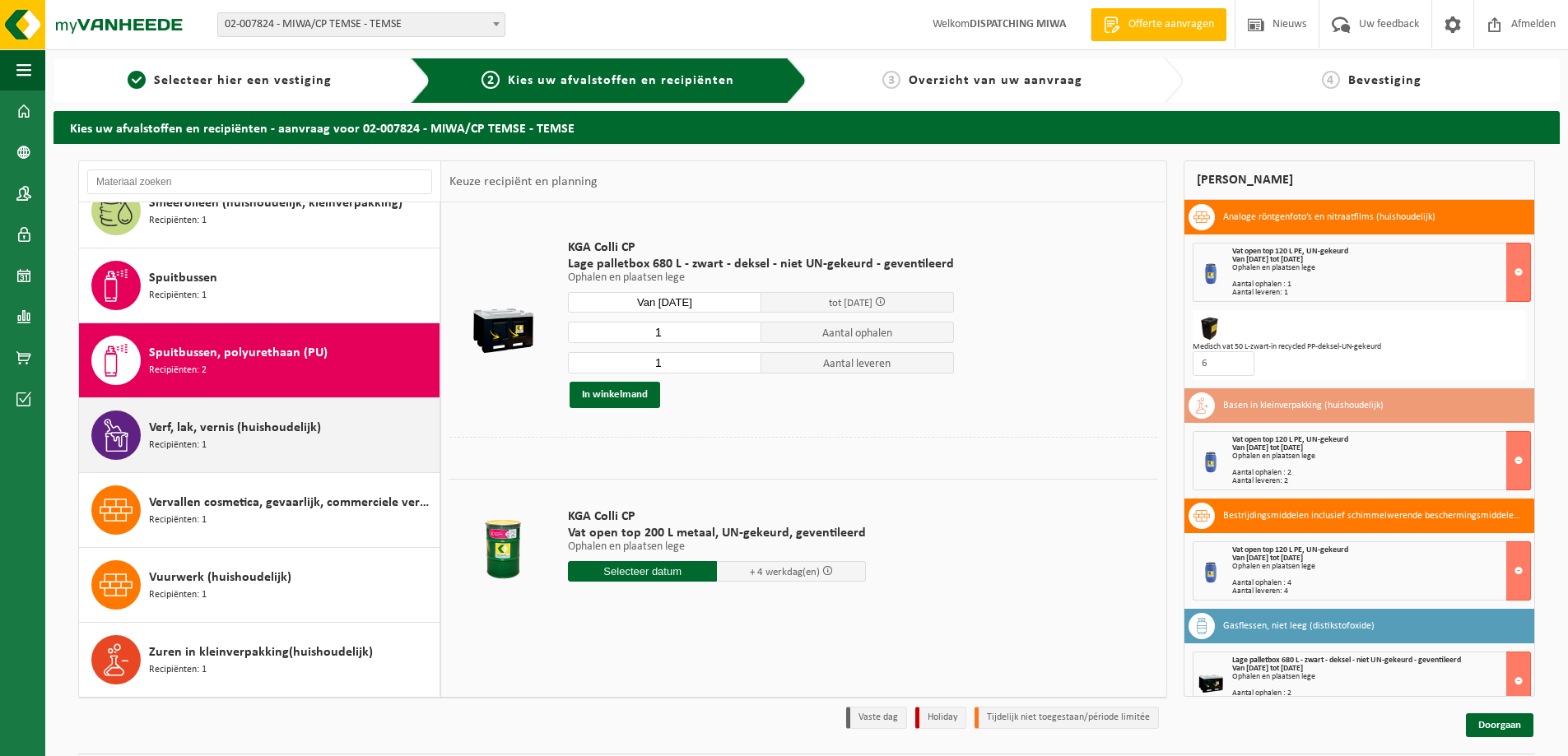
click at [243, 424] on span "Verf, lak, vernis (huishoudelijk)" at bounding box center [235, 428] width 172 height 20
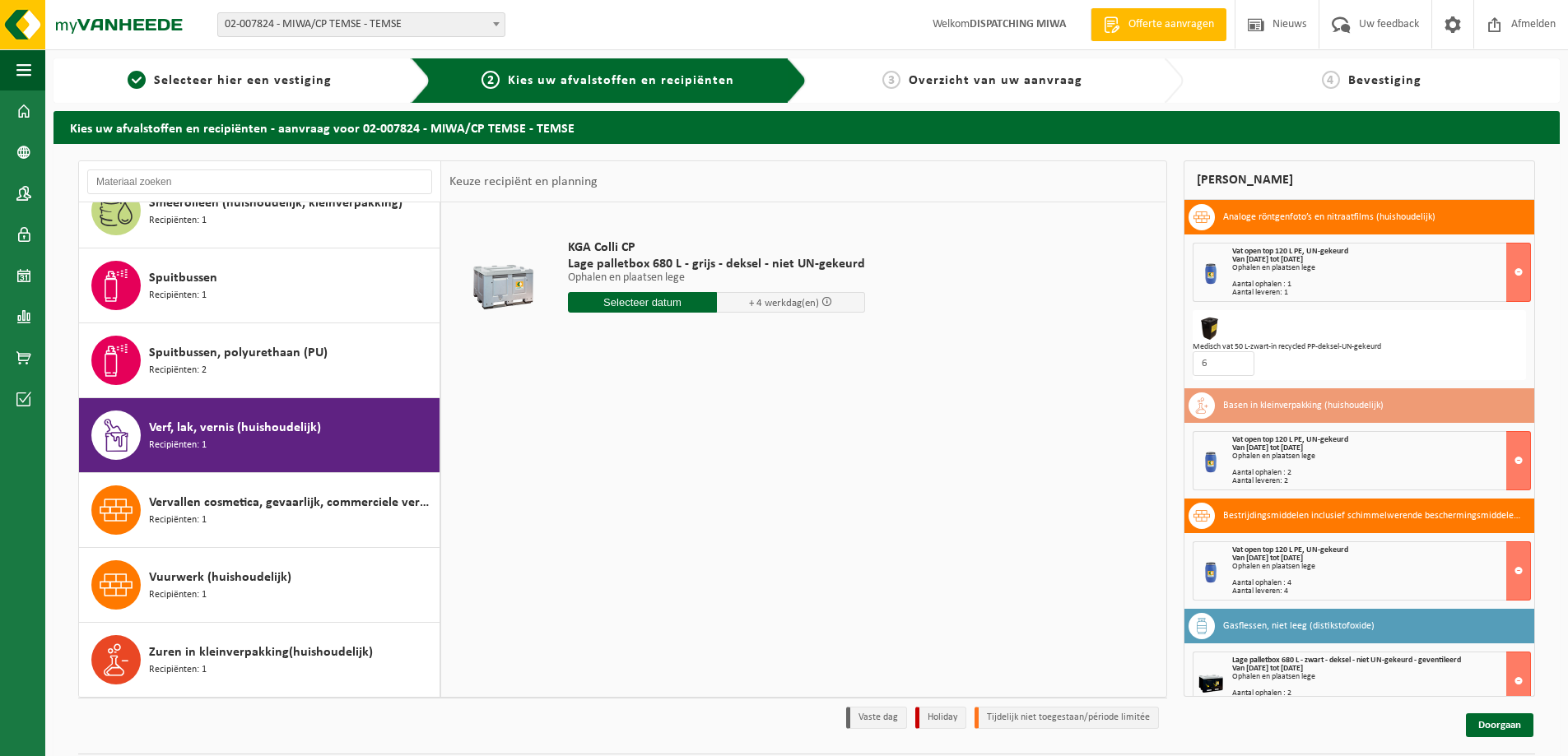
click at [649, 302] on input "text" at bounding box center [642, 302] width 149 height 21
click at [614, 500] on div "30" at bounding box center [612, 501] width 28 height 27
type input "Van [DATE]"
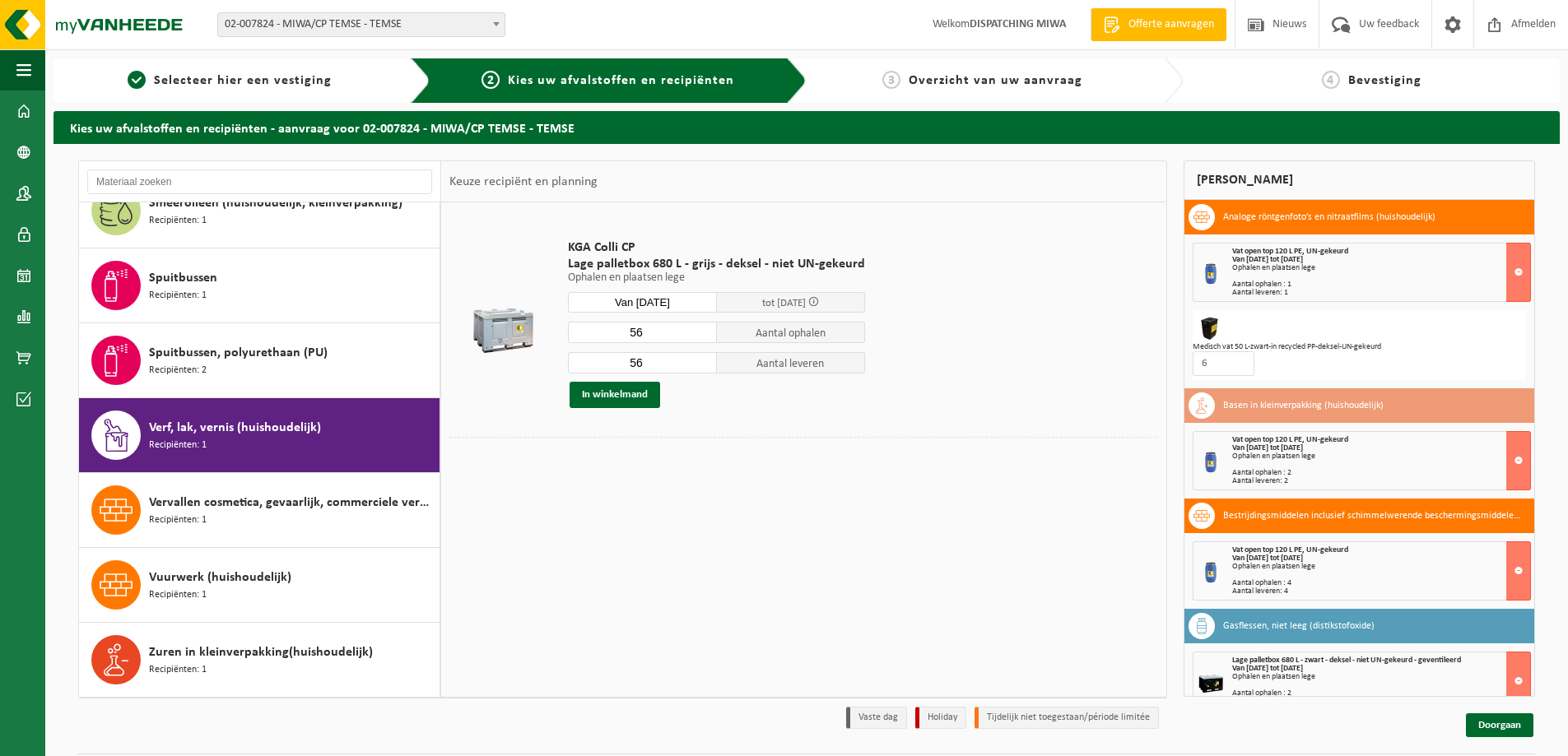
click at [638, 335] on input "56" at bounding box center [642, 332] width 149 height 22
click at [631, 335] on input "56" at bounding box center [642, 332] width 149 height 22
type input "24"
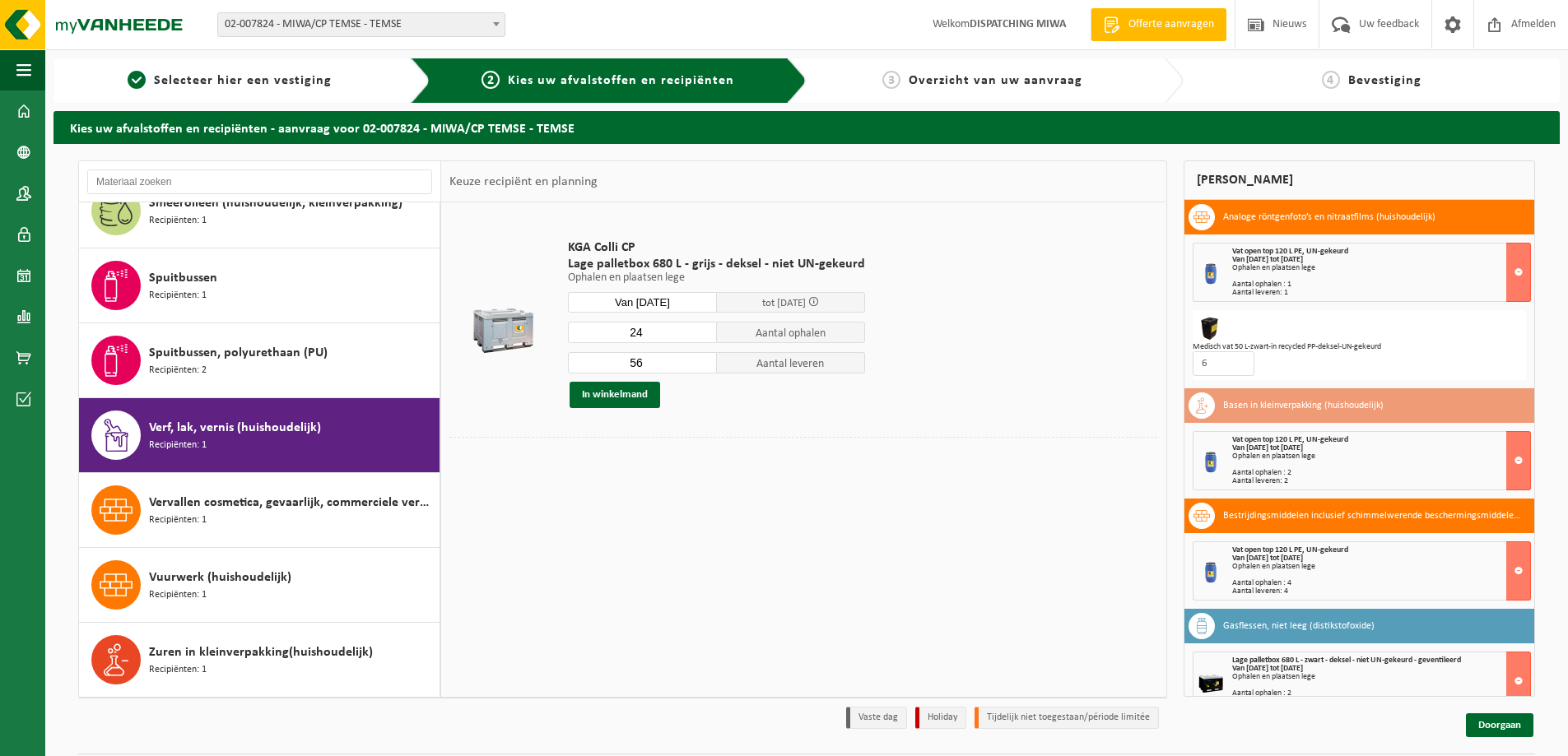
click at [631, 359] on input "56" at bounding box center [642, 363] width 149 height 22
click at [634, 360] on input "56" at bounding box center [642, 363] width 149 height 22
click at [634, 361] on input "56" at bounding box center [642, 363] width 149 height 22
type input "24"
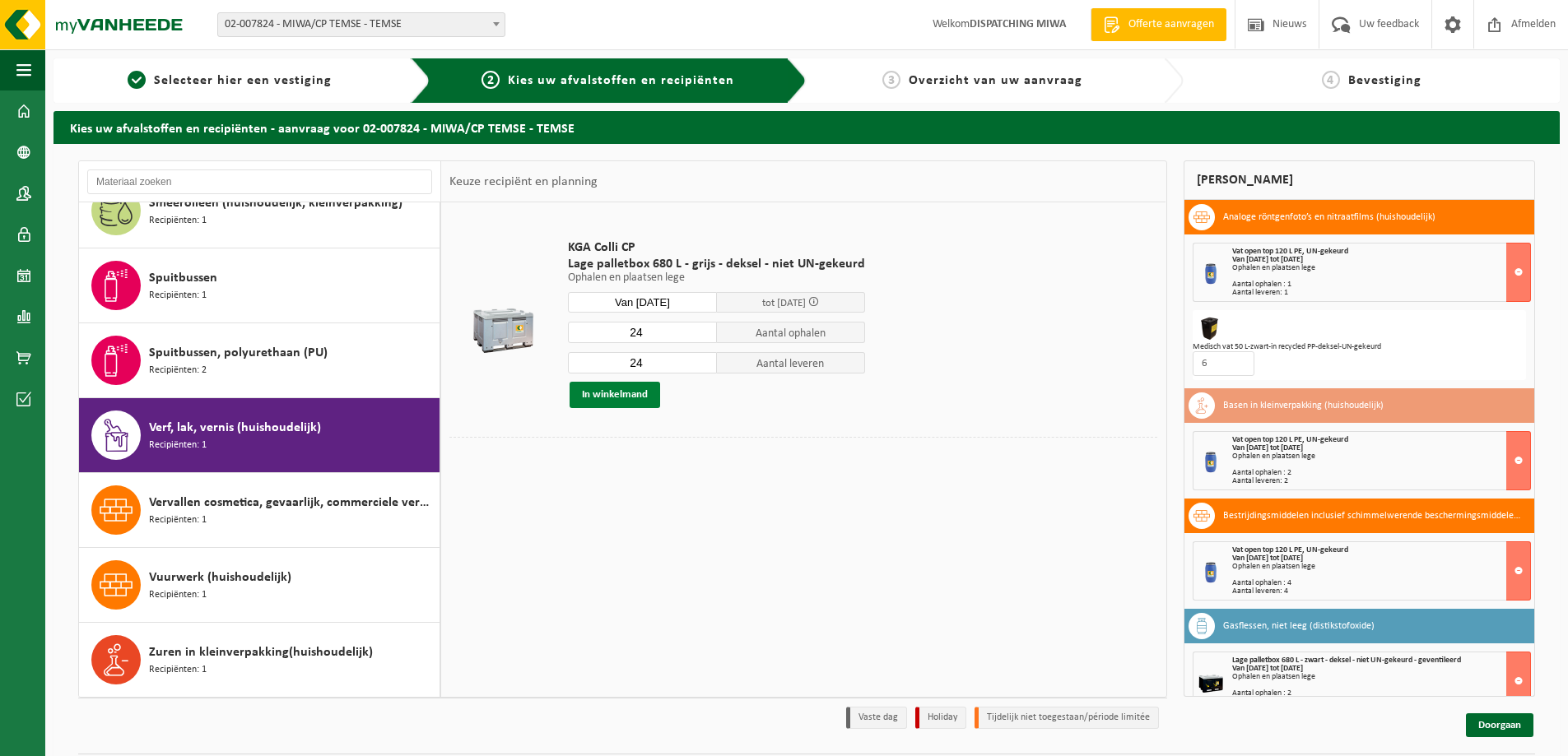
click at [627, 390] on button "In winkelmand" at bounding box center [614, 395] width 90 height 27
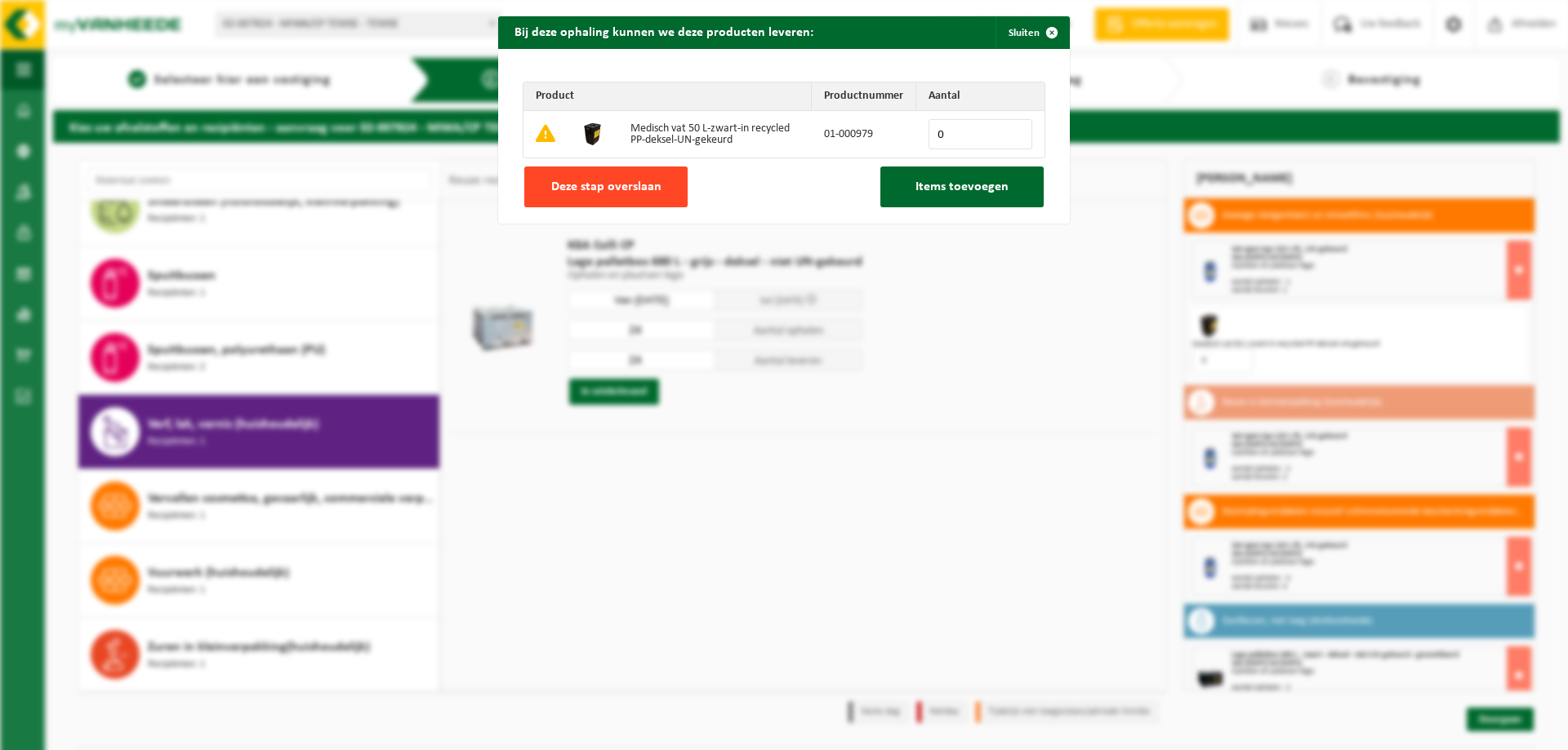
click at [603, 192] on span "Deze stap overslaan" at bounding box center [606, 187] width 110 height 13
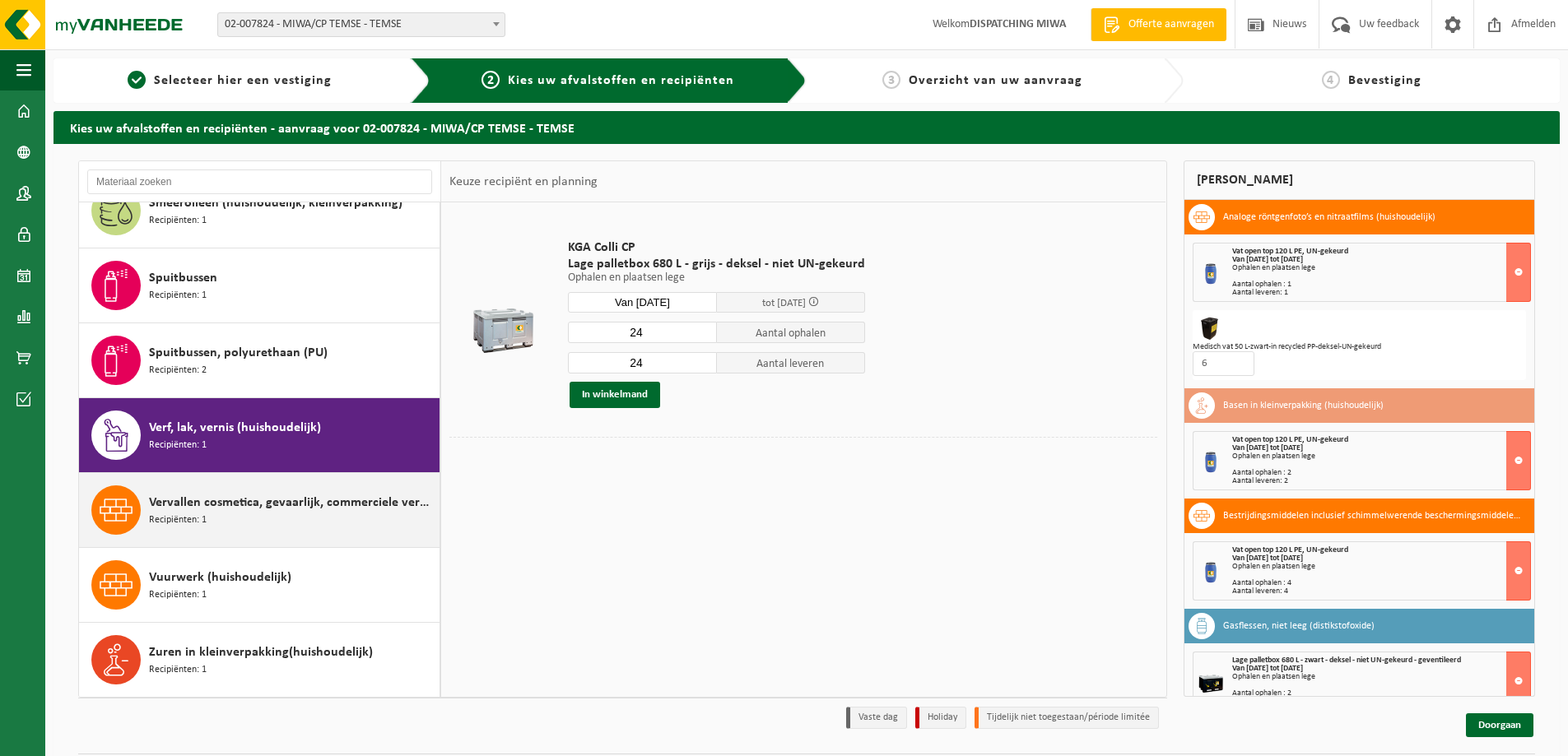
click at [267, 500] on span "Vervallen cosmetica, gevaarlijk, commerciele verpakking (huishoudelijk)" at bounding box center [292, 503] width 287 height 20
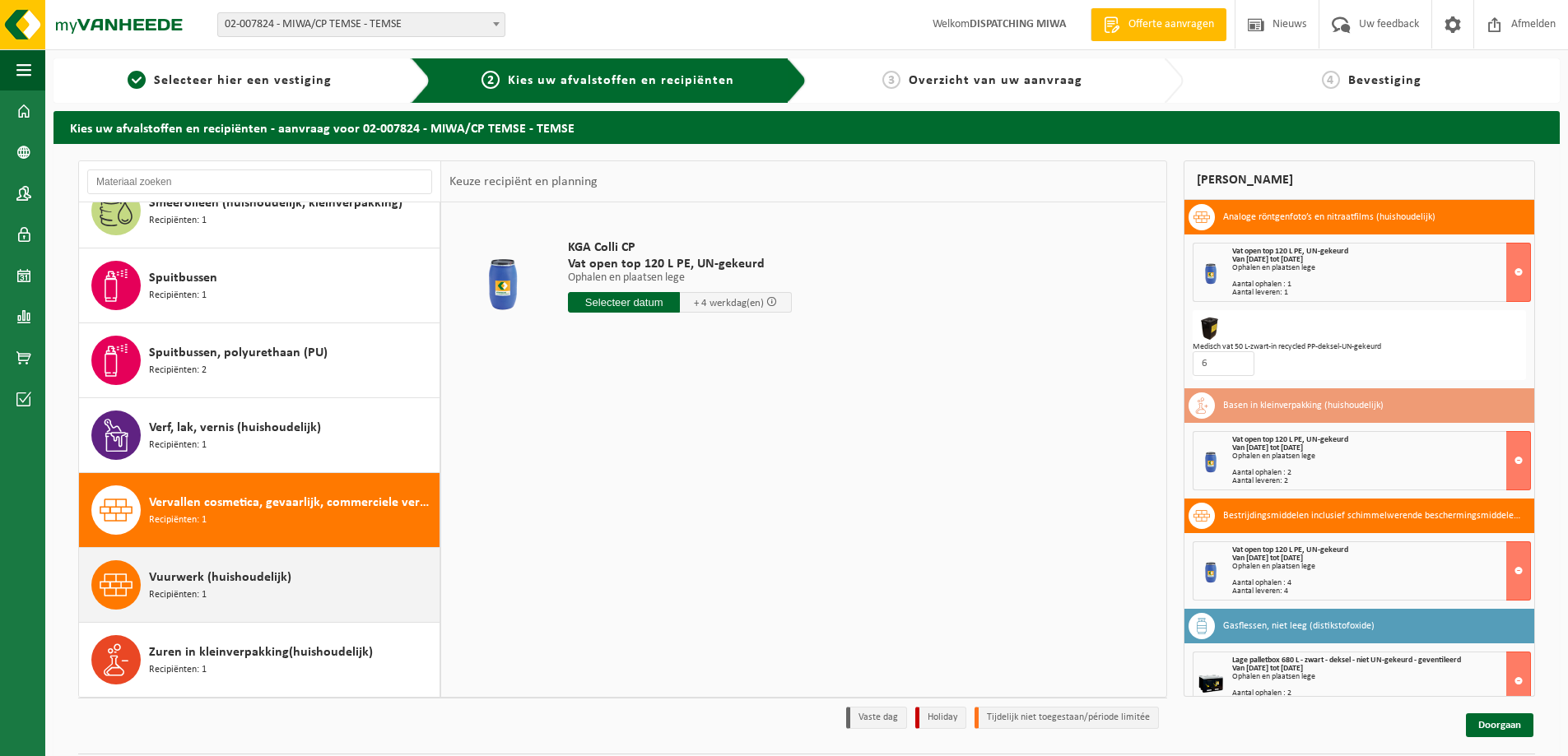
click at [247, 575] on span "Vuurwerk (huishoudelijk)" at bounding box center [220, 577] width 142 height 20
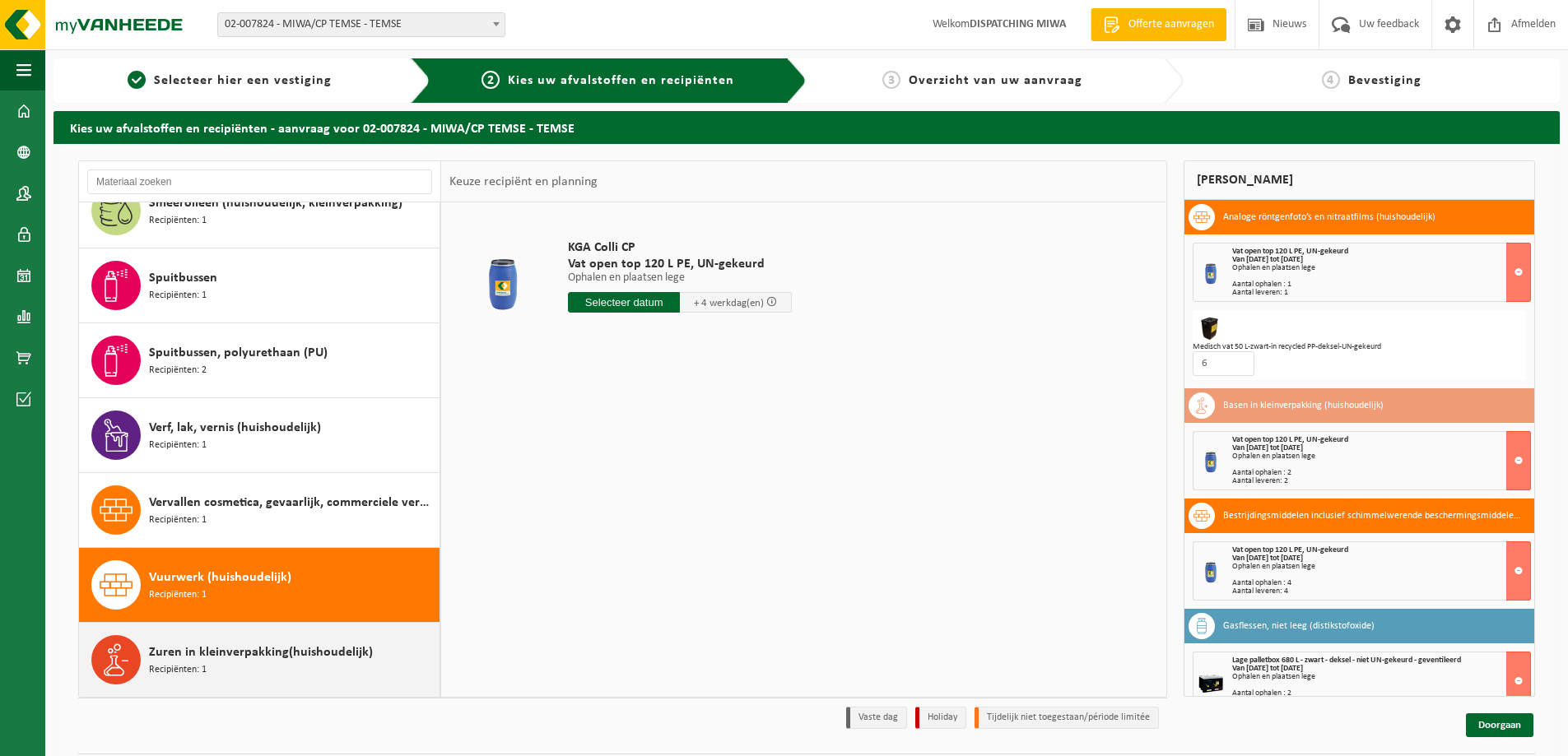
click at [248, 649] on span "Zuren in kleinverpakking(huishoudelijk)" at bounding box center [261, 652] width 224 height 20
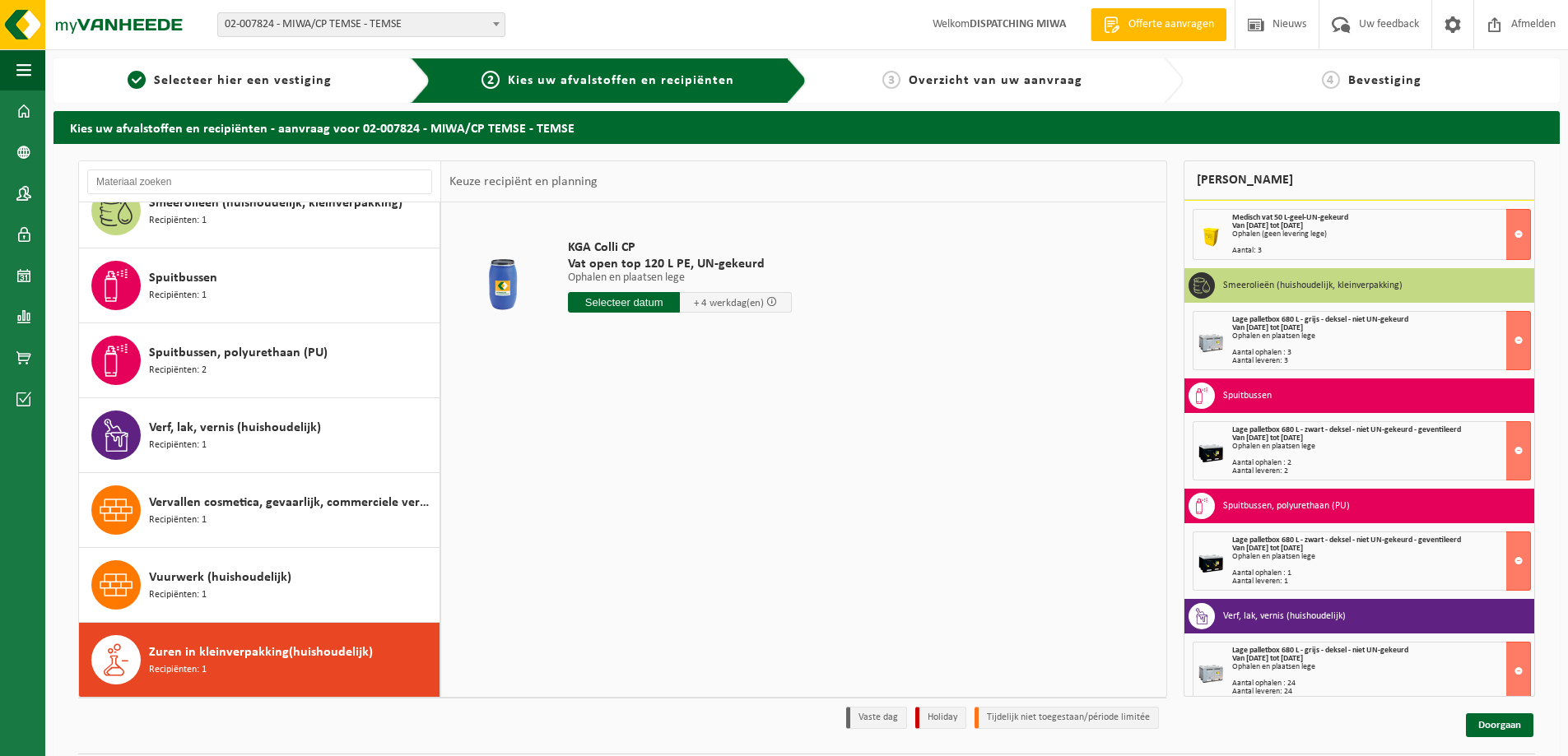
scroll to position [1226, 0]
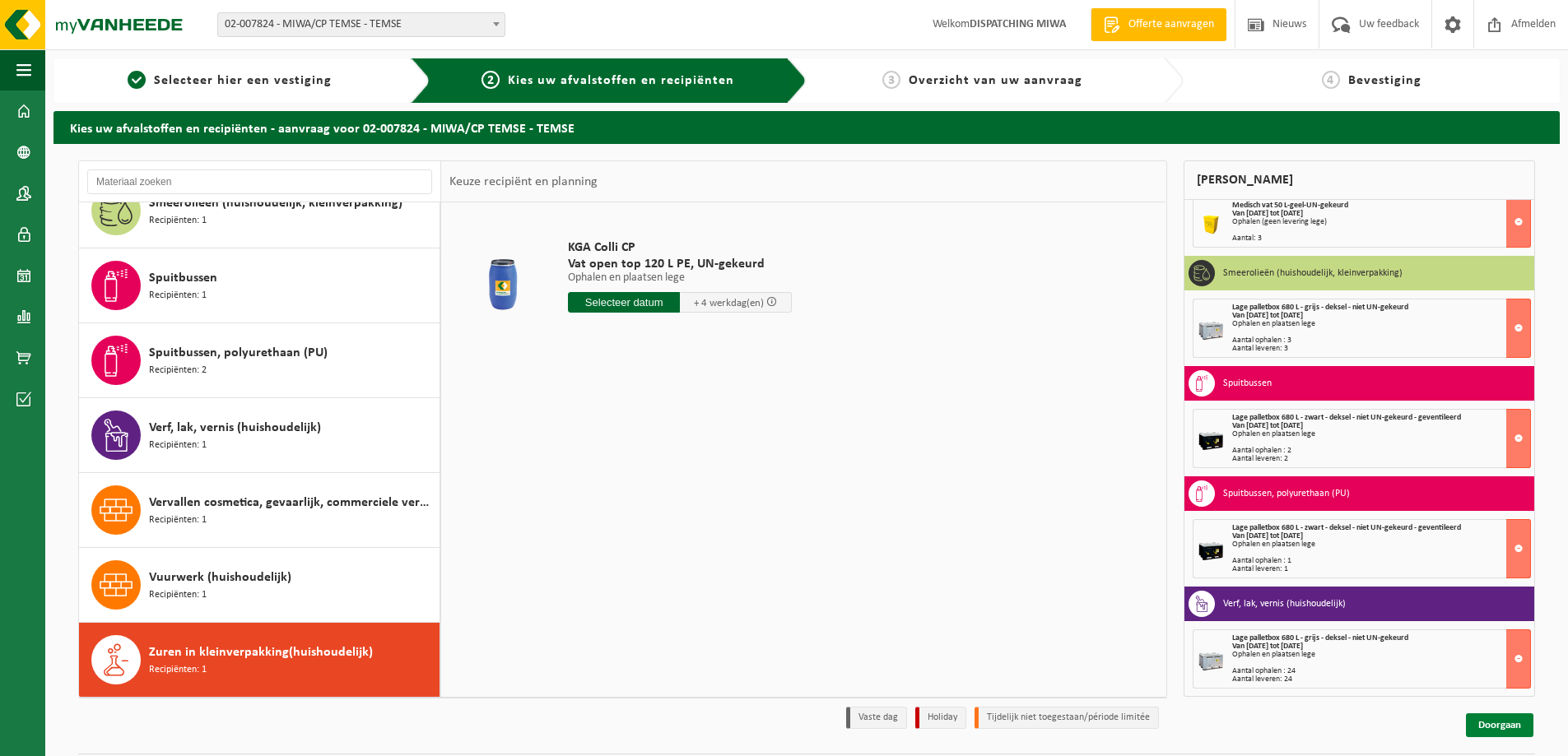
click at [1492, 723] on link "Doorgaan" at bounding box center [1499, 725] width 68 height 24
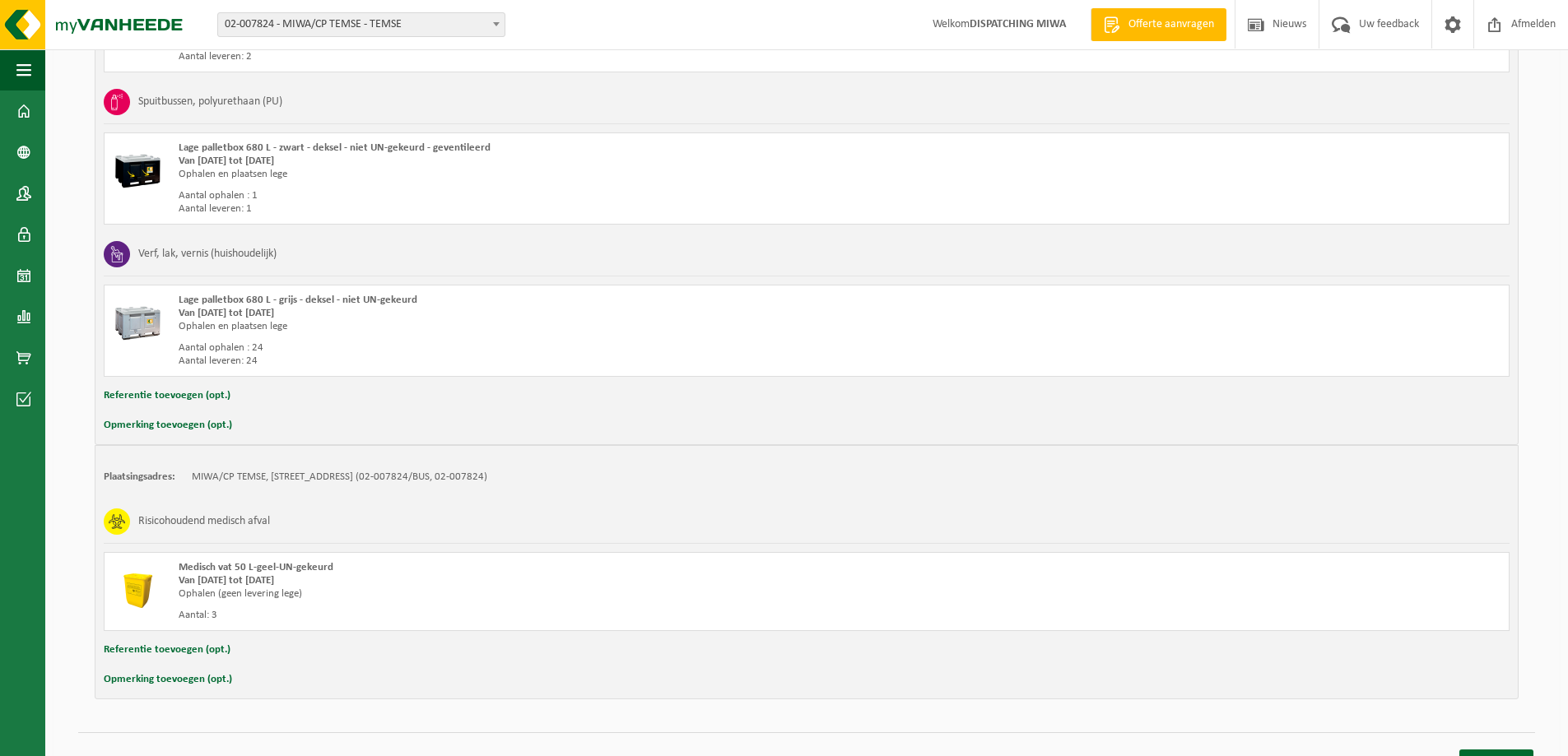
scroll to position [2195, 0]
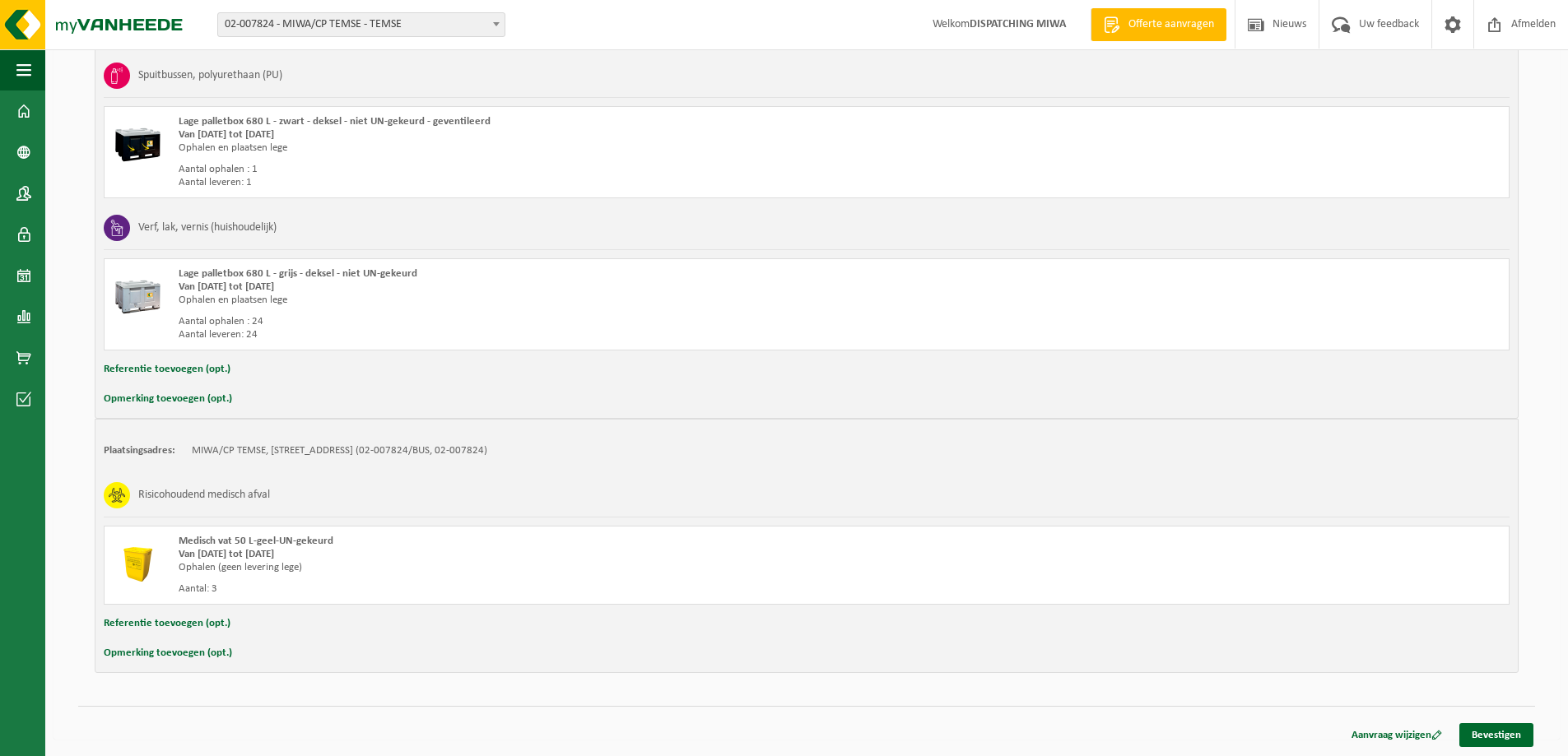
click at [145, 654] on button "Opmerking toevoegen (opt.)" at bounding box center [168, 653] width 129 height 22
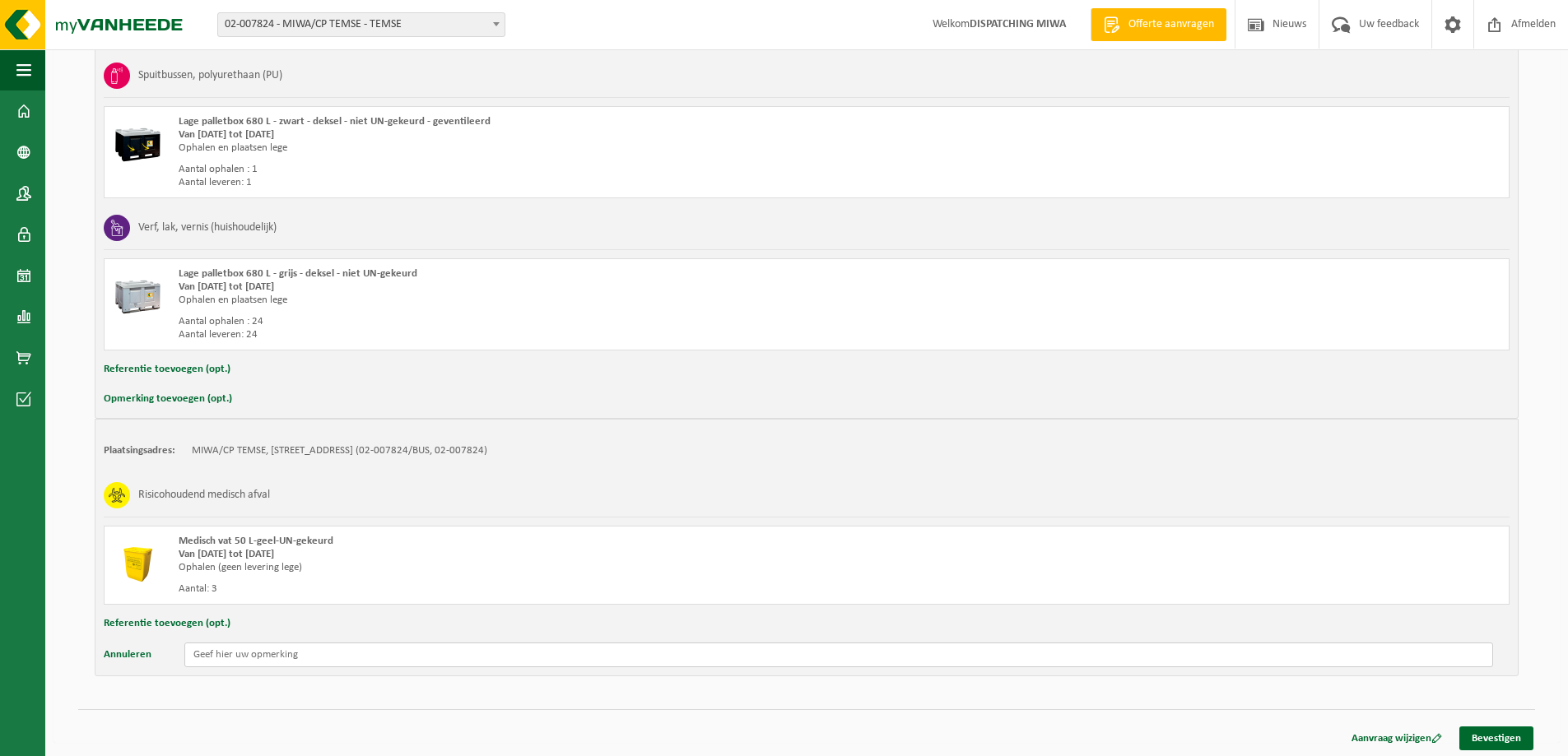
click at [312, 657] on input "text" at bounding box center [839, 655] width 1309 height 25
type input "paletboxen maximum 2 hoog stapelen-ophaling enkel mogelijk ganse dag ,rest van …"
click at [1505, 743] on link "Bevestigen" at bounding box center [1496, 738] width 74 height 24
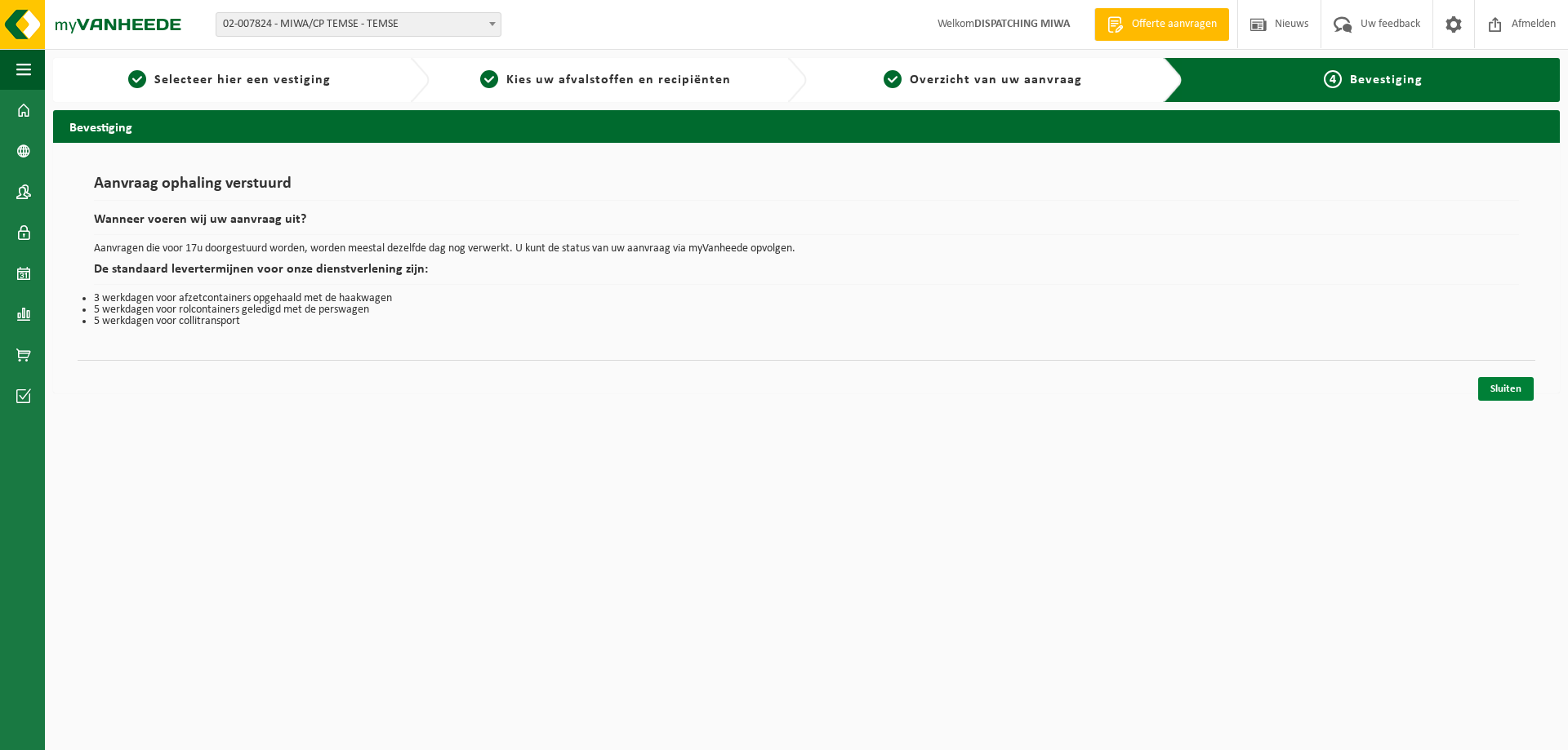
click at [1511, 392] on link "Sluiten" at bounding box center [1505, 389] width 56 height 24
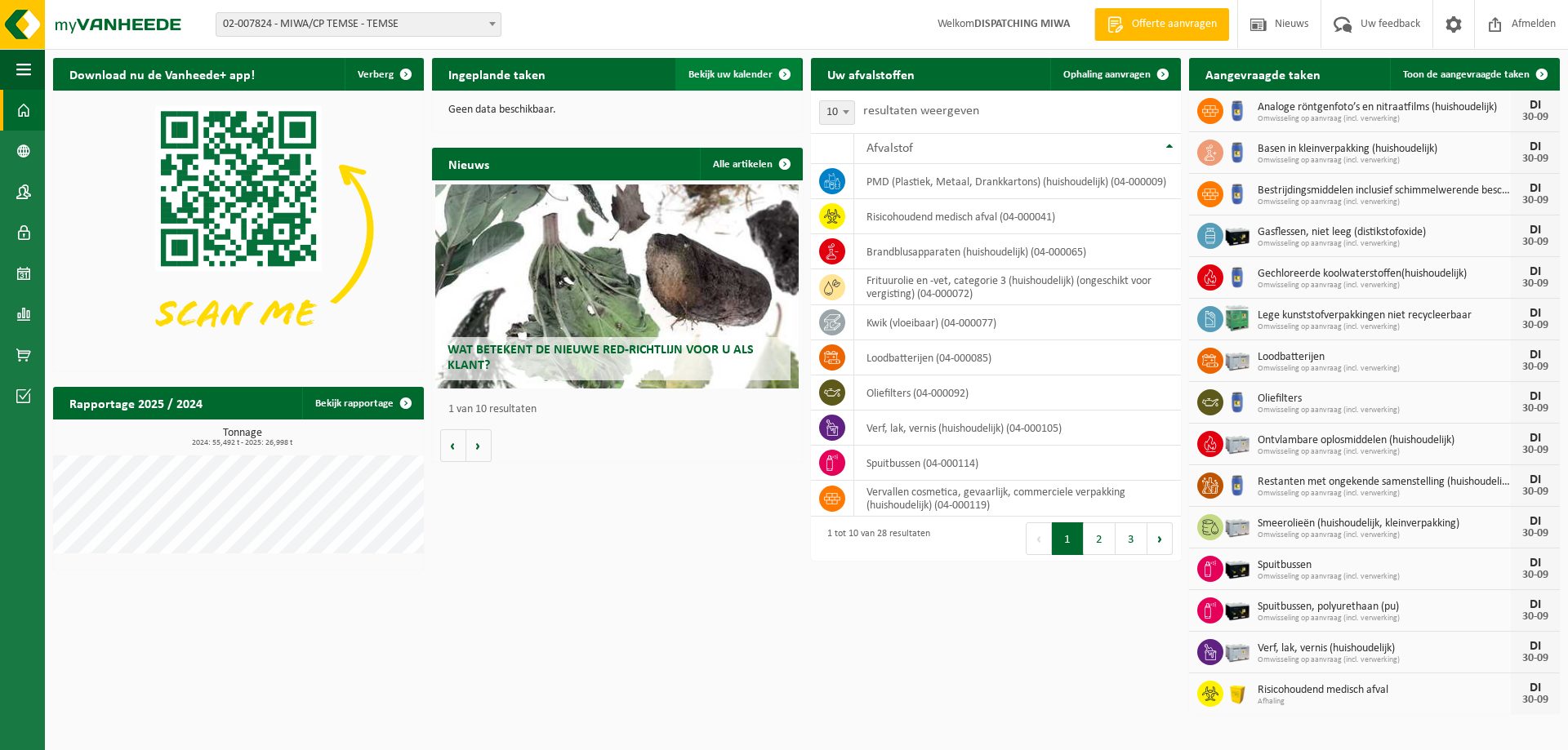
click at [740, 75] on span "Bekijk uw kalender" at bounding box center [730, 75] width 84 height 11
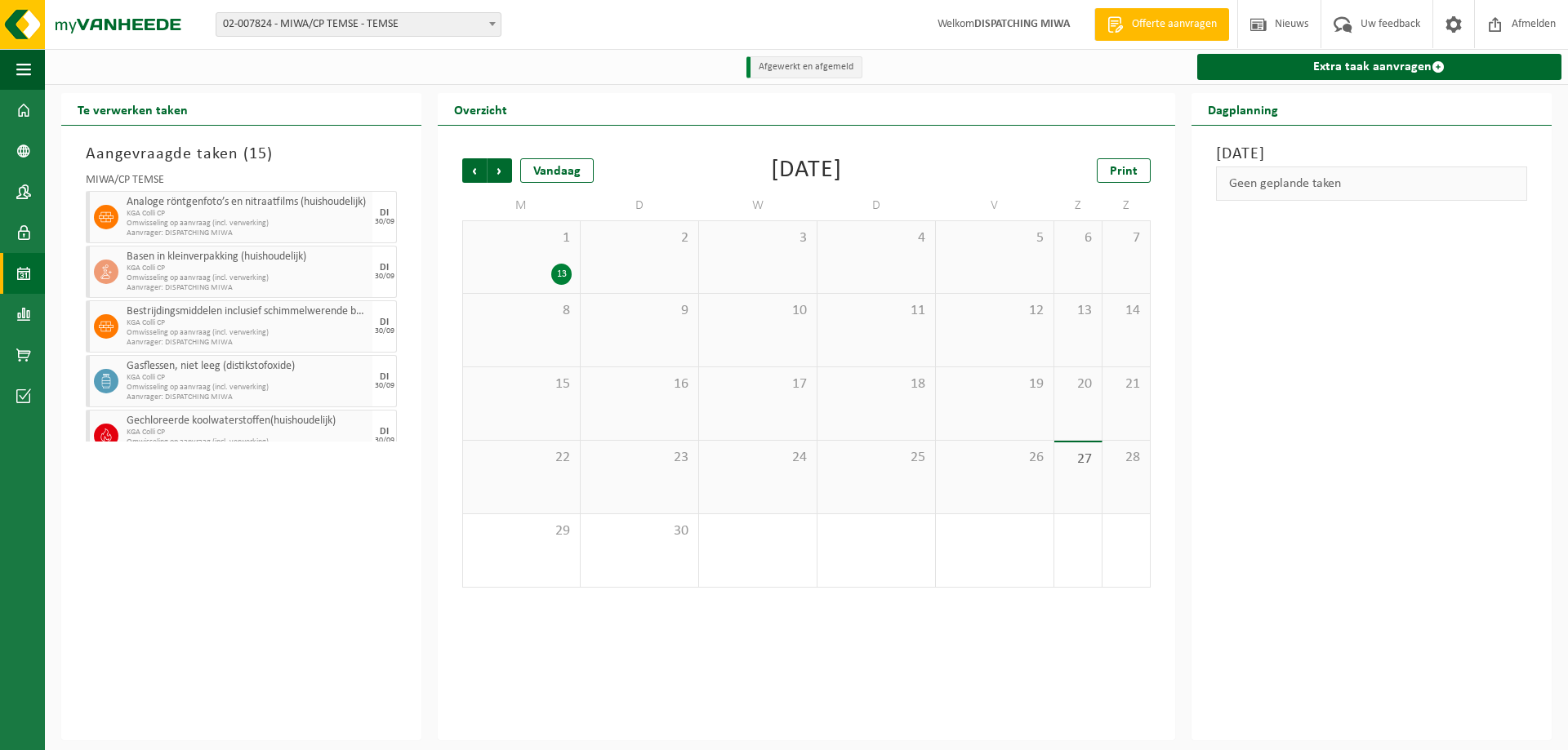
click at [1082, 457] on span "27" at bounding box center [1077, 460] width 31 height 18
